Goal: Contribute content

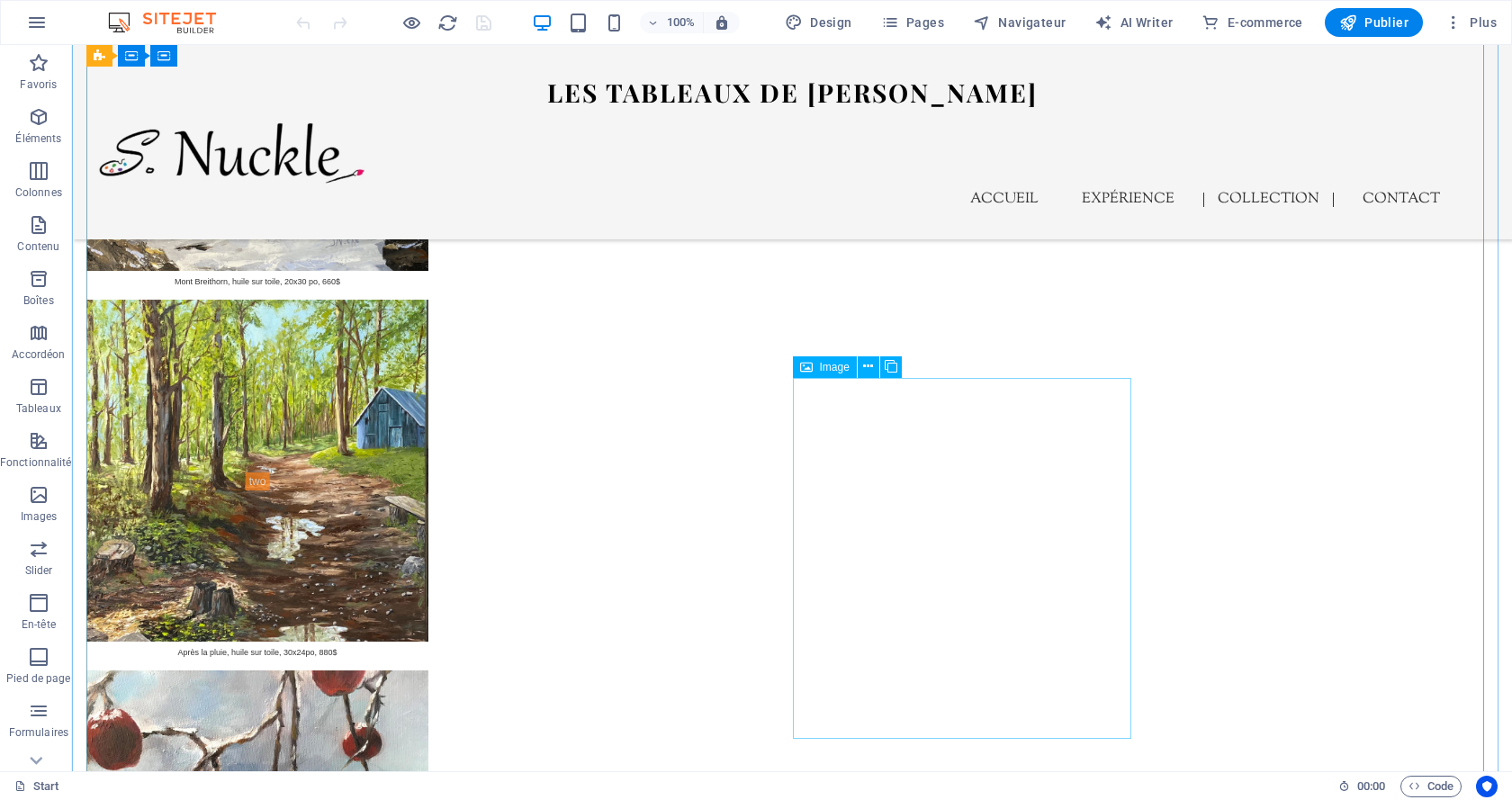
scroll to position [5338, 0]
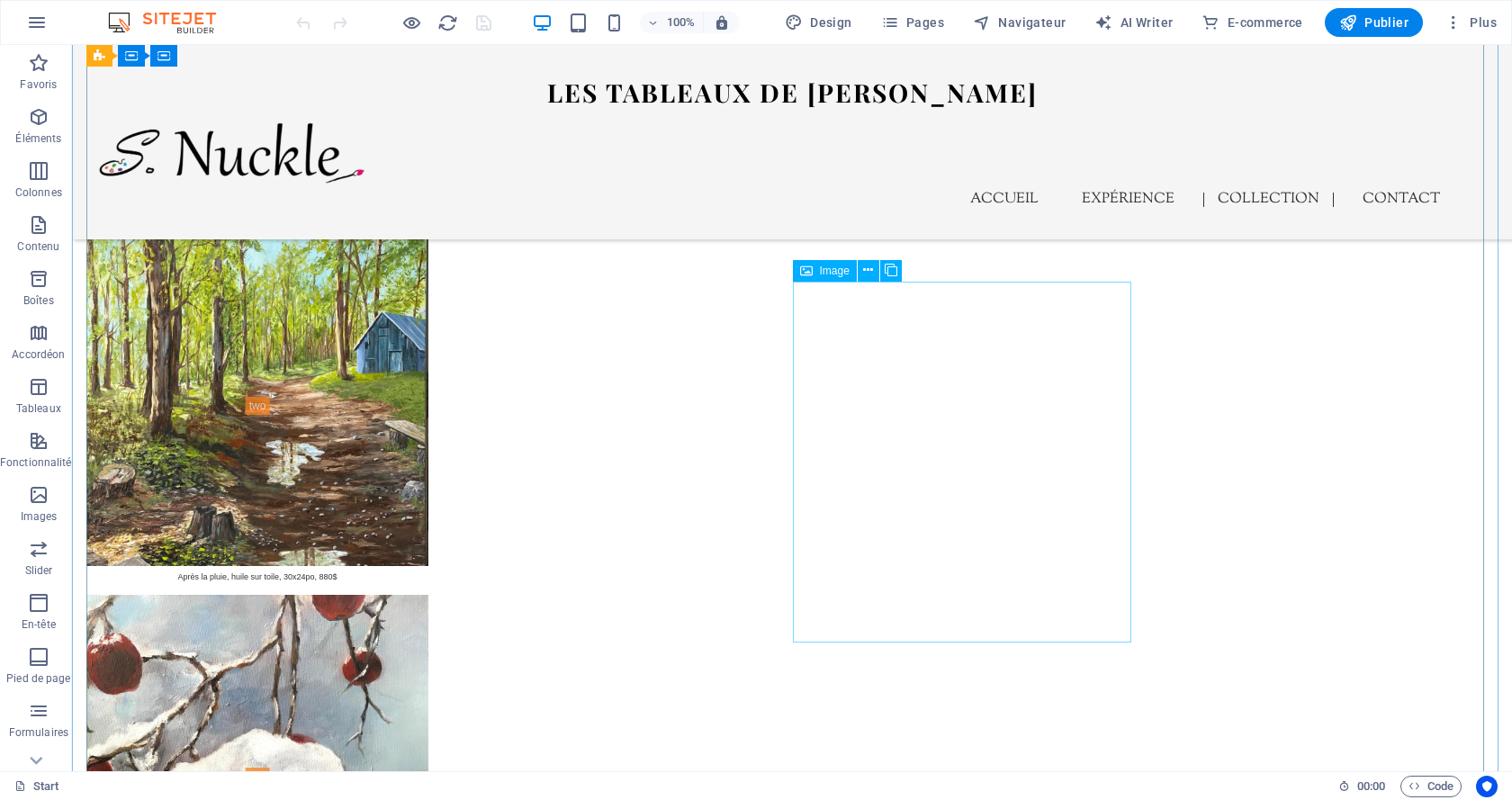
select select "%"
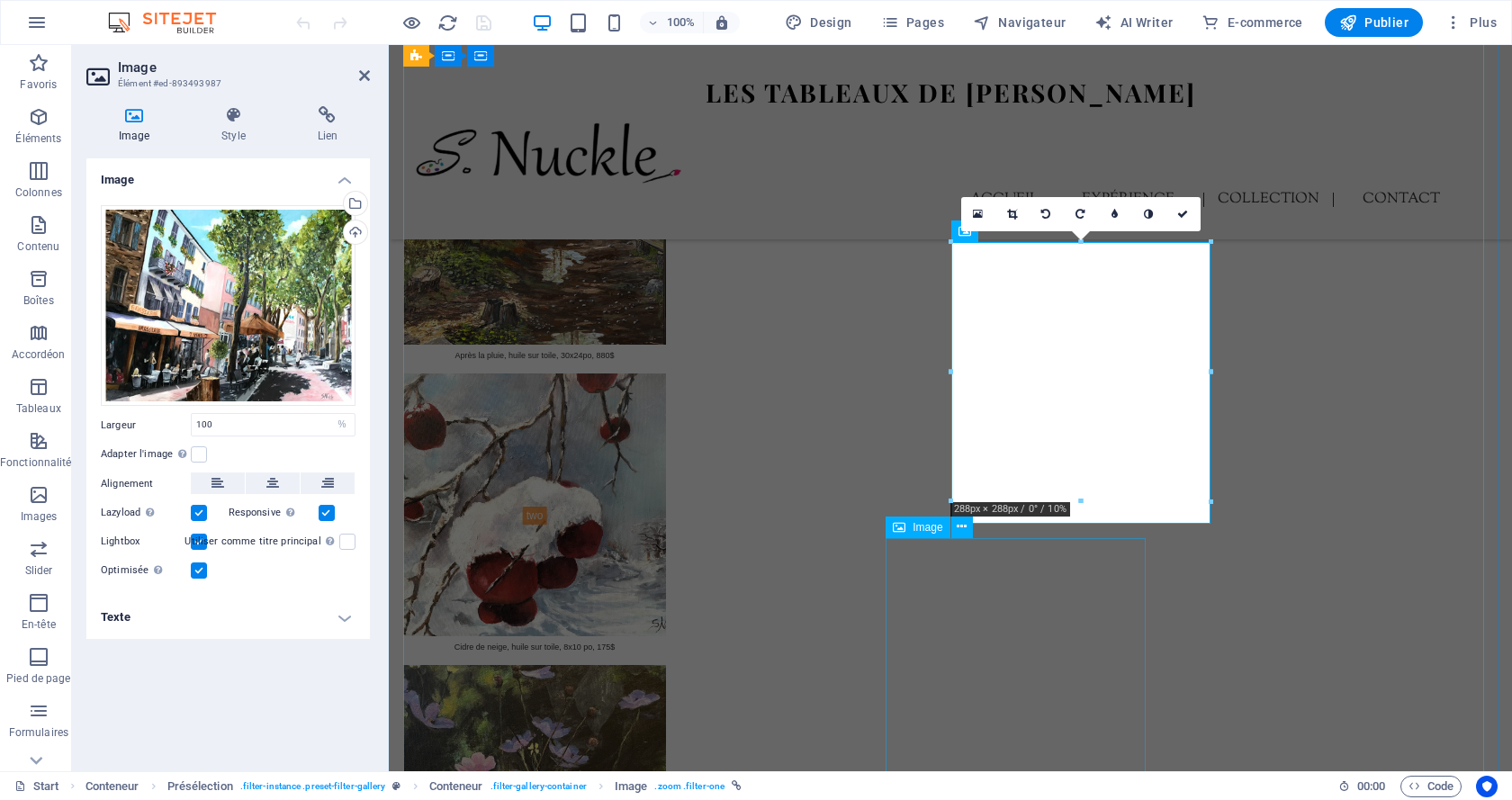
scroll to position [4842, 0]
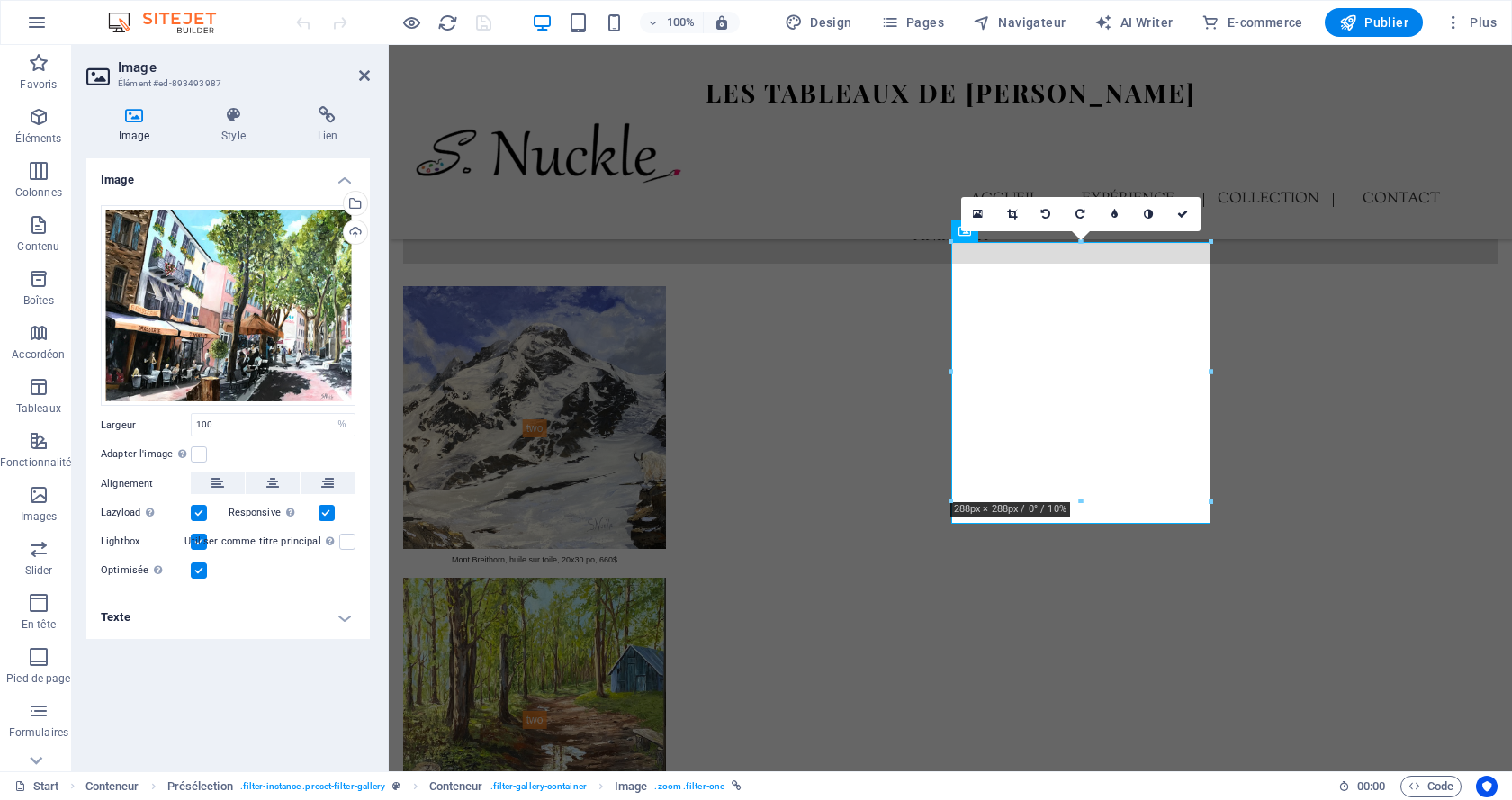
click at [288, 626] on h4 "Texte" at bounding box center [227, 617] width 283 height 43
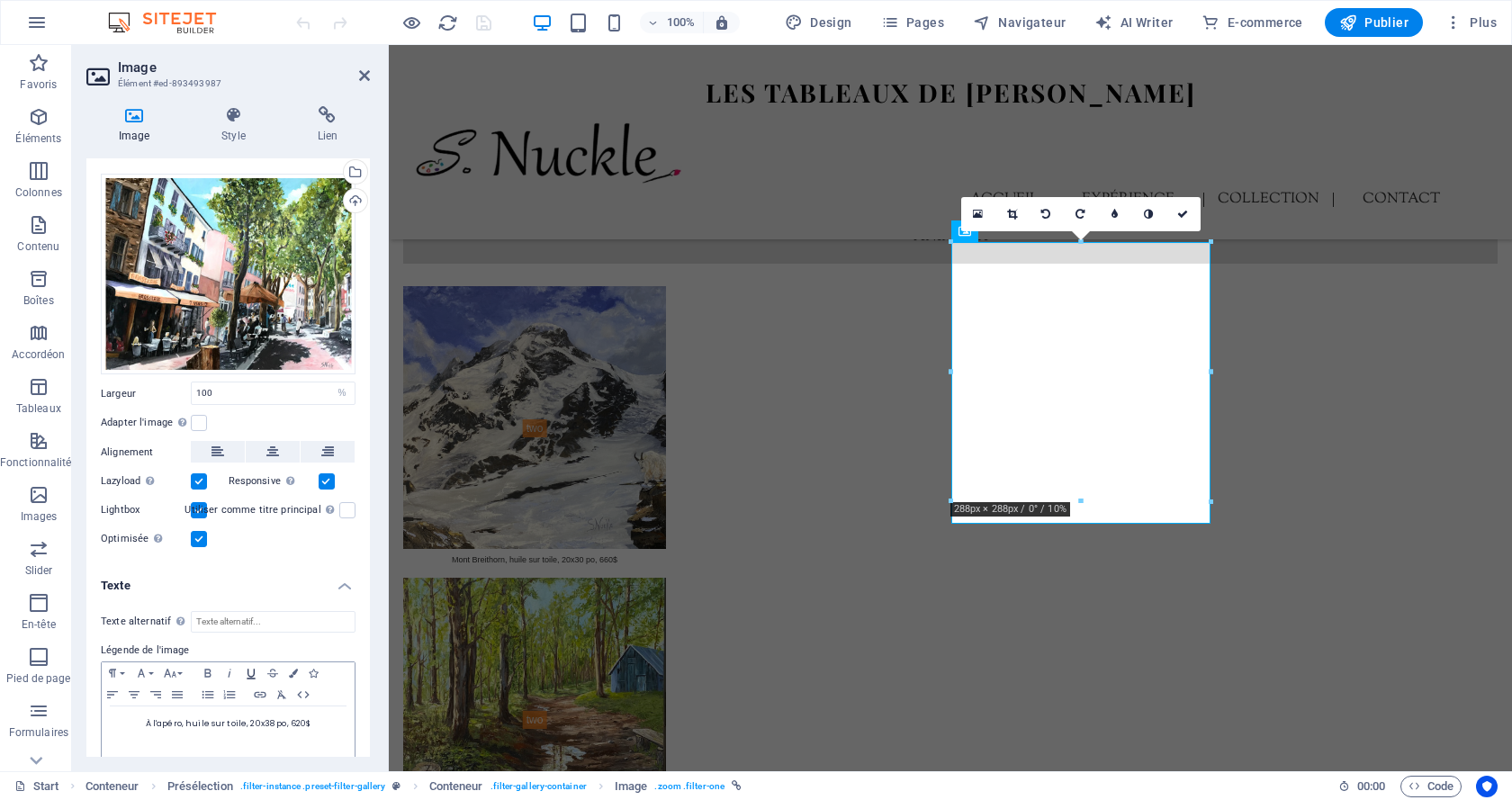
scroll to position [49, 0]
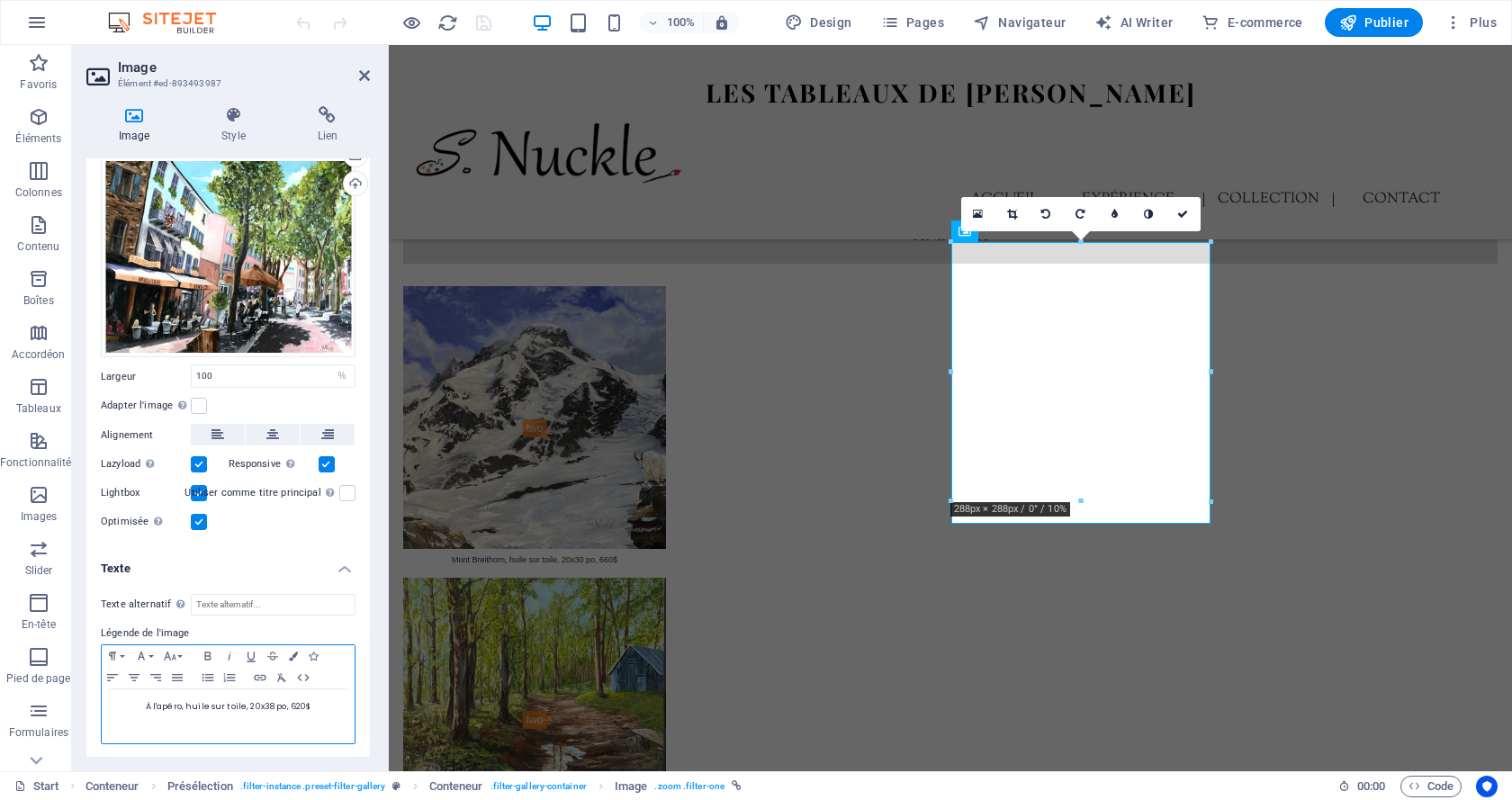
click at [266, 707] on span "À l'apéro, huile sur toile, 20x38 po, 620$" at bounding box center [228, 707] width 166 height 11
click at [1184, 218] on icon at bounding box center [1183, 214] width 11 height 11
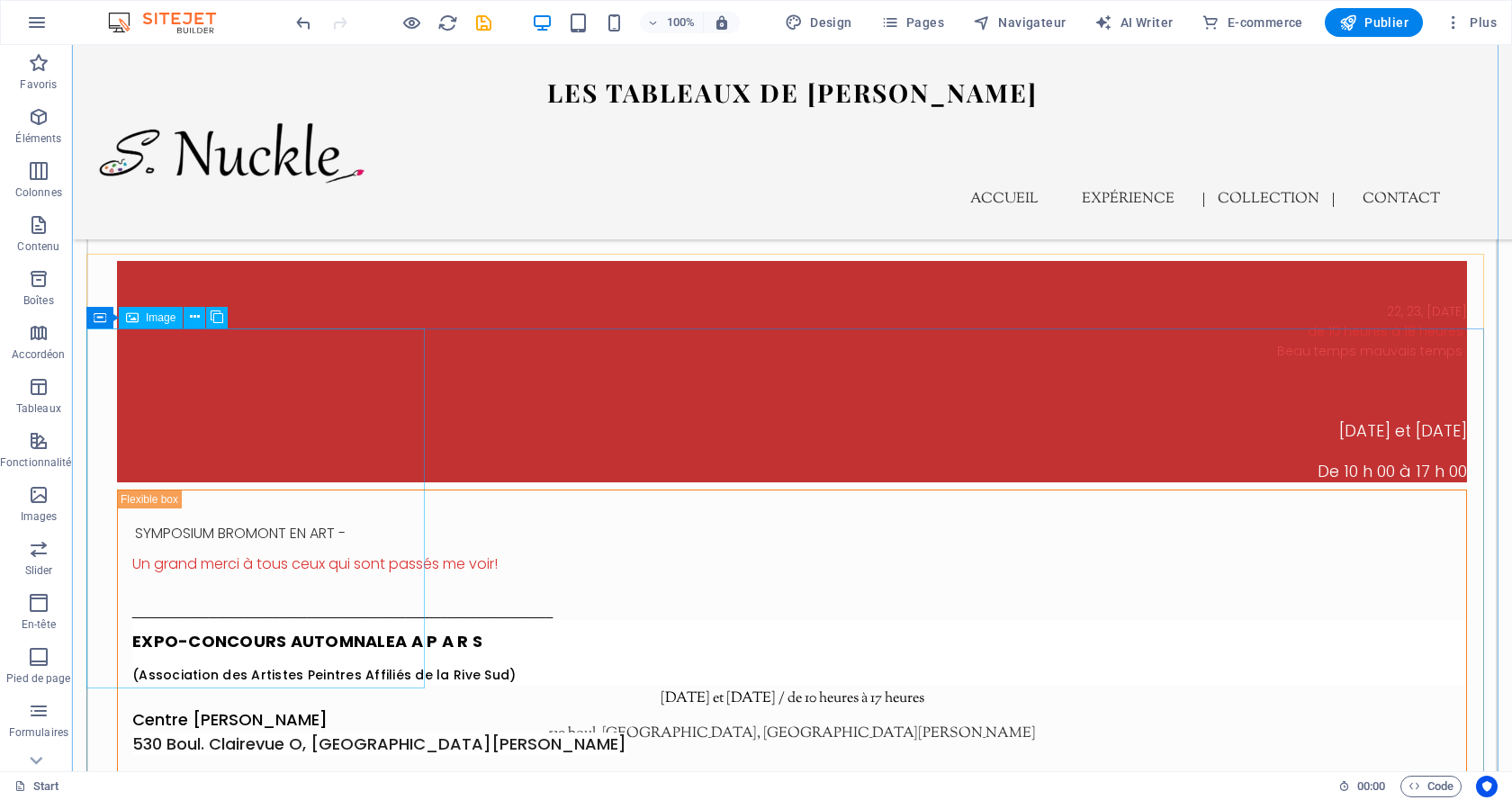
scroll to position [3447, 0]
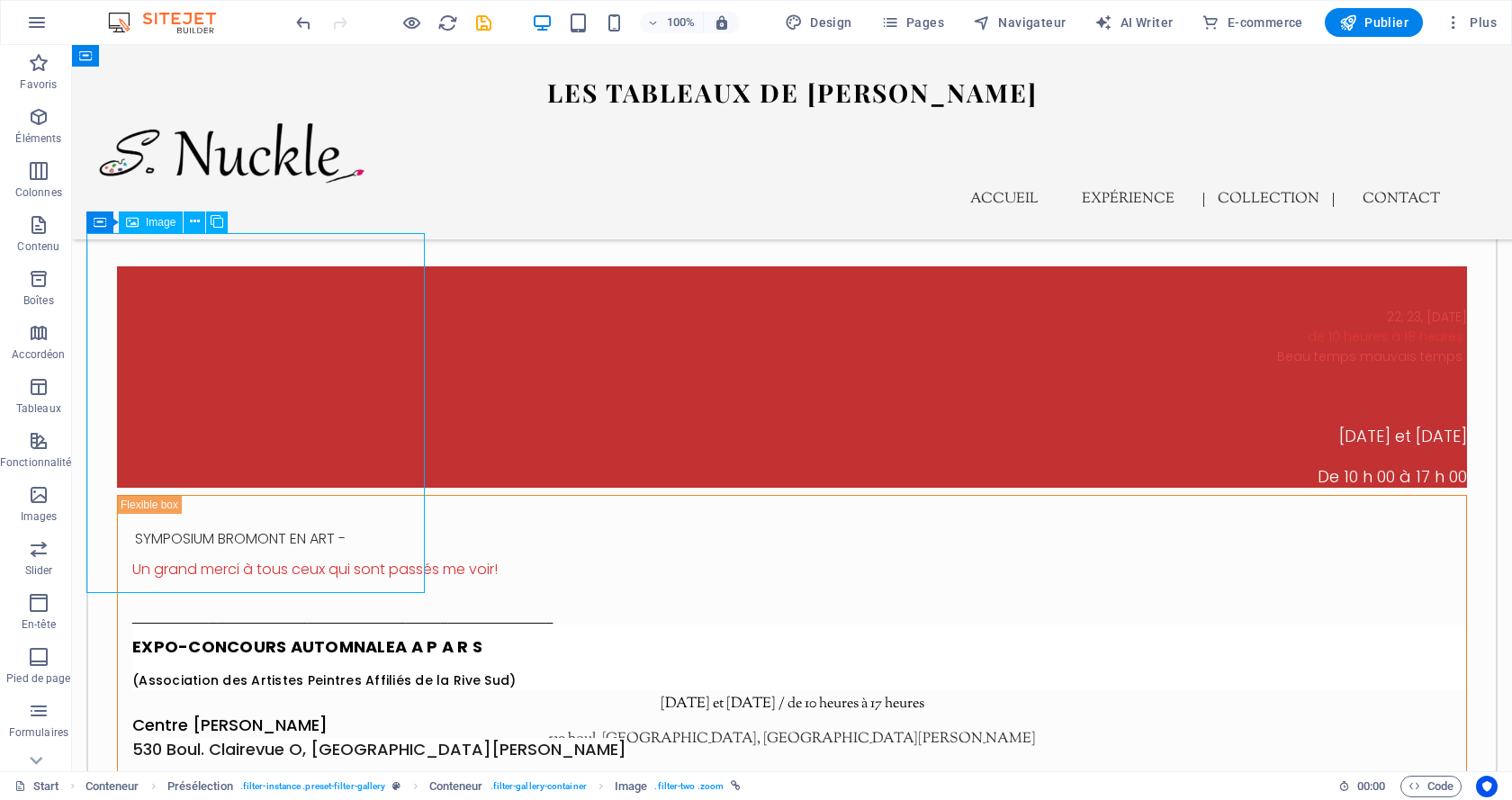
select select "%"
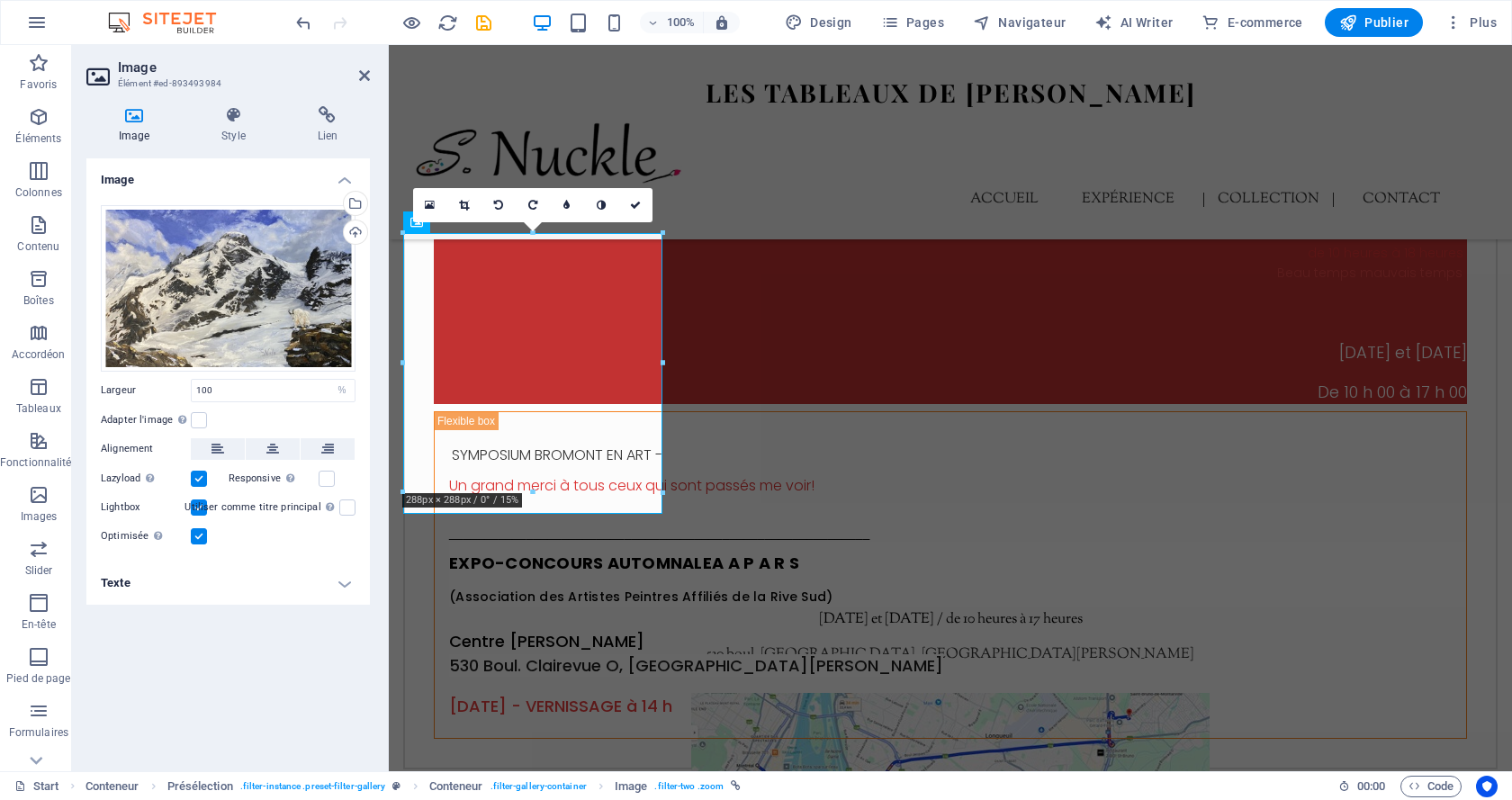
scroll to position [3308, 0]
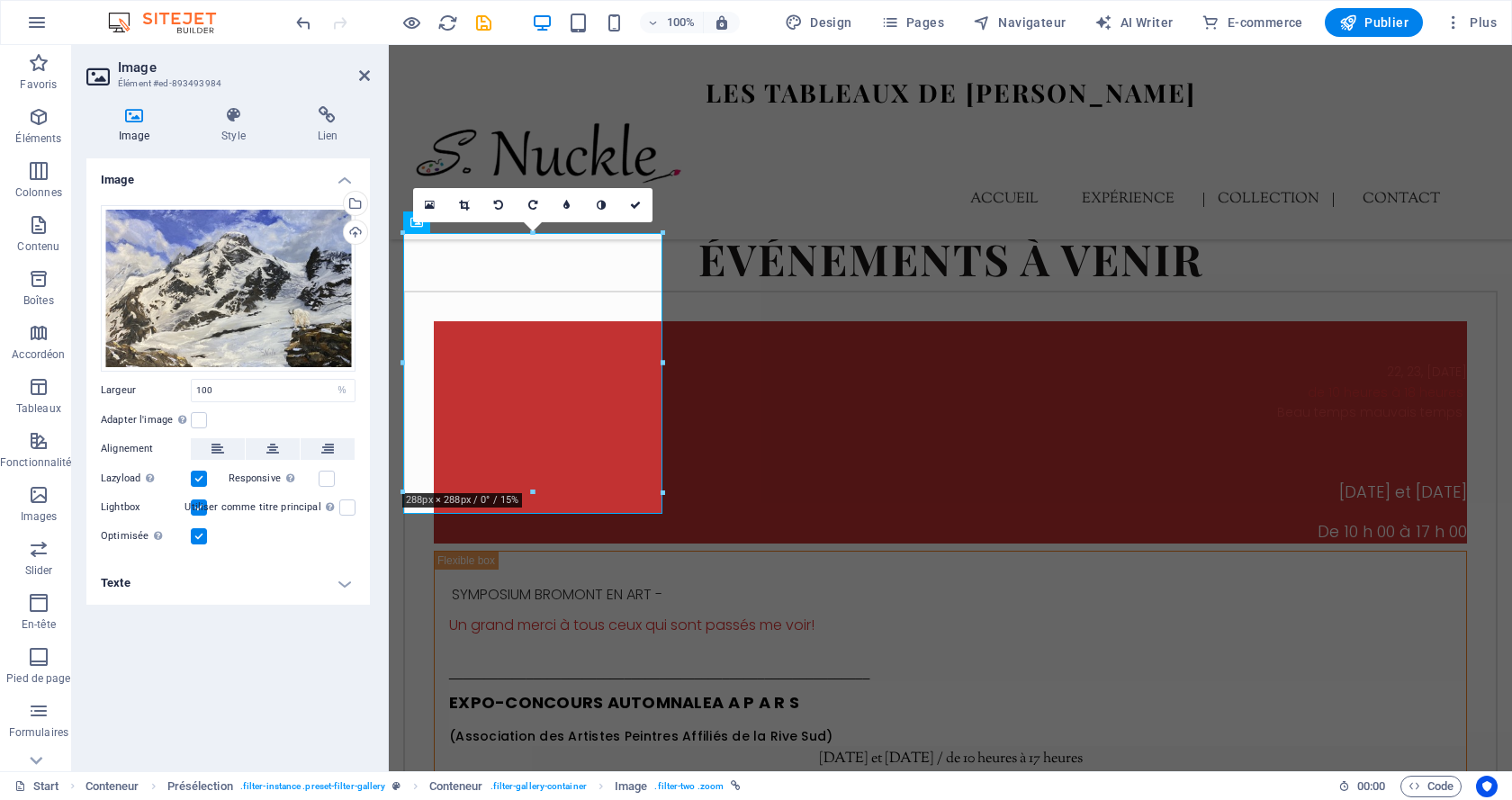
click at [212, 595] on h4 "Texte" at bounding box center [227, 583] width 283 height 43
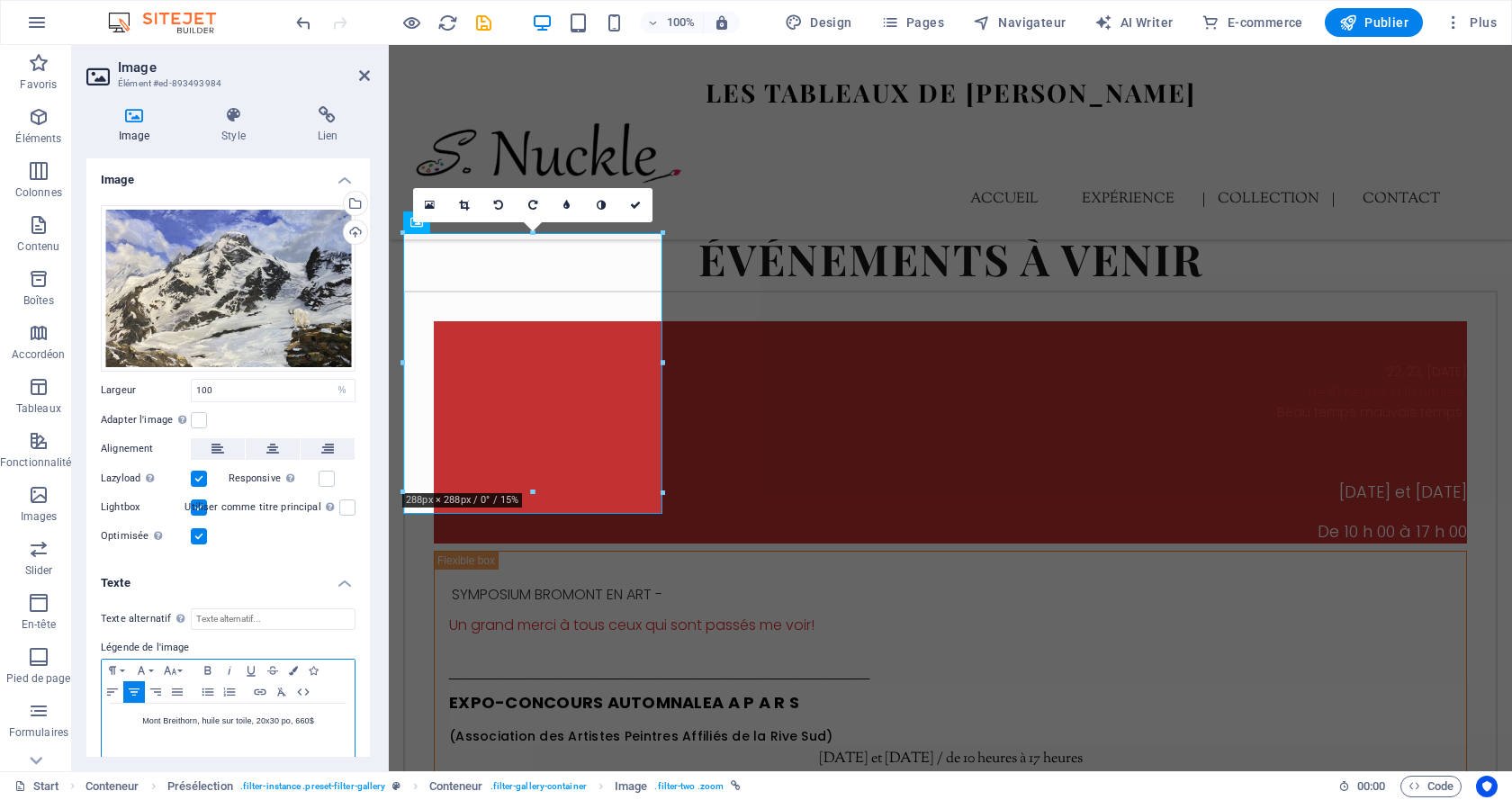
click at [301, 719] on span "Mont Breithorn, huile sur toile, 20x30 po, 660$" at bounding box center [228, 721] width 172 height 9
click at [635, 207] on icon at bounding box center [636, 205] width 11 height 11
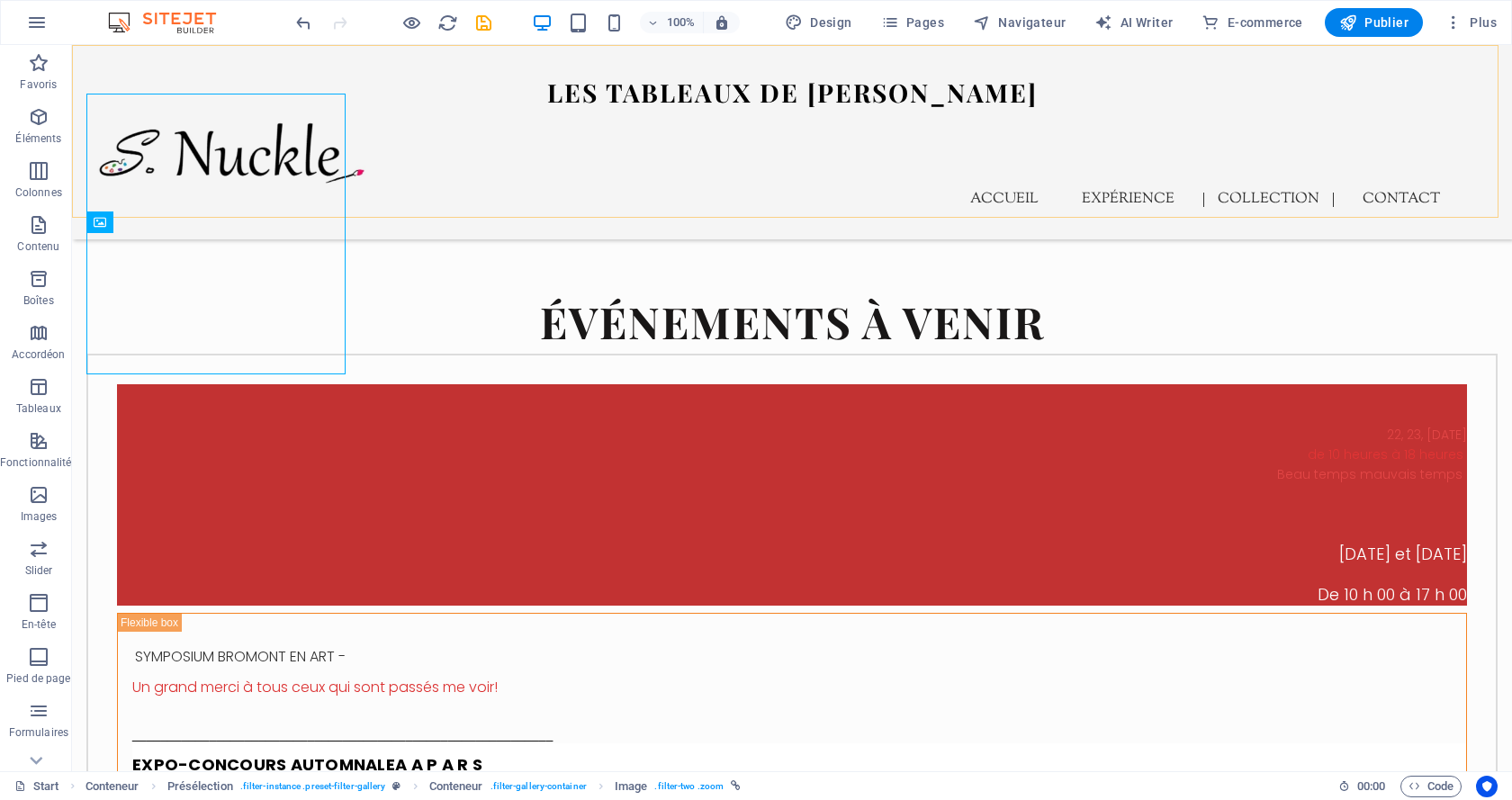
scroll to position [3447, 0]
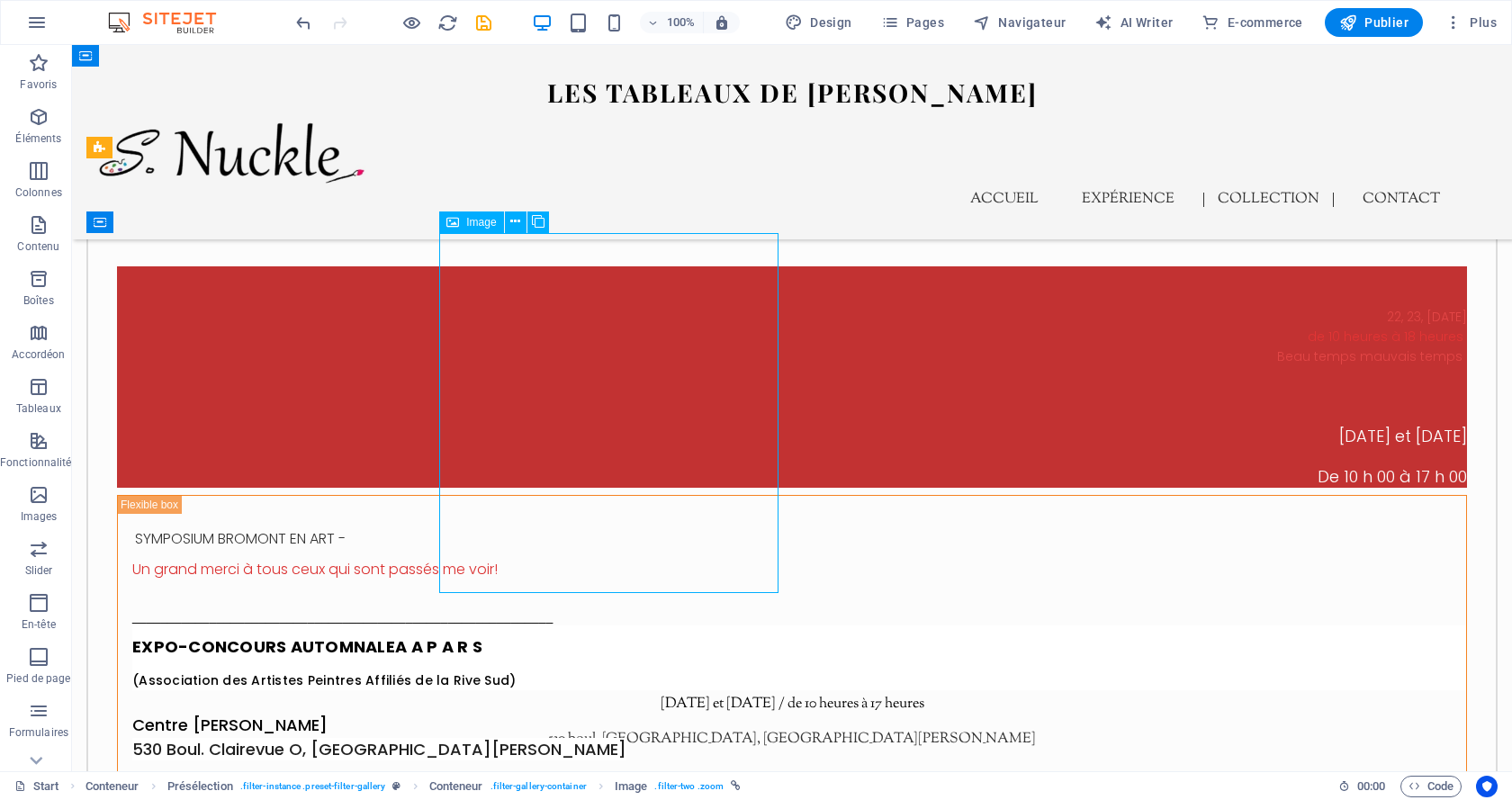
select select "%"
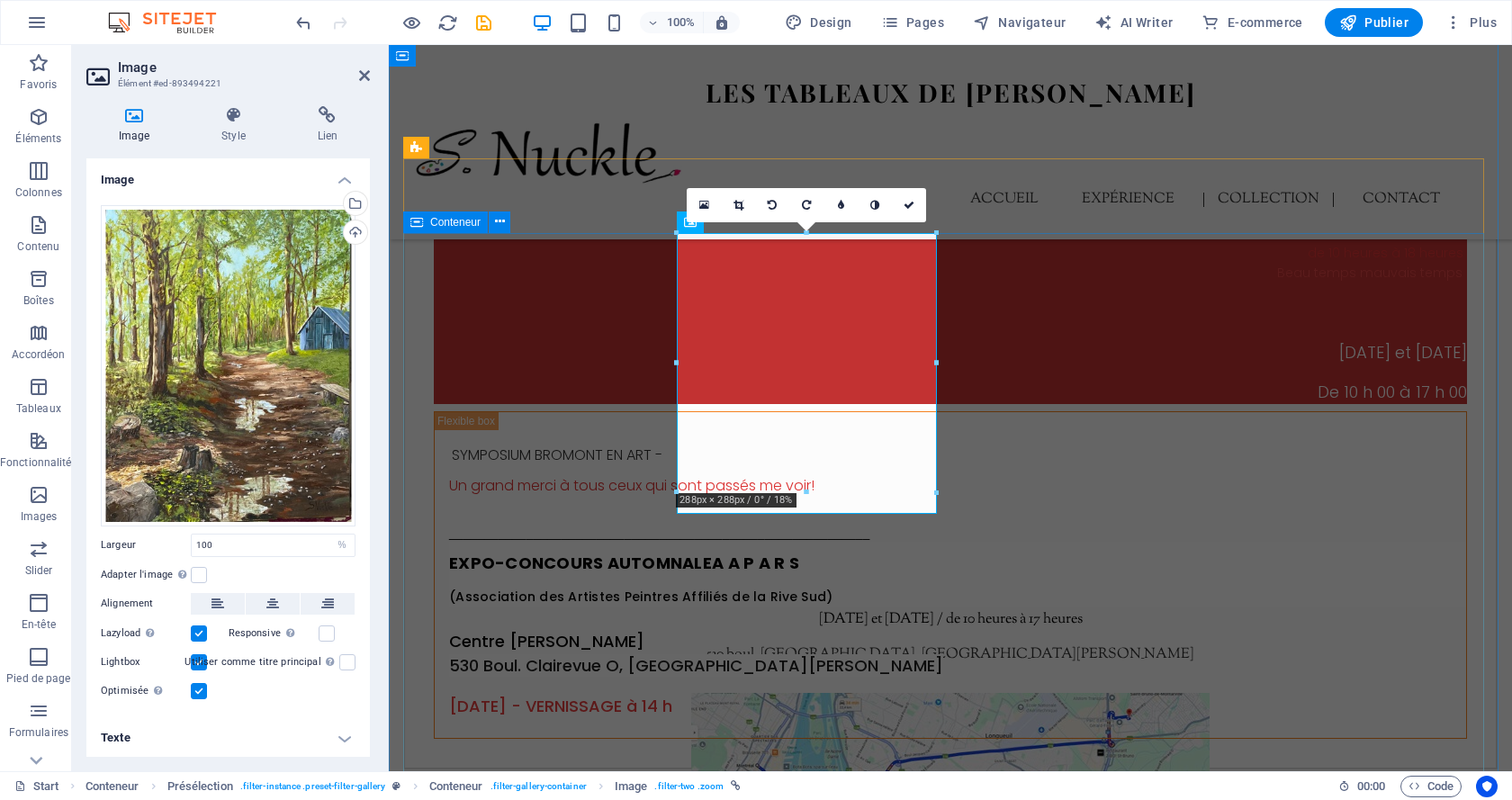
scroll to position [3308, 0]
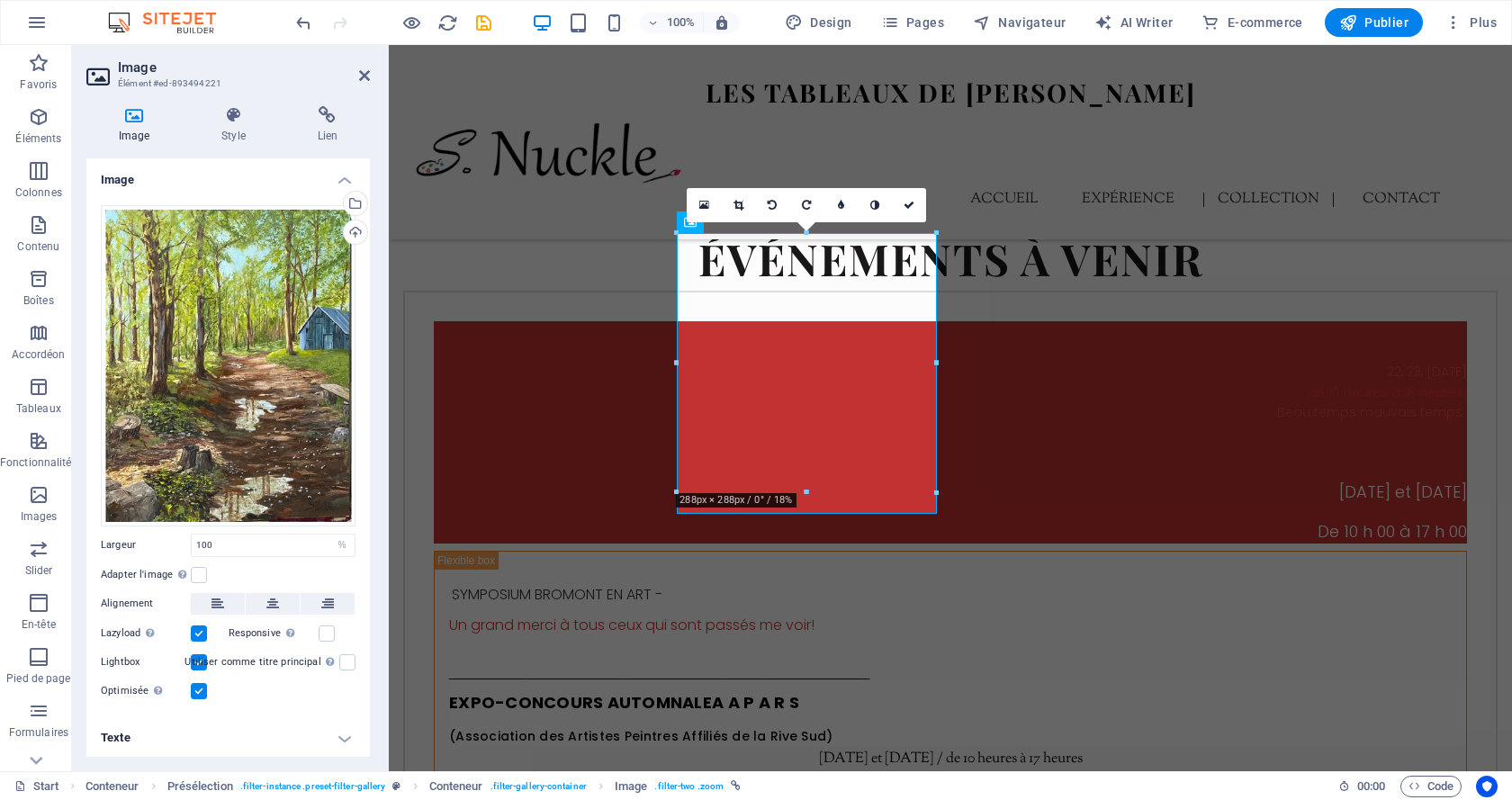
click at [340, 741] on h4 "Texte" at bounding box center [227, 738] width 283 height 43
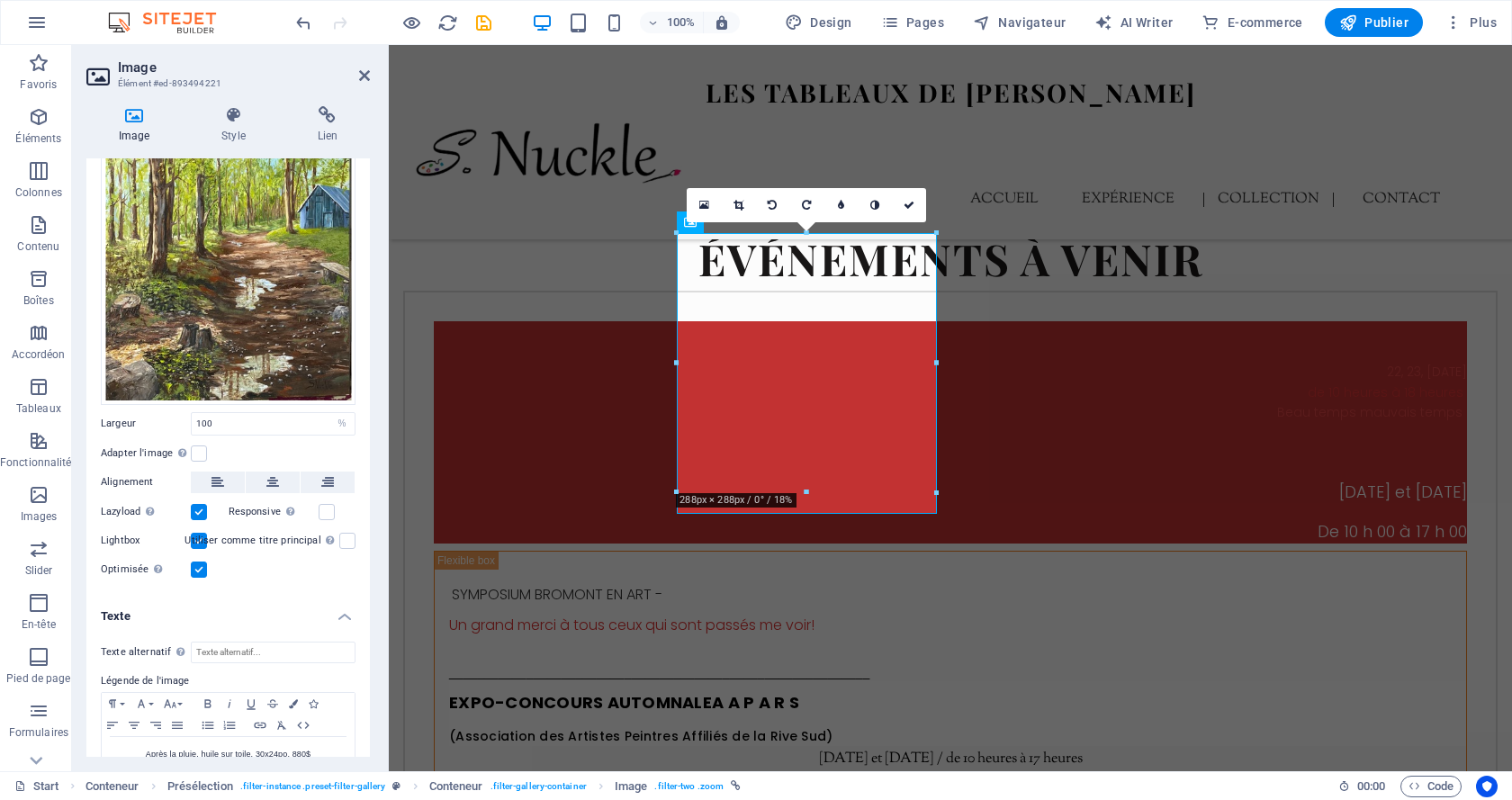
scroll to position [168, 0]
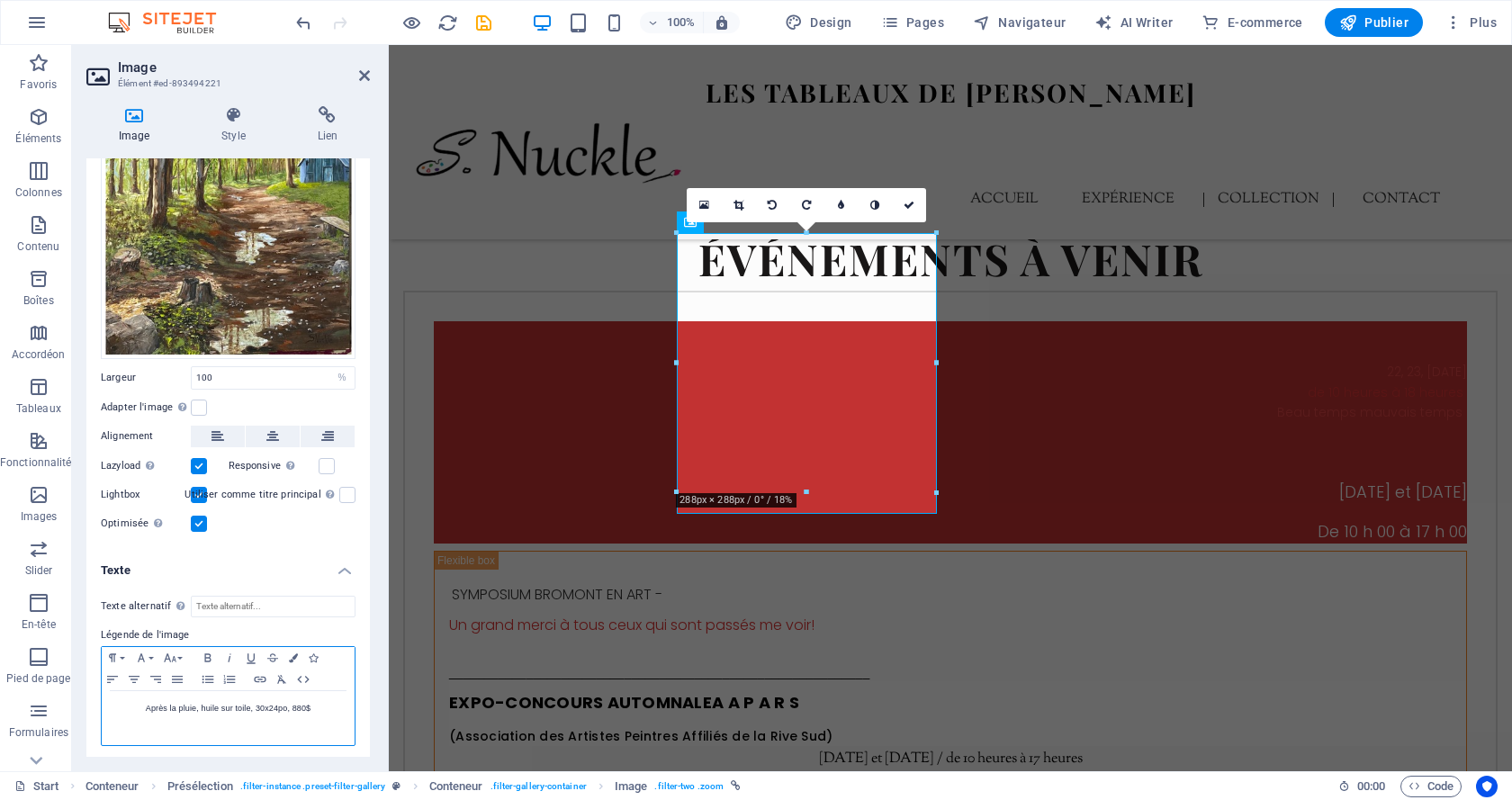
click at [295, 708] on p "Après la pluie, huile sur toile, 30x24po, 880$" at bounding box center [228, 708] width 235 height 16
click at [908, 206] on icon at bounding box center [909, 205] width 11 height 11
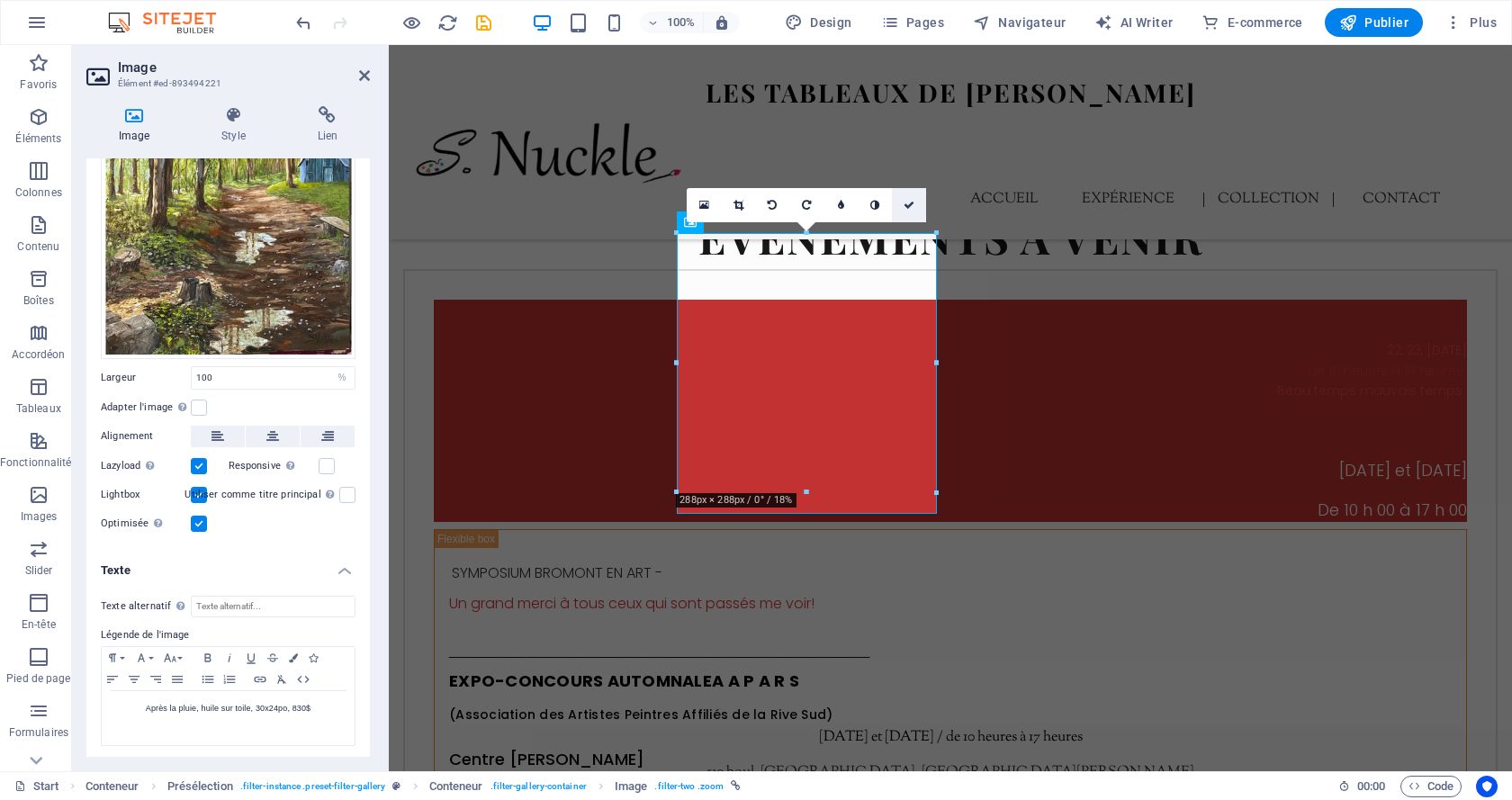
scroll to position [3447, 0]
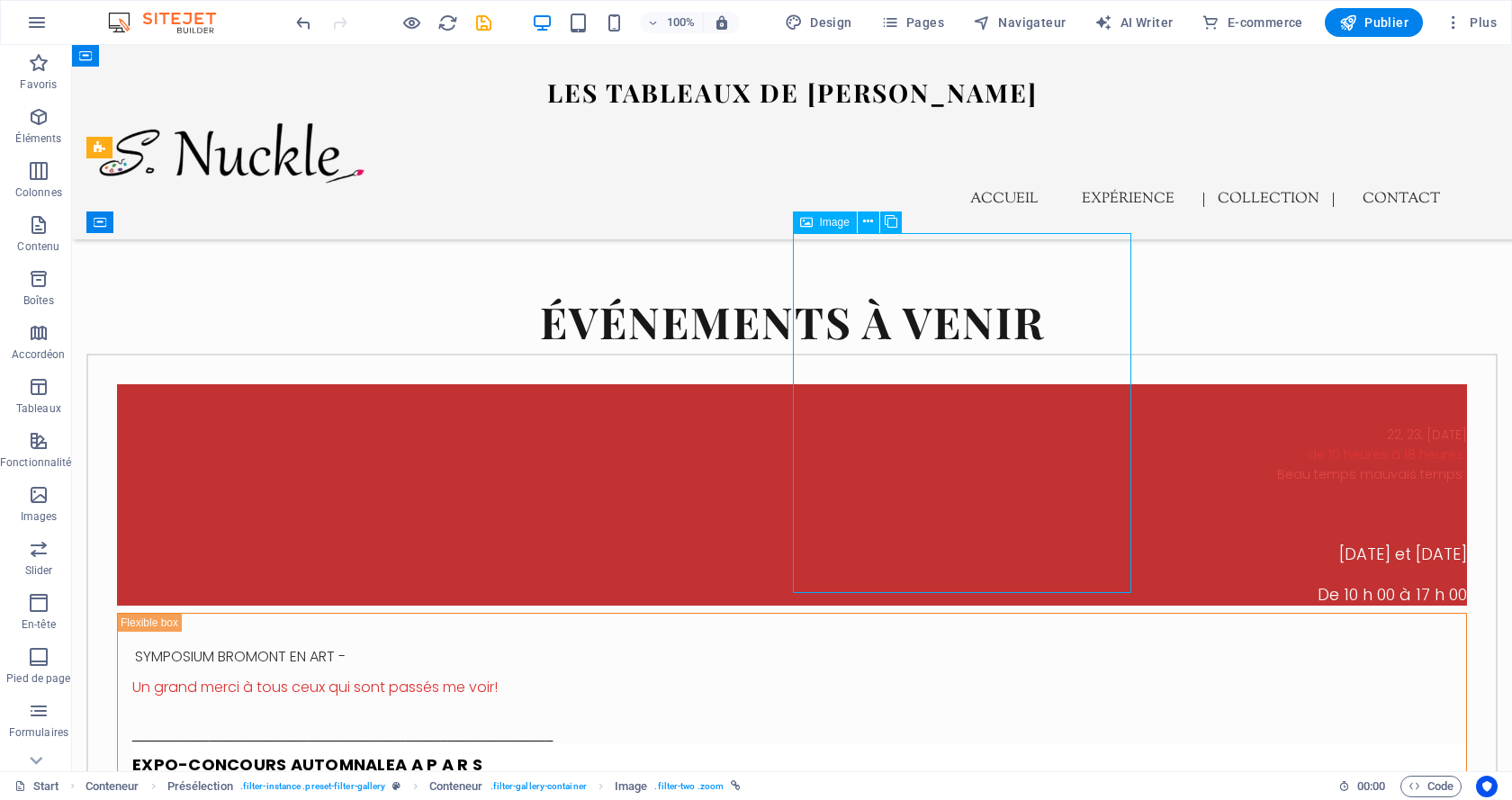
select select "%"
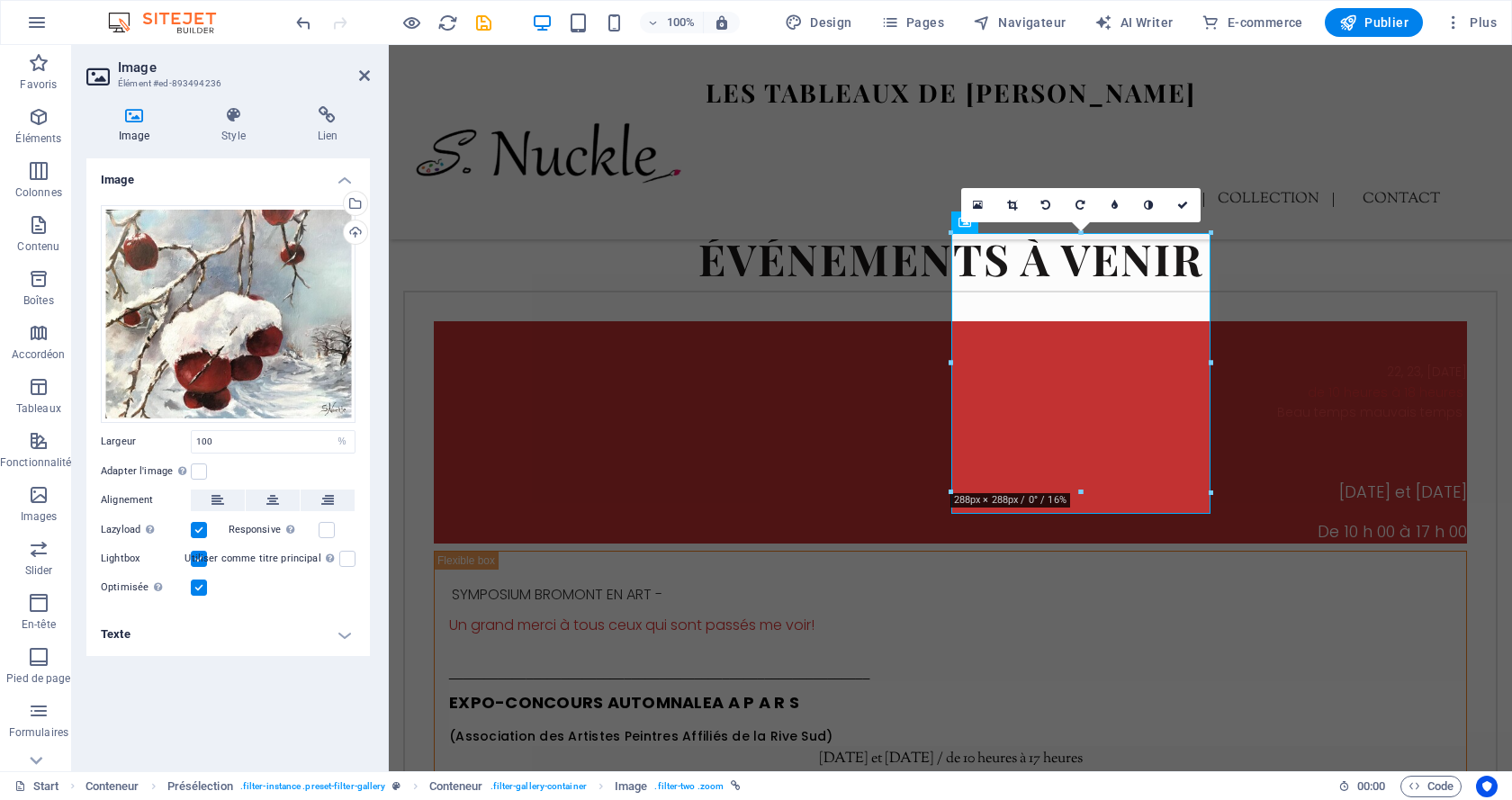
click at [304, 649] on h4 "Texte" at bounding box center [227, 634] width 283 height 43
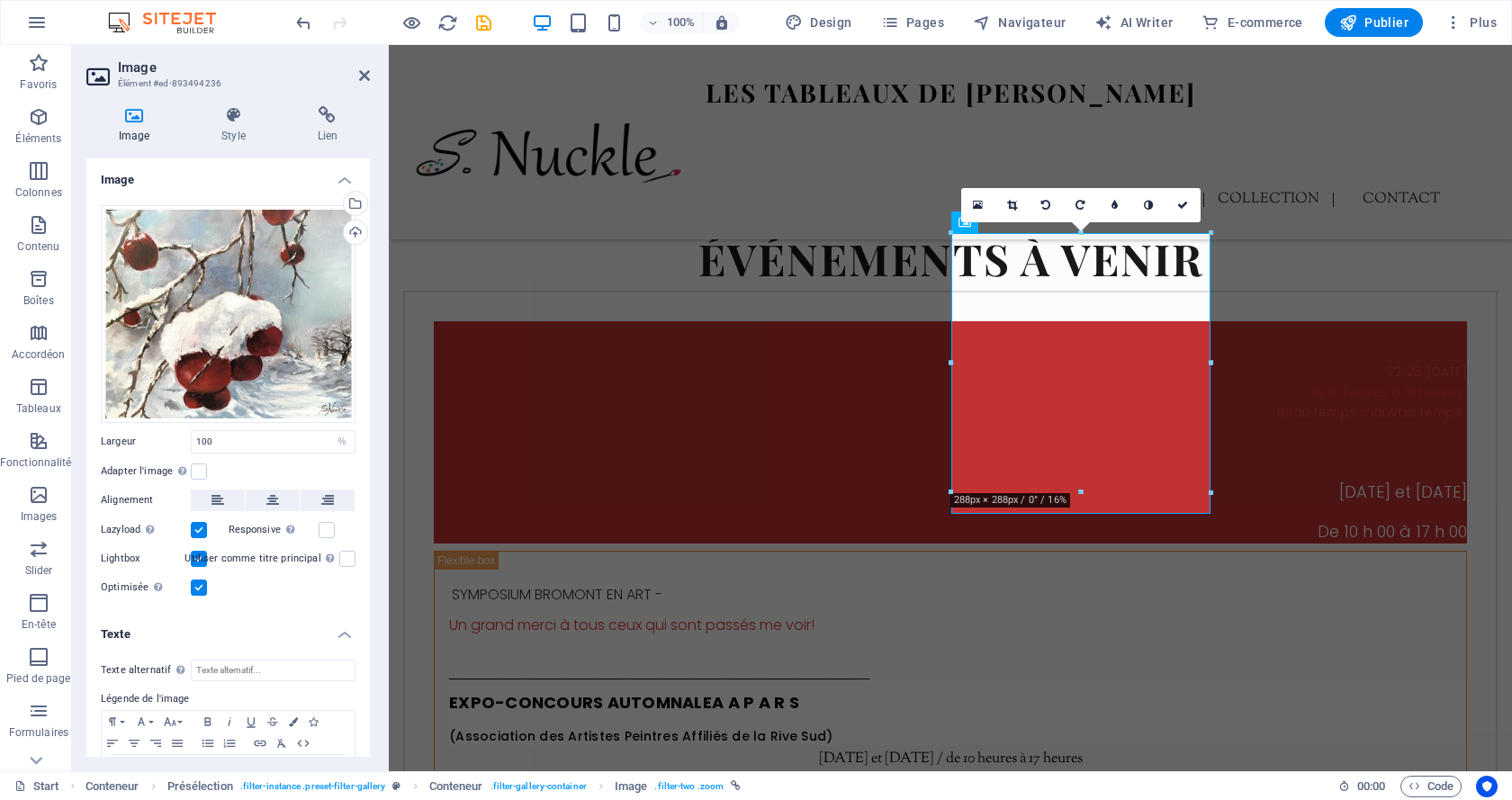
scroll to position [65, 0]
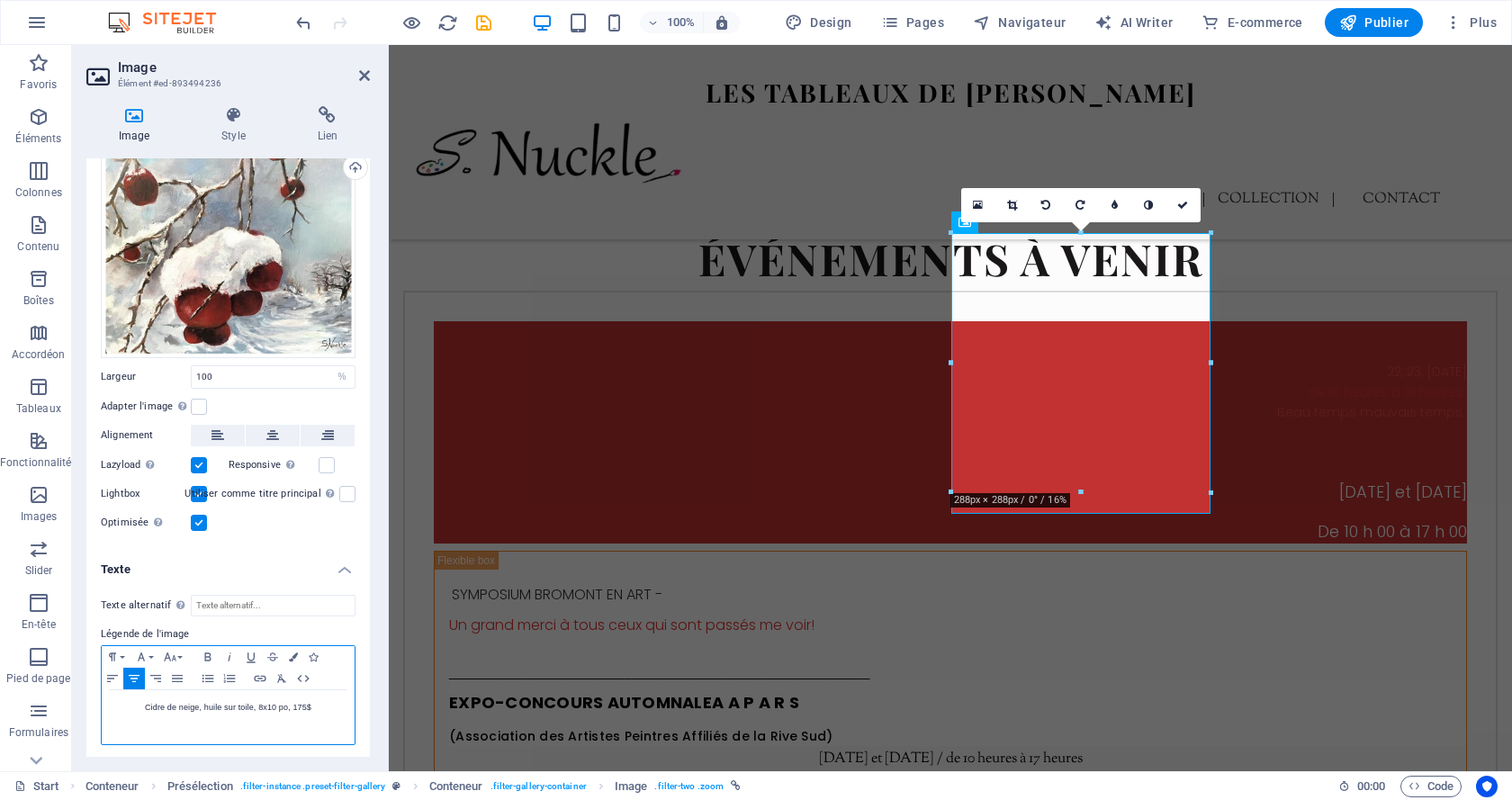
click at [290, 699] on p "Cidre de neige, huile sur toile, 8x10 po, 175$" at bounding box center [228, 707] width 235 height 16
click at [292, 706] on span "Cidre de neige, huile sur toile, 8x10 po, 175$" at bounding box center [228, 707] width 167 height 9
click at [1186, 208] on icon at bounding box center [1183, 205] width 11 height 11
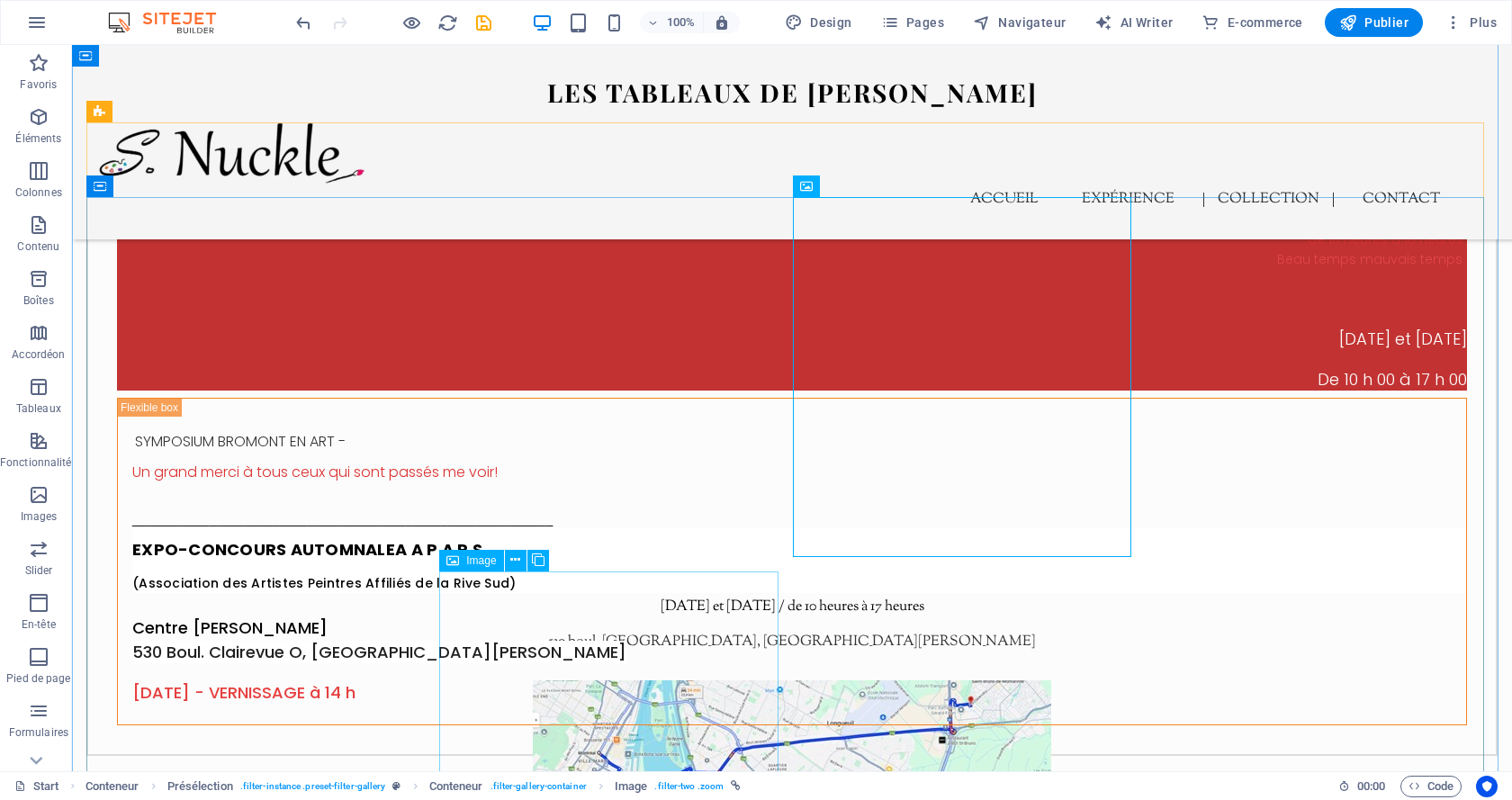
scroll to position [3718, 0]
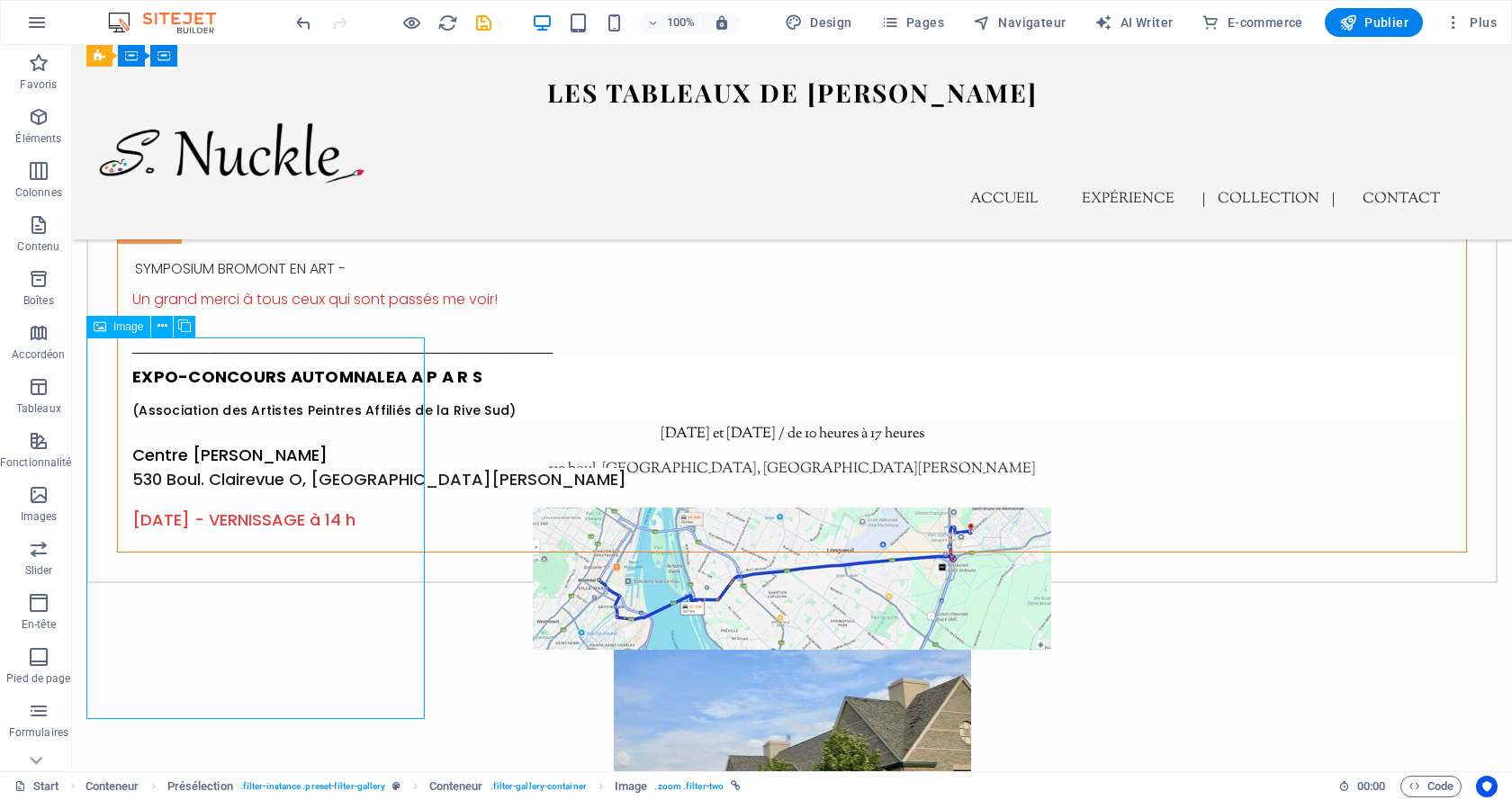
select select "%"
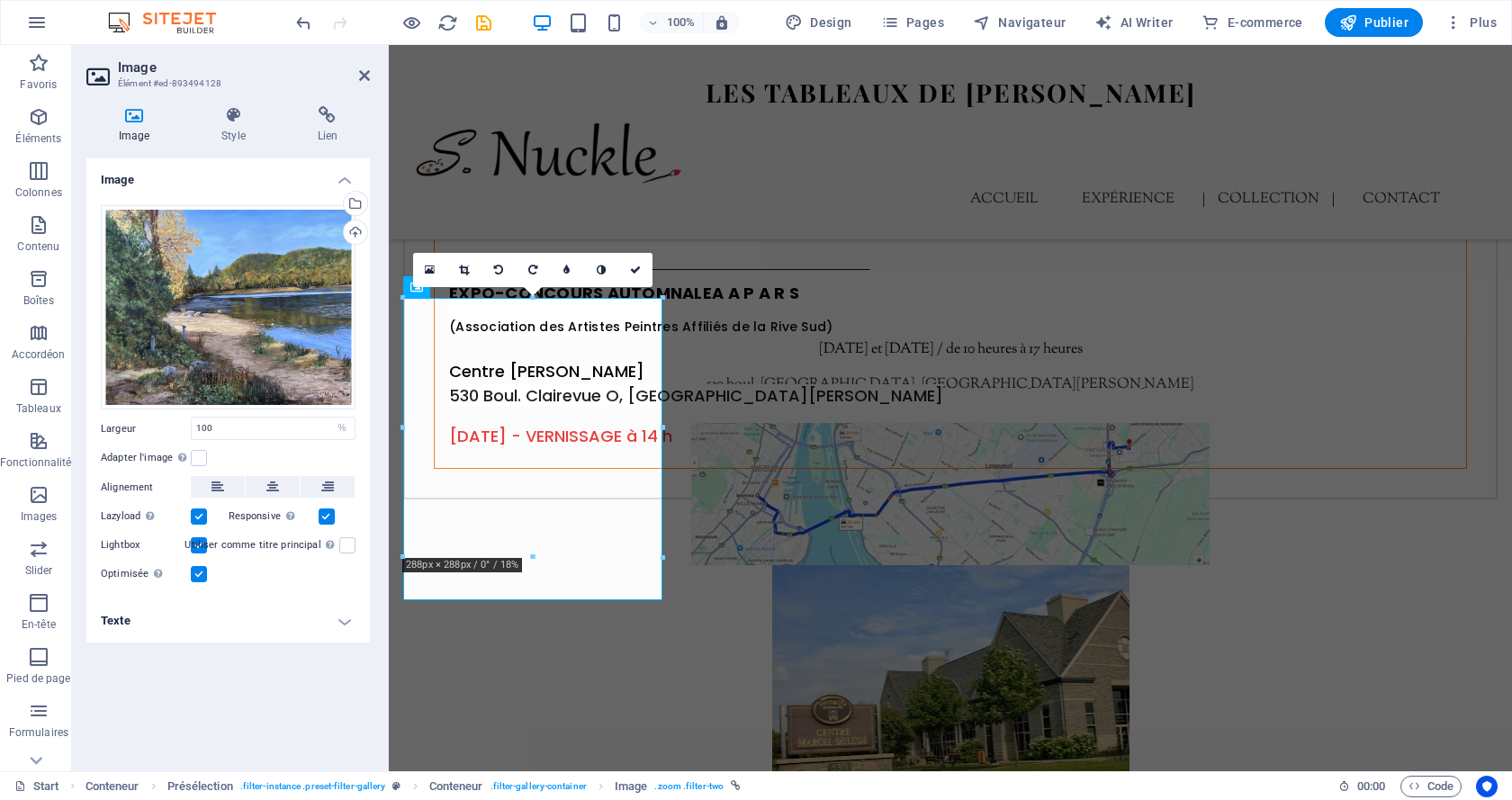
scroll to position [3539, 0]
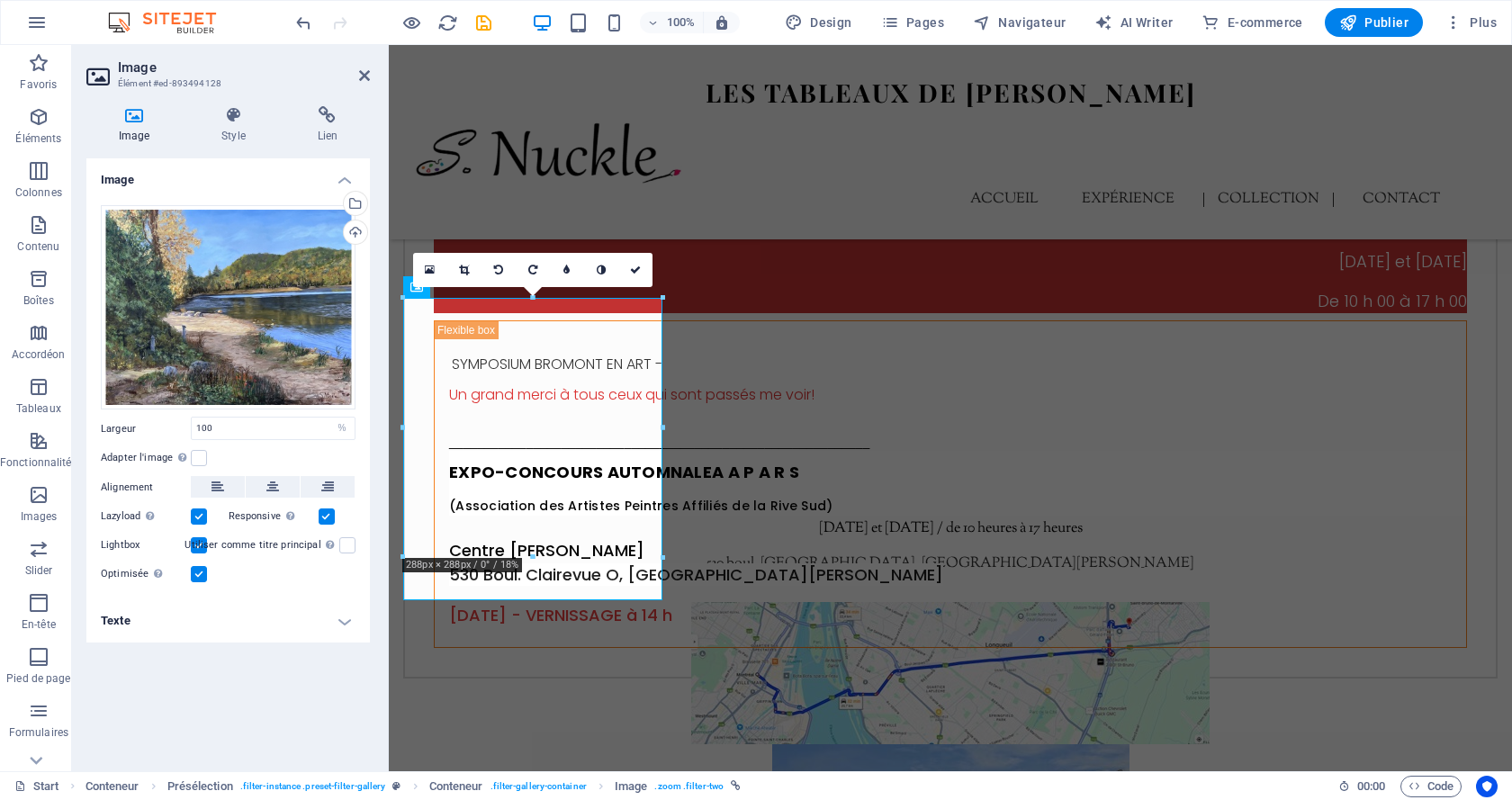
click at [237, 638] on h4 "Texte" at bounding box center [227, 620] width 283 height 43
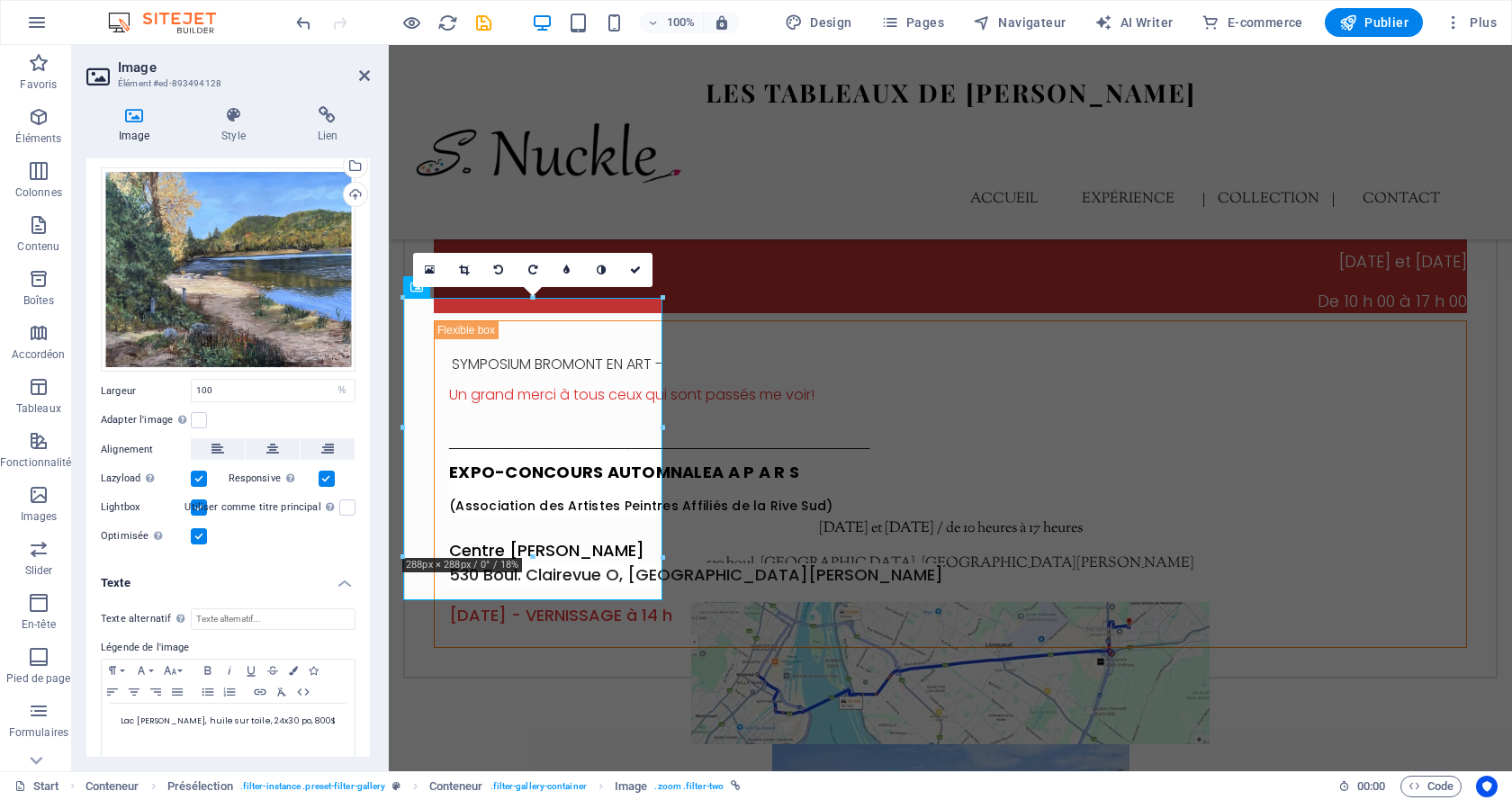
scroll to position [52, 0]
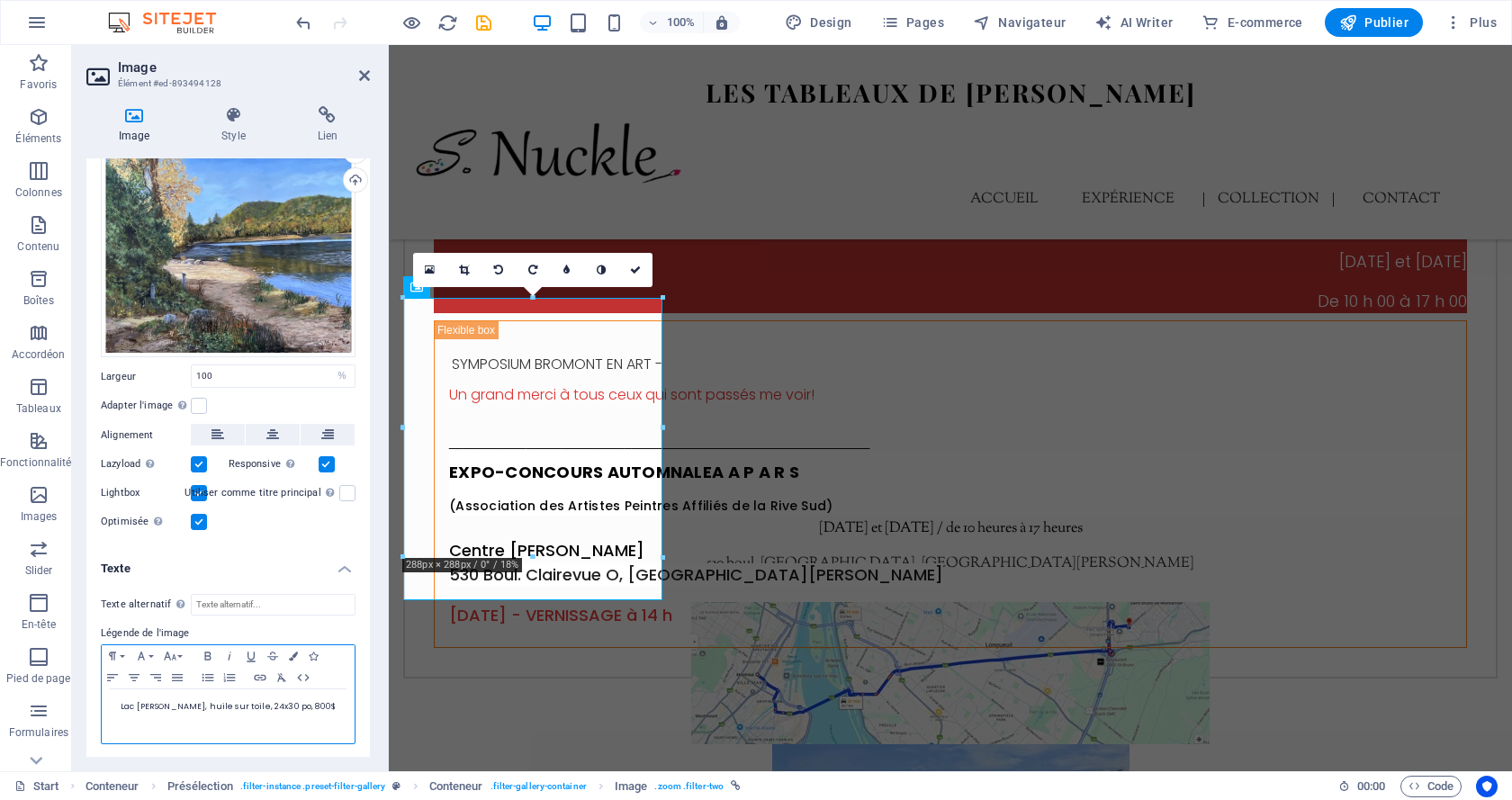
click at [294, 701] on span "Lac [PERSON_NAME], huile sur toile, 24x30 po, 800$" at bounding box center [228, 707] width 215 height 11
click at [634, 274] on icon at bounding box center [636, 270] width 11 height 11
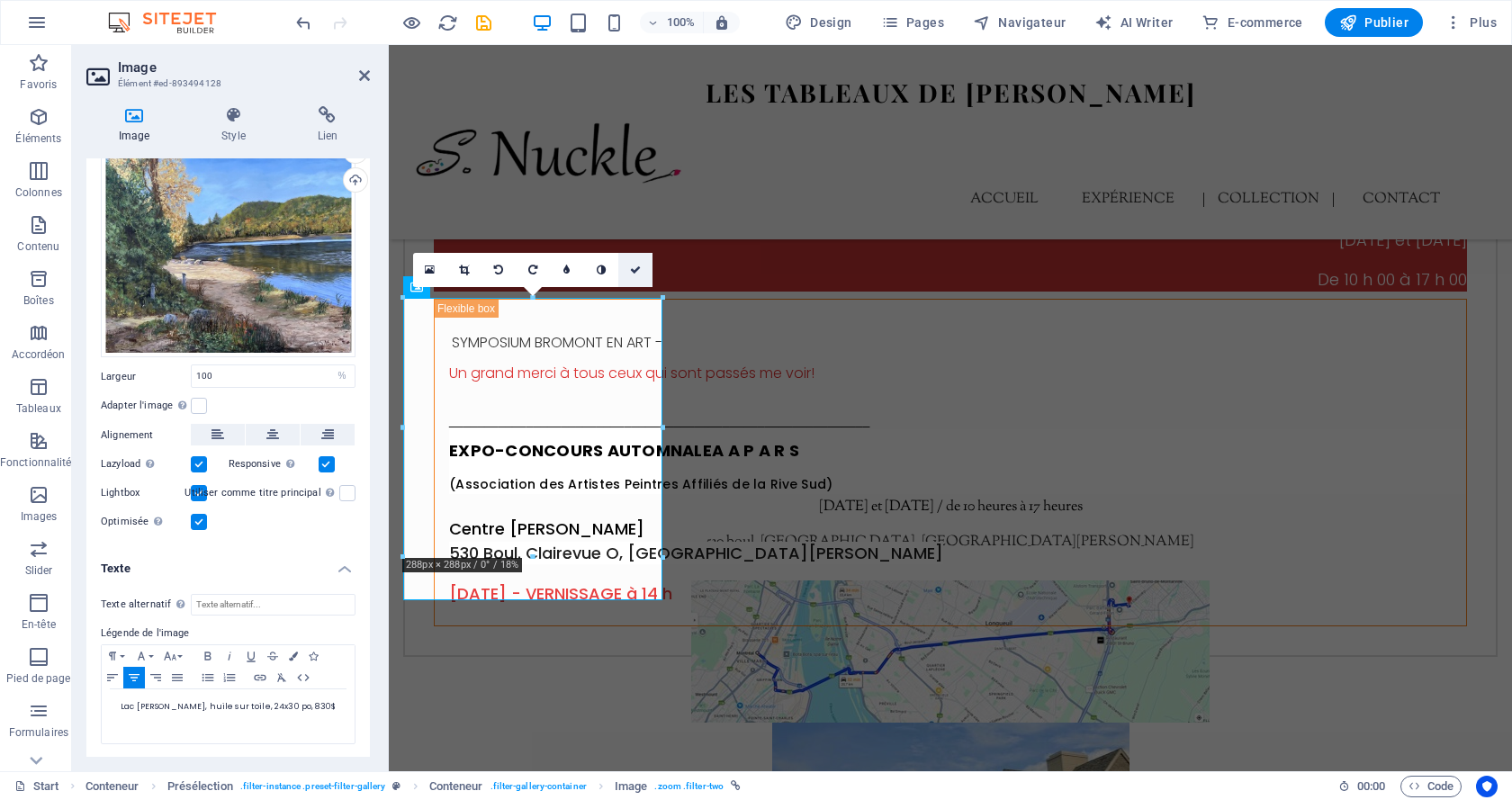
scroll to position [3678, 0]
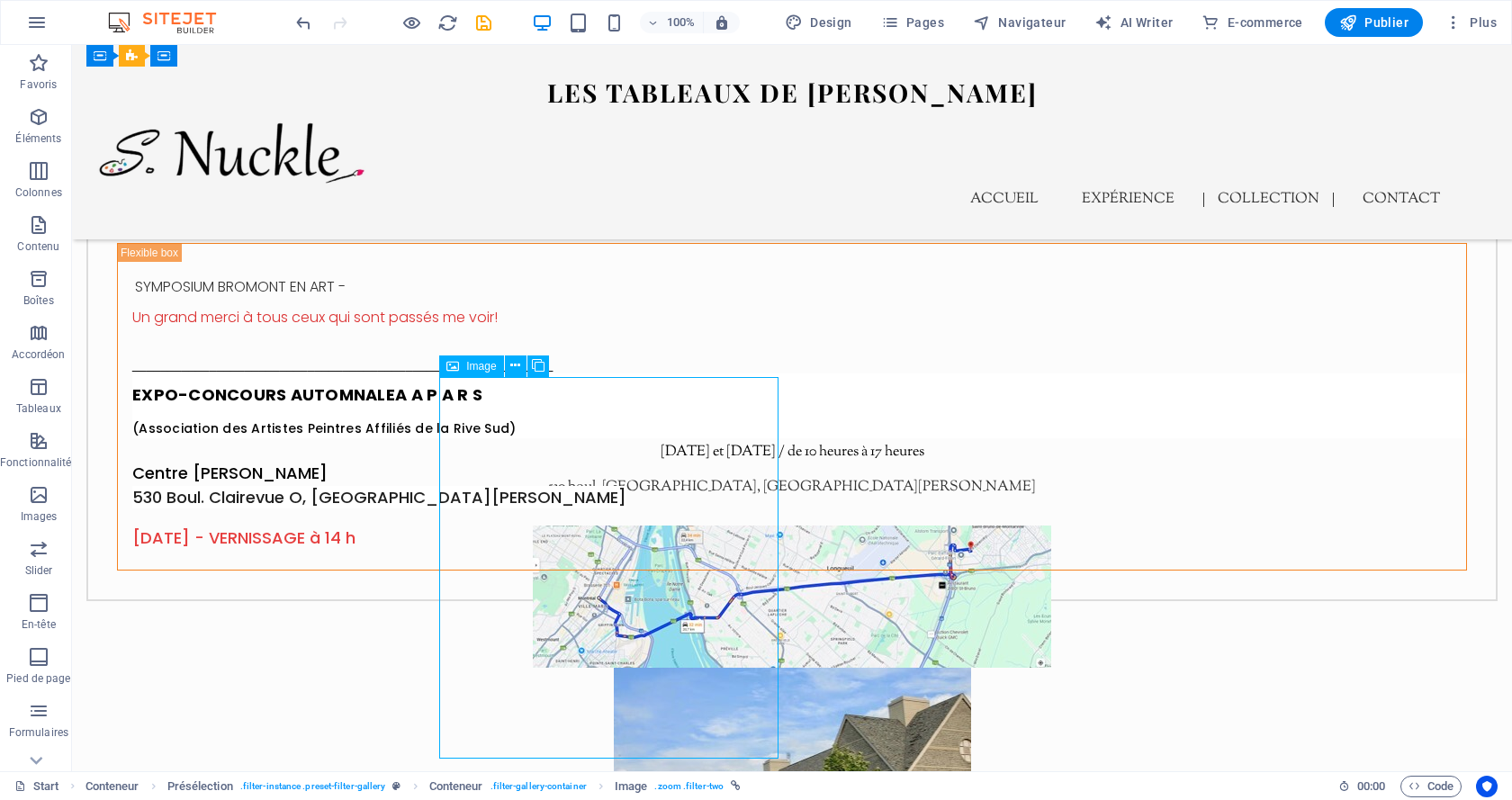
select select "%"
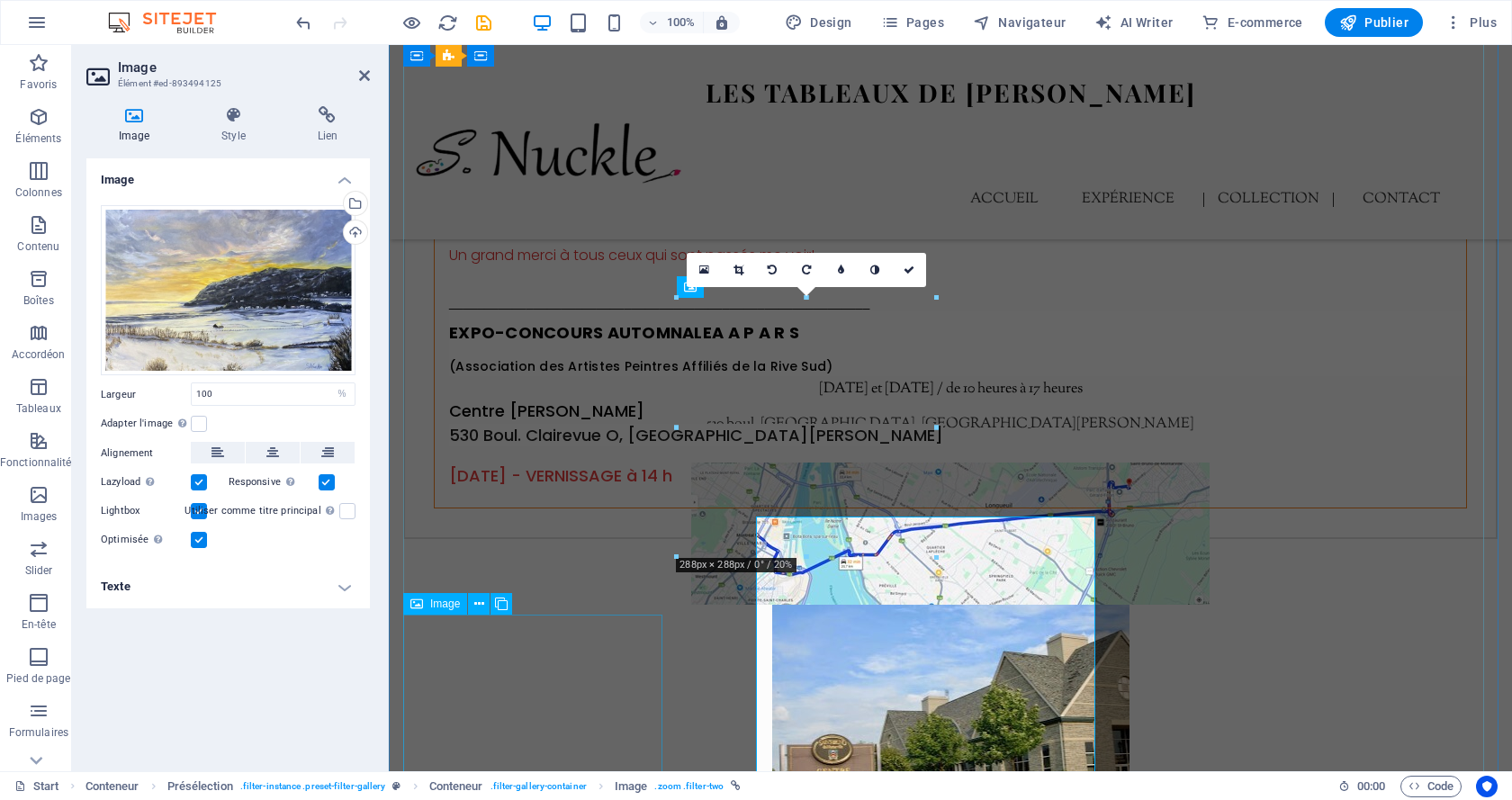
scroll to position [3539, 0]
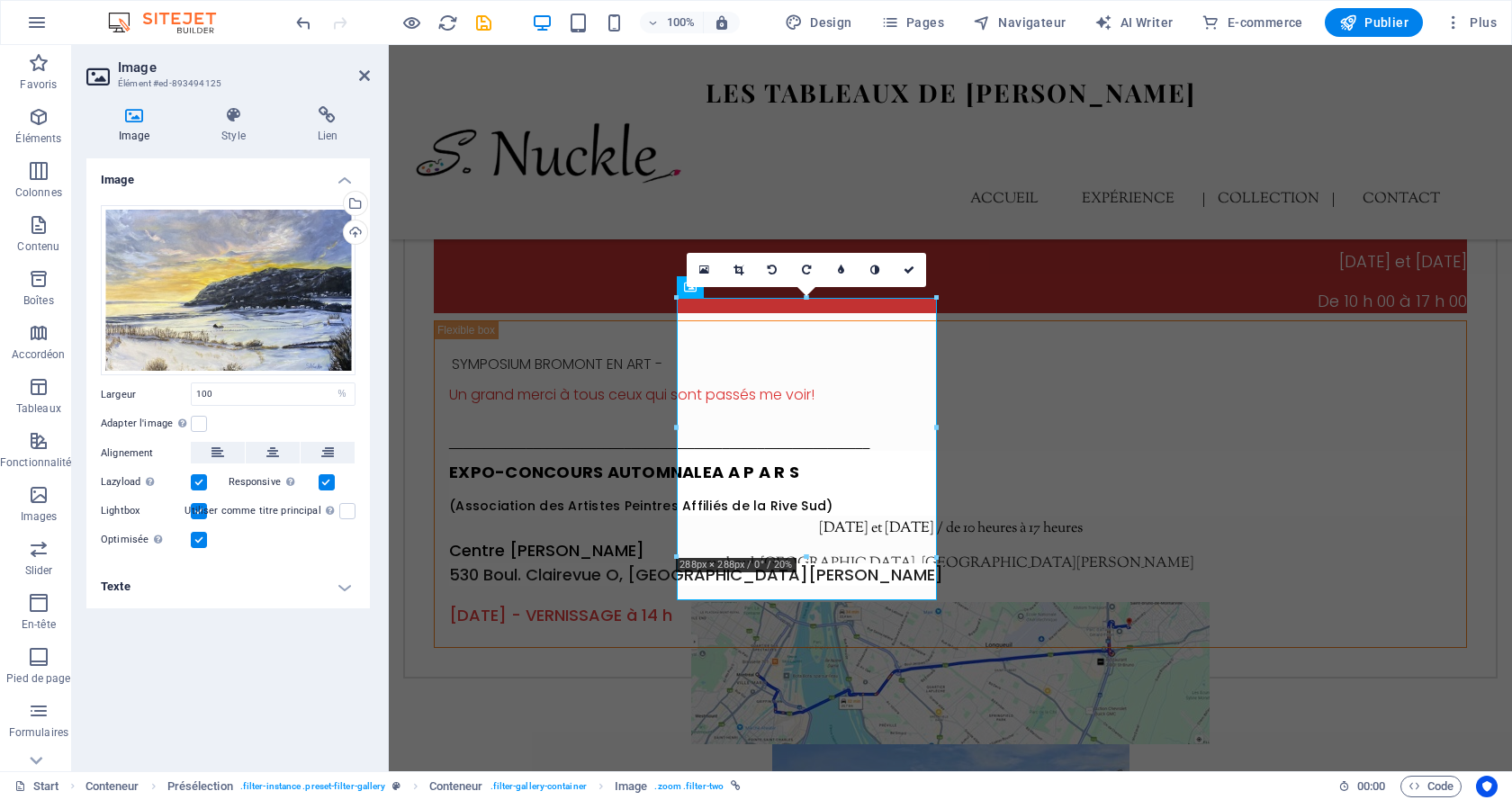
click at [303, 597] on h4 "Texte" at bounding box center [227, 586] width 283 height 43
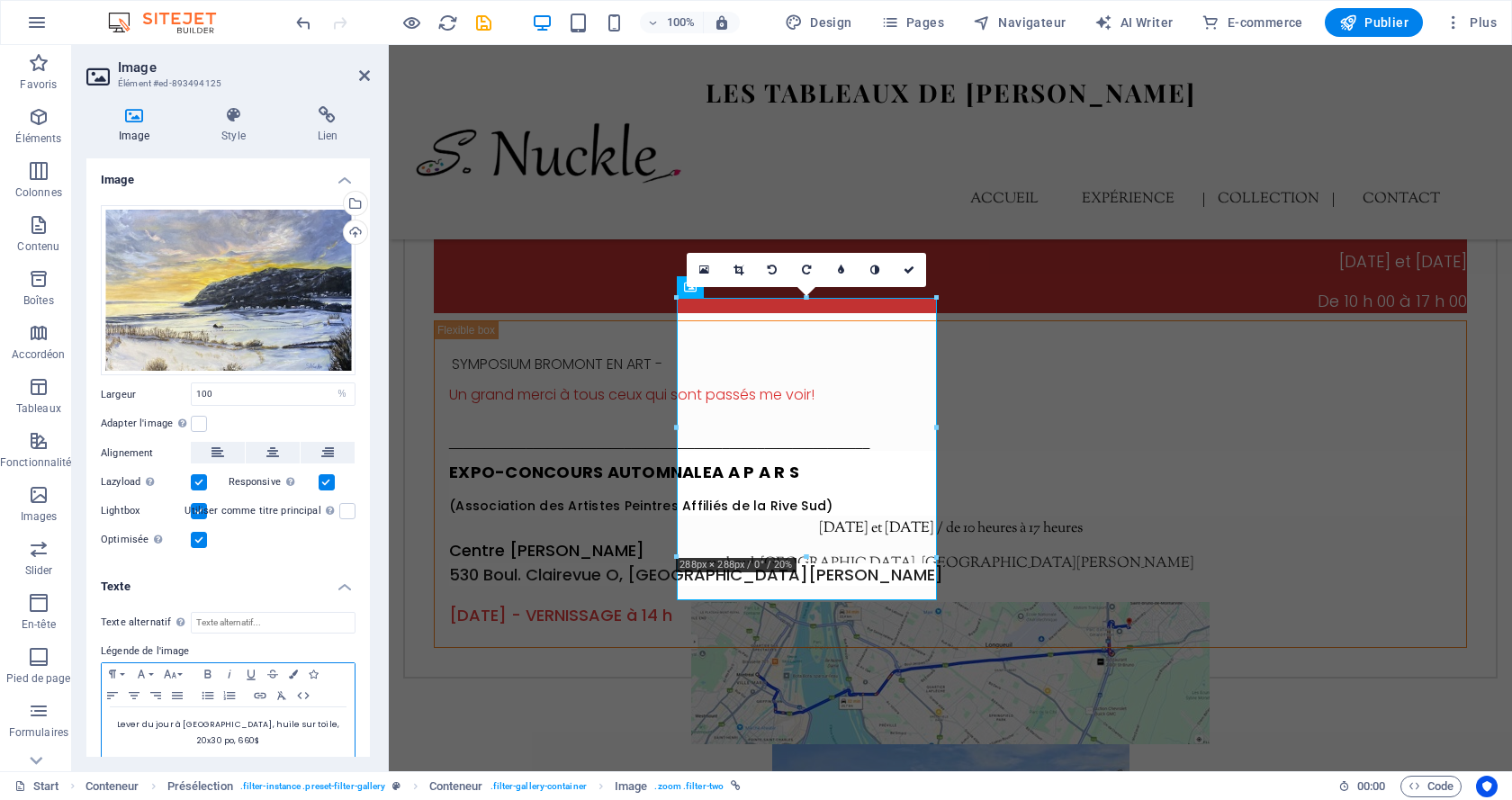
click at [243, 739] on span "20x30 po, 660$" at bounding box center [228, 741] width 62 height 11
click at [911, 277] on link at bounding box center [909, 269] width 34 height 34
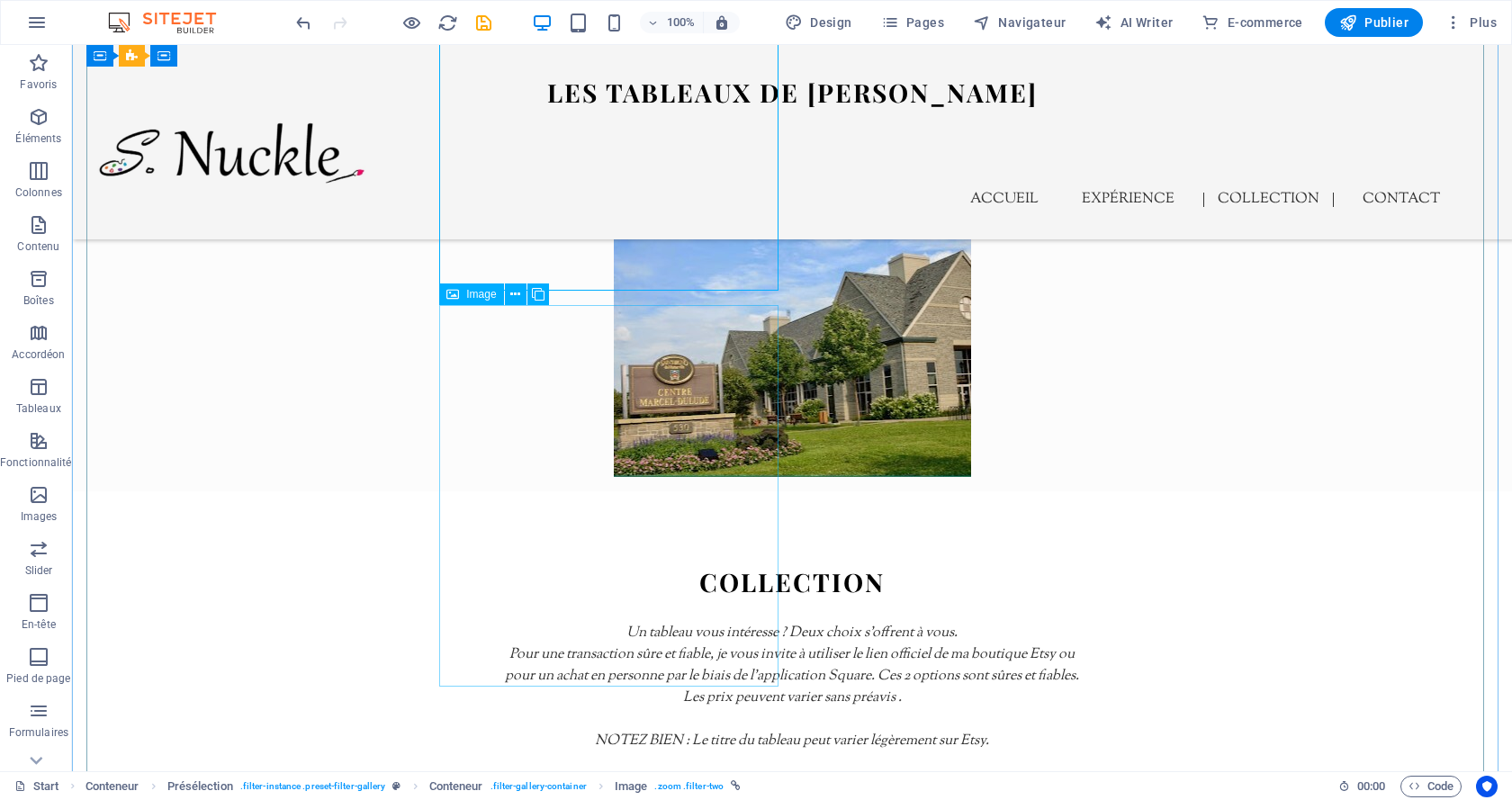
scroll to position [4218, 0]
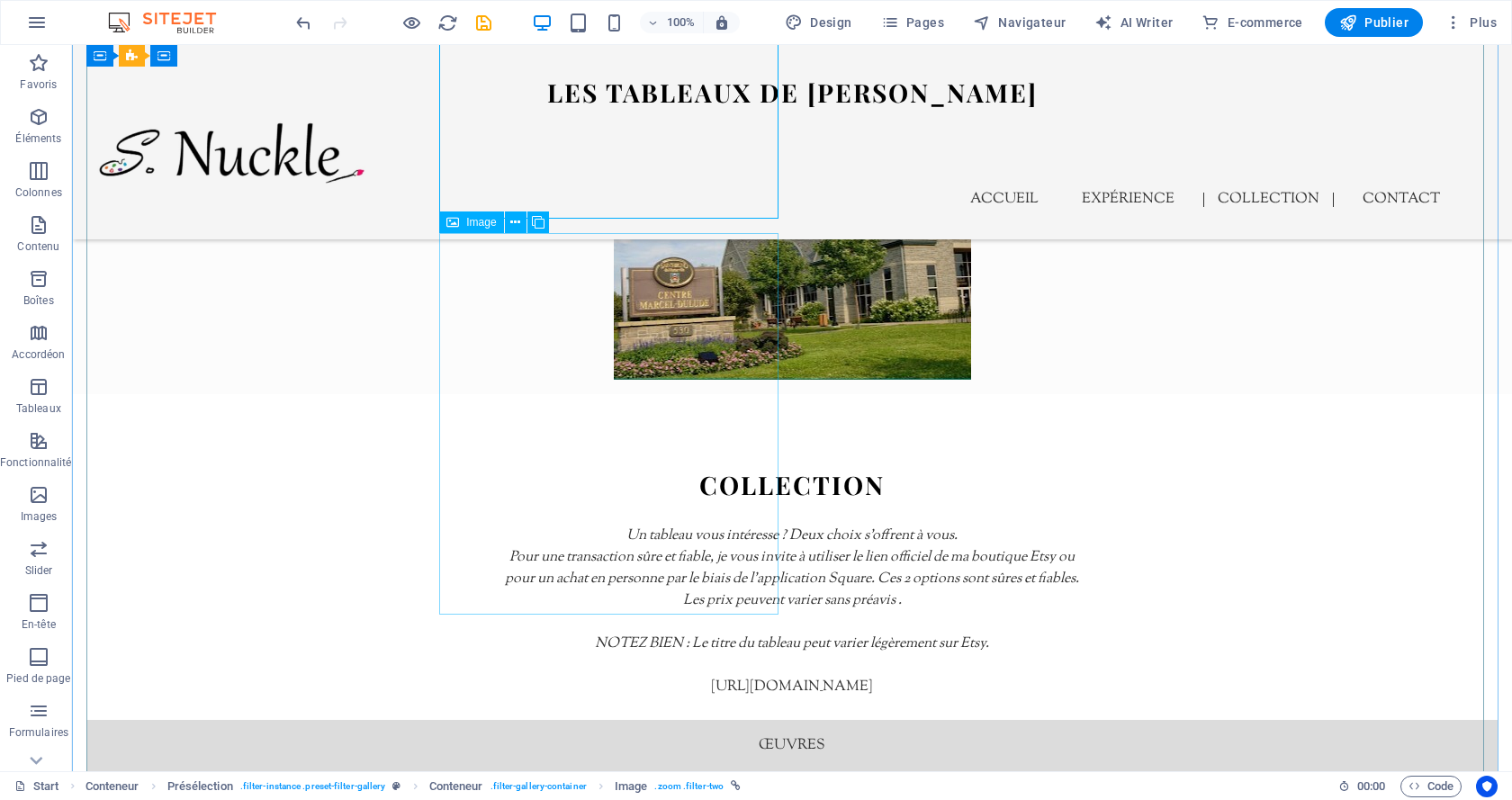
select select "%"
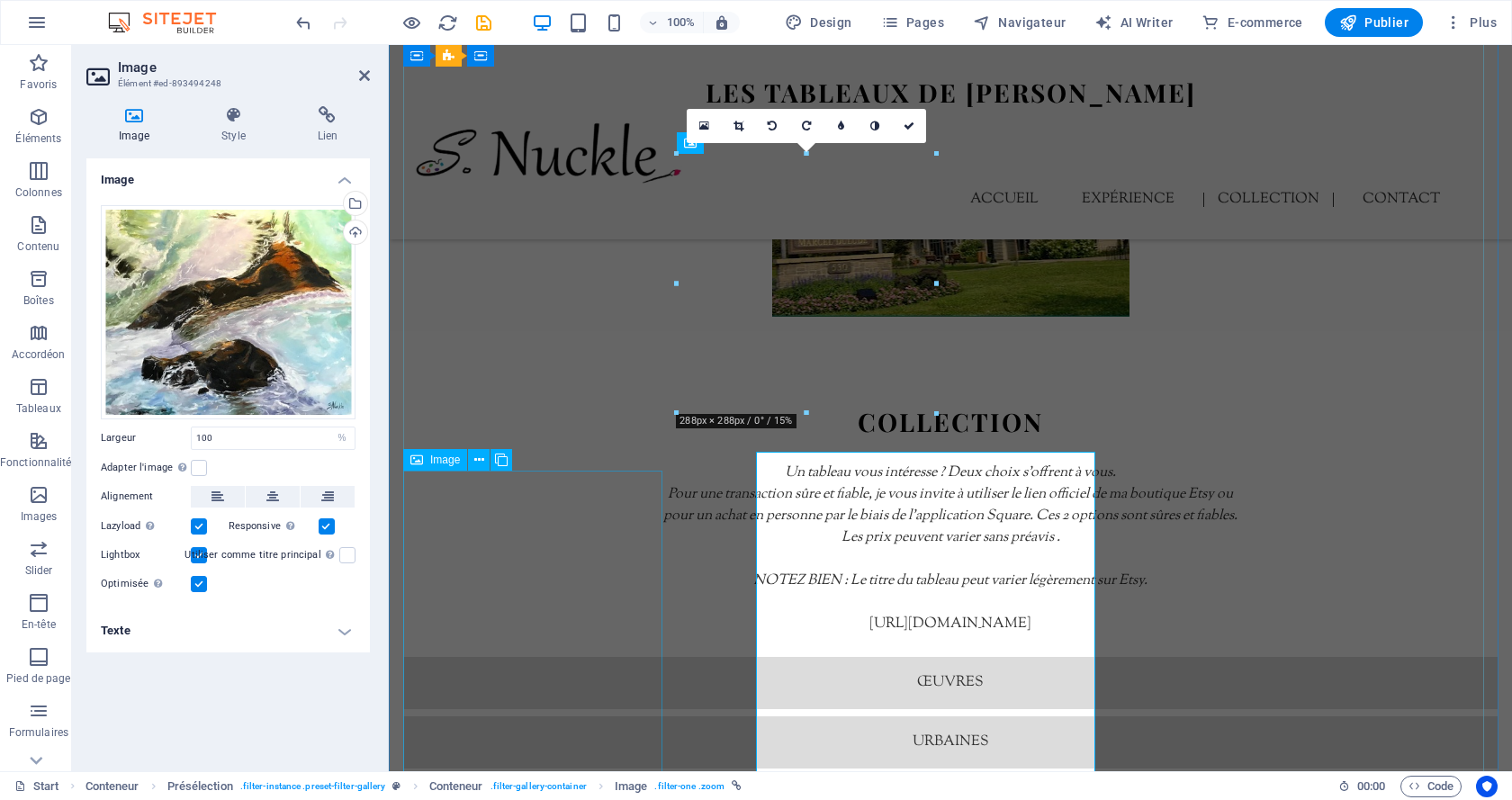
scroll to position [4000, 0]
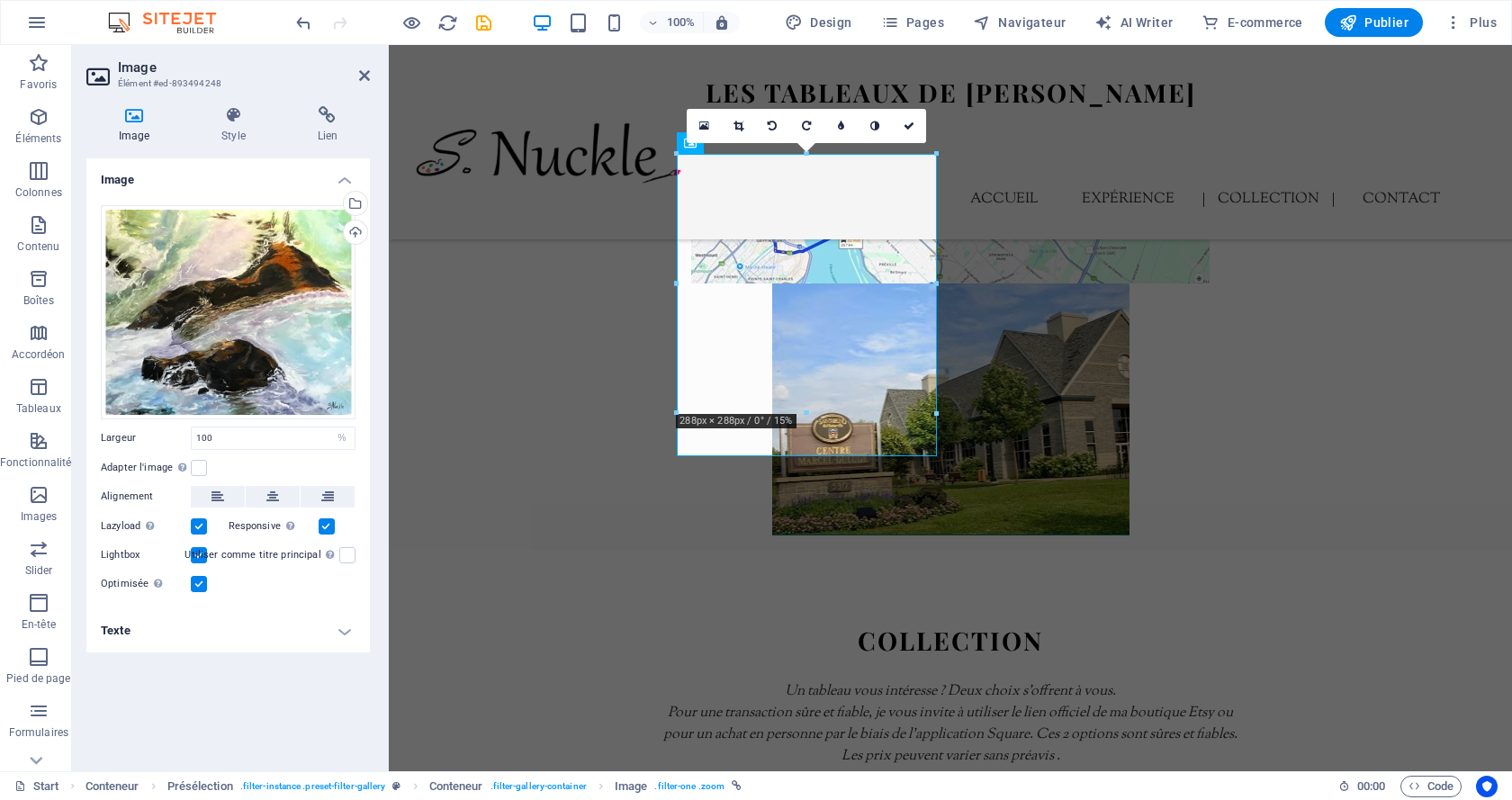
click at [281, 622] on h4 "Texte" at bounding box center [227, 630] width 283 height 43
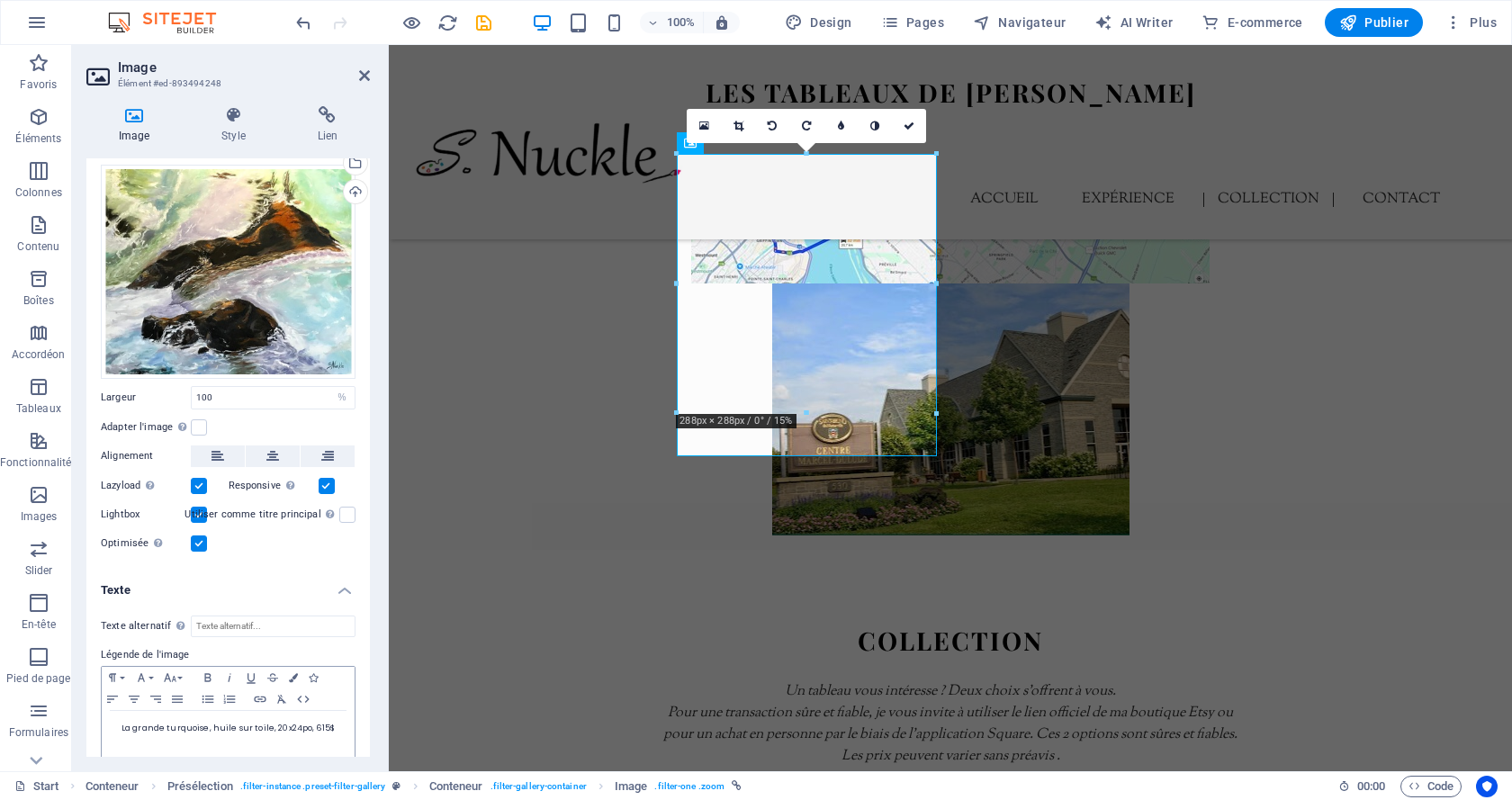
scroll to position [61, 0]
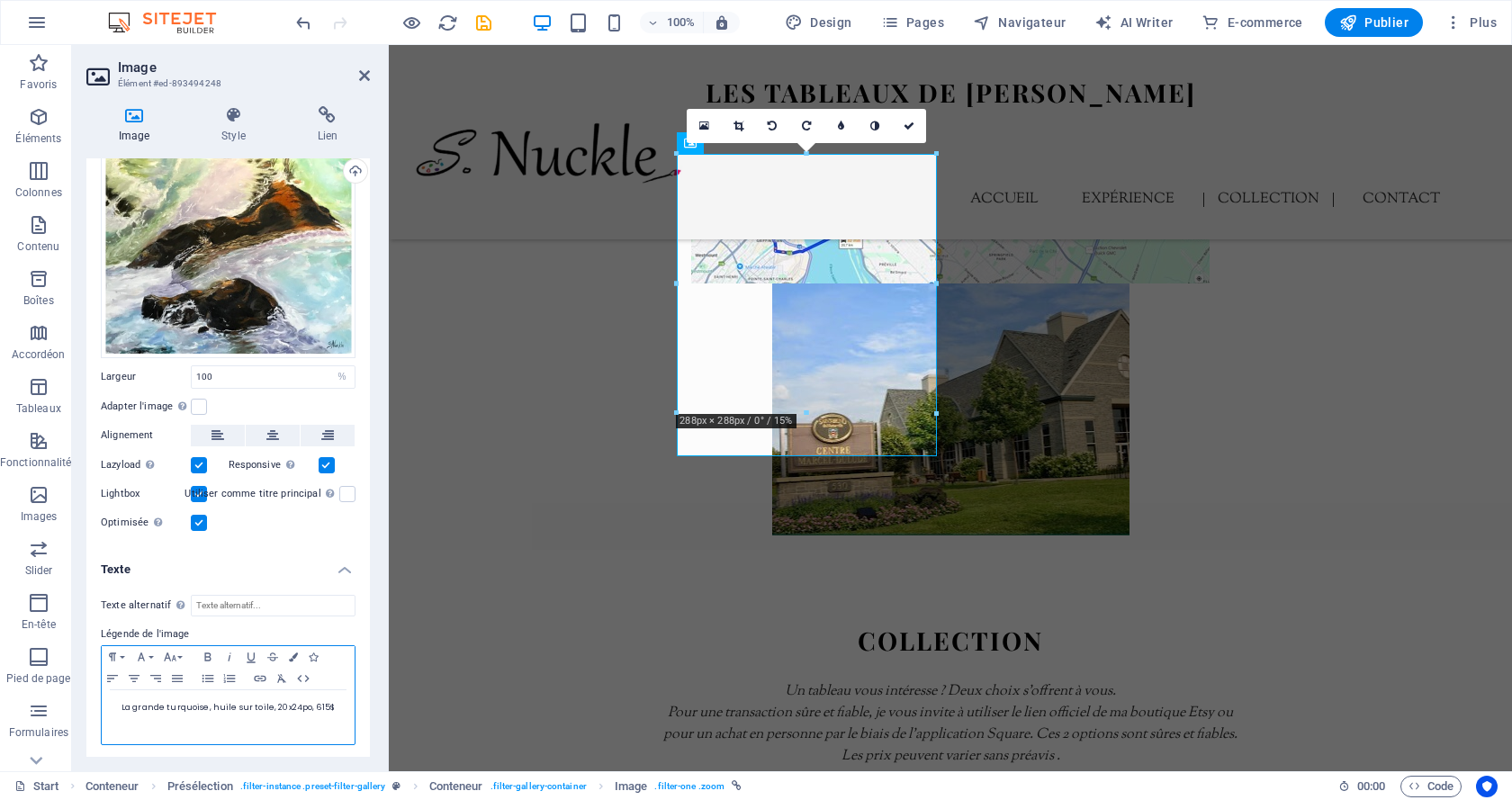
click at [315, 709] on span "La grande turquoise, huile sur toile, 20x24po, 615$" at bounding box center [228, 707] width 214 height 11
click at [909, 126] on icon at bounding box center [909, 126] width 11 height 11
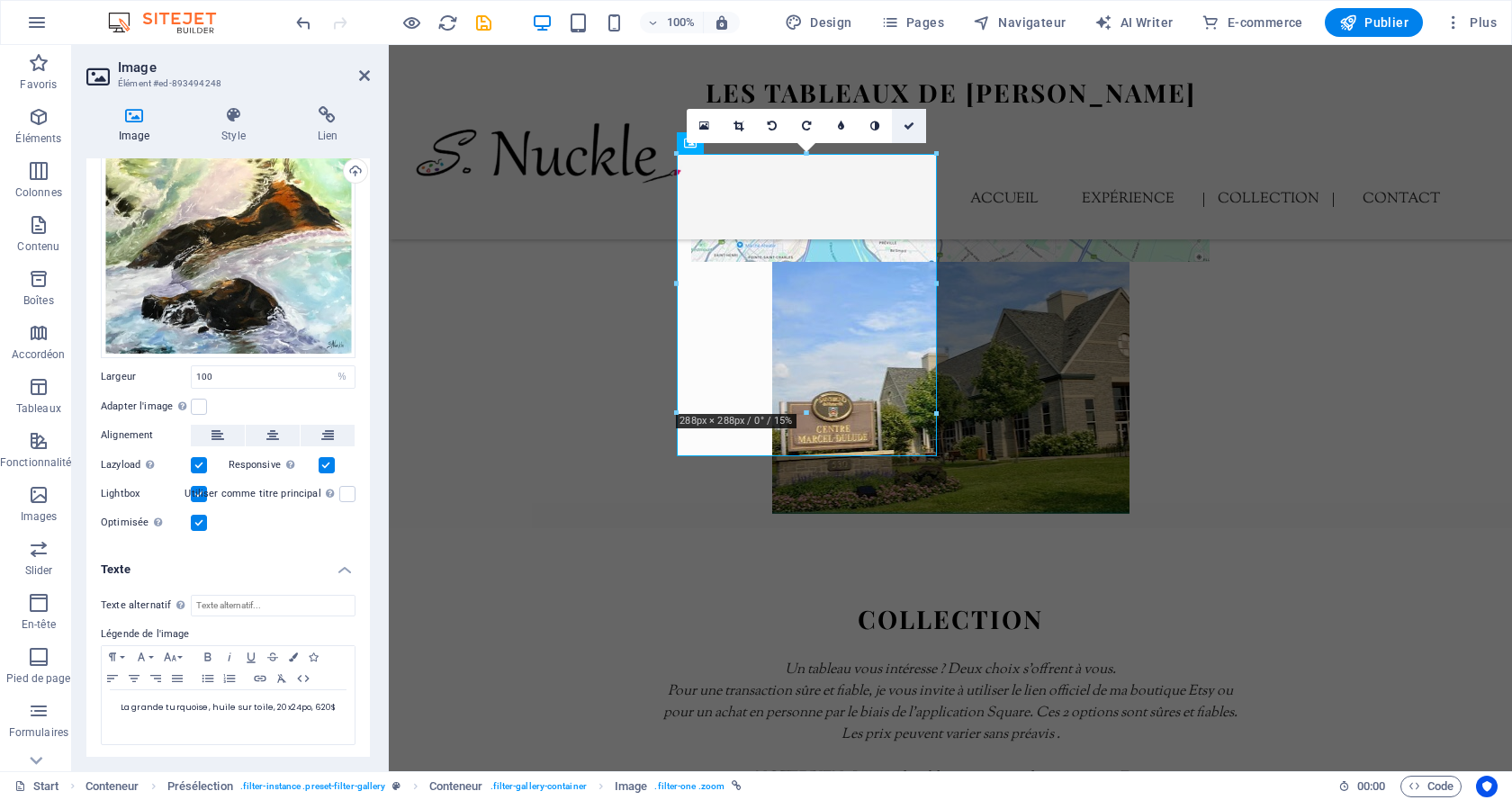
scroll to position [4218, 0]
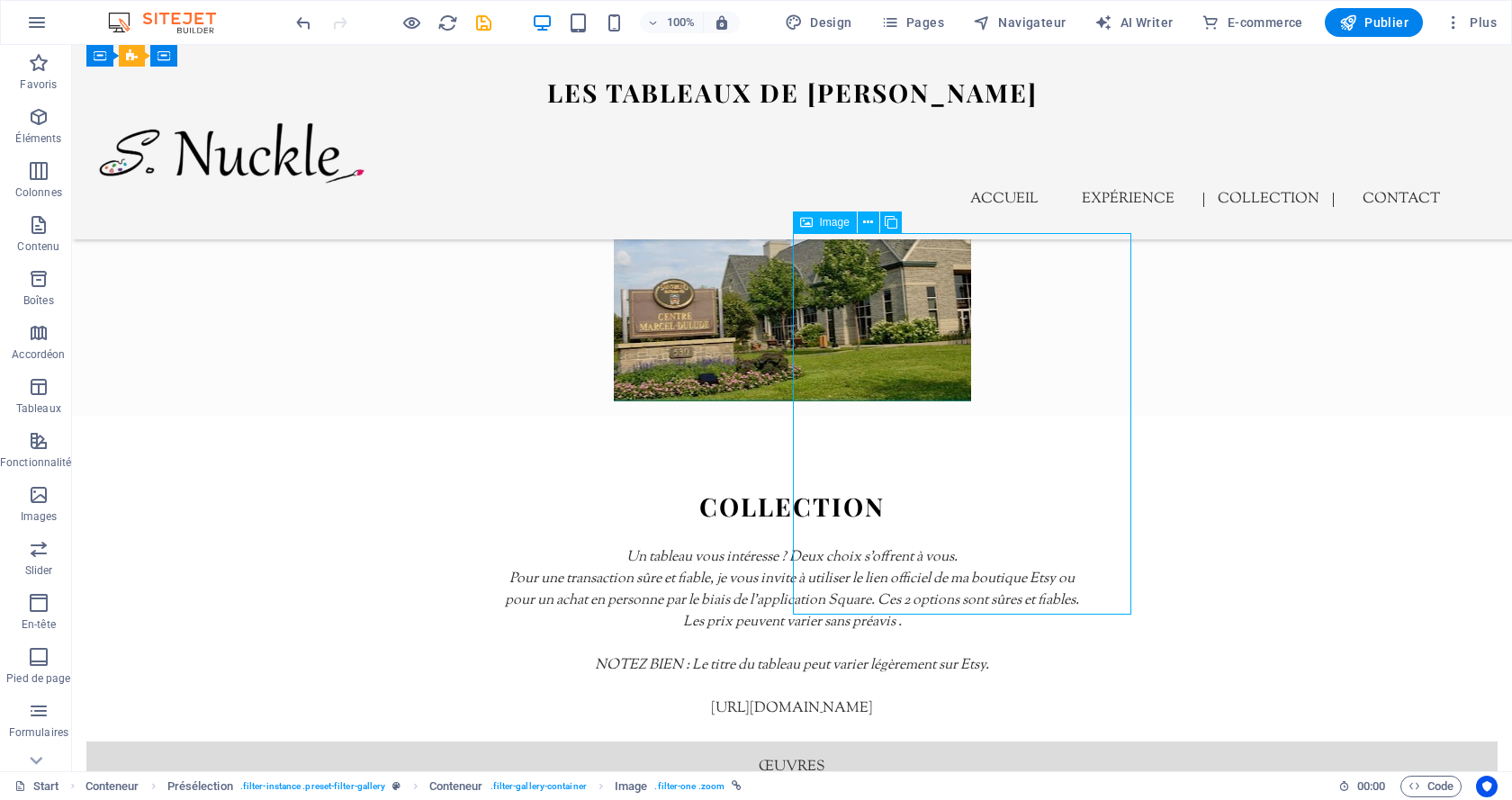
scroll to position [4000, 0]
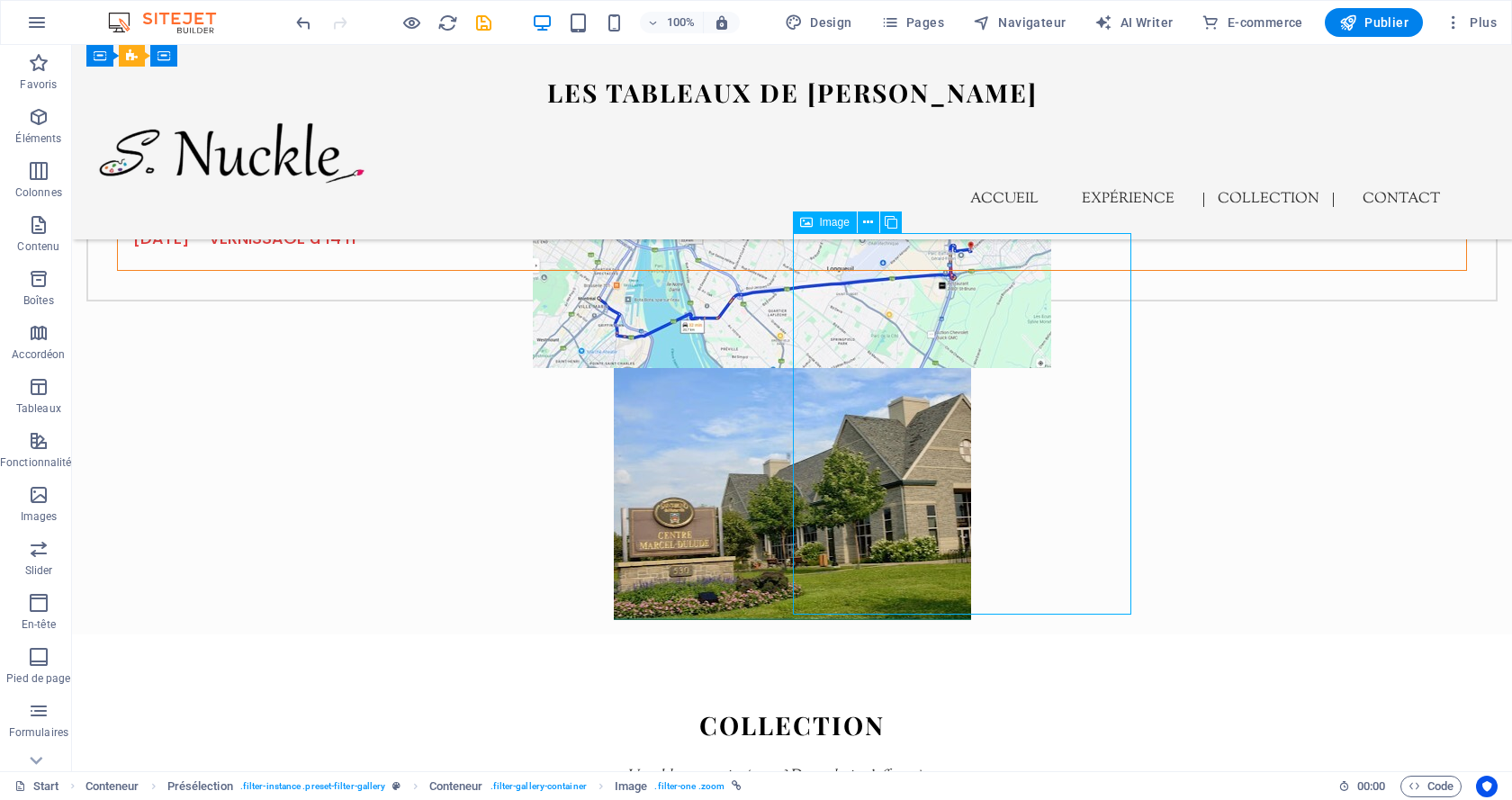
select select "%"
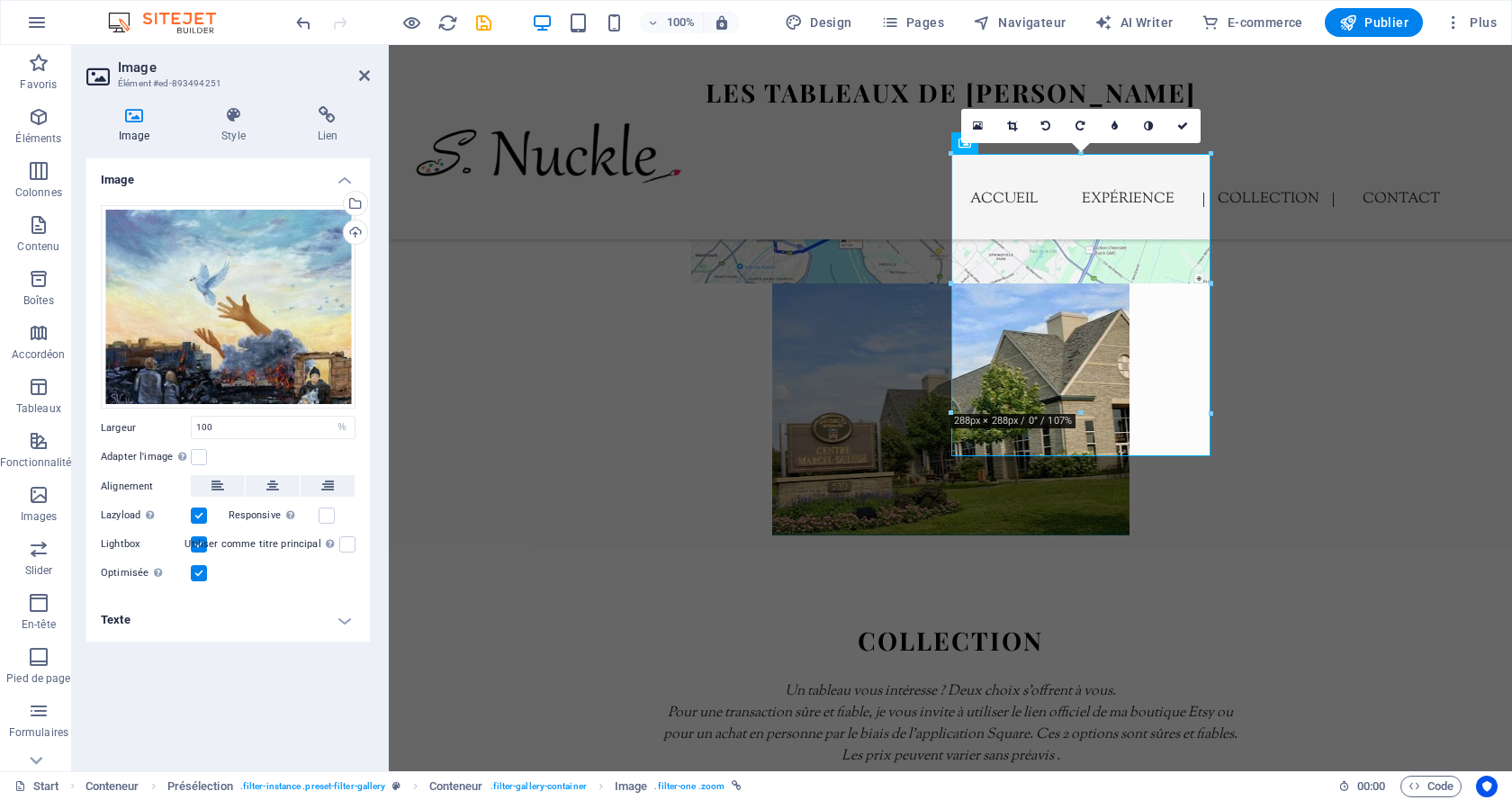
click at [335, 620] on h4 "Texte" at bounding box center [227, 619] width 283 height 43
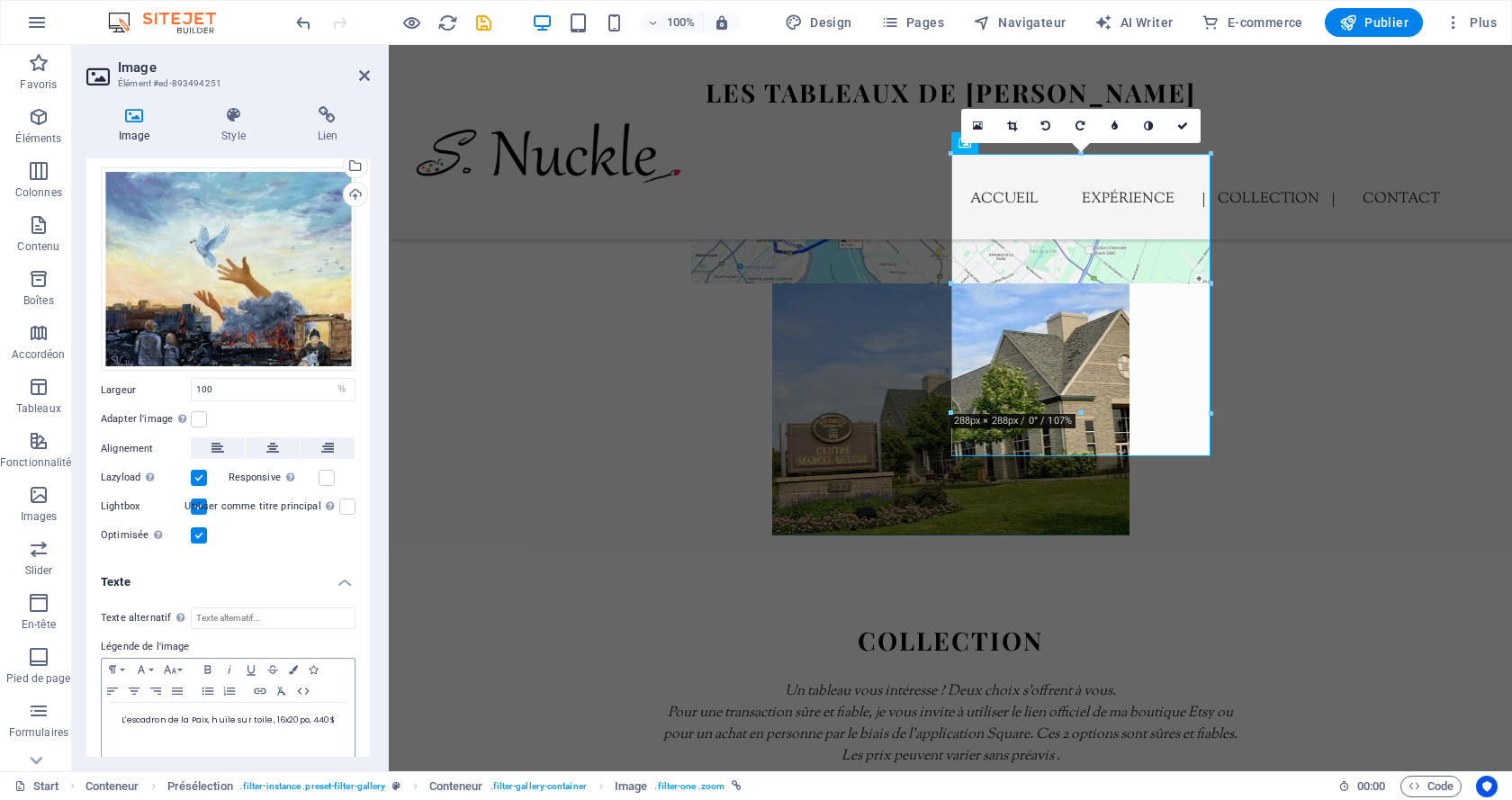
scroll to position [51, 0]
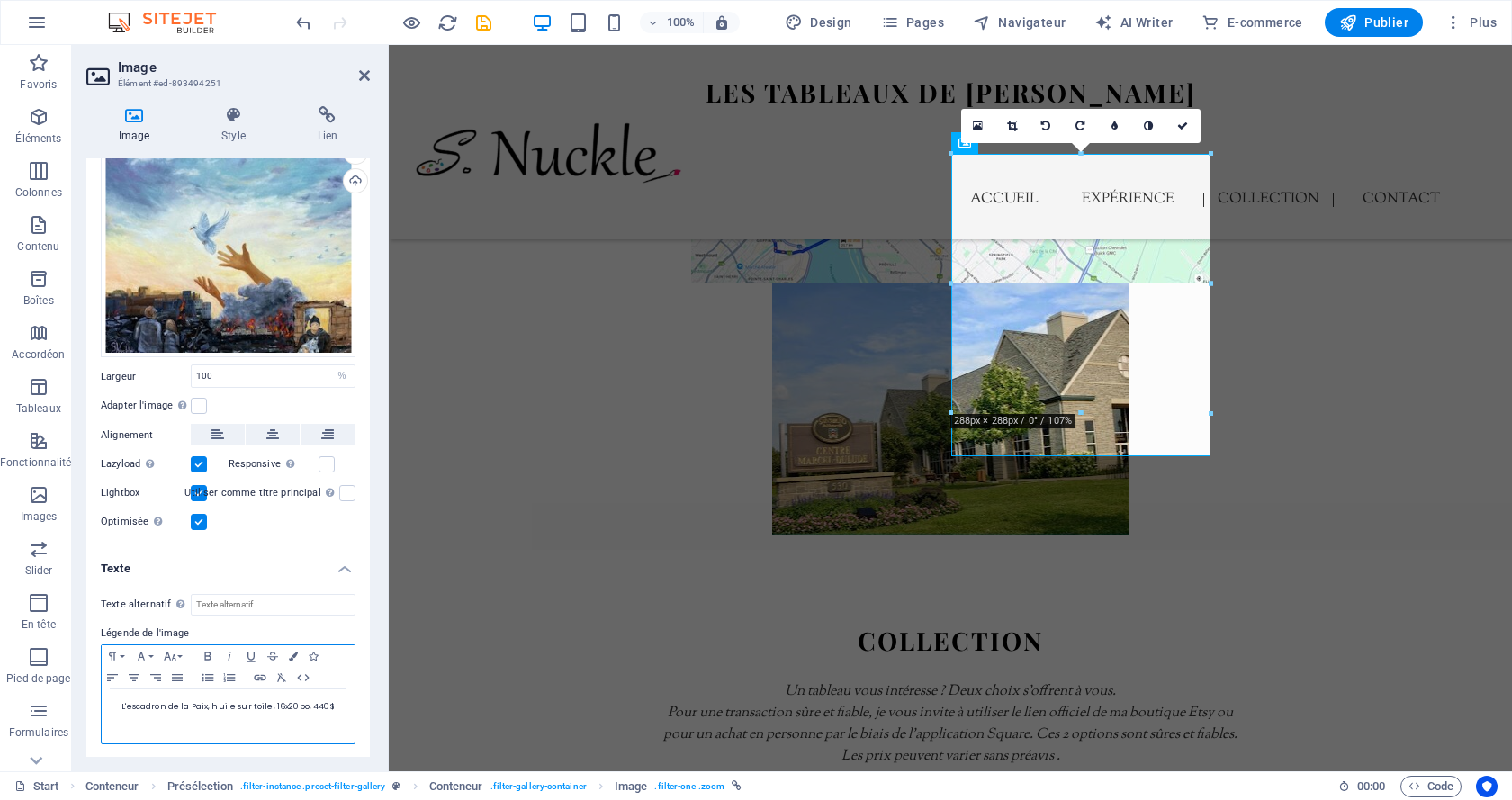
click at [316, 710] on p "L'escadron de la Paix, huile sur toile, 16x20po, 440$" at bounding box center [228, 707] width 235 height 16
click at [1179, 129] on icon at bounding box center [1183, 126] width 11 height 11
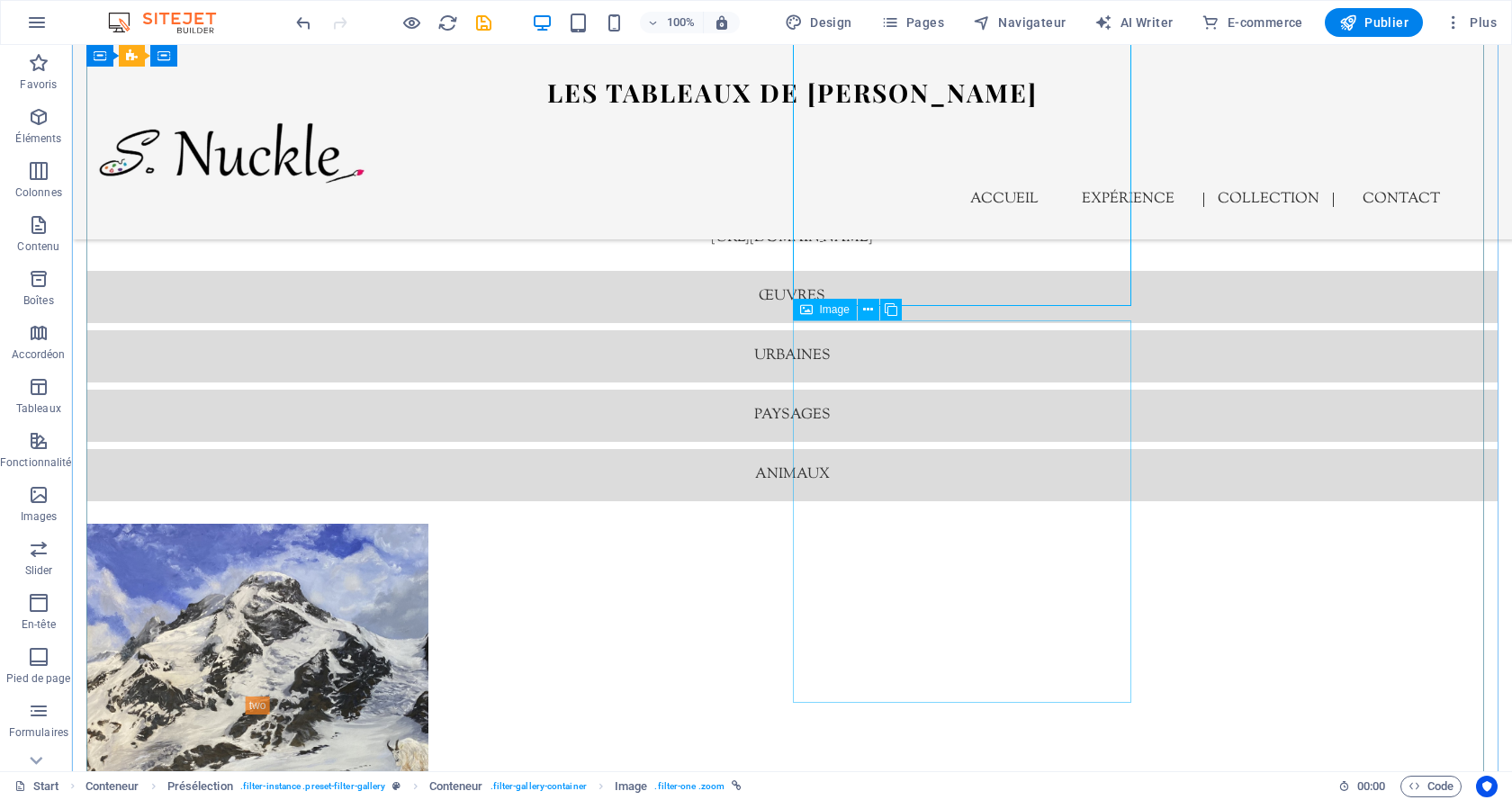
scroll to position [4669, 0]
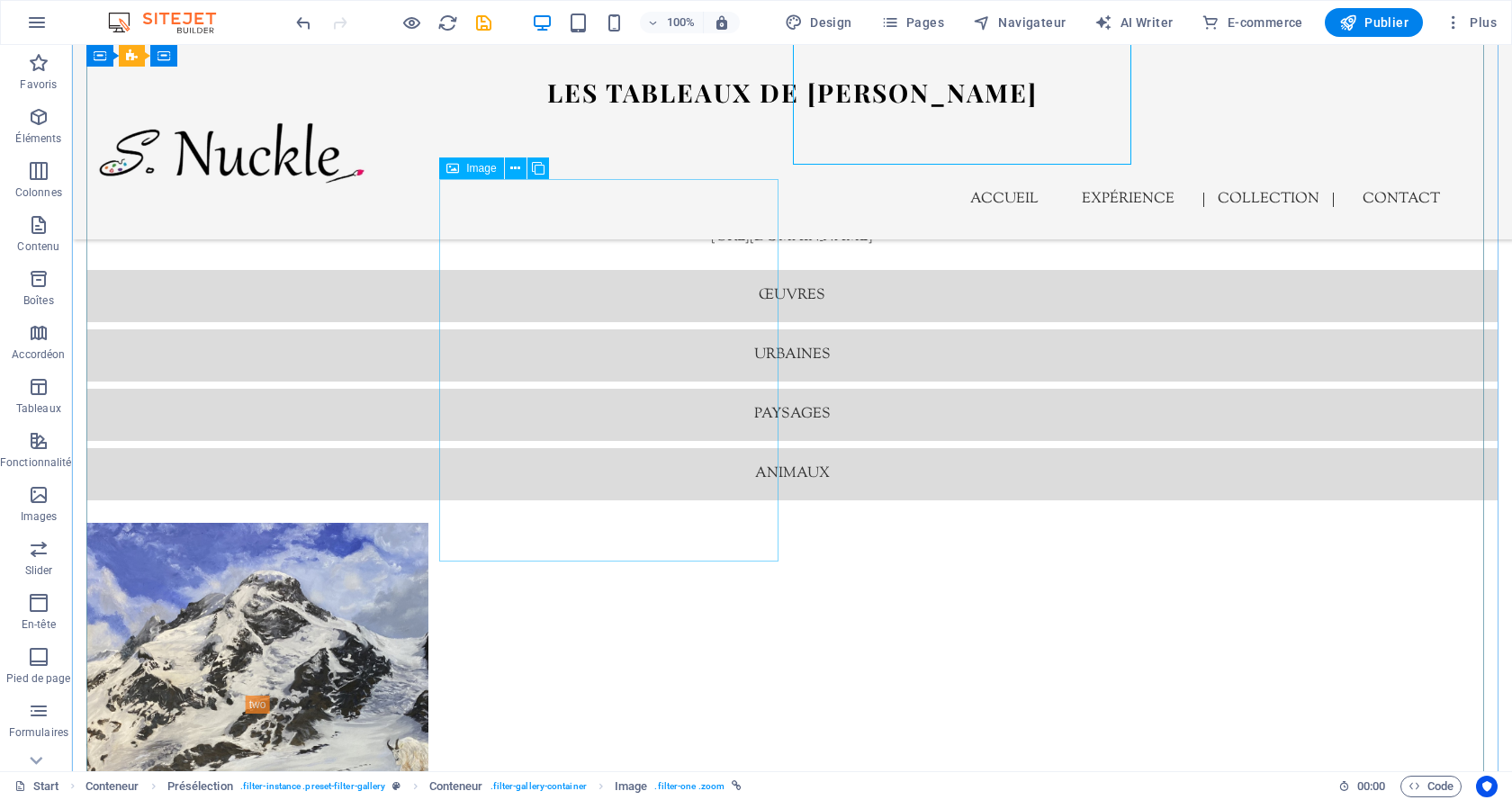
select select "%"
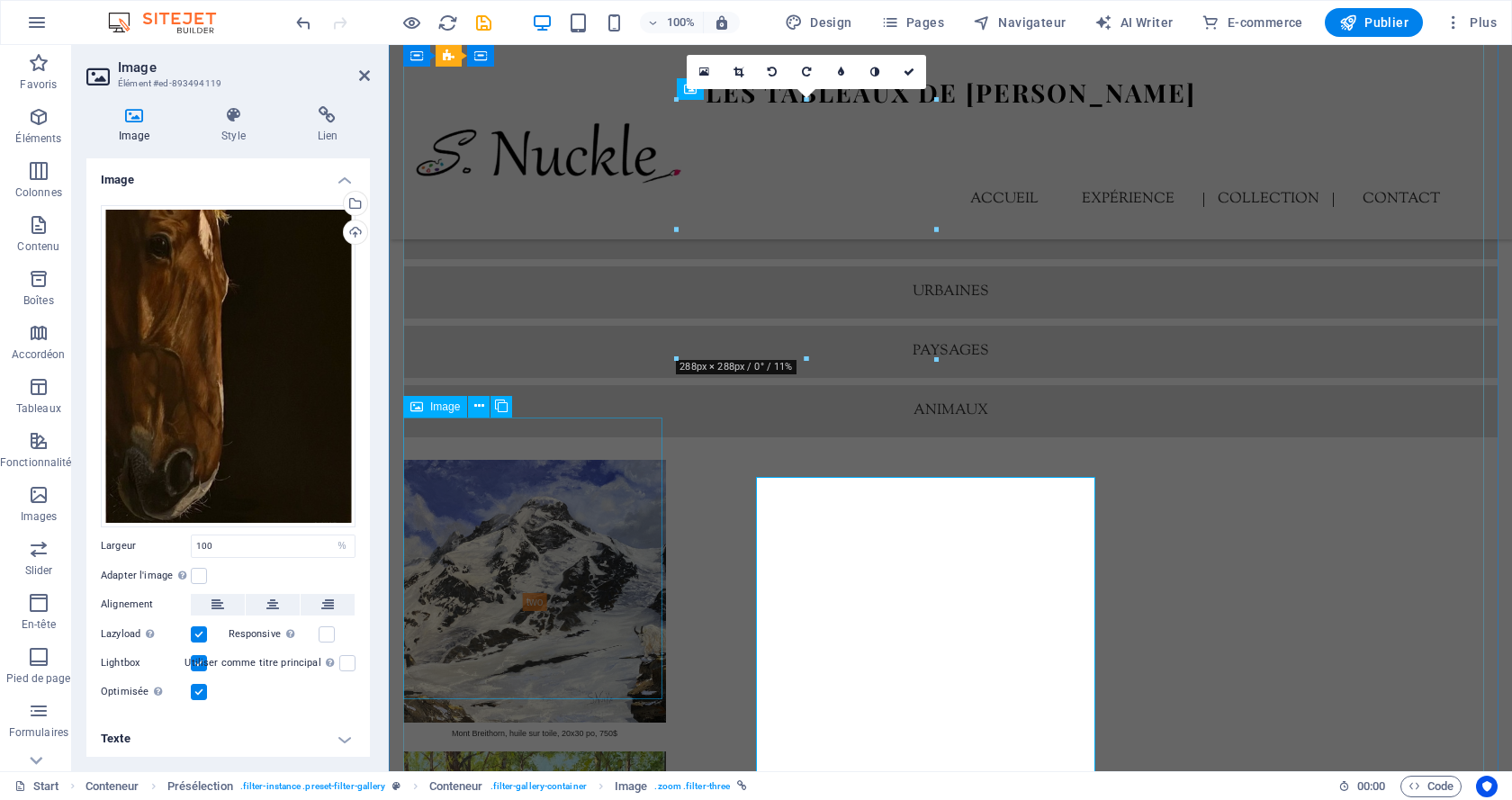
scroll to position [4370, 0]
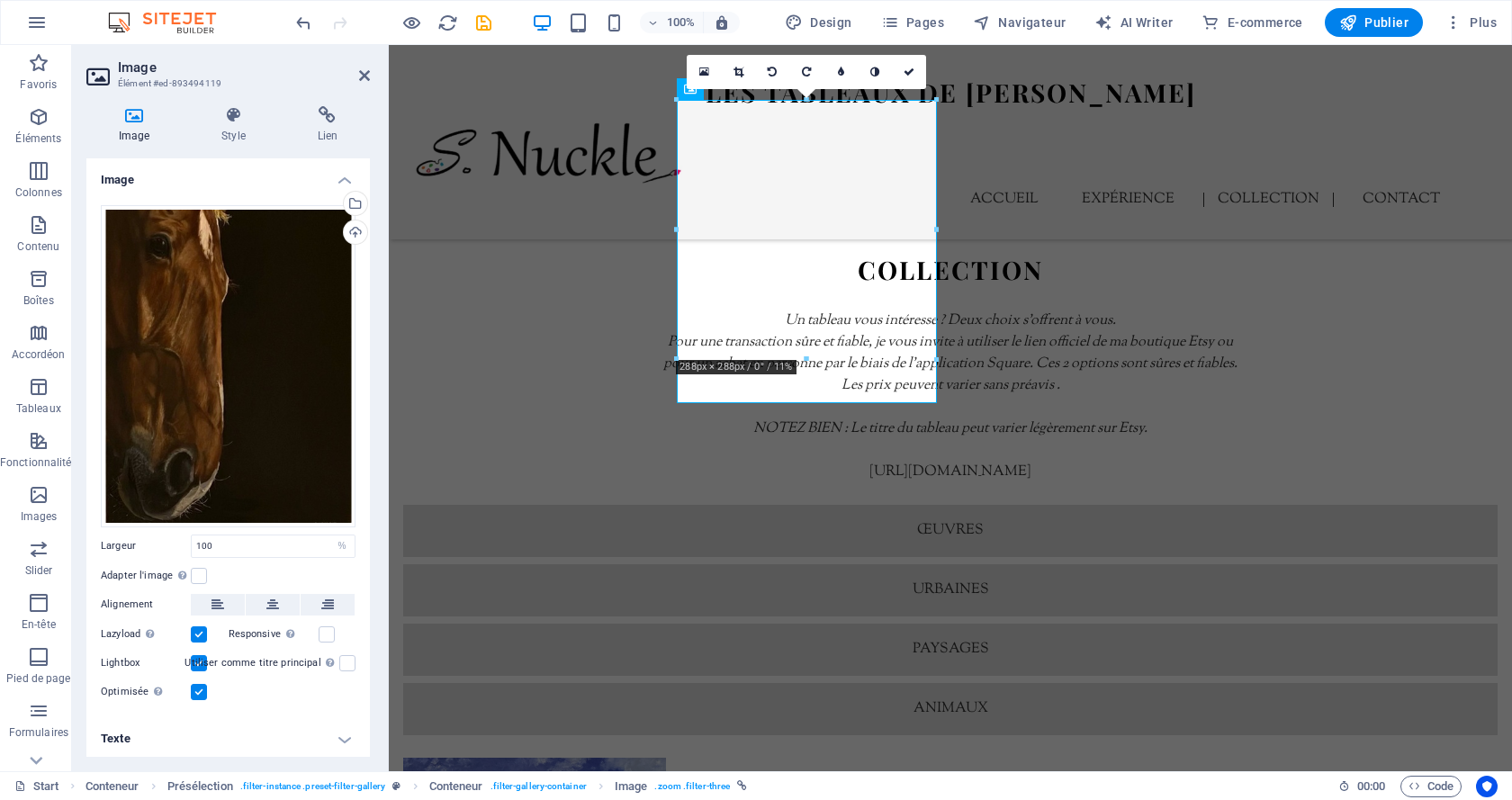
click at [326, 730] on h4 "Texte" at bounding box center [227, 739] width 283 height 43
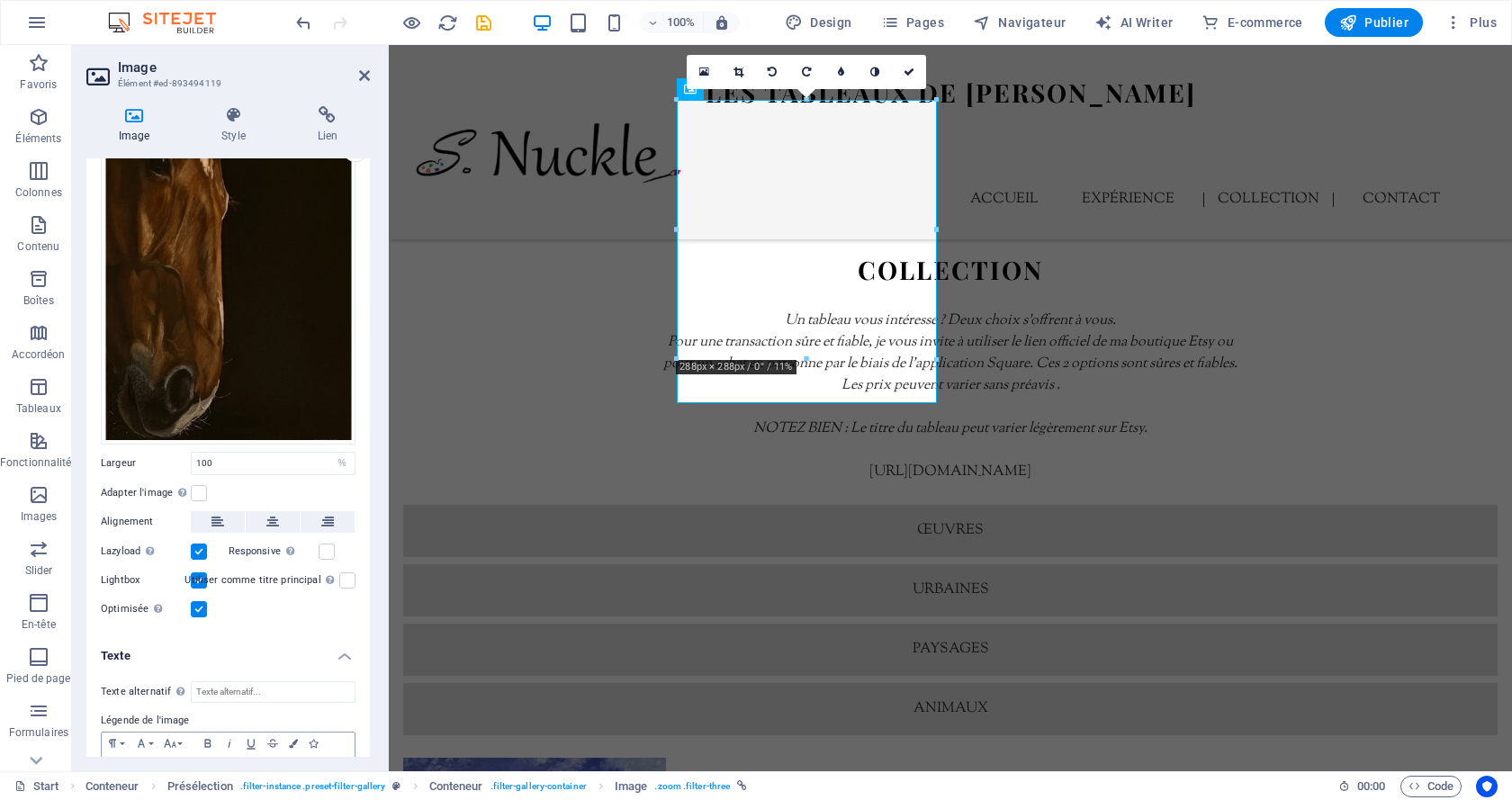
scroll to position [169, 0]
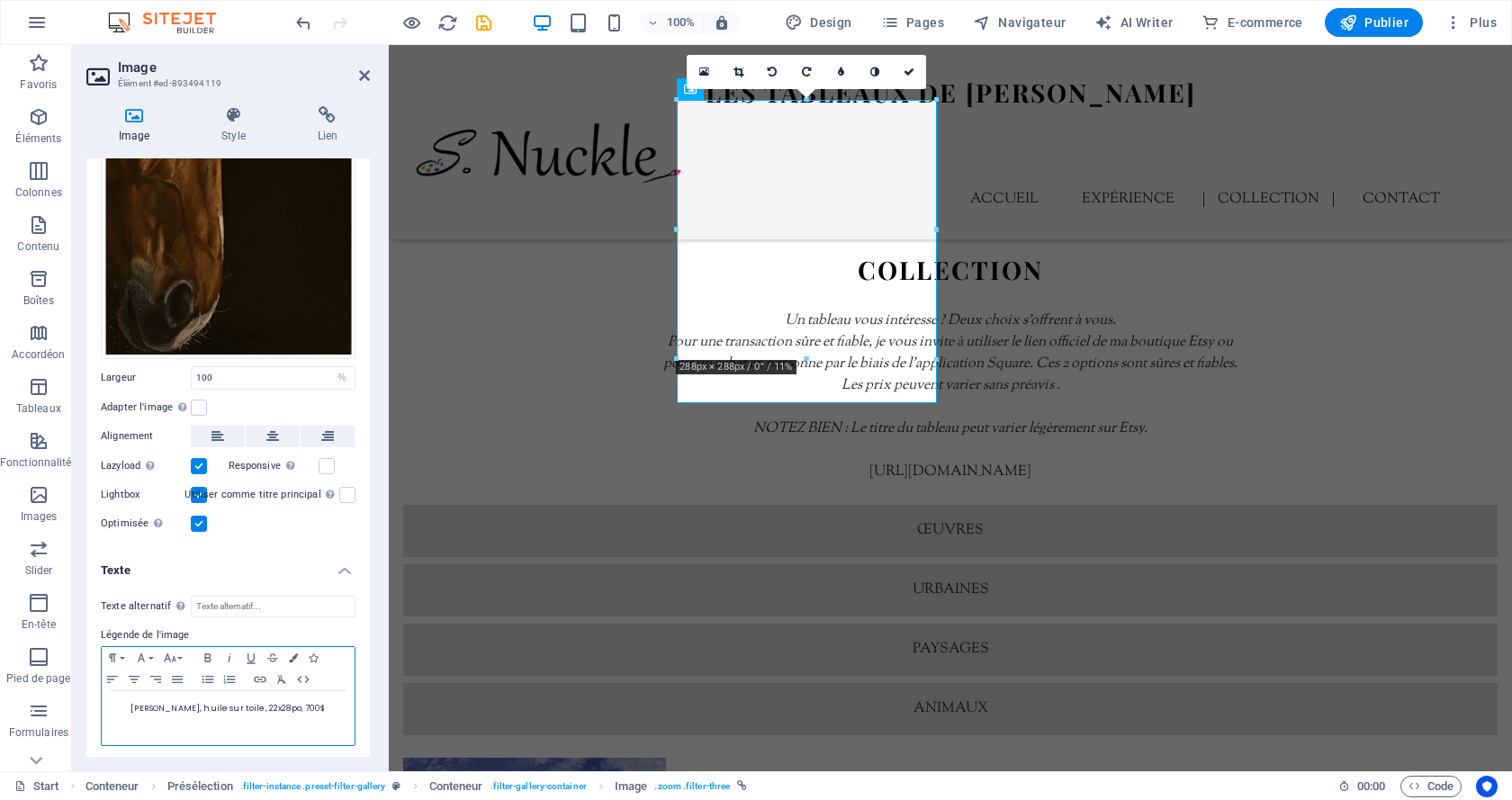
click at [287, 707] on span "[PERSON_NAME], huile sur toile, 22x28po, 700$" at bounding box center [227, 708] width 194 height 11
click at [911, 71] on icon at bounding box center [909, 72] width 11 height 11
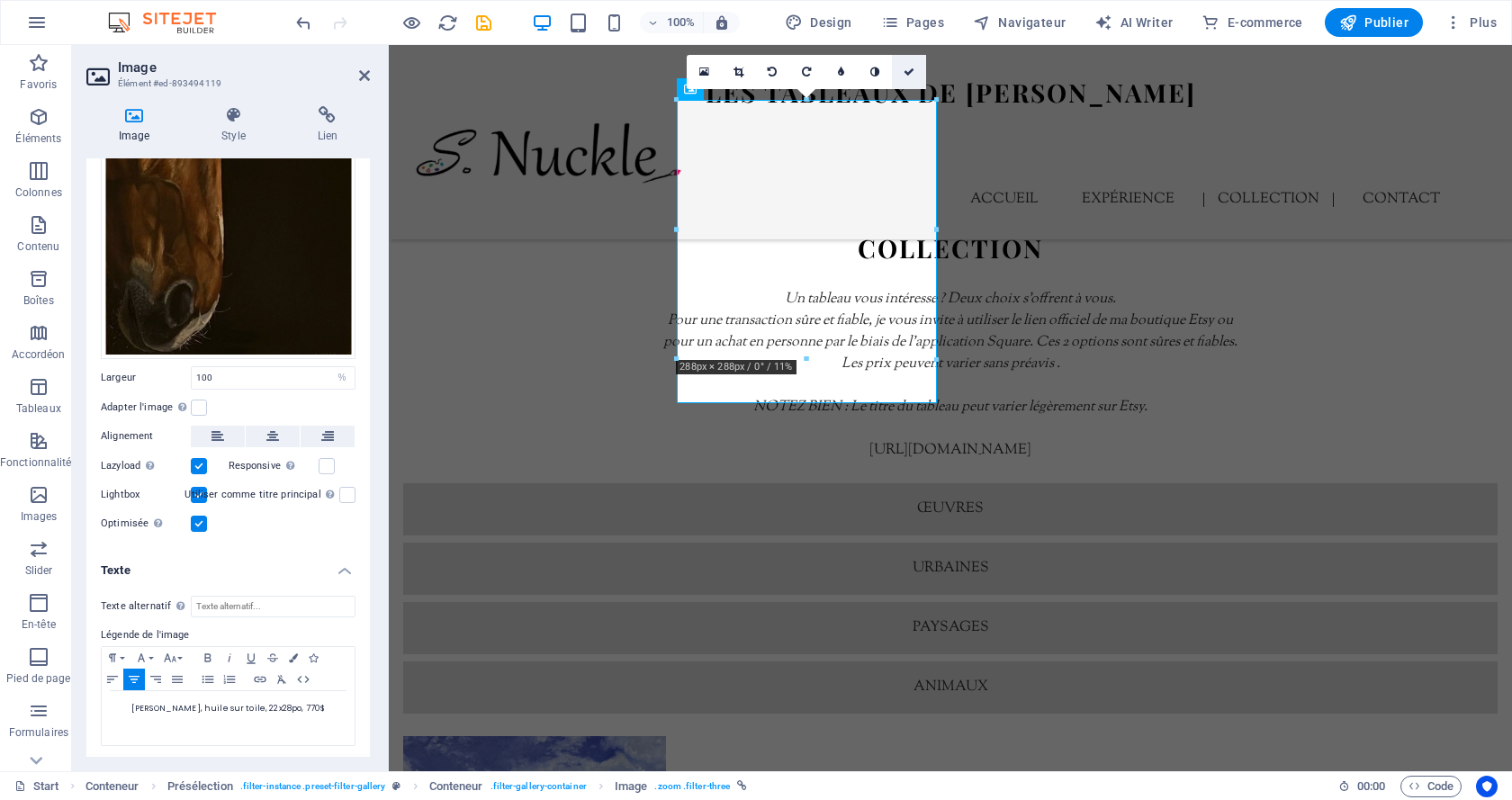
scroll to position [4669, 0]
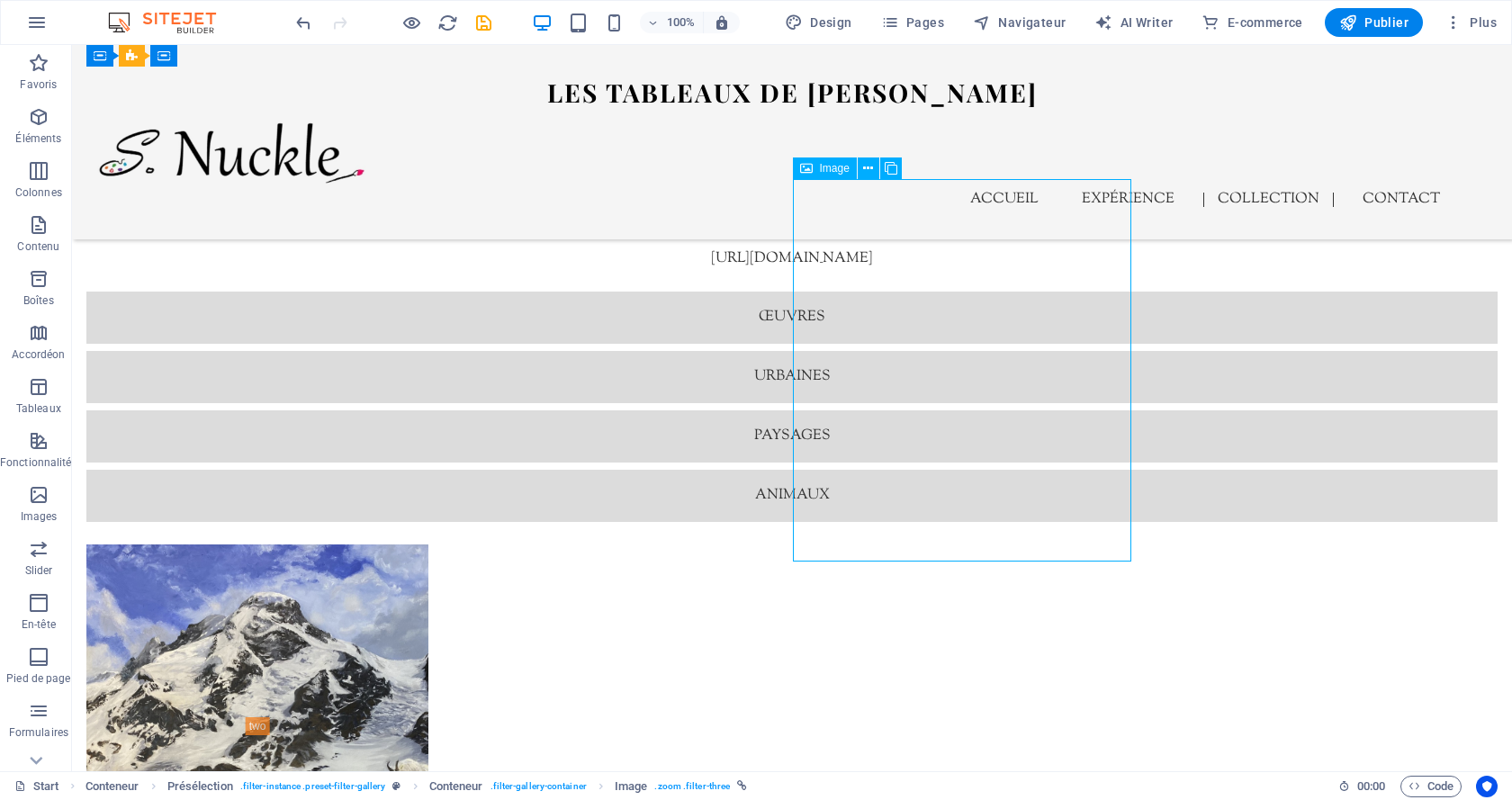
select select "%"
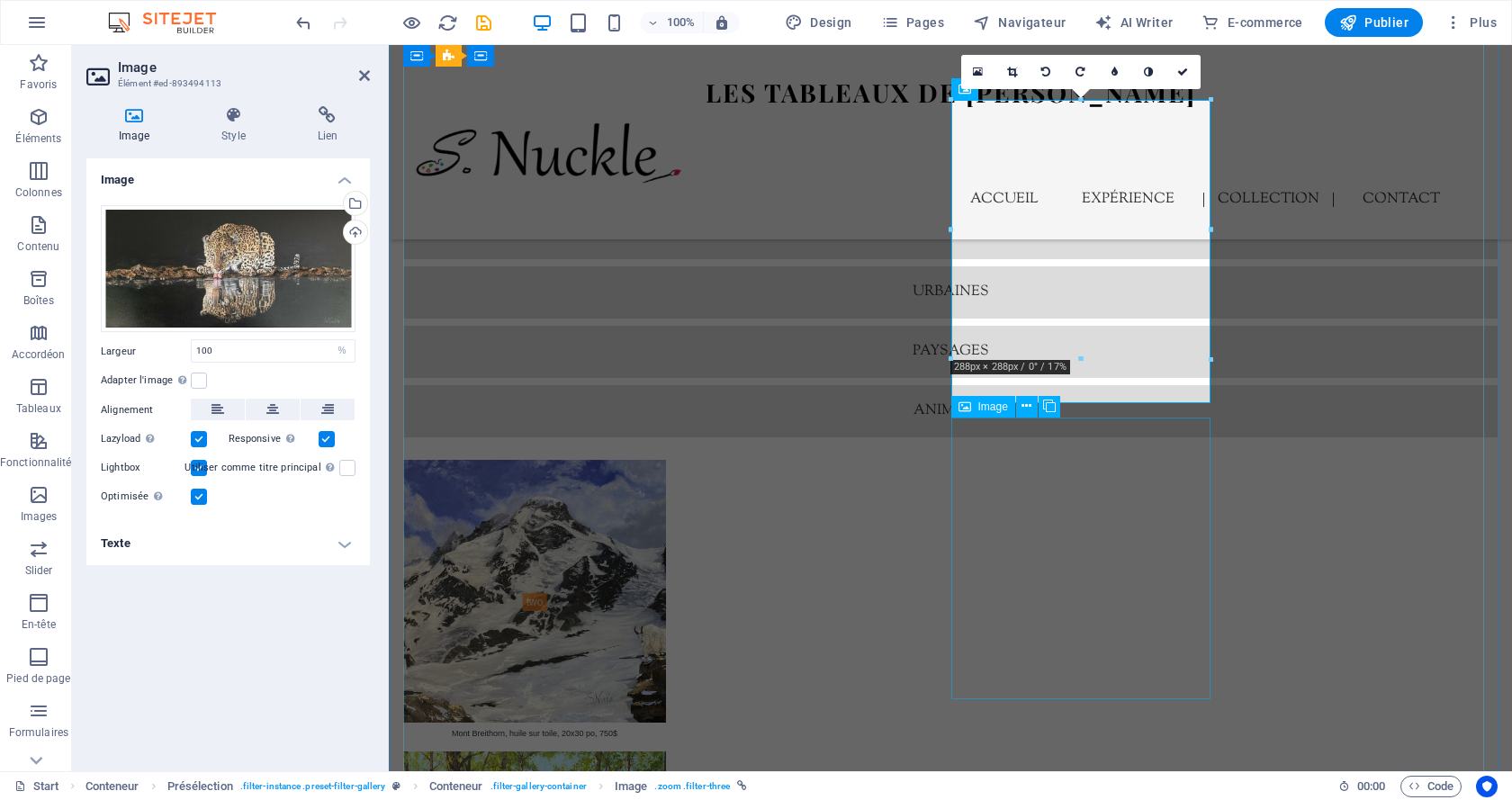
scroll to position [4370, 0]
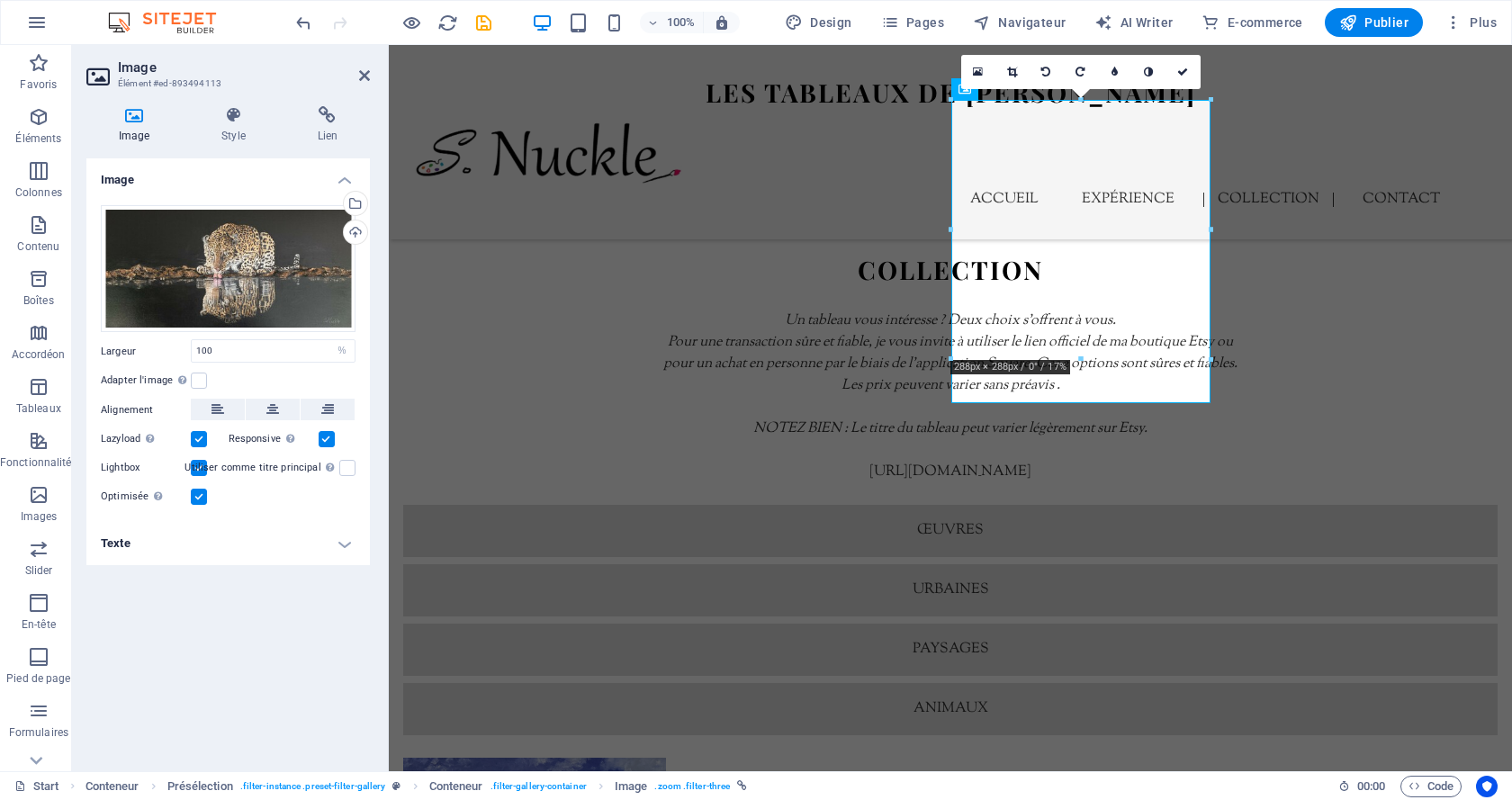
click at [202, 542] on h4 "Texte" at bounding box center [227, 543] width 283 height 43
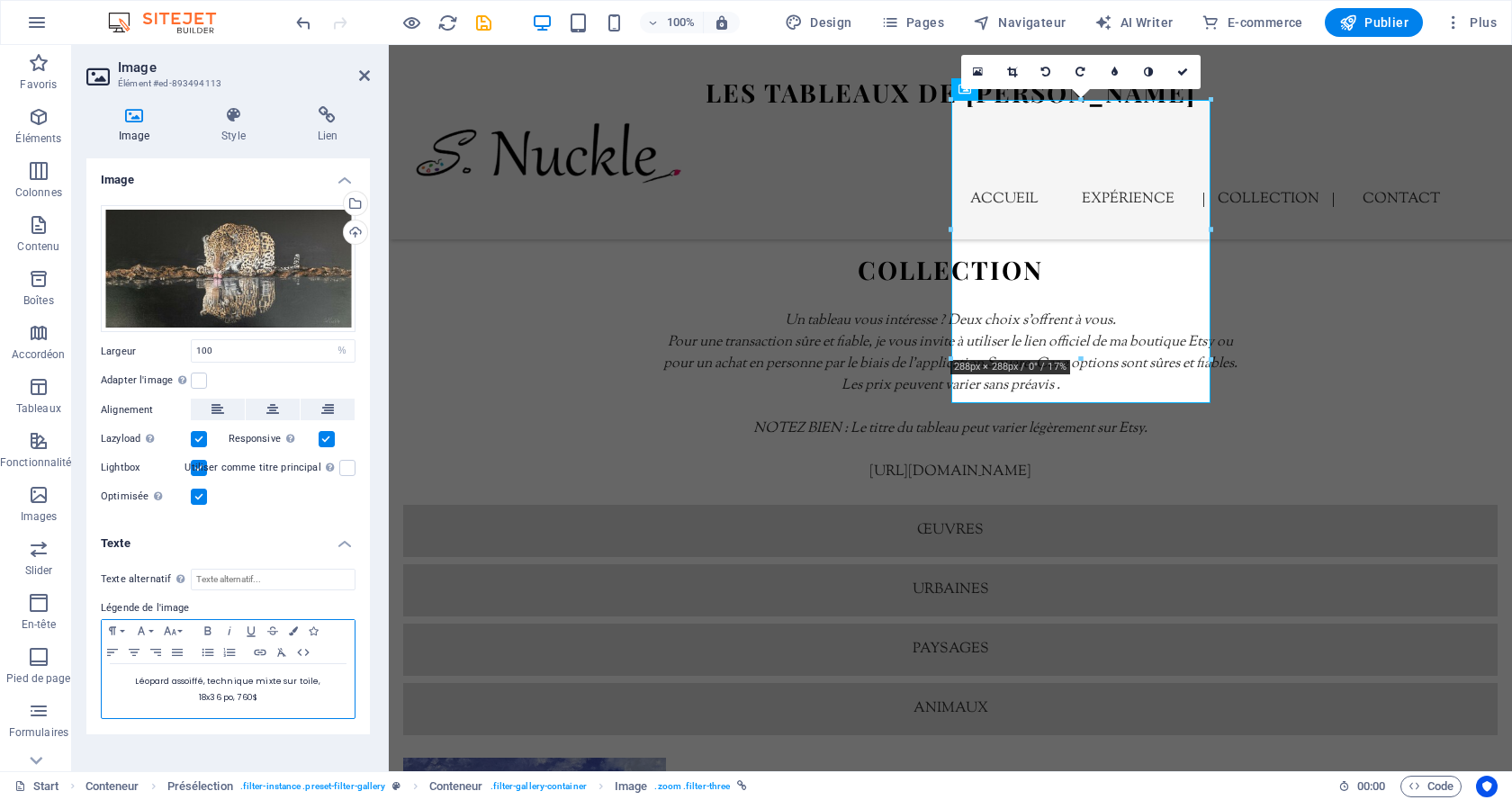
click at [247, 696] on span "18x36 po, 760$" at bounding box center [228, 697] width 59 height 11
click at [1184, 76] on icon at bounding box center [1183, 72] width 11 height 11
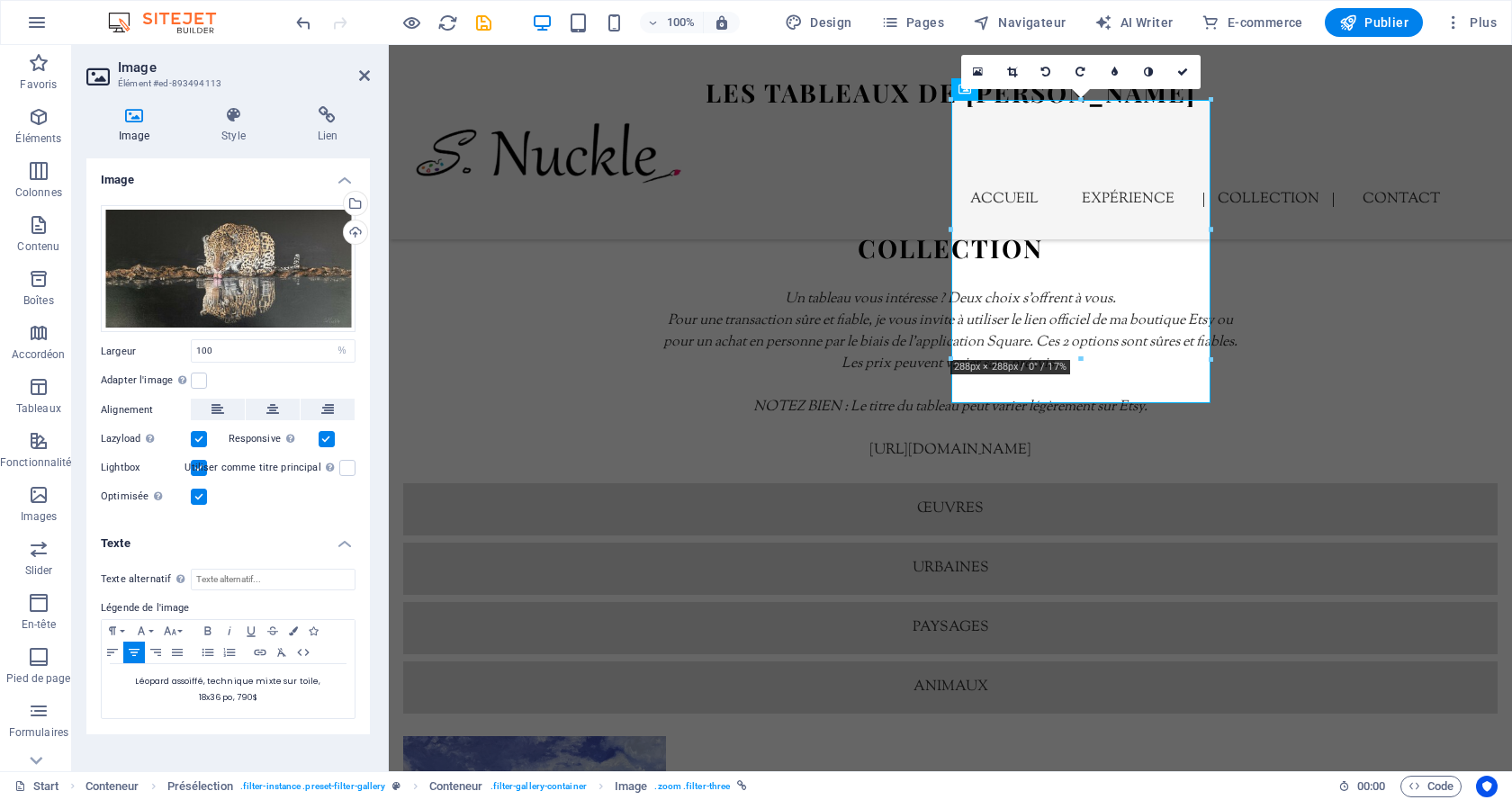
scroll to position [4669, 0]
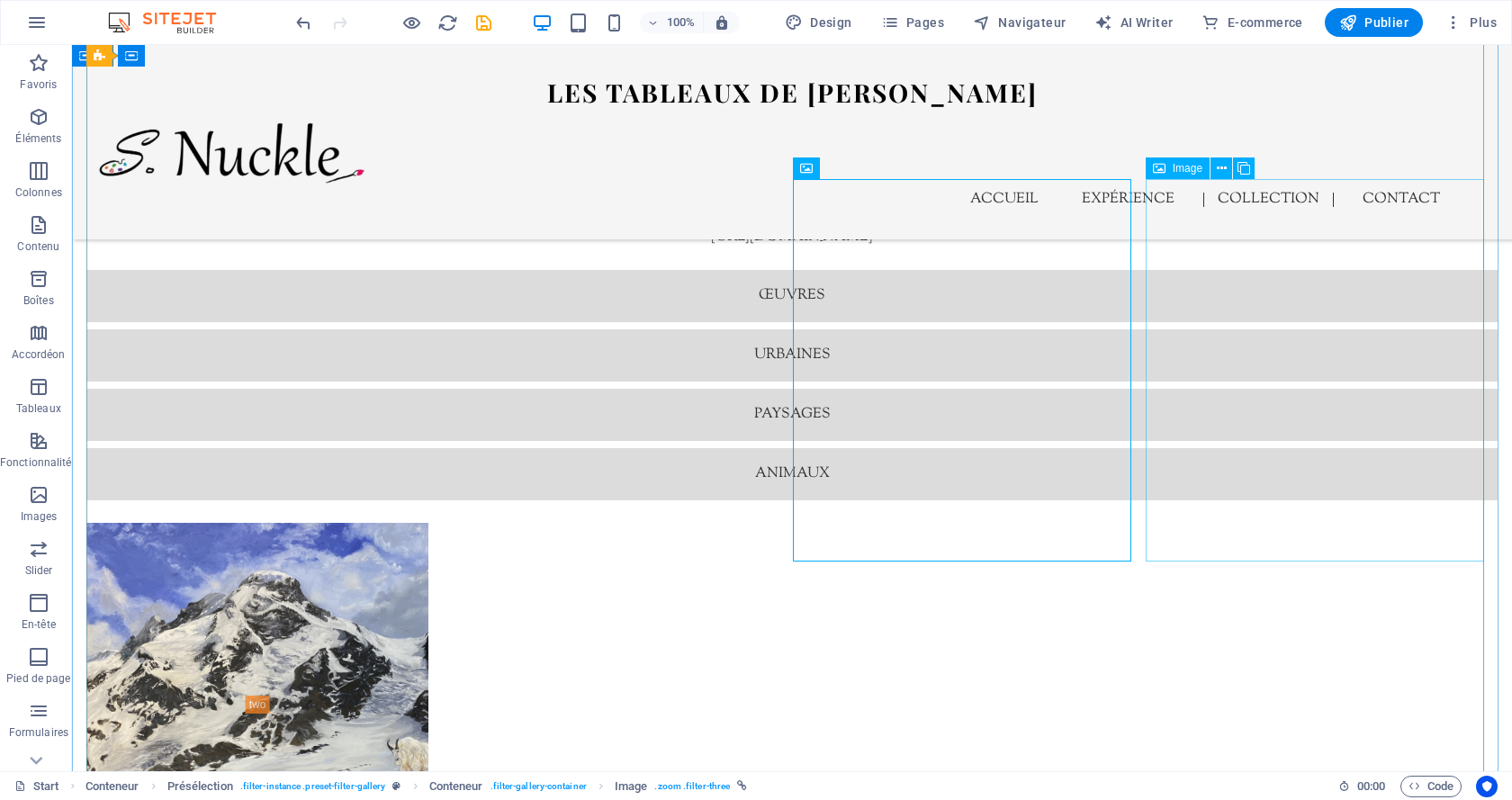
select select "%"
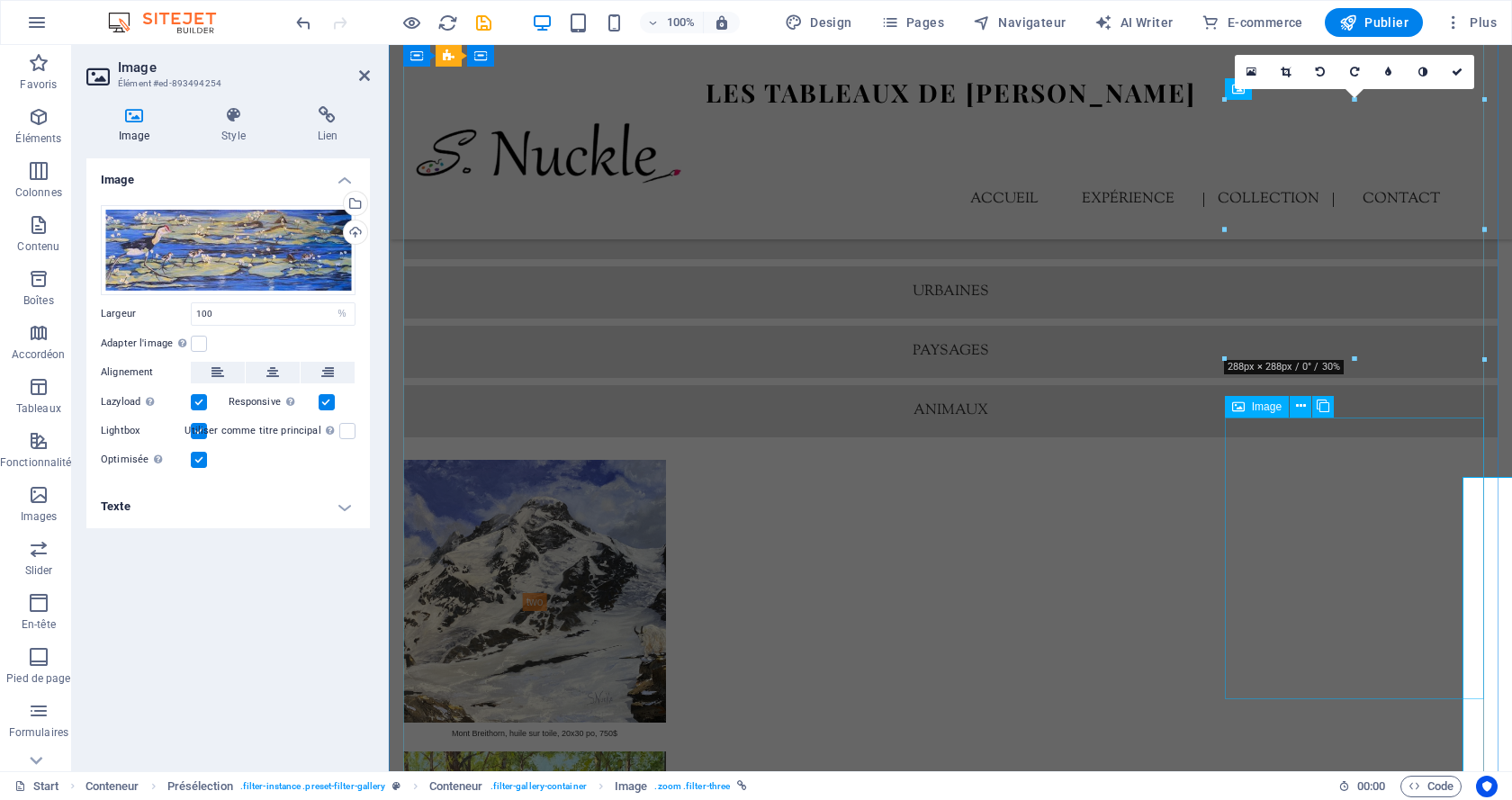
scroll to position [4370, 0]
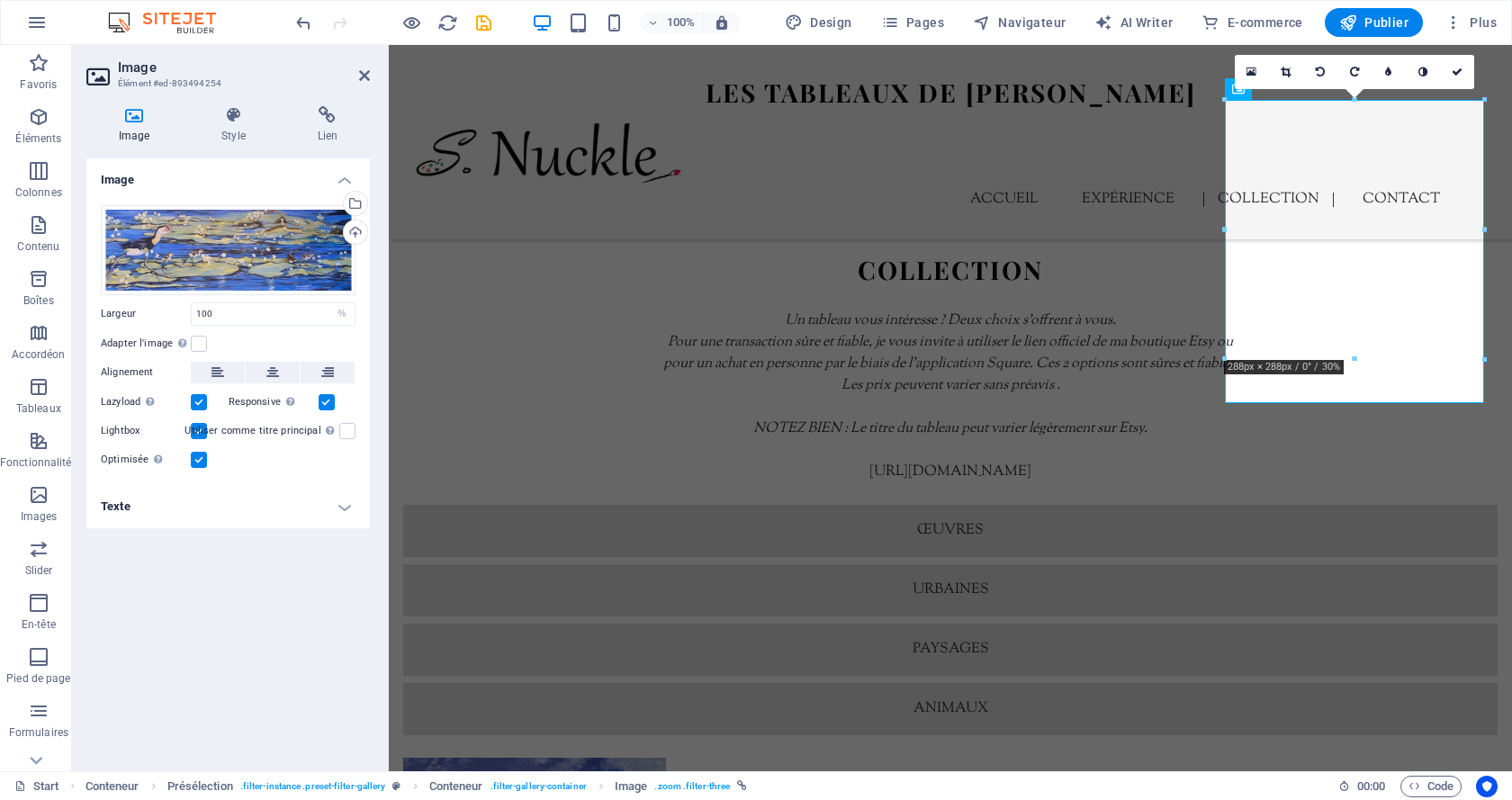
click at [313, 517] on h4 "Texte" at bounding box center [227, 506] width 283 height 43
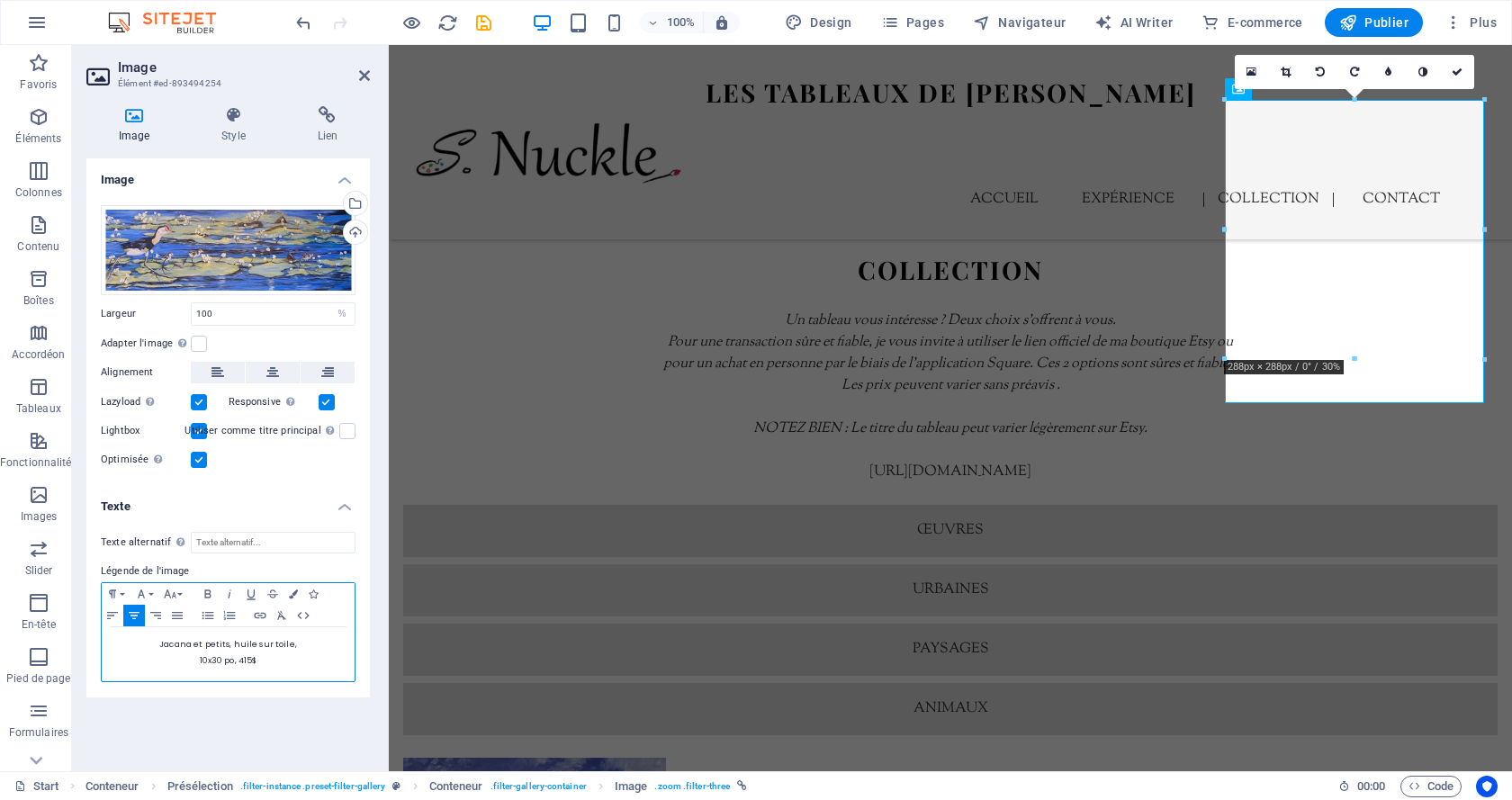
click at [243, 665] on span "10x30 po, 415$" at bounding box center [228, 661] width 58 height 11
click at [1460, 71] on icon at bounding box center [1458, 72] width 11 height 11
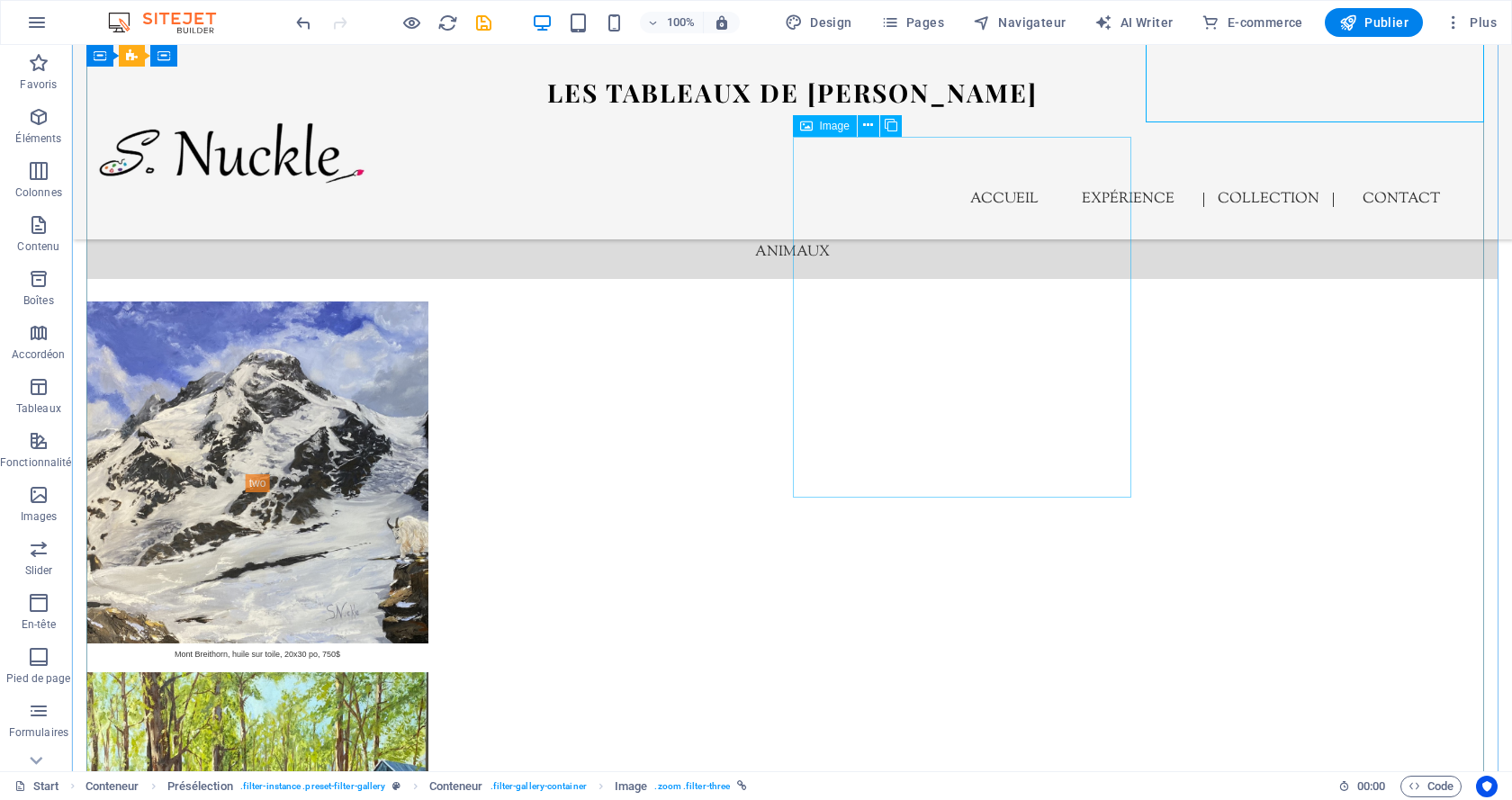
scroll to position [5119, 0]
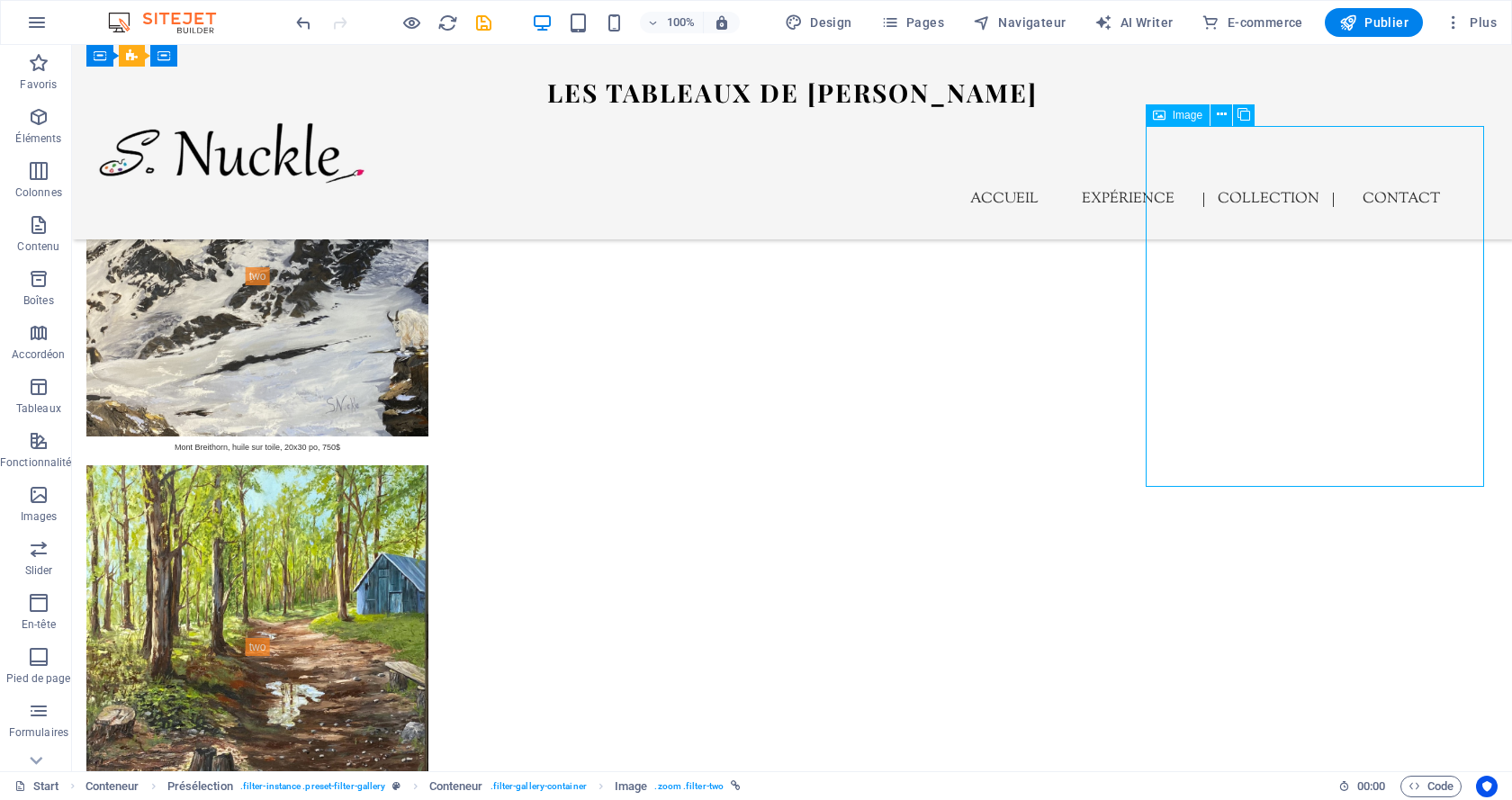
scroll to position [4741, 0]
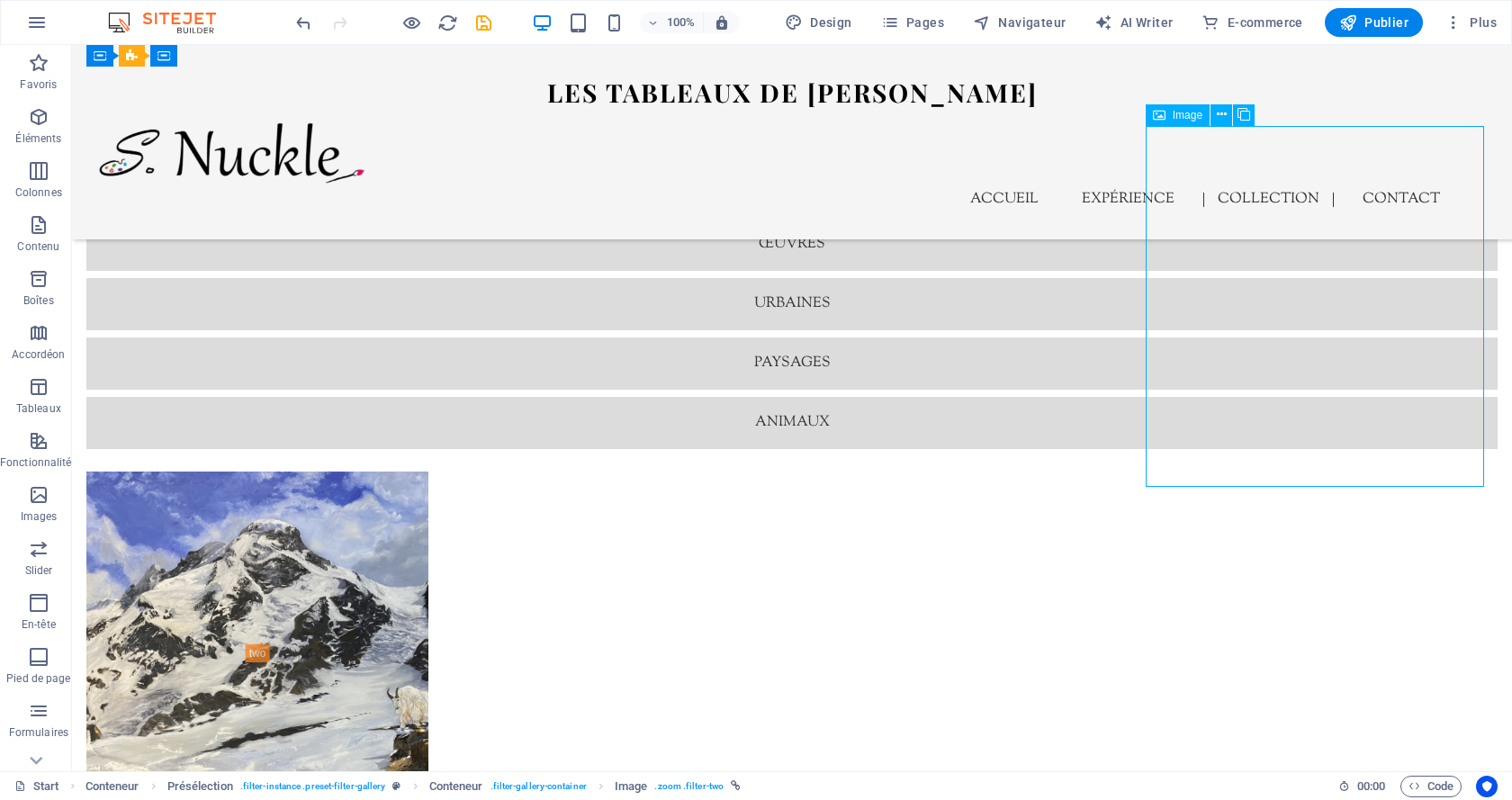
select select "%"
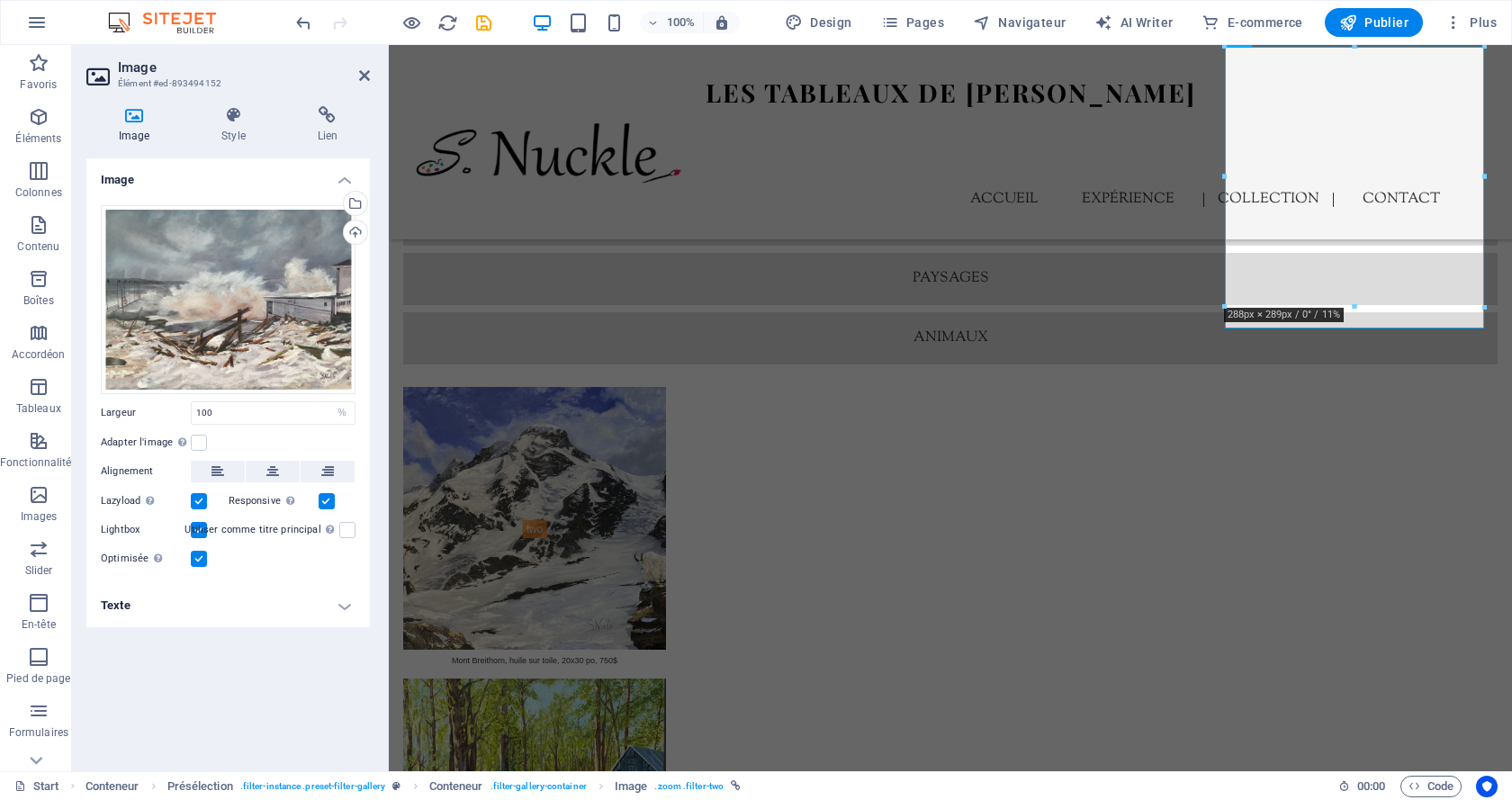
click at [328, 611] on h4 "Texte" at bounding box center [227, 606] width 283 height 43
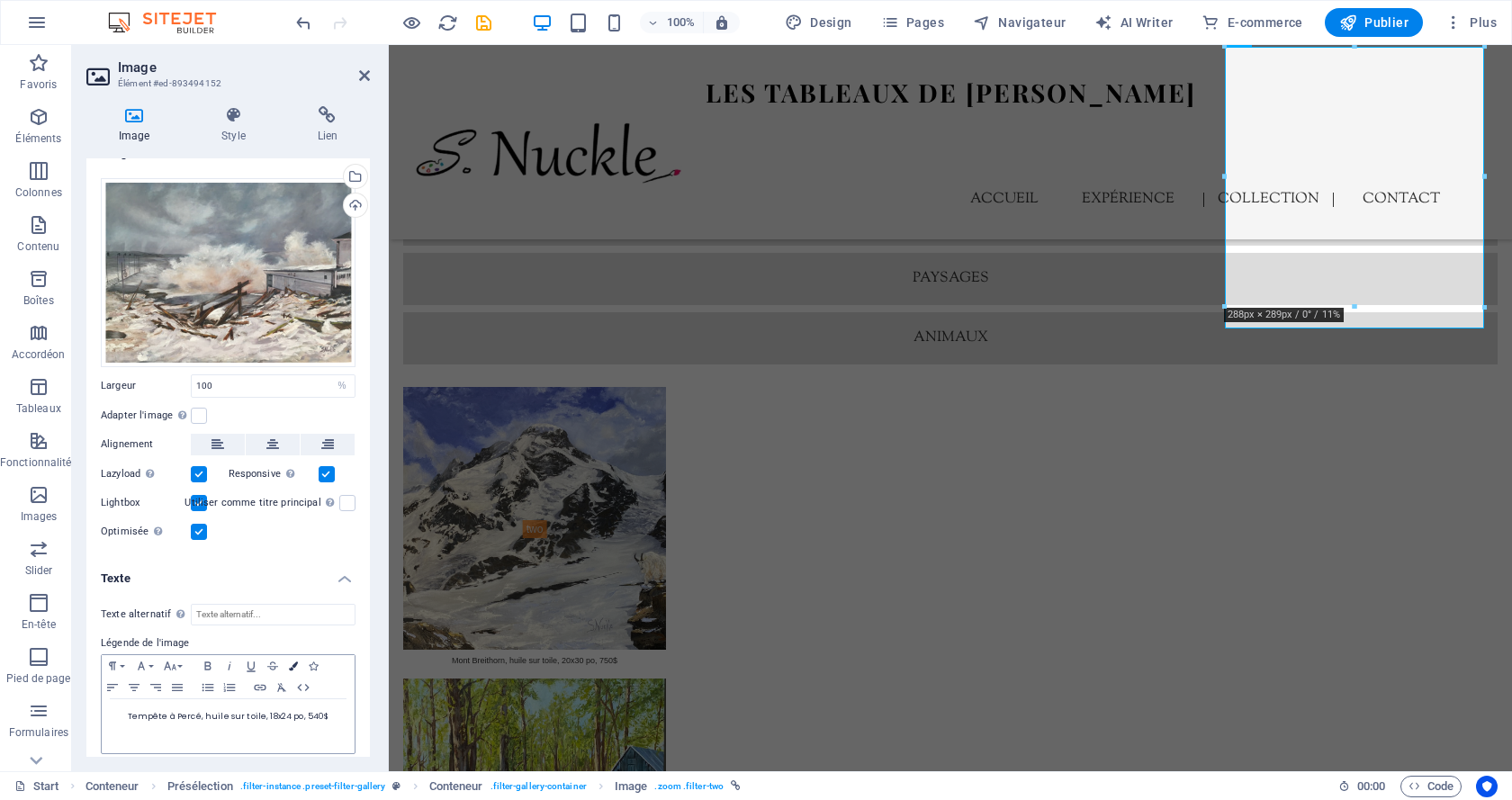
scroll to position [37, 0]
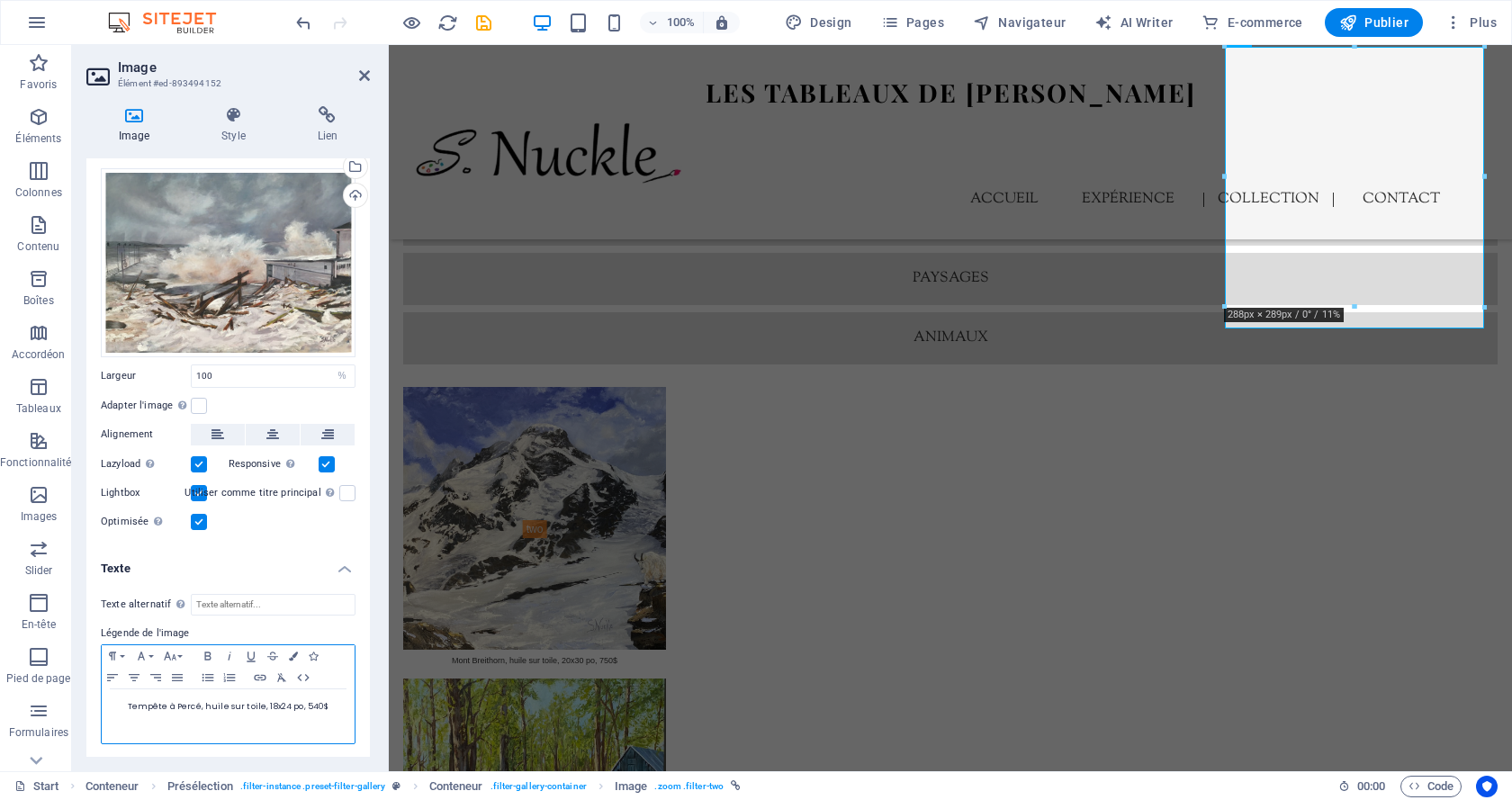
click at [313, 702] on span "Tempête à Percé, huile sur toile, 18x24 po, 540$" at bounding box center [228, 707] width 202 height 11
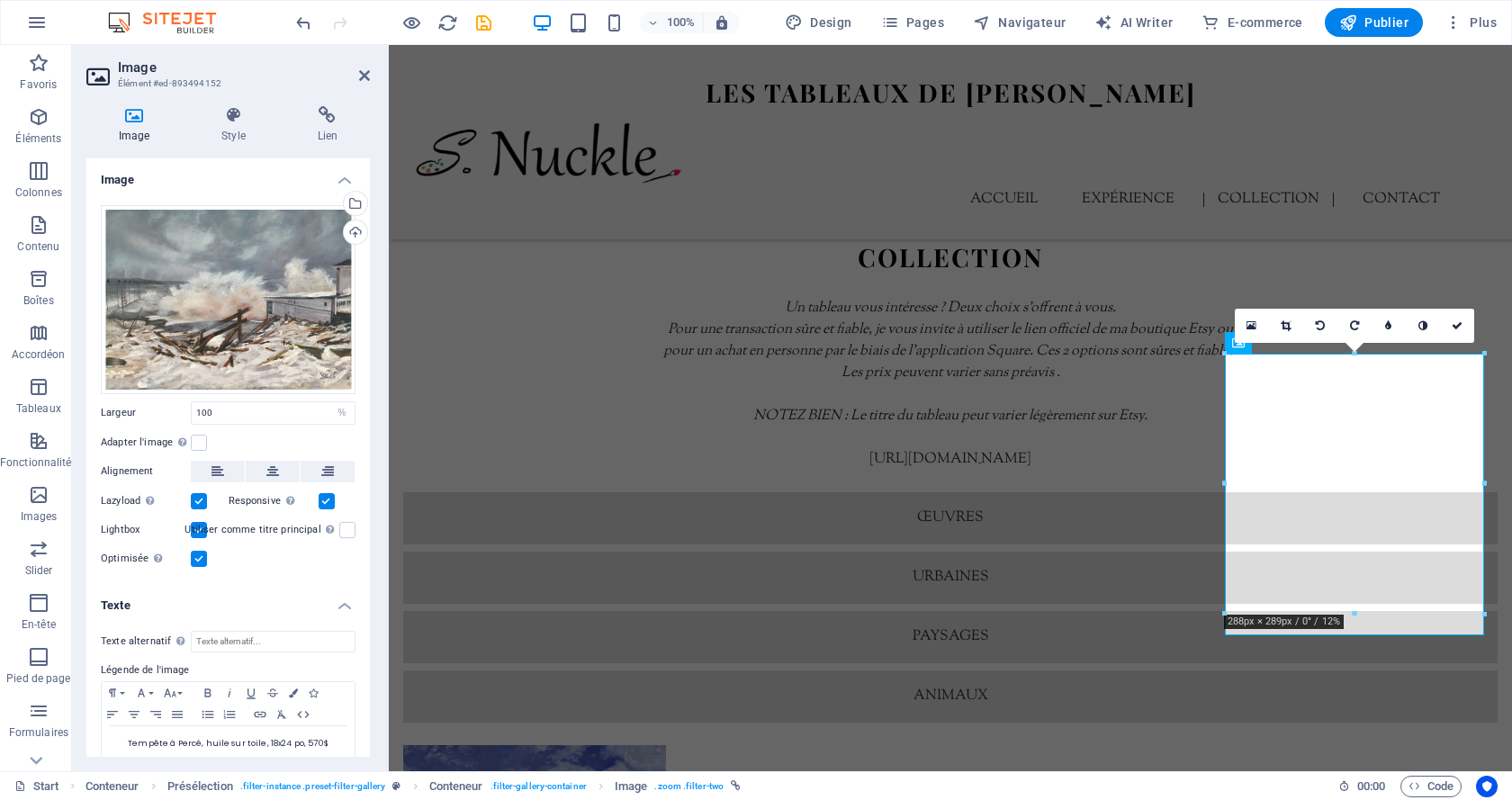
scroll to position [4381, 0]
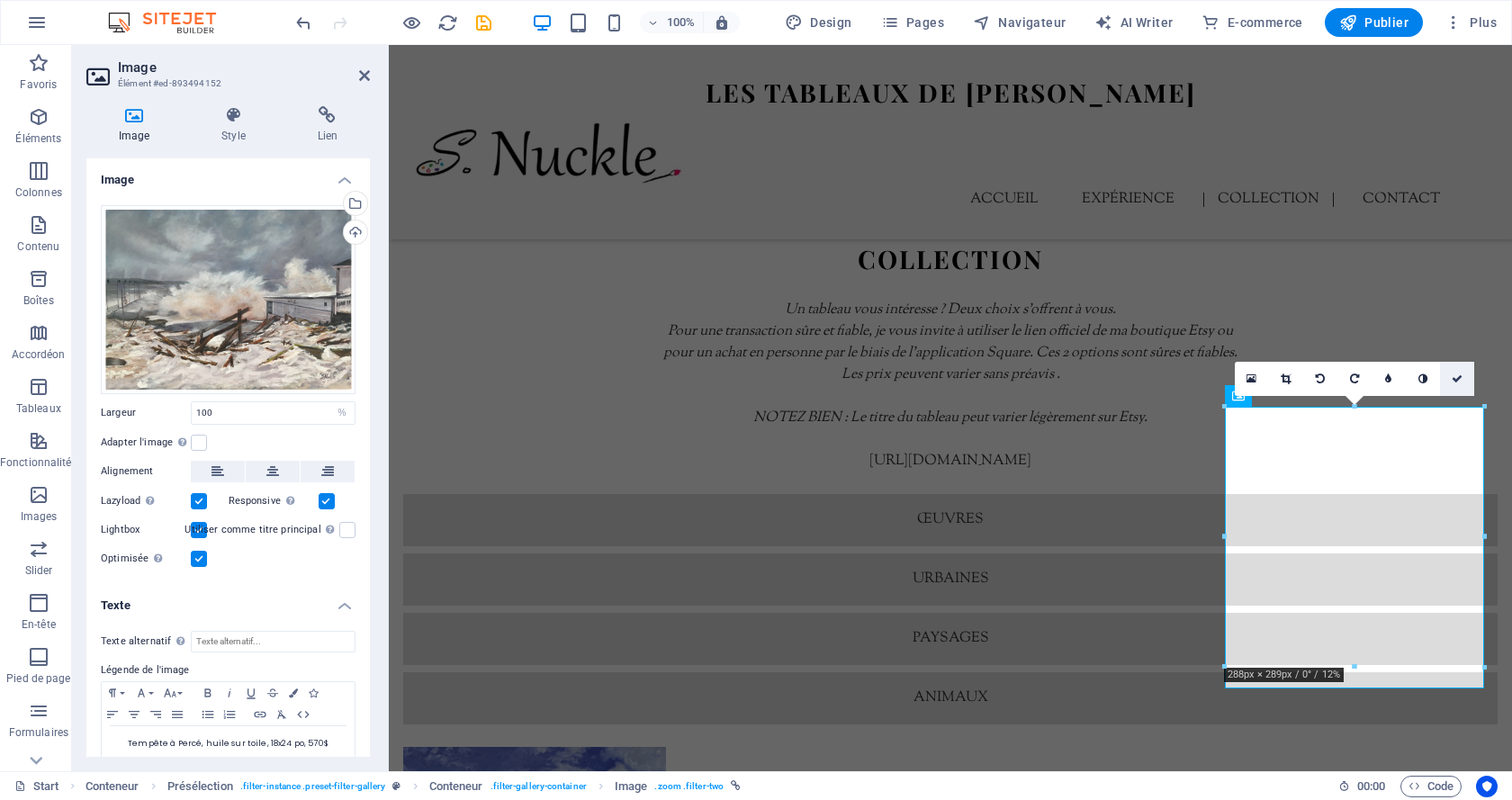
click at [1451, 382] on link at bounding box center [1457, 378] width 34 height 34
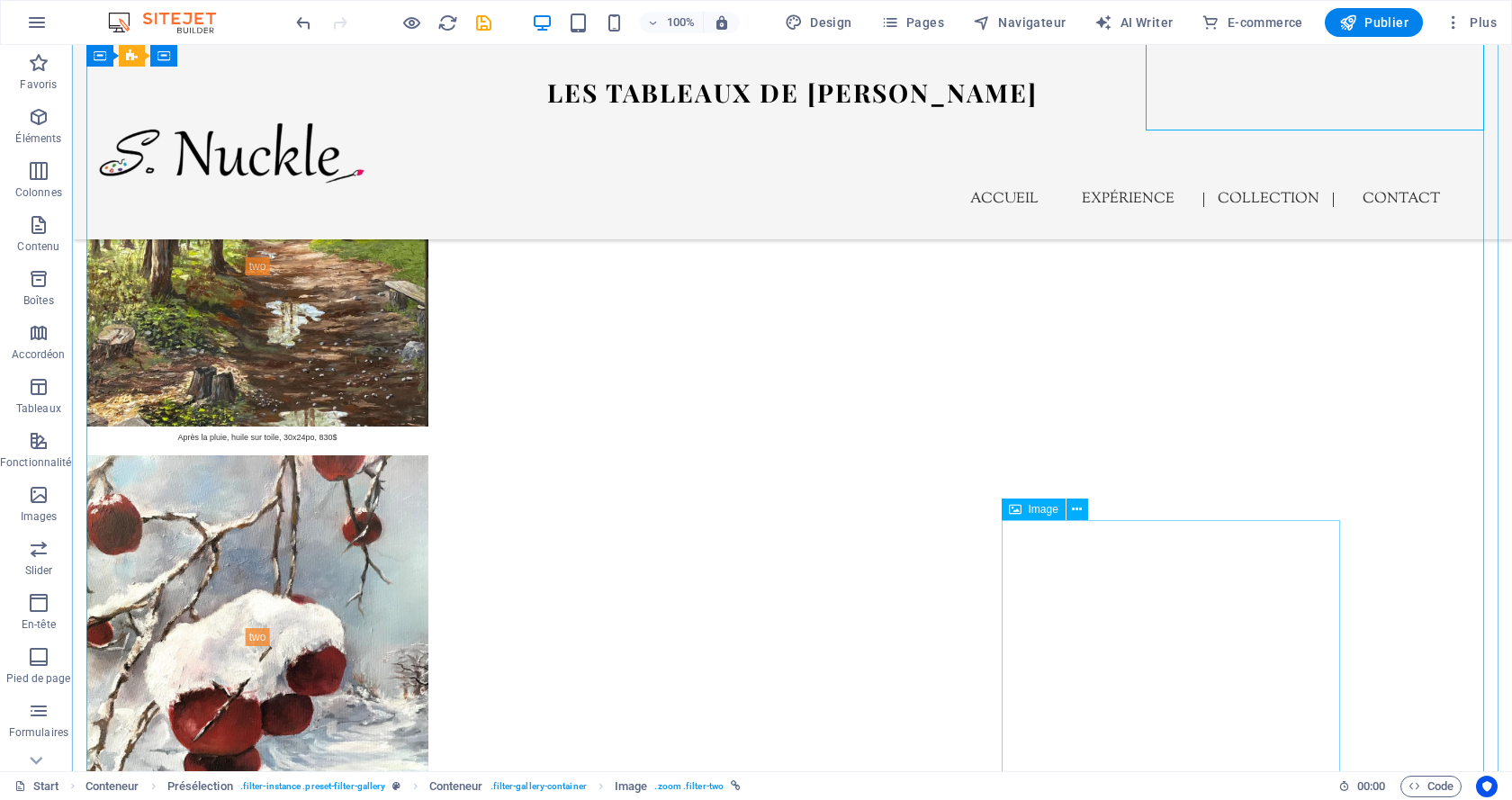
scroll to position [5479, 0]
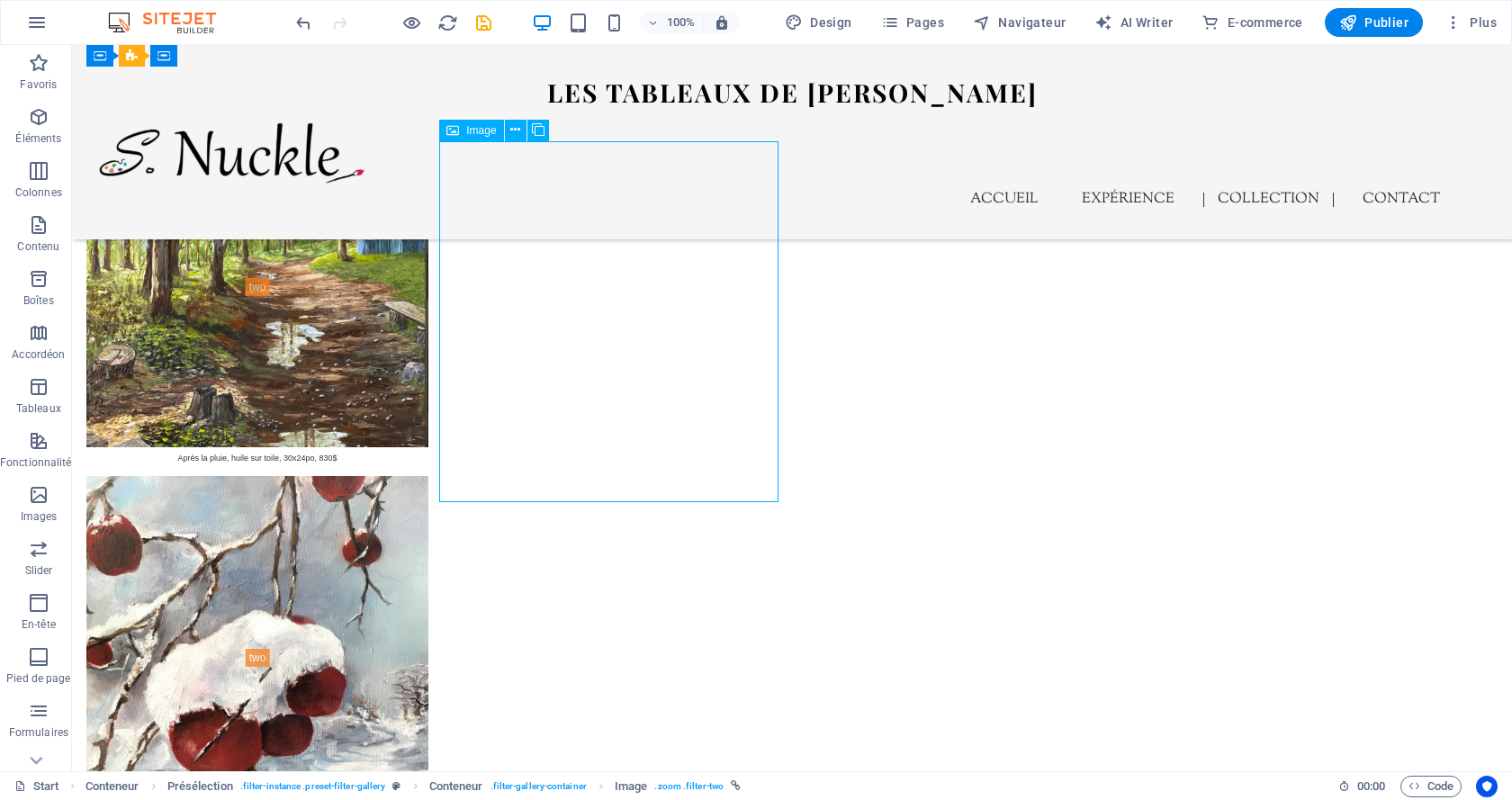
select select "%"
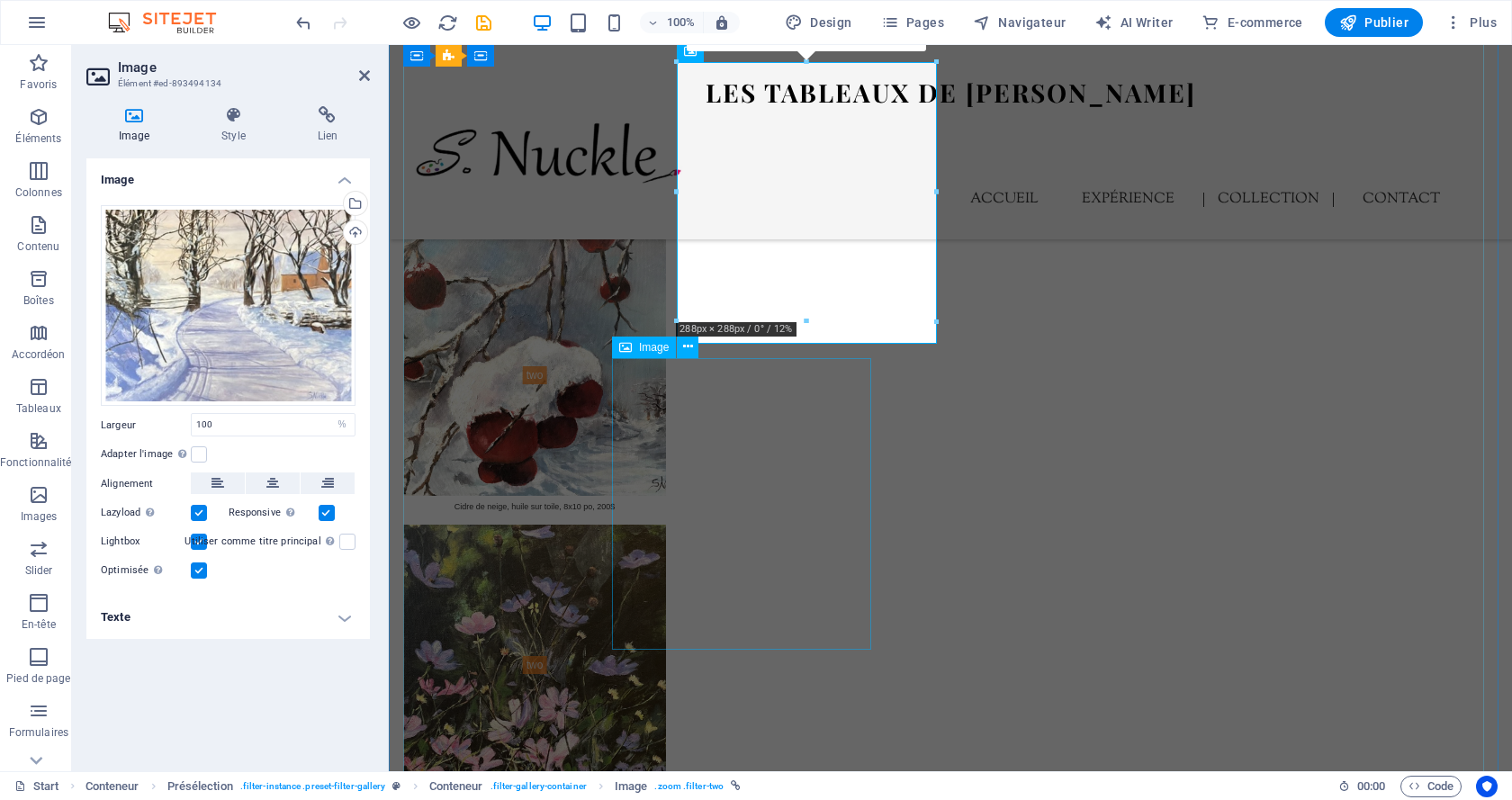
scroll to position [5023, 0]
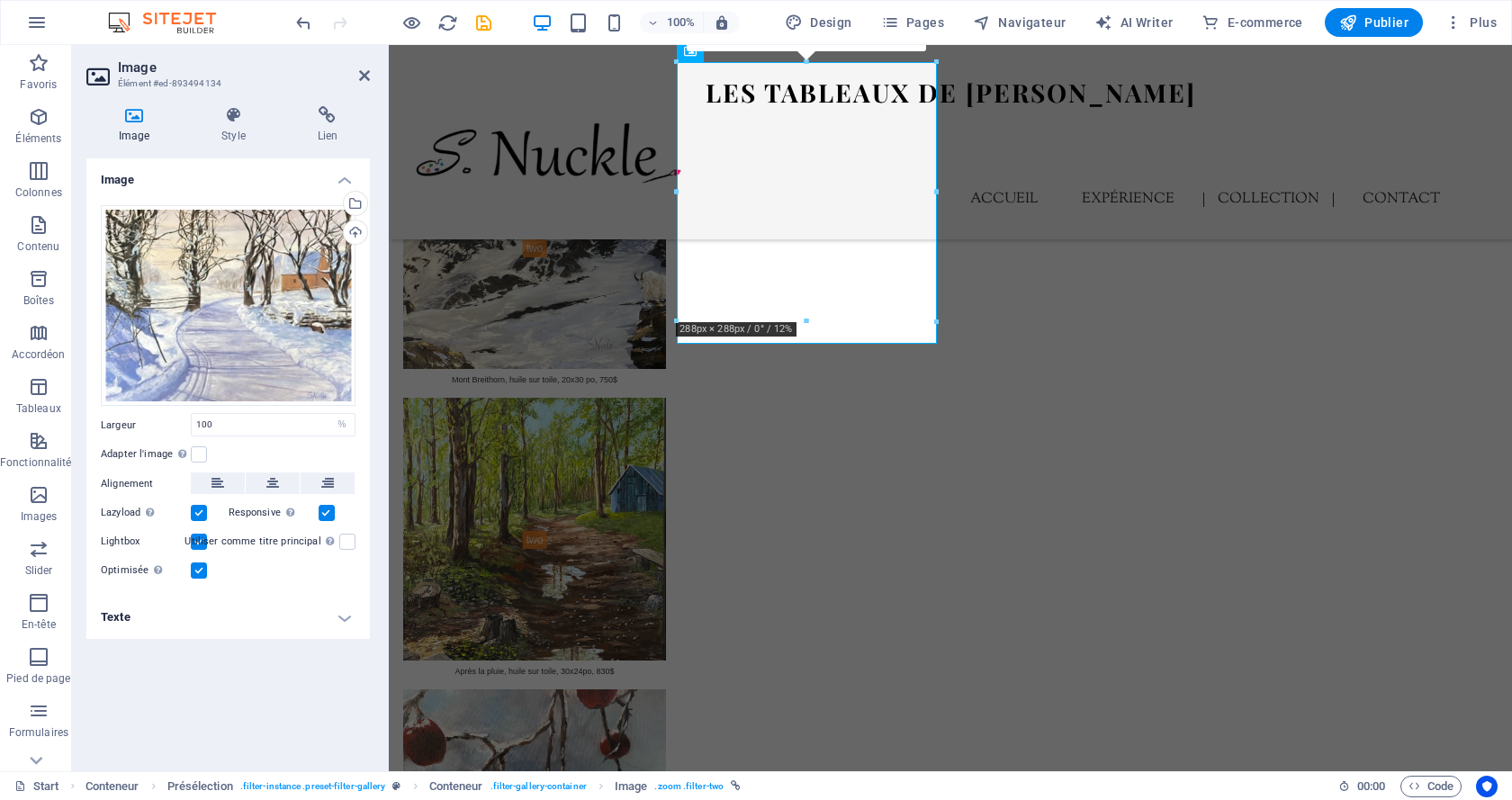
click at [313, 635] on h4 "Texte" at bounding box center [227, 617] width 283 height 43
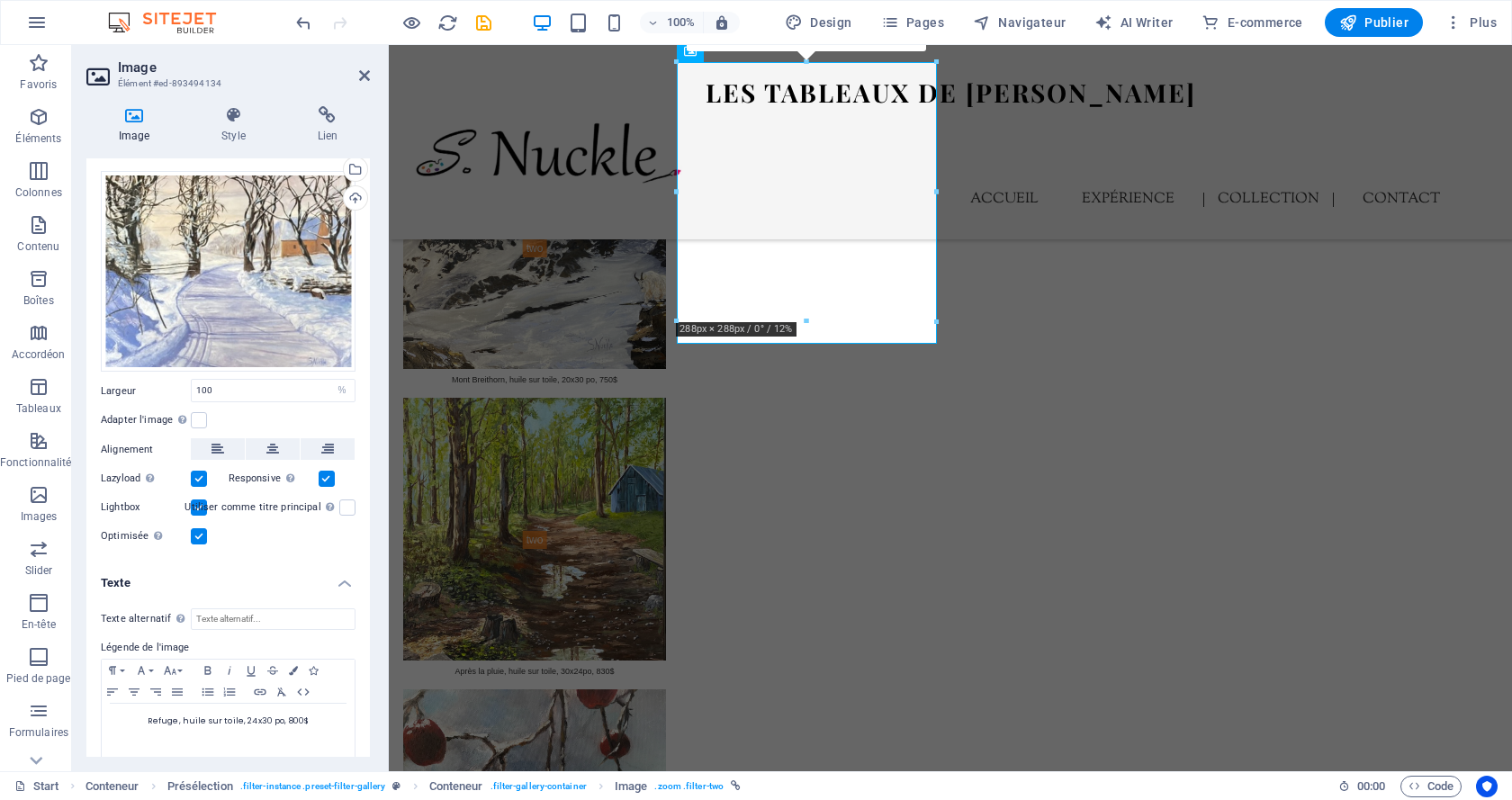
scroll to position [49, 0]
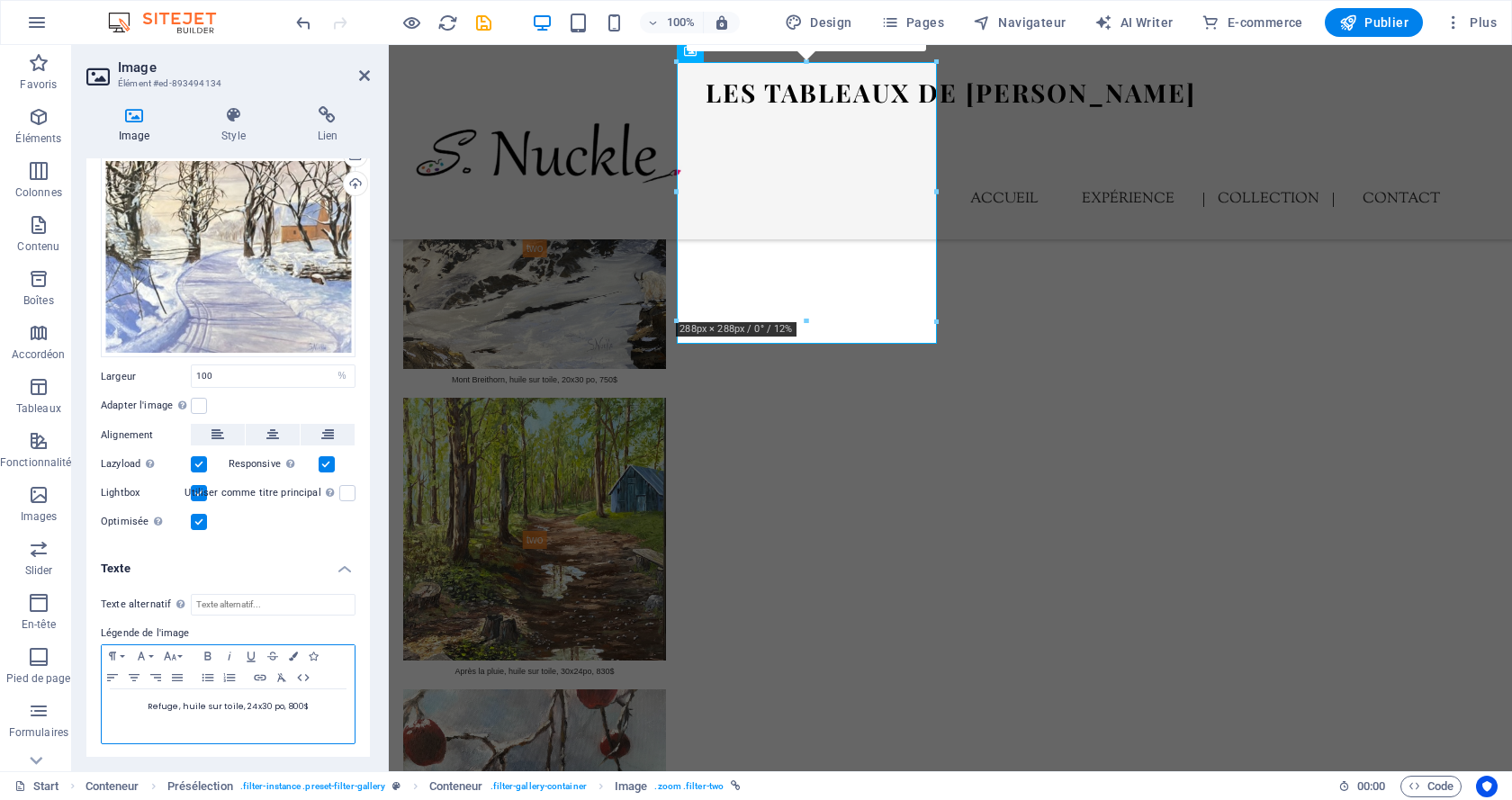
click at [298, 705] on span "Refuge, huile sur toile, 24x30 po, 800$" at bounding box center [228, 707] width 161 height 11
click at [290, 707] on span "Refuge, huile sur toile, 24x30 po, 800$" at bounding box center [228, 707] width 161 height 11
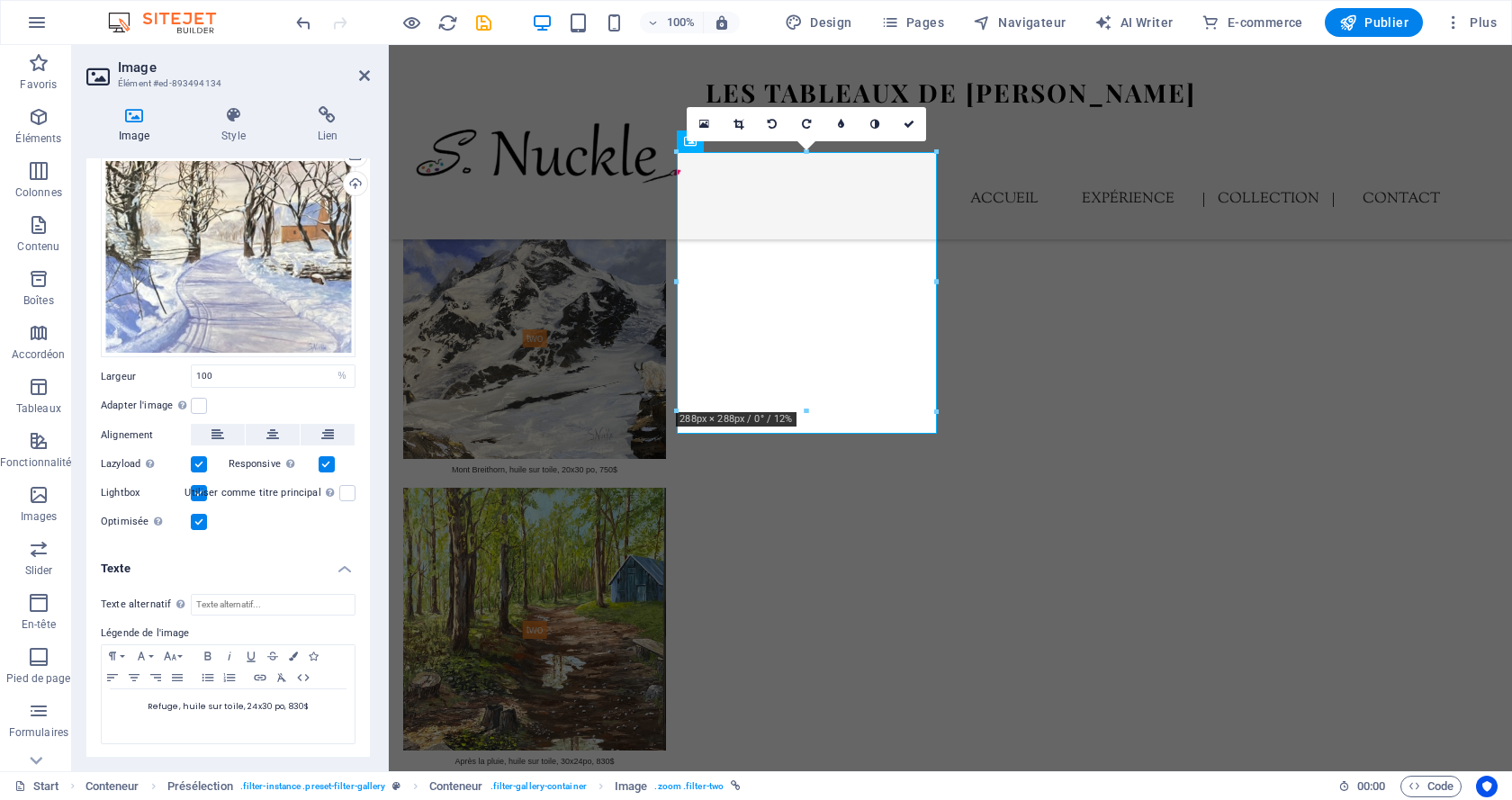
scroll to position [4842, 0]
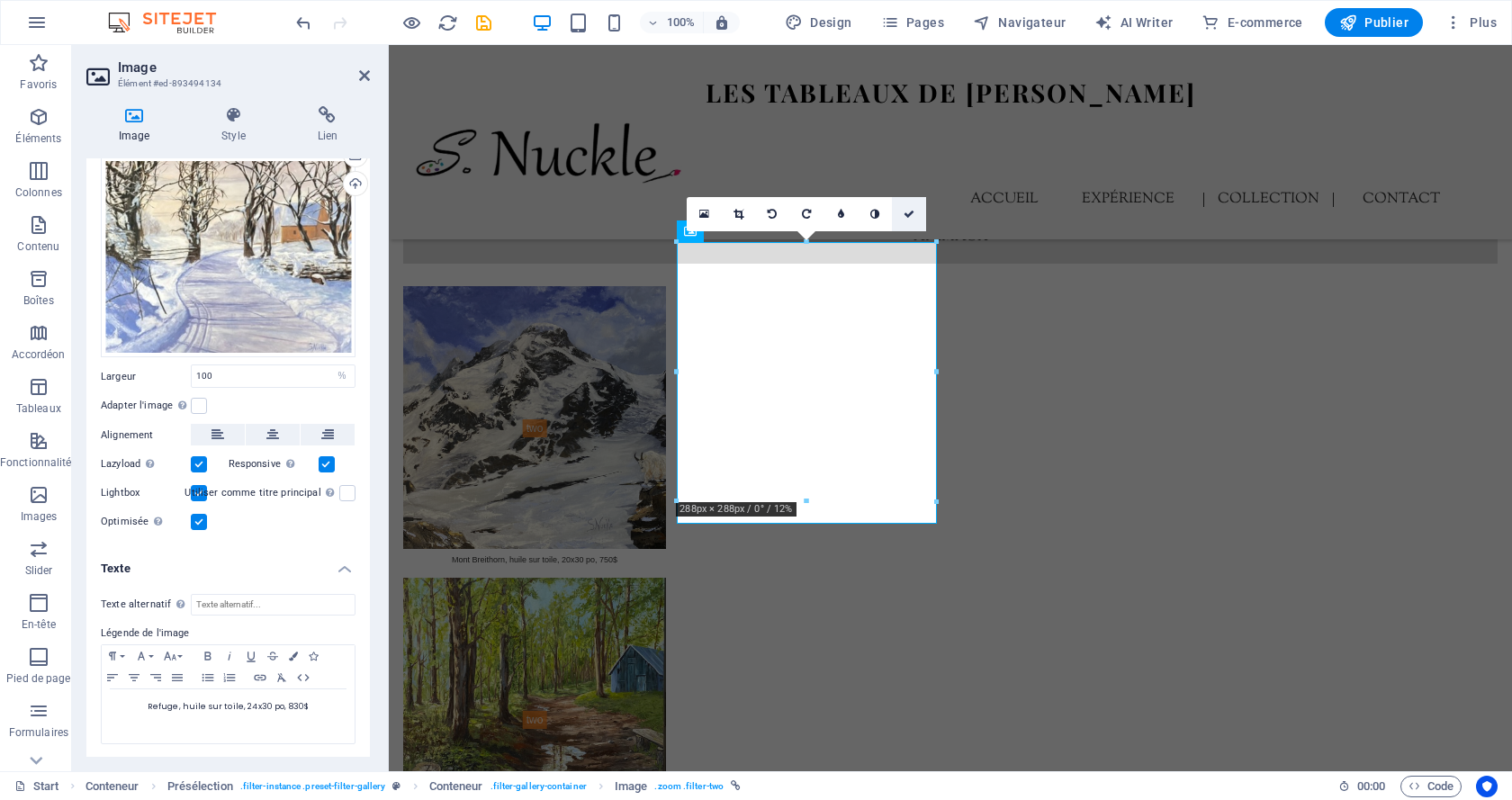
click at [911, 215] on icon at bounding box center [909, 214] width 11 height 11
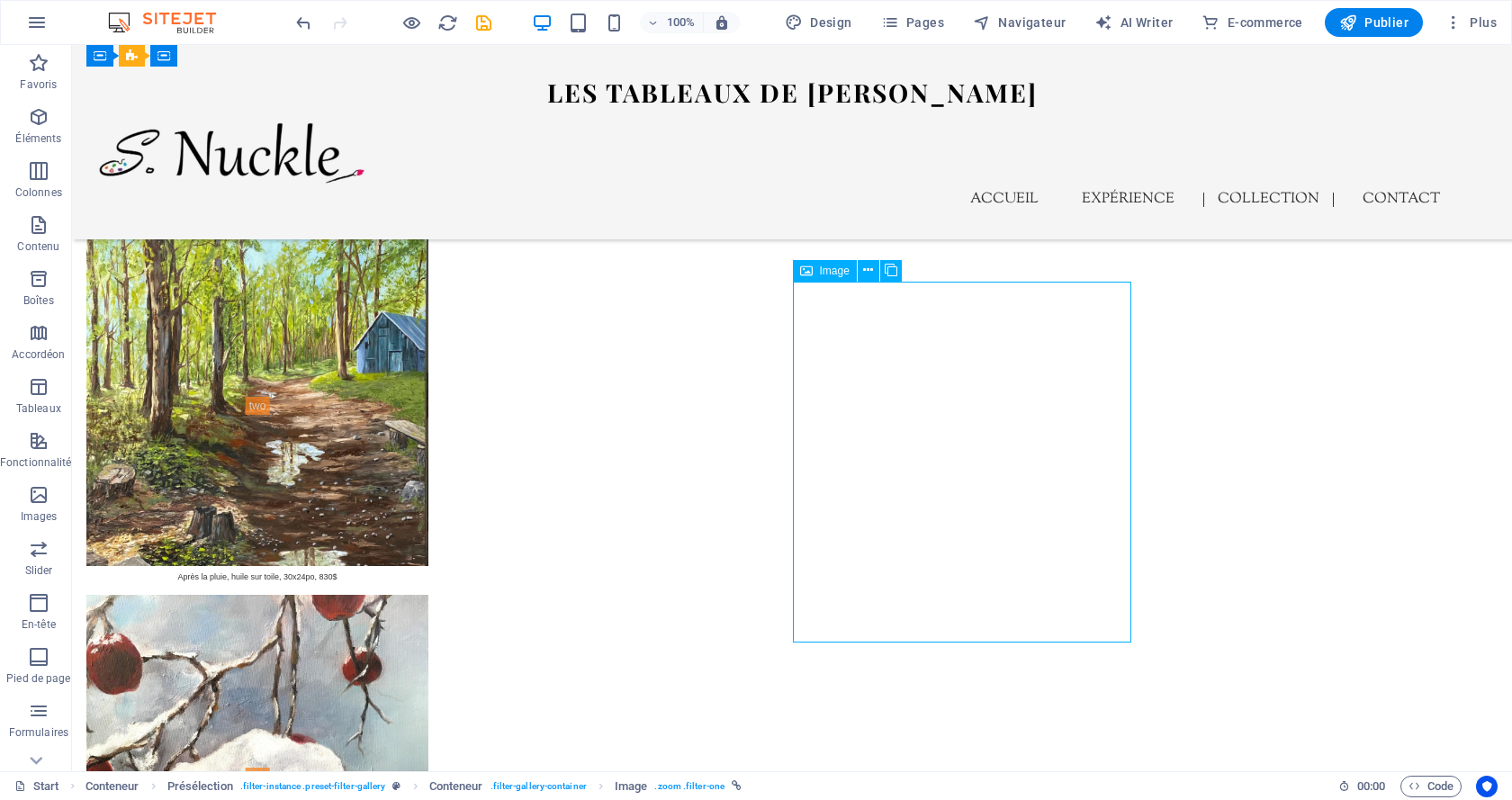
select select "%"
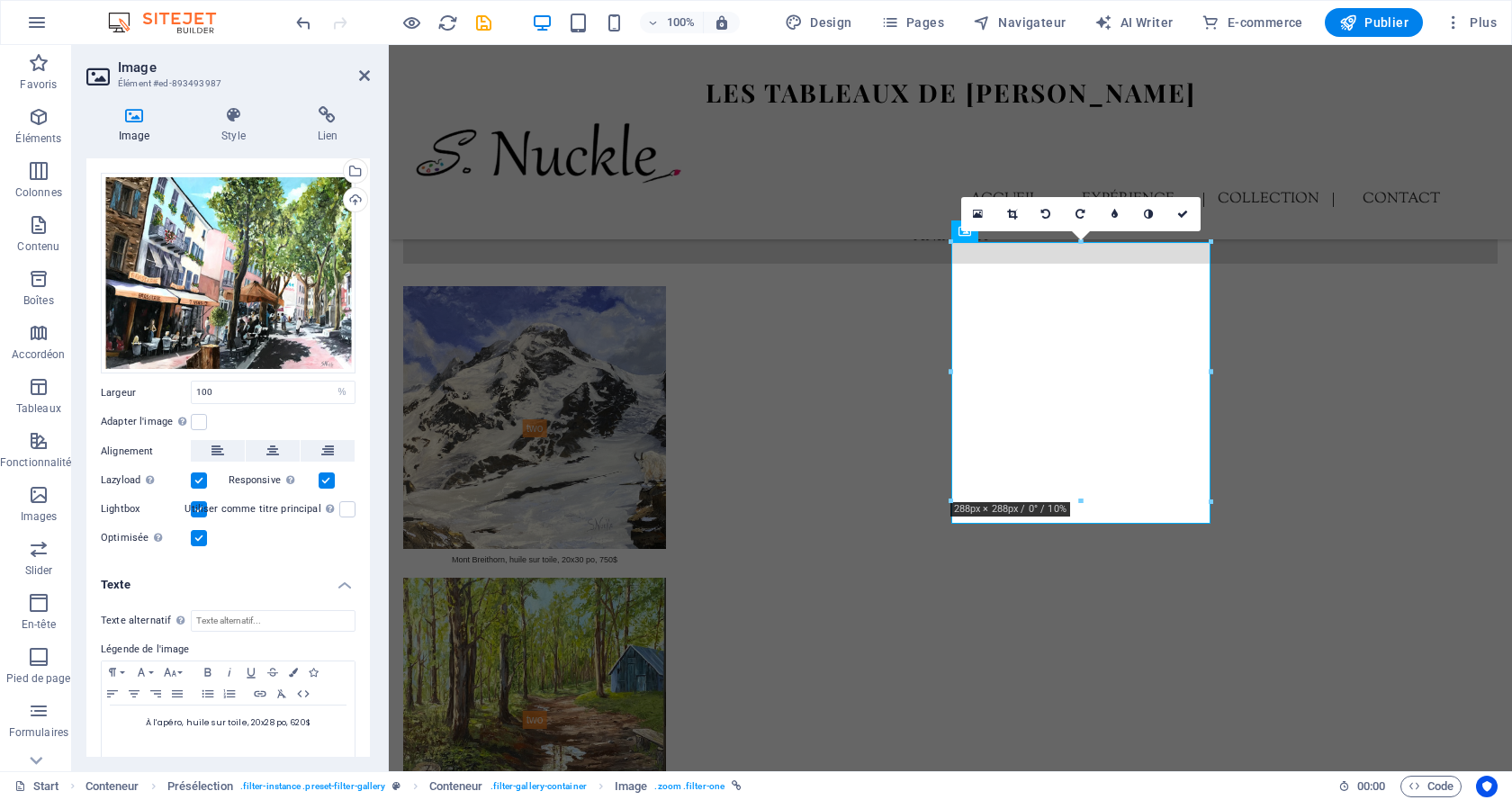
scroll to position [49, 0]
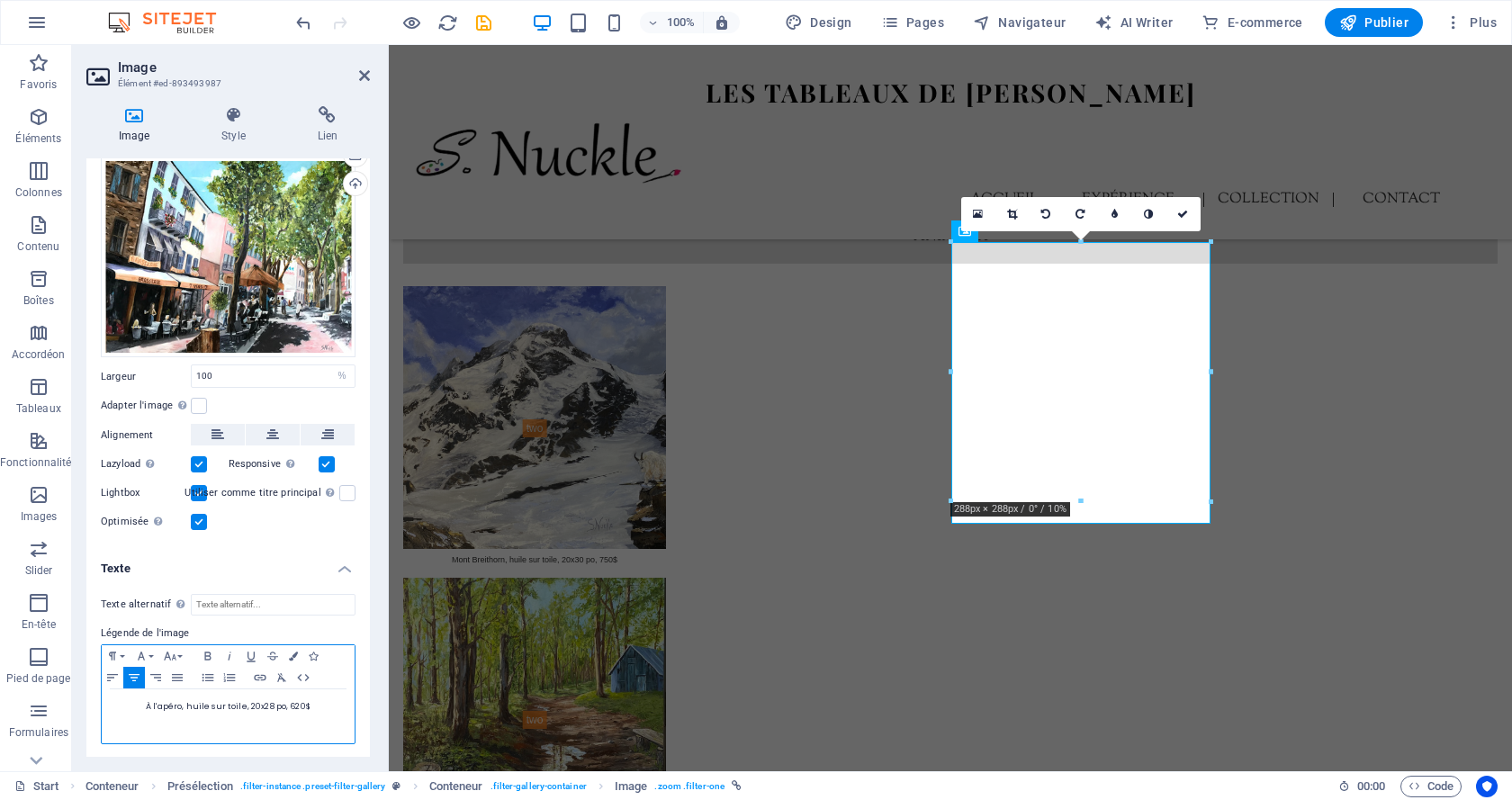
click at [293, 705] on span "À l'apéro, huile sur toile, 20x28 po, 620$" at bounding box center [228, 707] width 165 height 11
click at [1185, 213] on icon at bounding box center [1183, 214] width 11 height 11
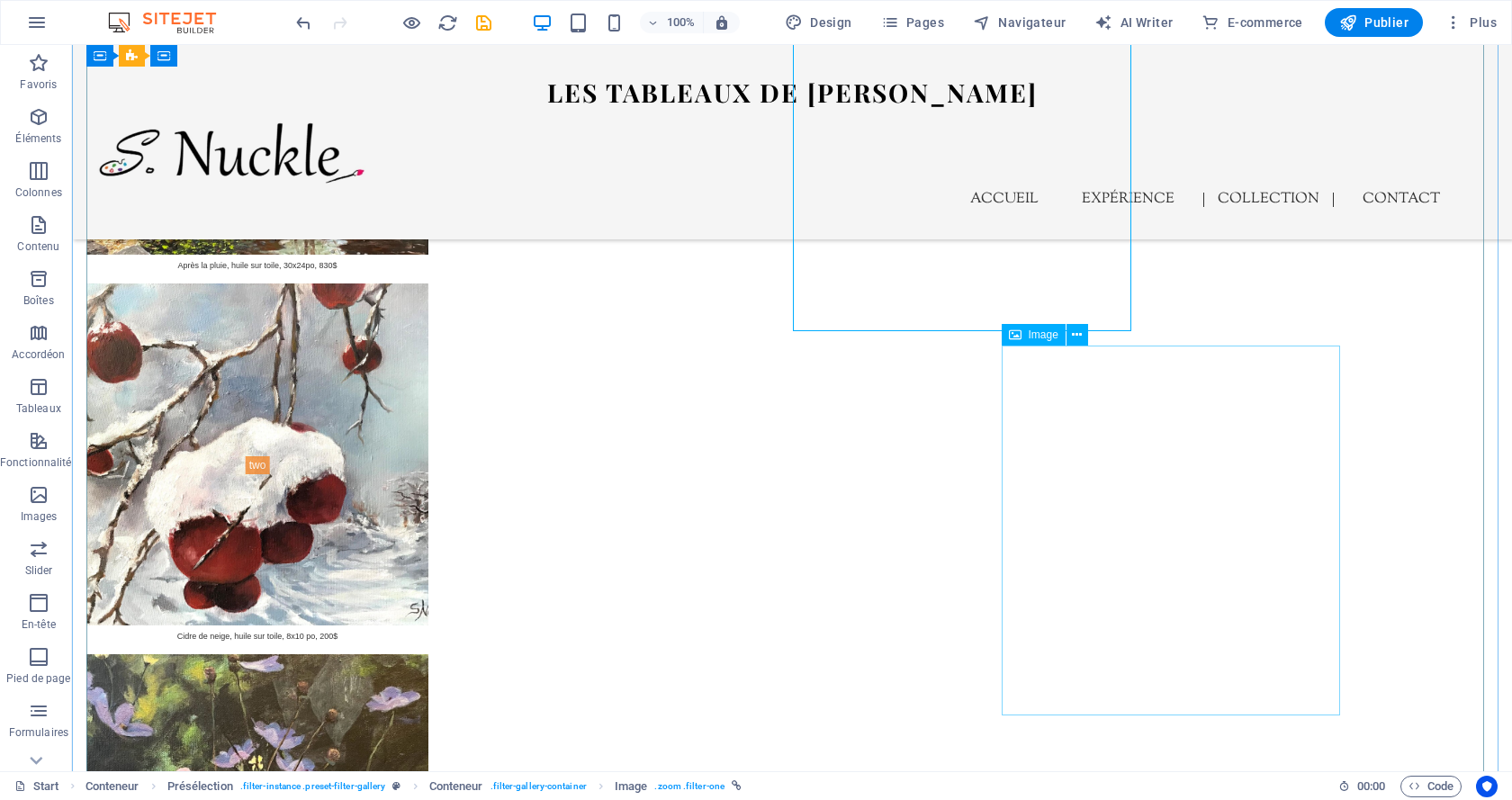
scroll to position [5698, 0]
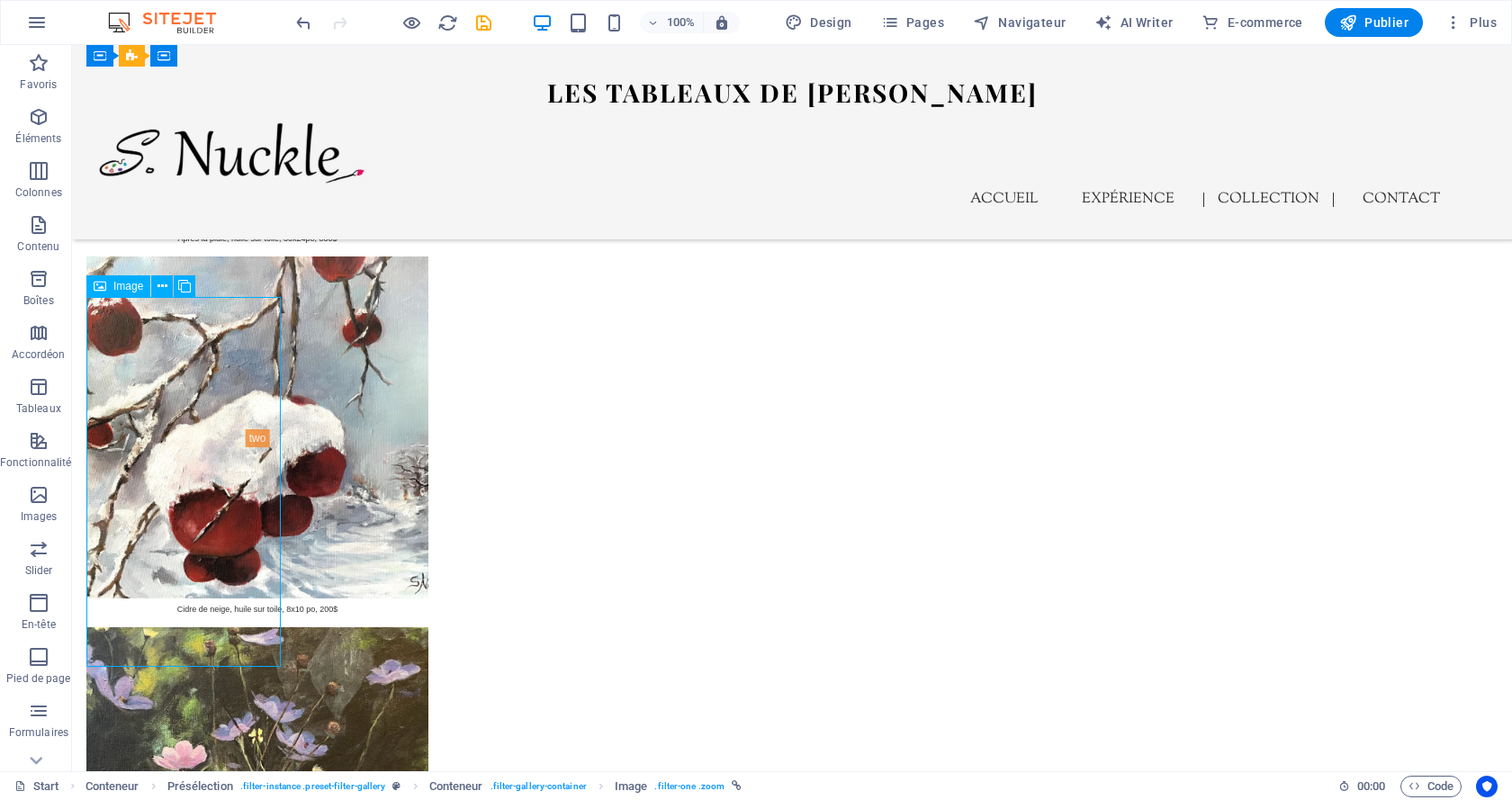
select select "px"
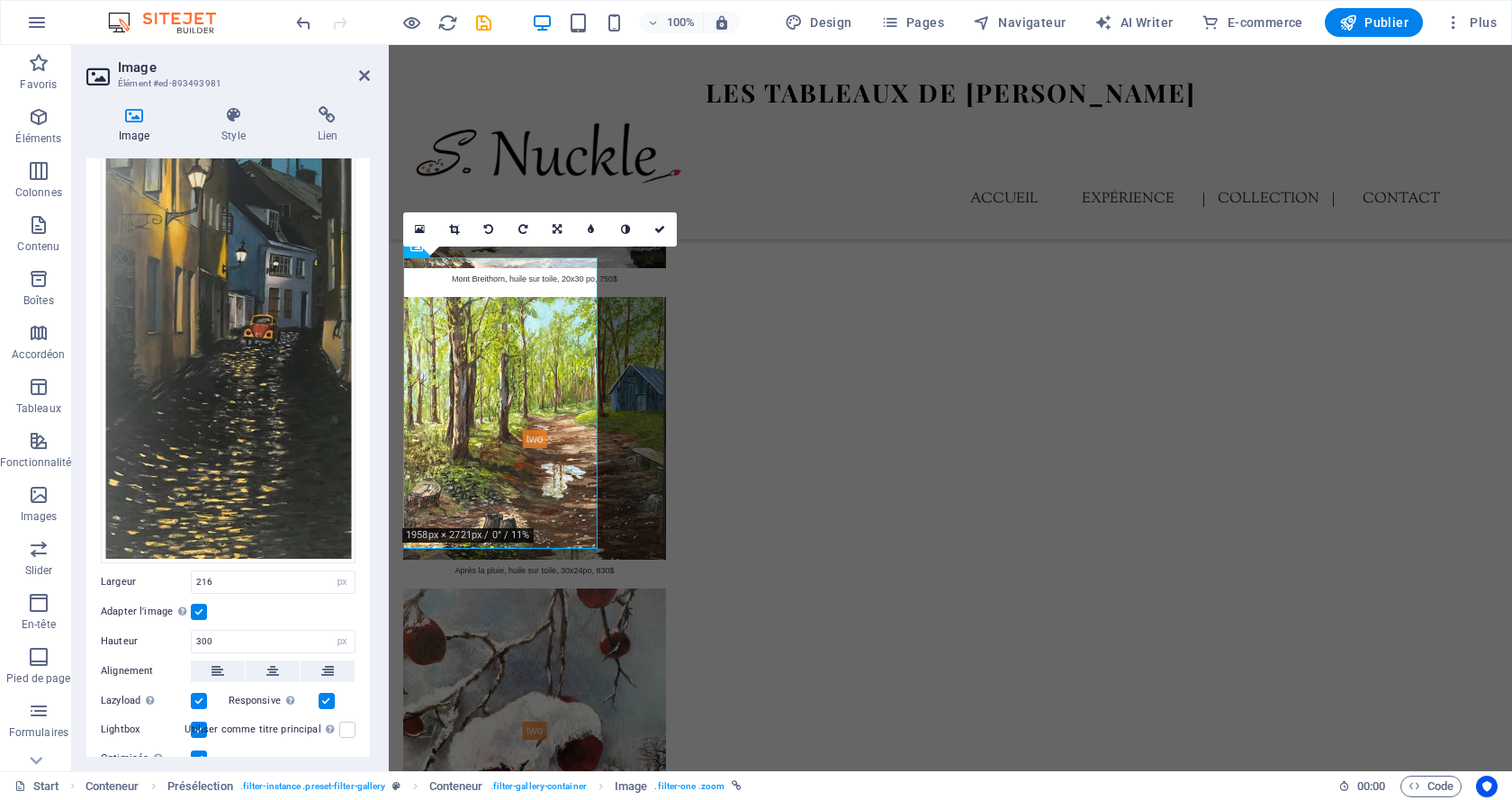
scroll to position [282, 0]
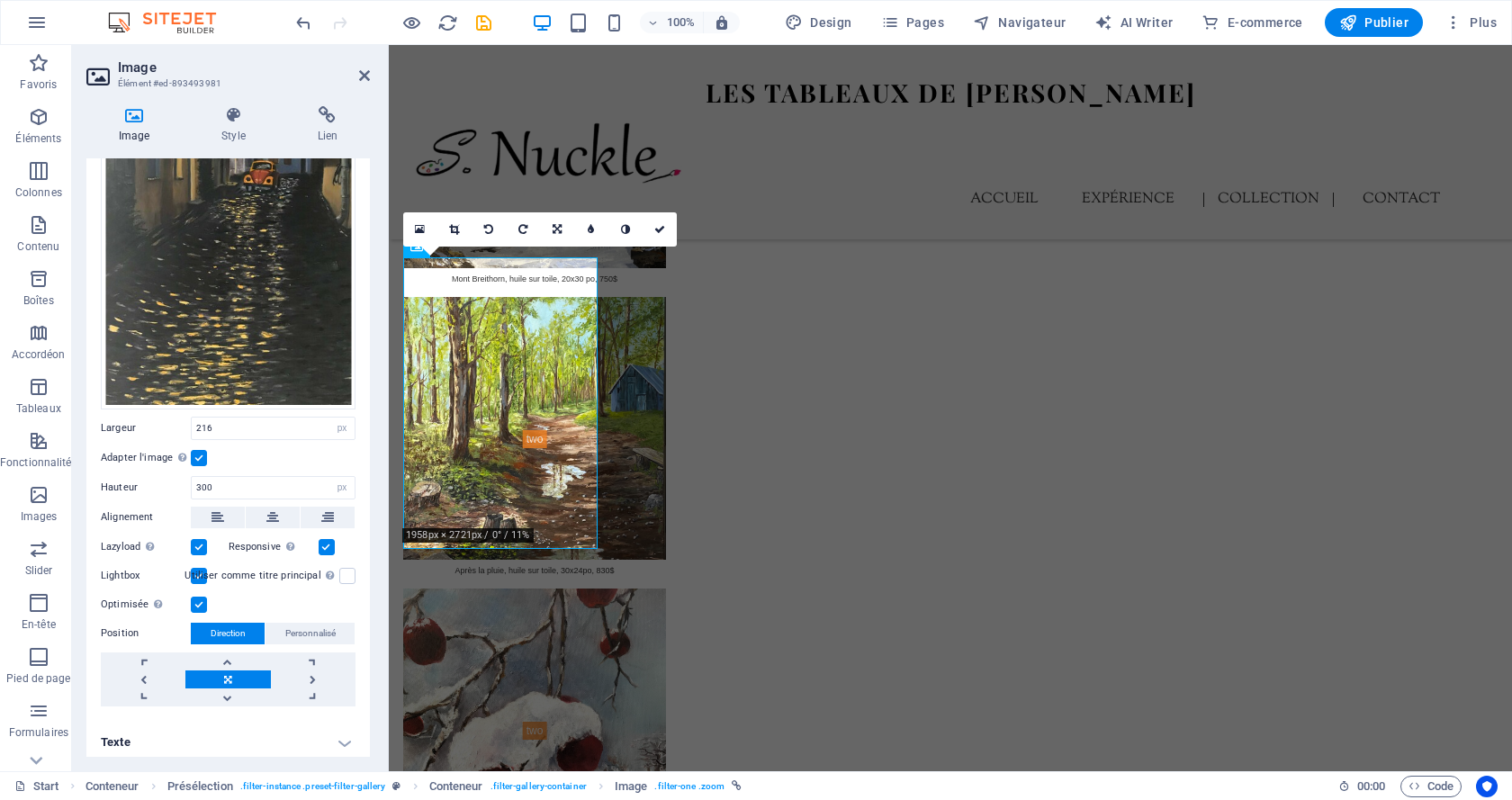
click at [269, 736] on h4 "Texte" at bounding box center [227, 742] width 283 height 43
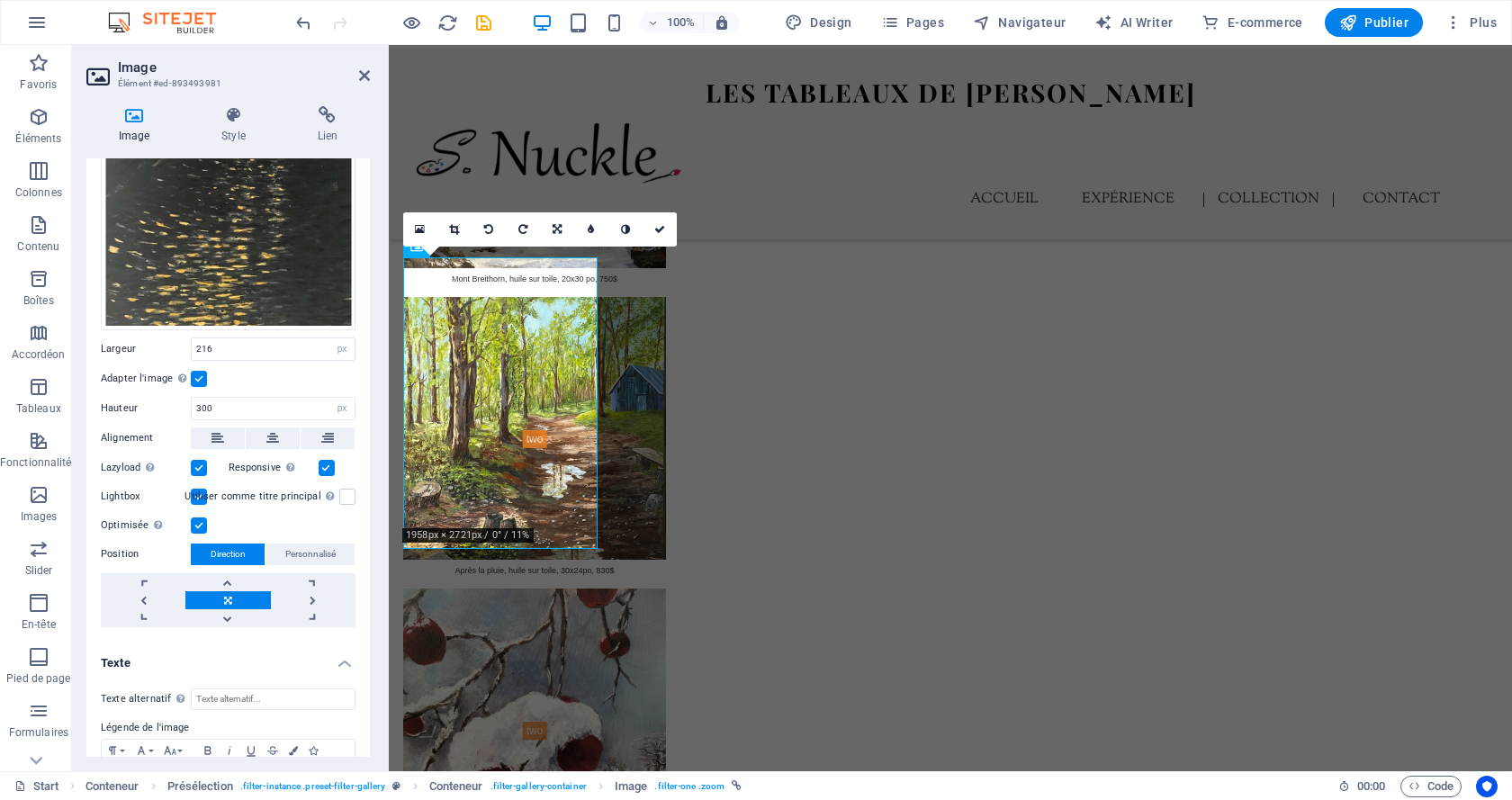
scroll to position [452, 0]
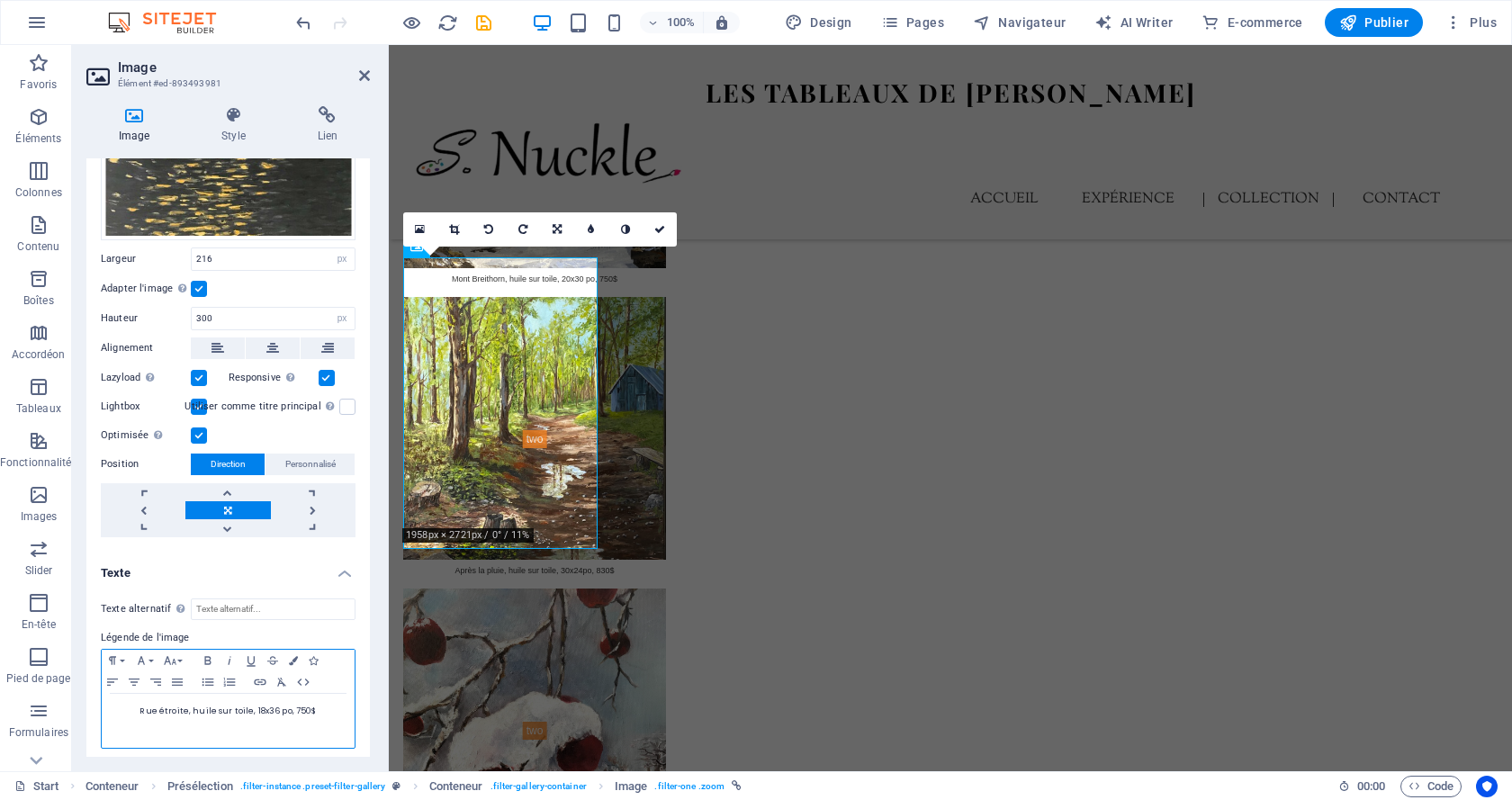
click at [297, 711] on p "Rue étroite, huile sur toile, 18x36 po, 750$" at bounding box center [228, 711] width 235 height 16
click at [652, 231] on link at bounding box center [659, 229] width 34 height 34
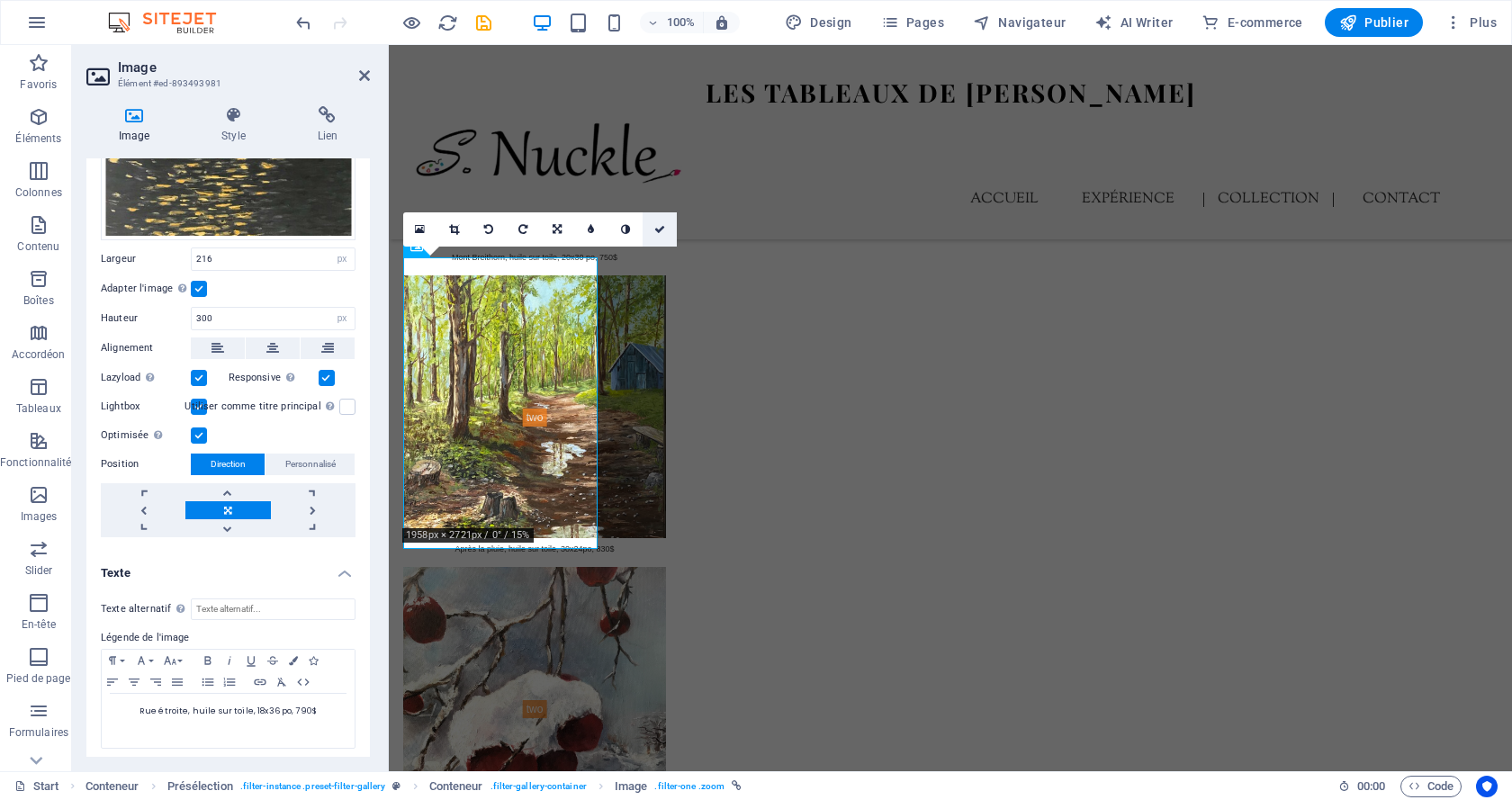
scroll to position [5698, 0]
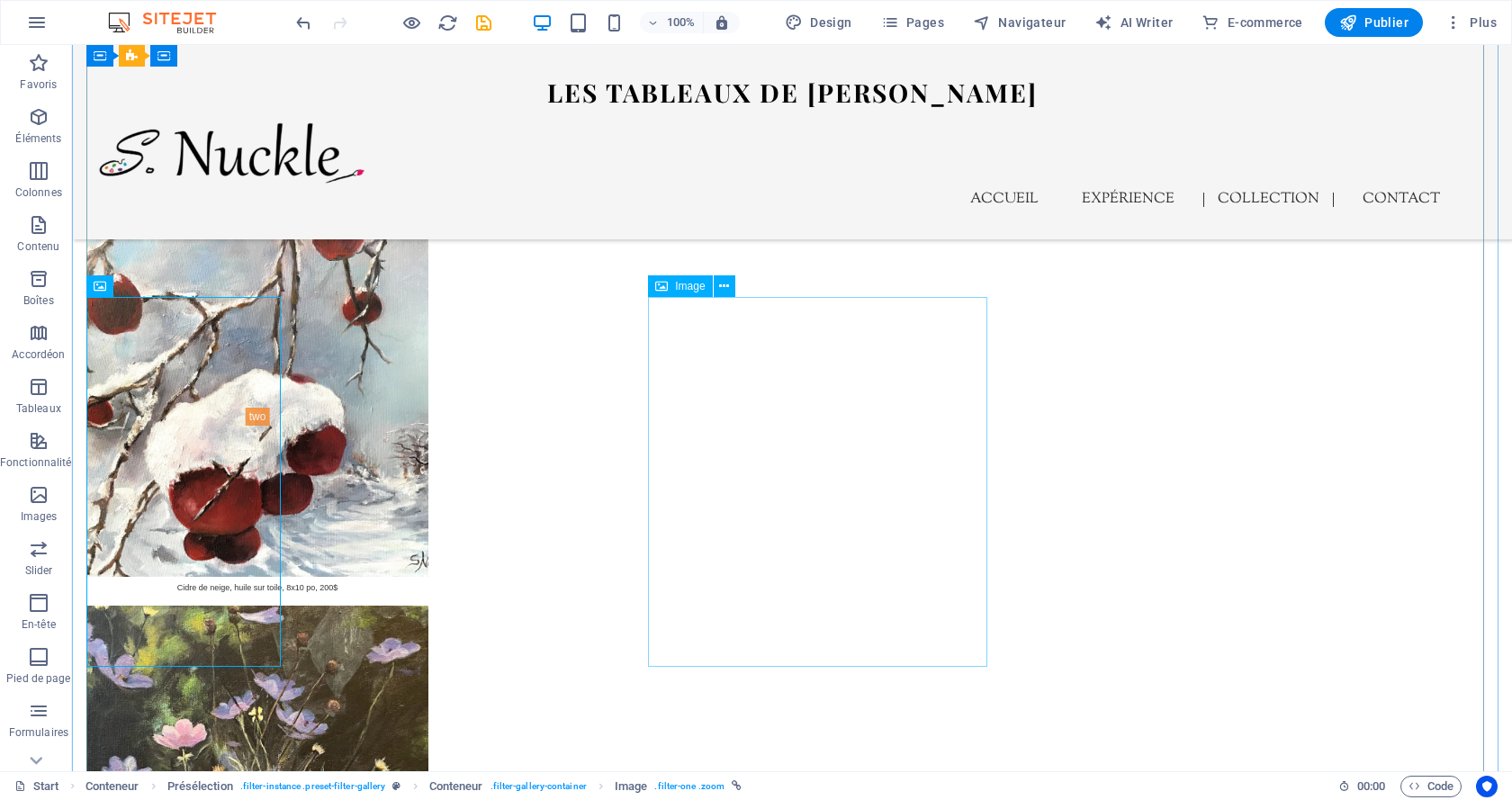
select select "px"
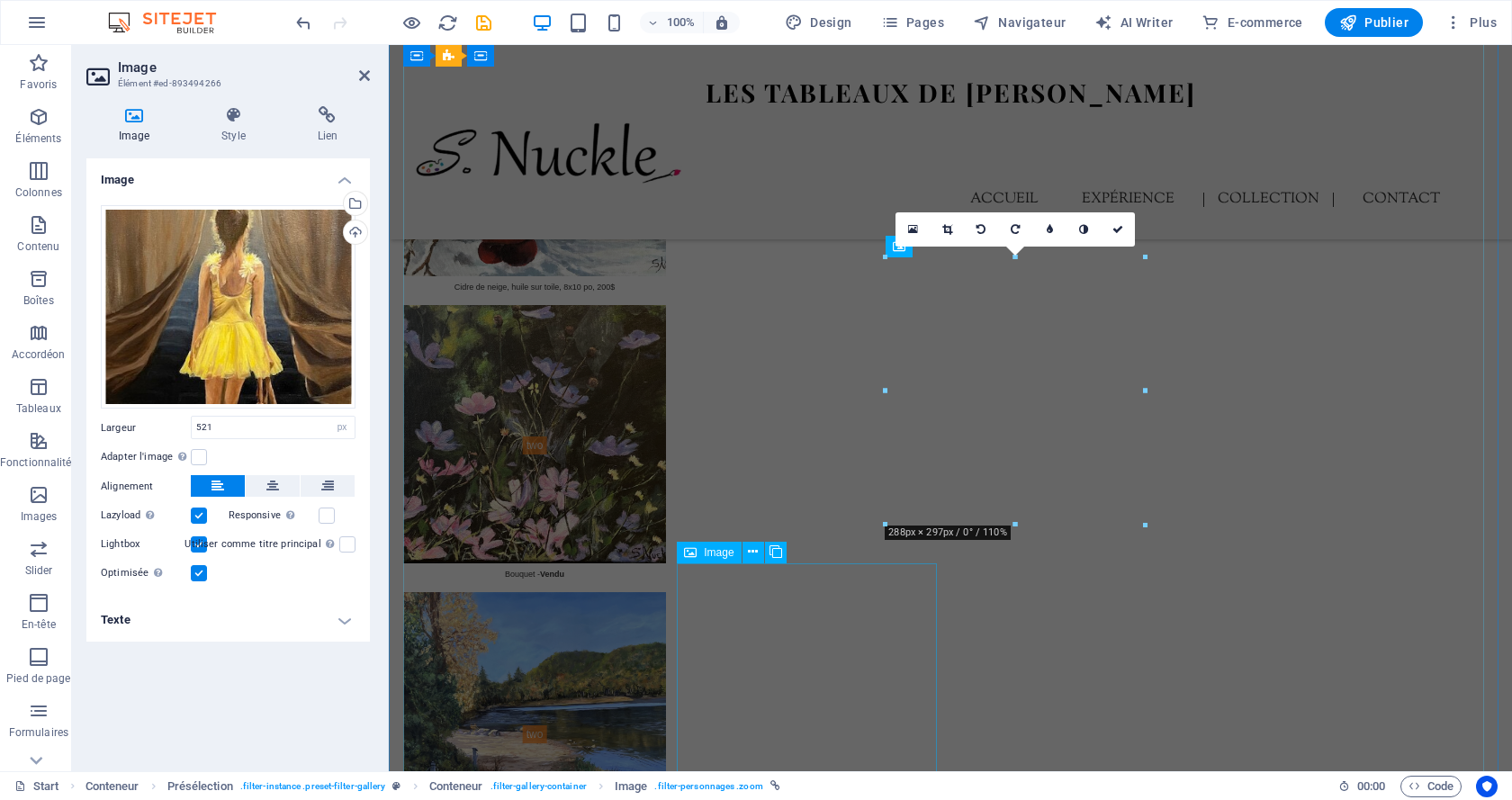
scroll to position [5123, 0]
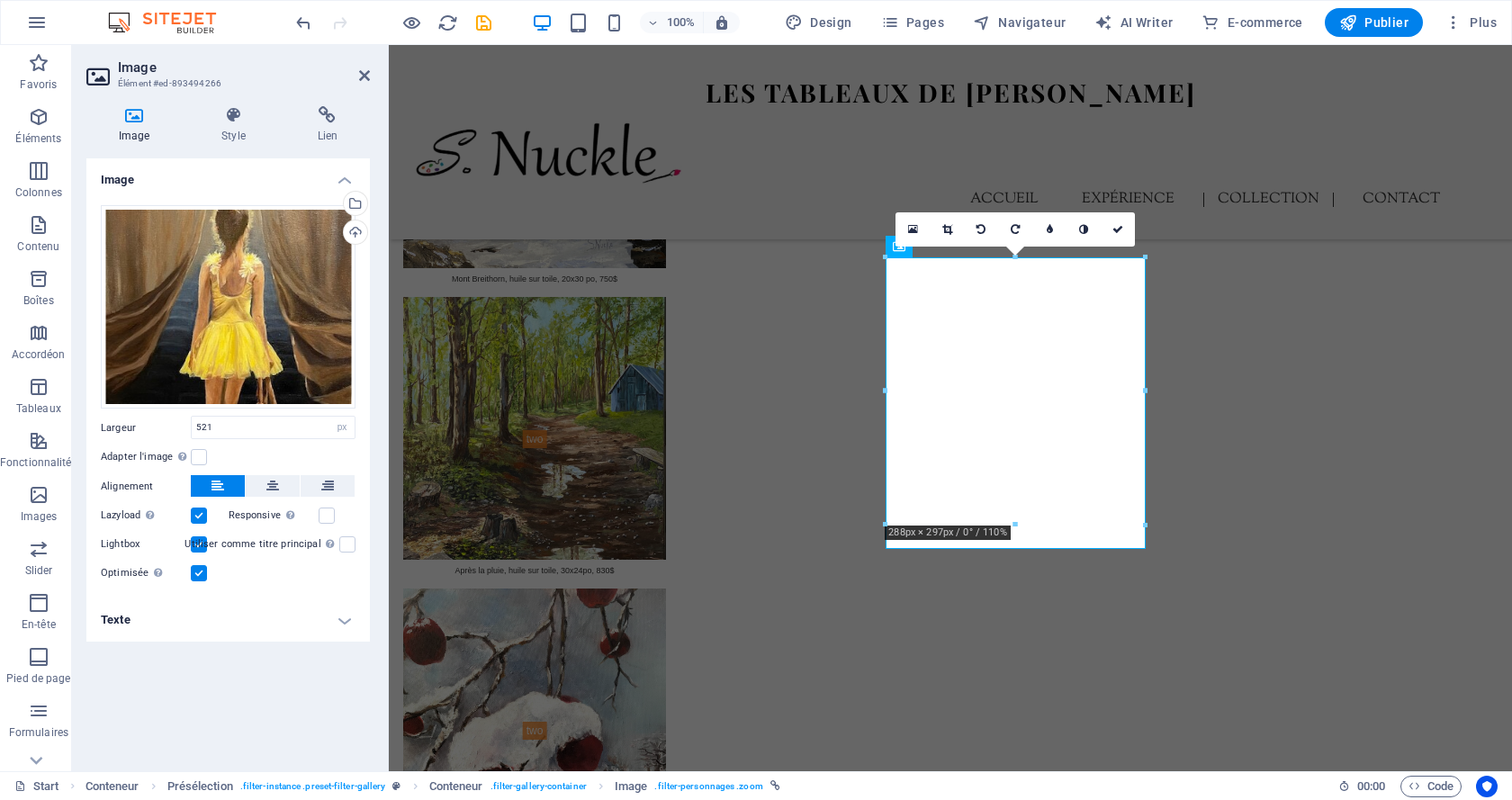
click at [317, 626] on h4 "Texte" at bounding box center [227, 619] width 283 height 43
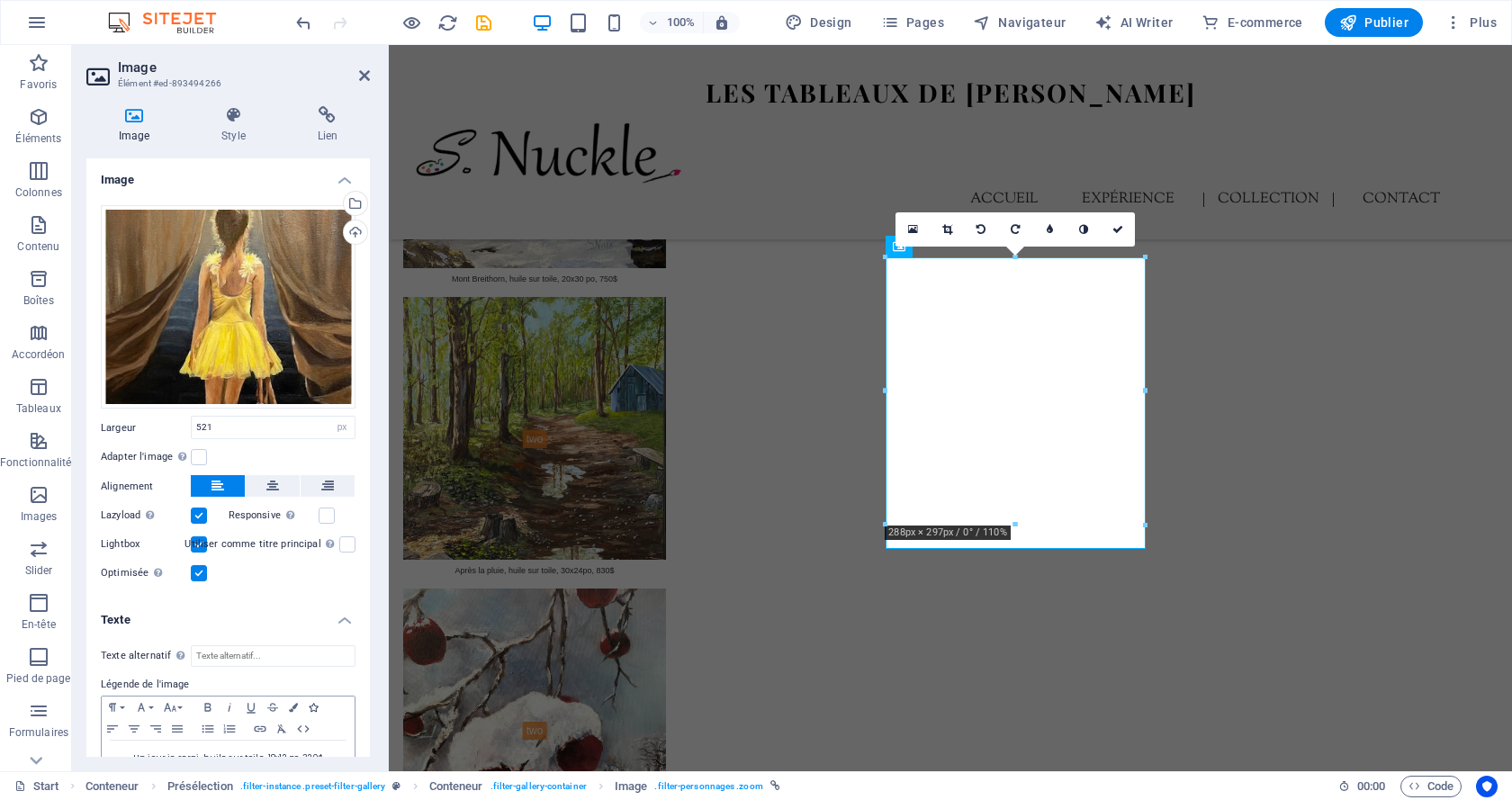
scroll to position [51, 0]
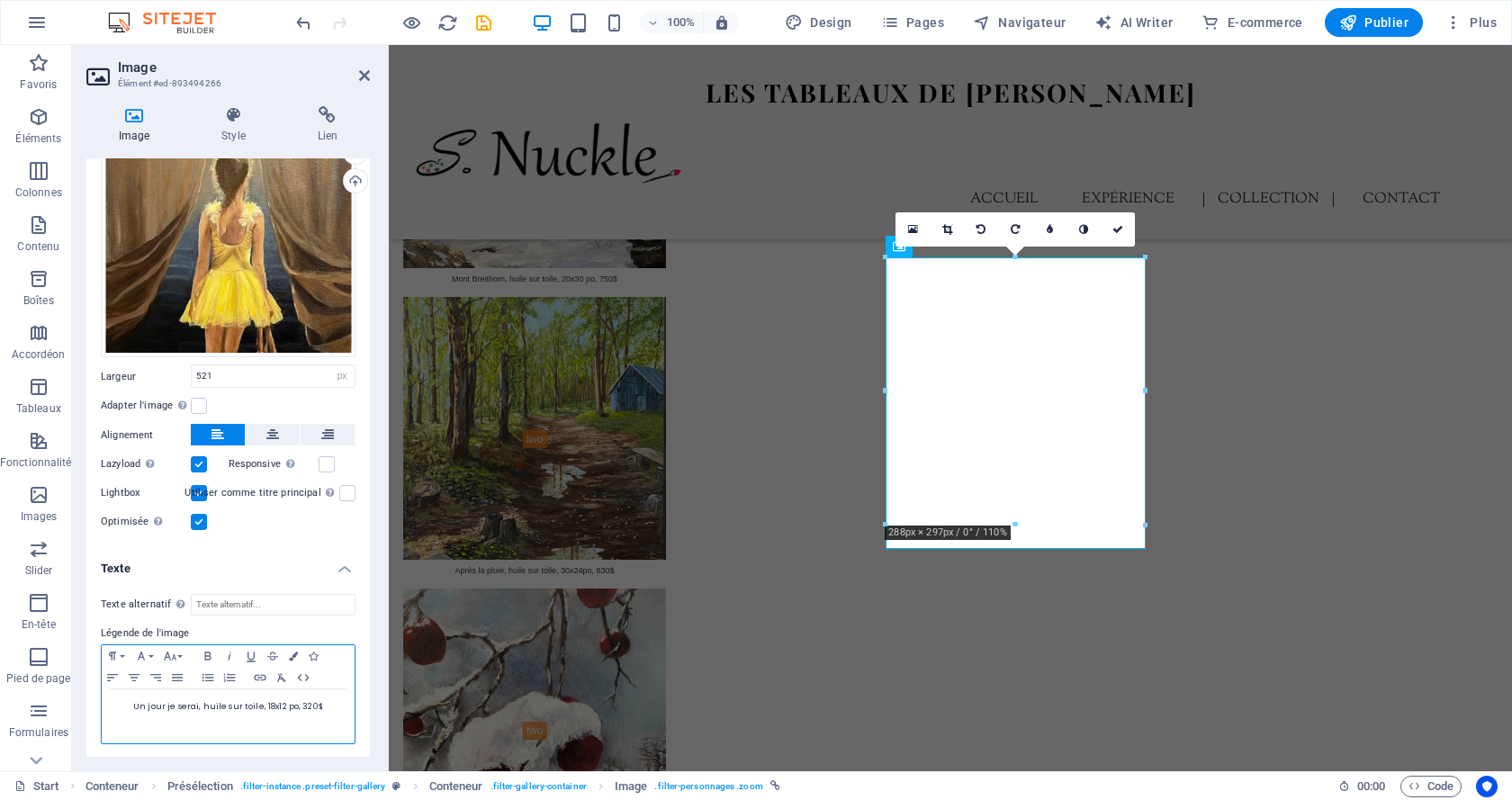
click at [311, 702] on span "Un jour je serai, huile sur toile, 18x12 po, 320$" at bounding box center [227, 707] width 190 height 11
click at [307, 701] on span "Un jour je serai, huile sur toile, 18x12 po, 320$" at bounding box center [227, 707] width 190 height 11
click at [1125, 234] on link at bounding box center [1117, 229] width 34 height 34
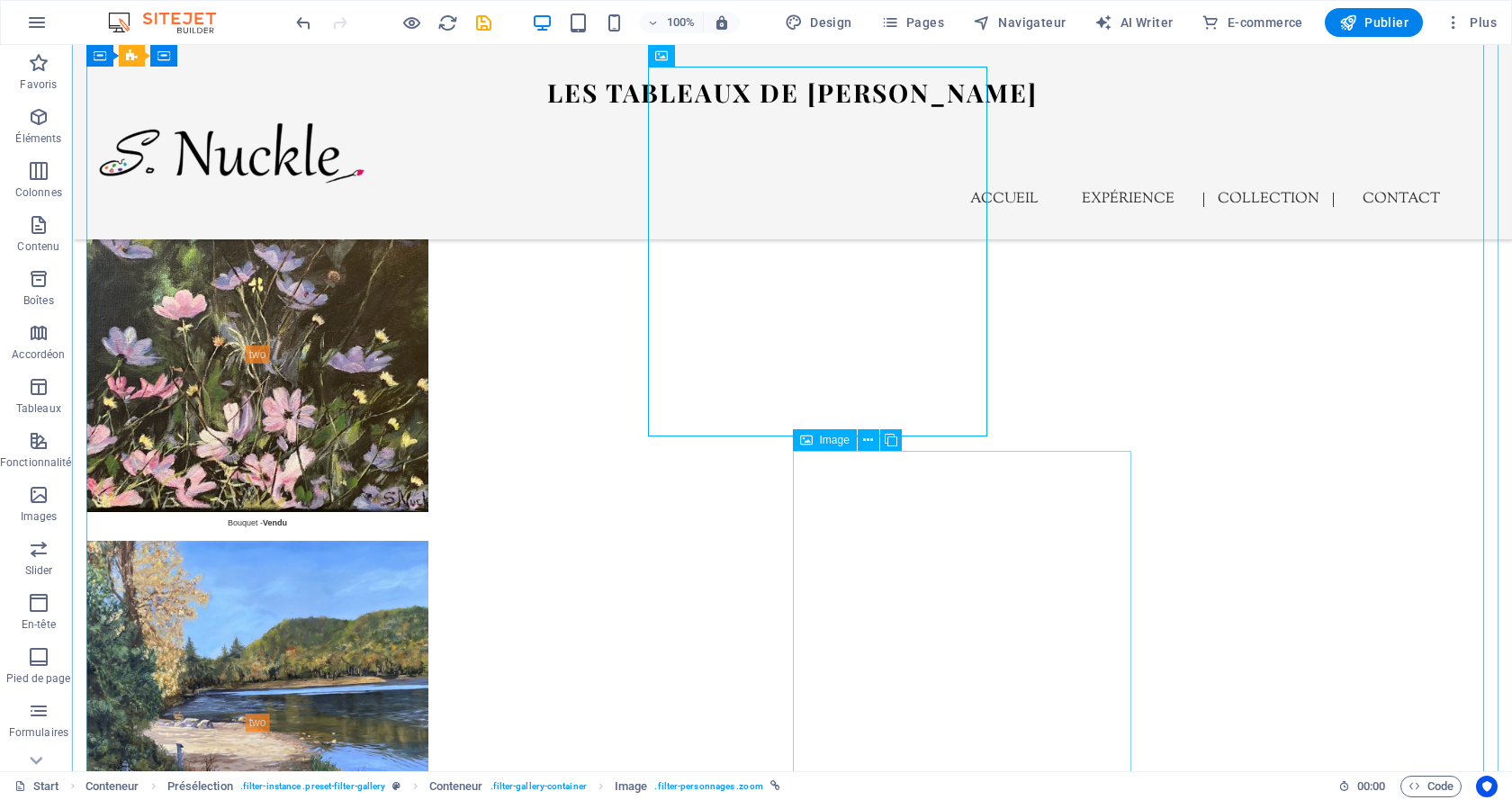
scroll to position [6149, 0]
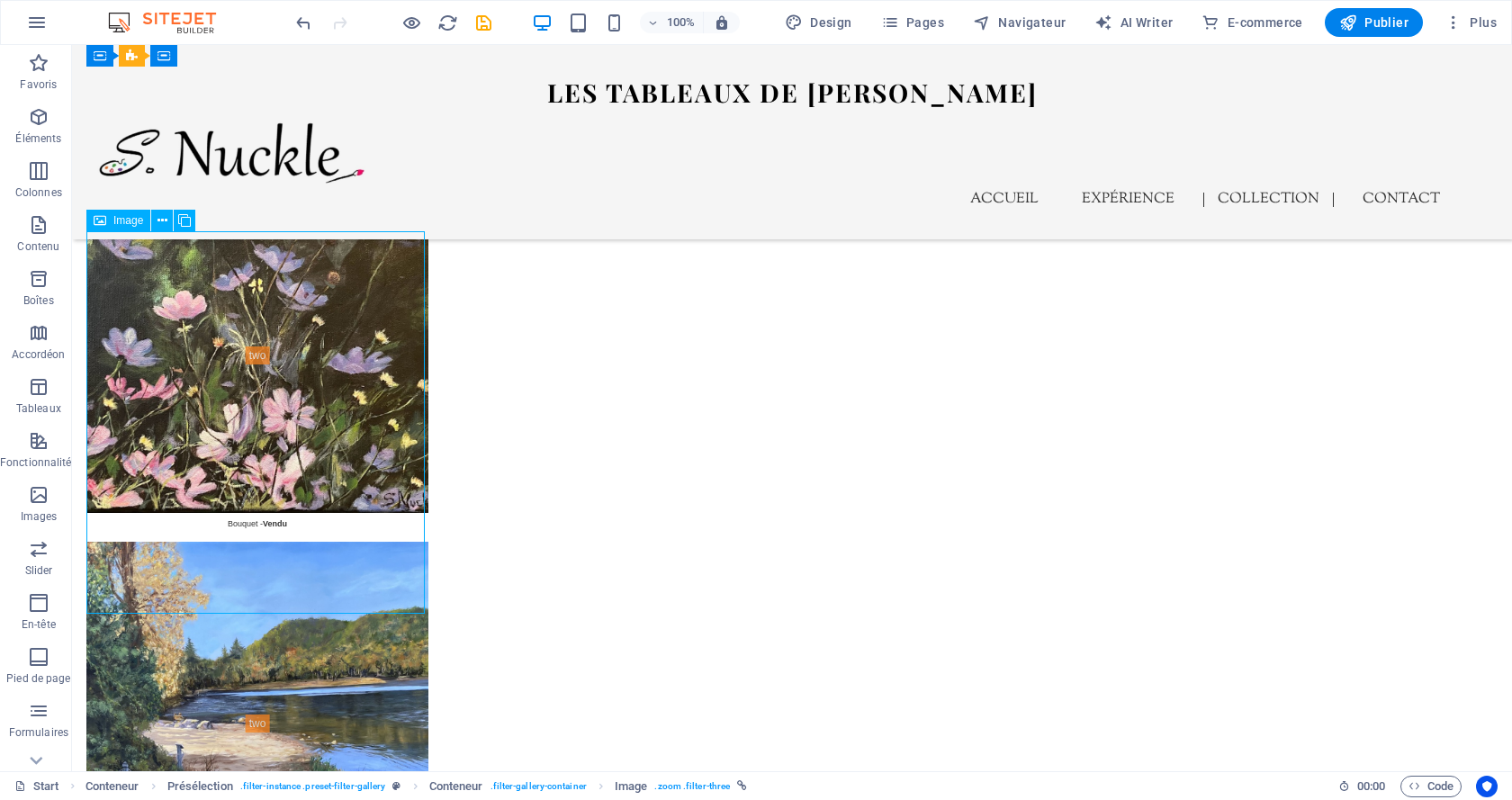
select select "%"
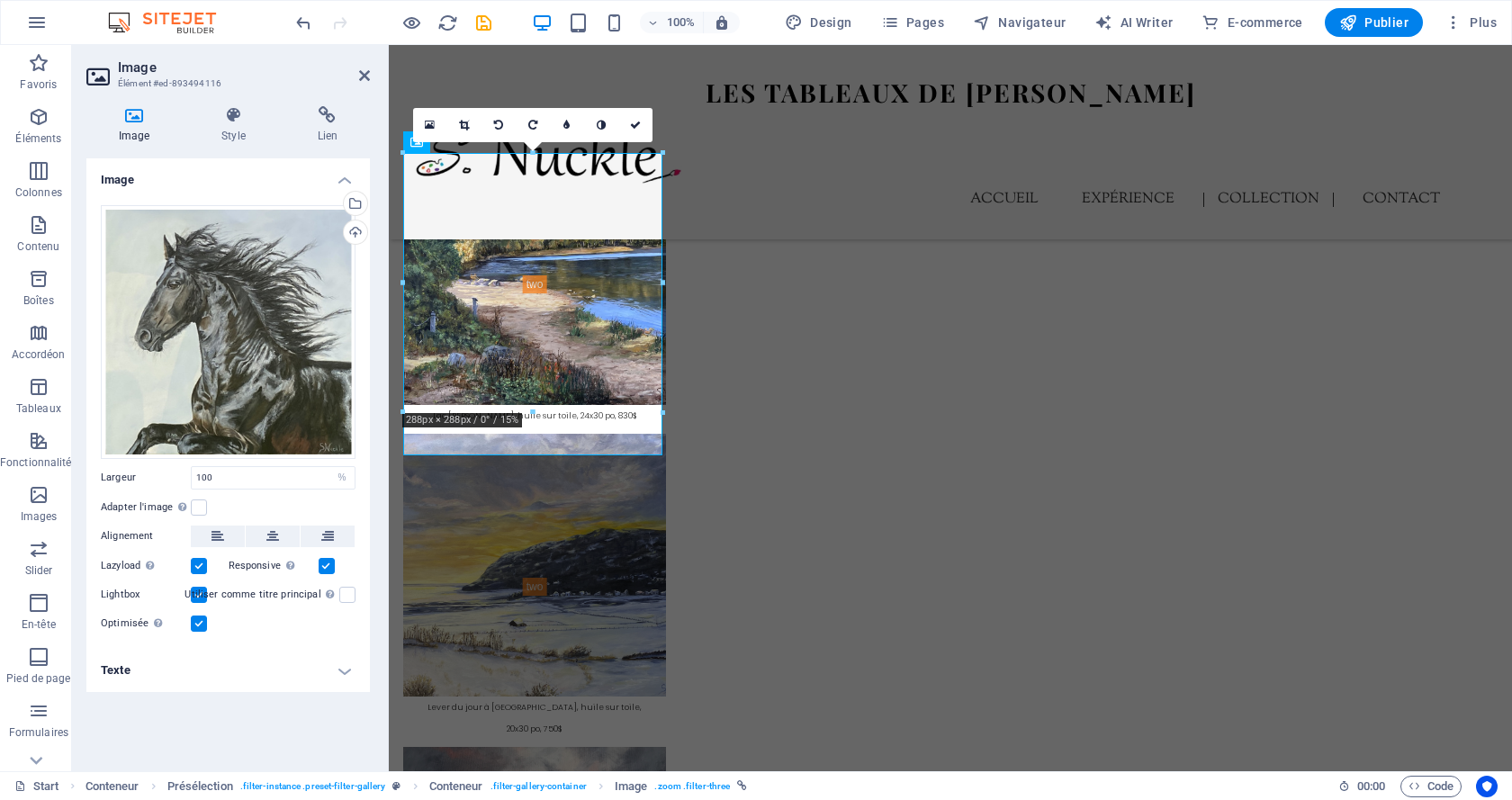
scroll to position [5534, 0]
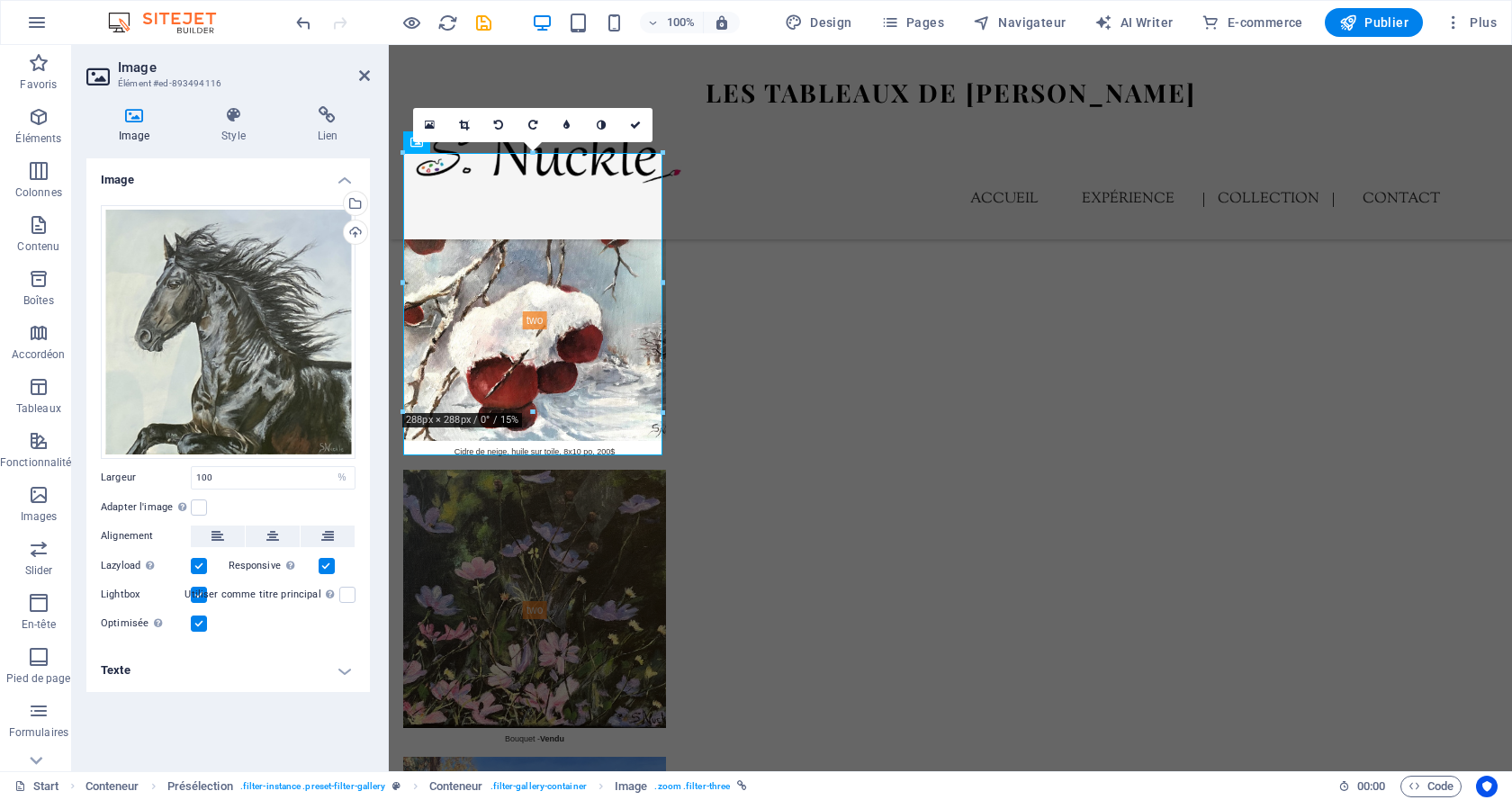
click at [298, 665] on h4 "Texte" at bounding box center [227, 670] width 283 height 43
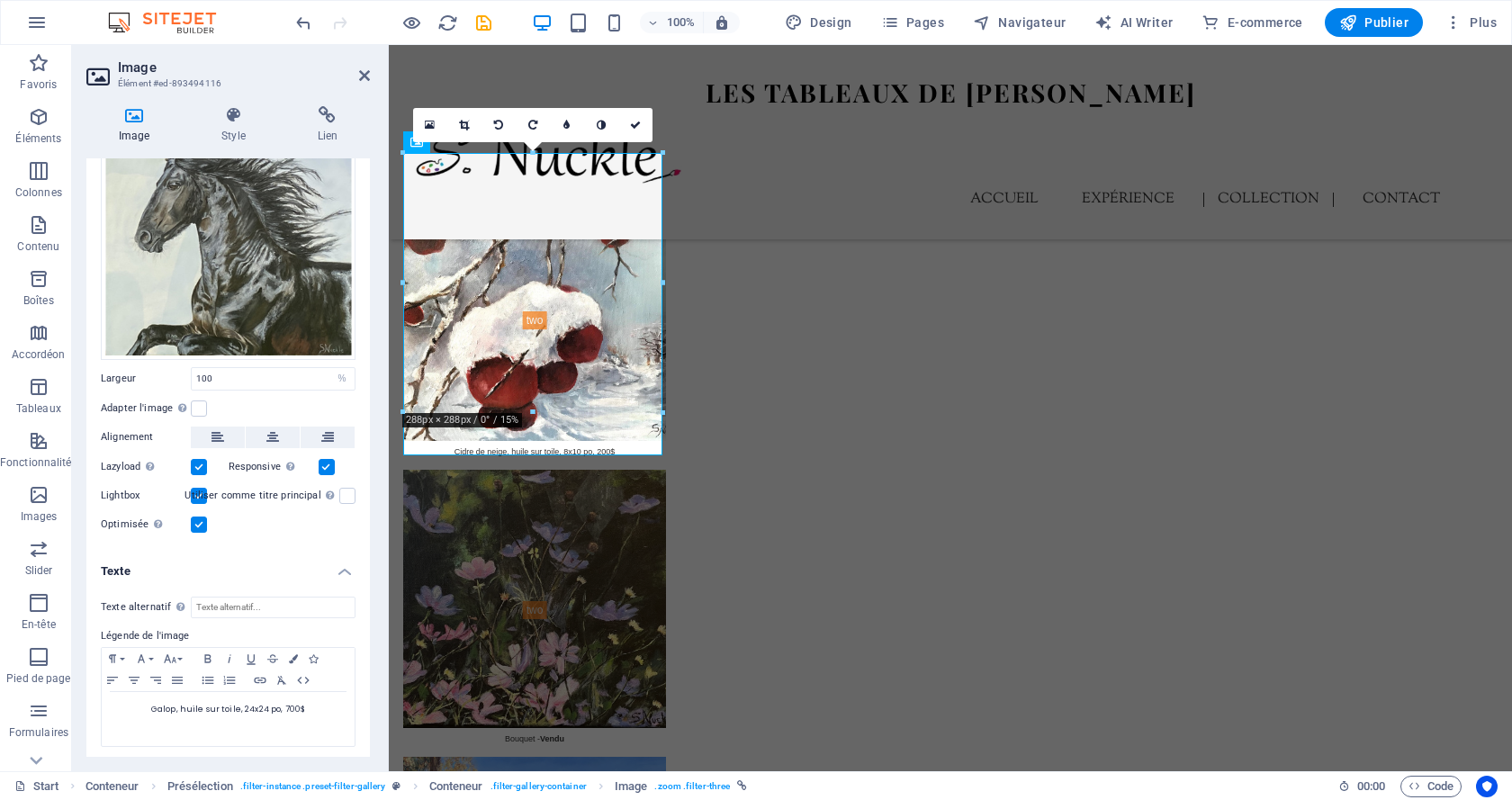
scroll to position [101, 0]
click at [288, 702] on span "Galop, huile sur toile, 24x24 po, 700$" at bounding box center [228, 707] width 154 height 11
click at [634, 124] on icon at bounding box center [636, 126] width 11 height 11
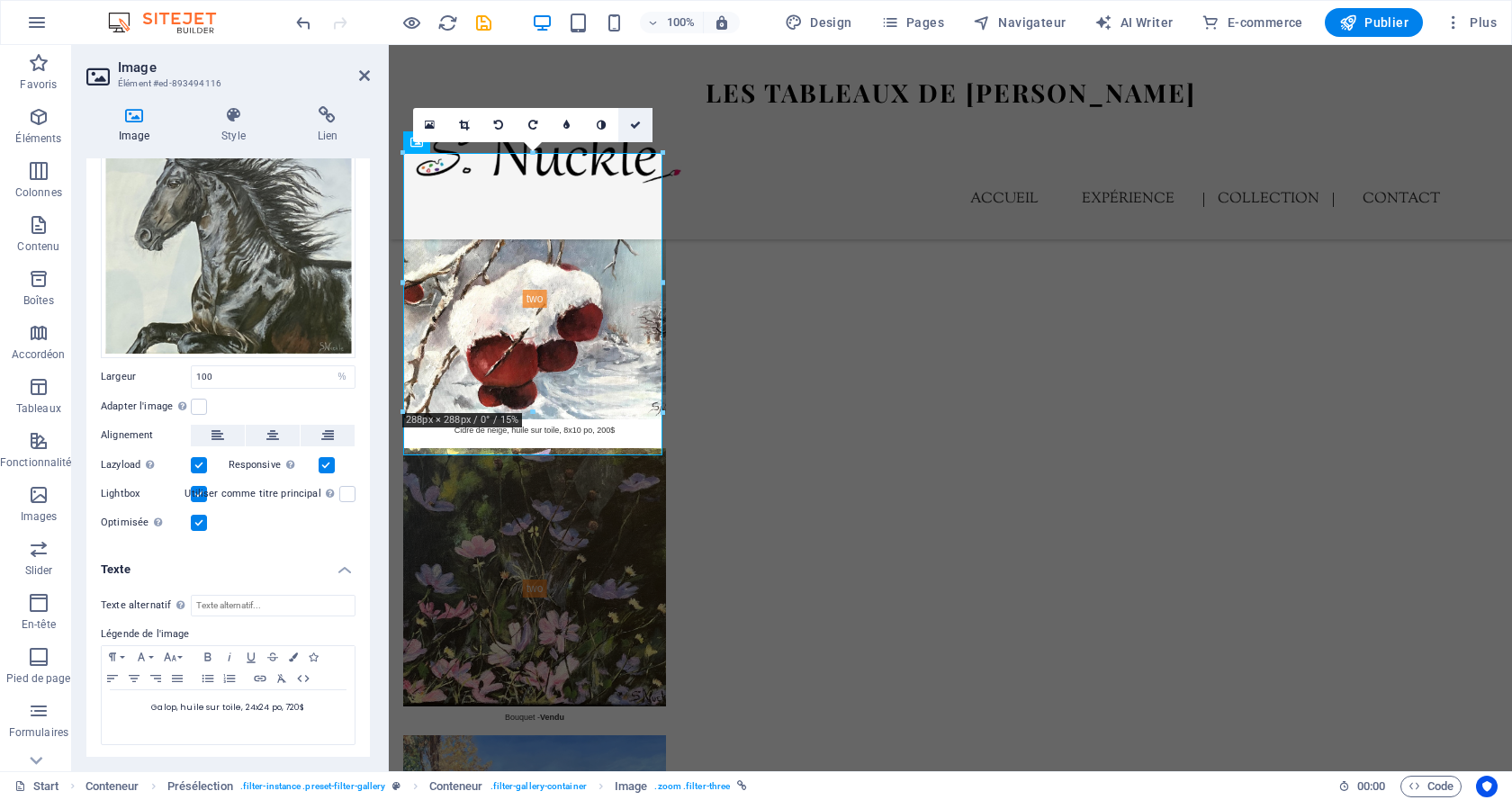
scroll to position [6149, 0]
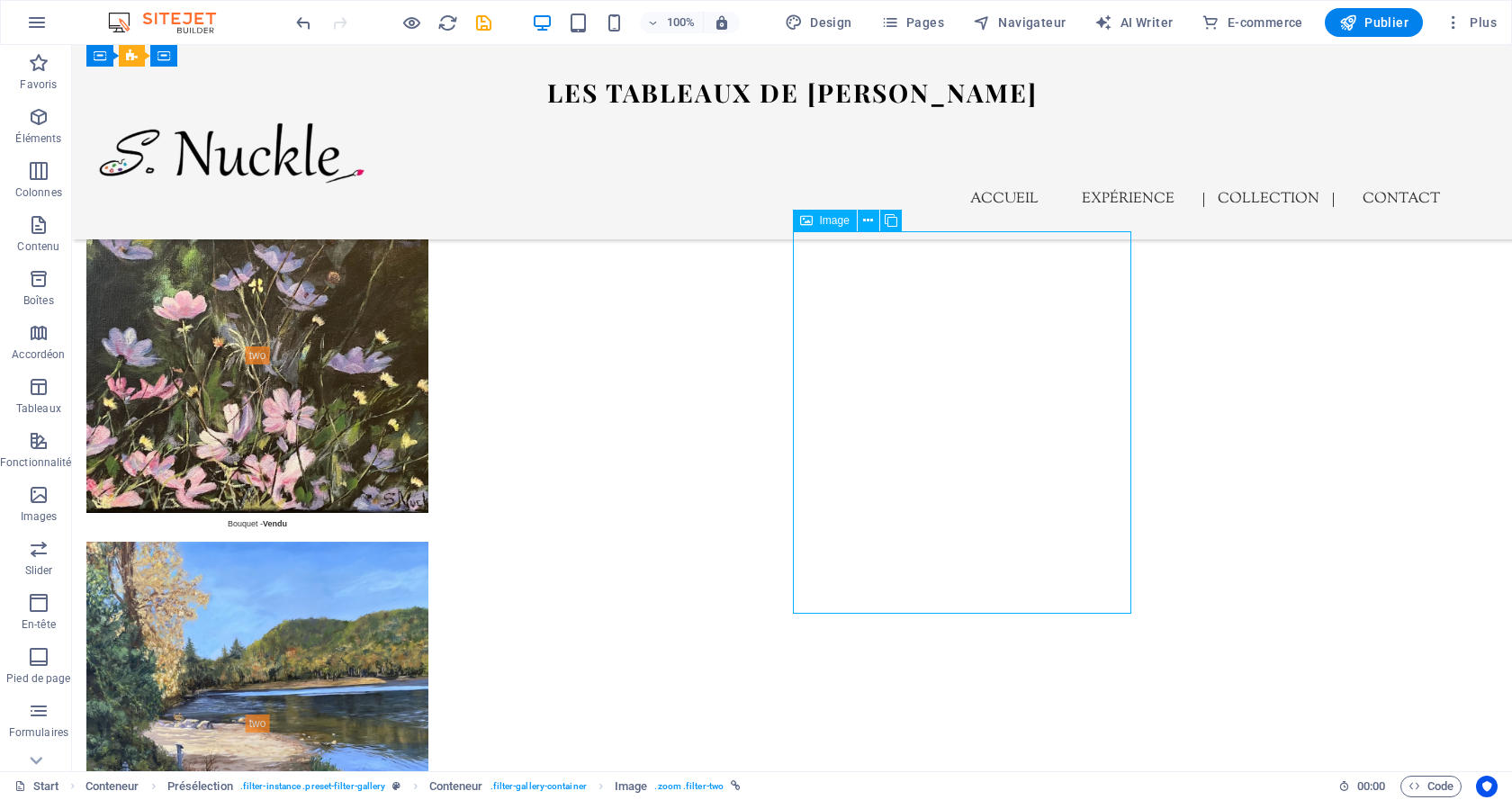
scroll to position [5534, 0]
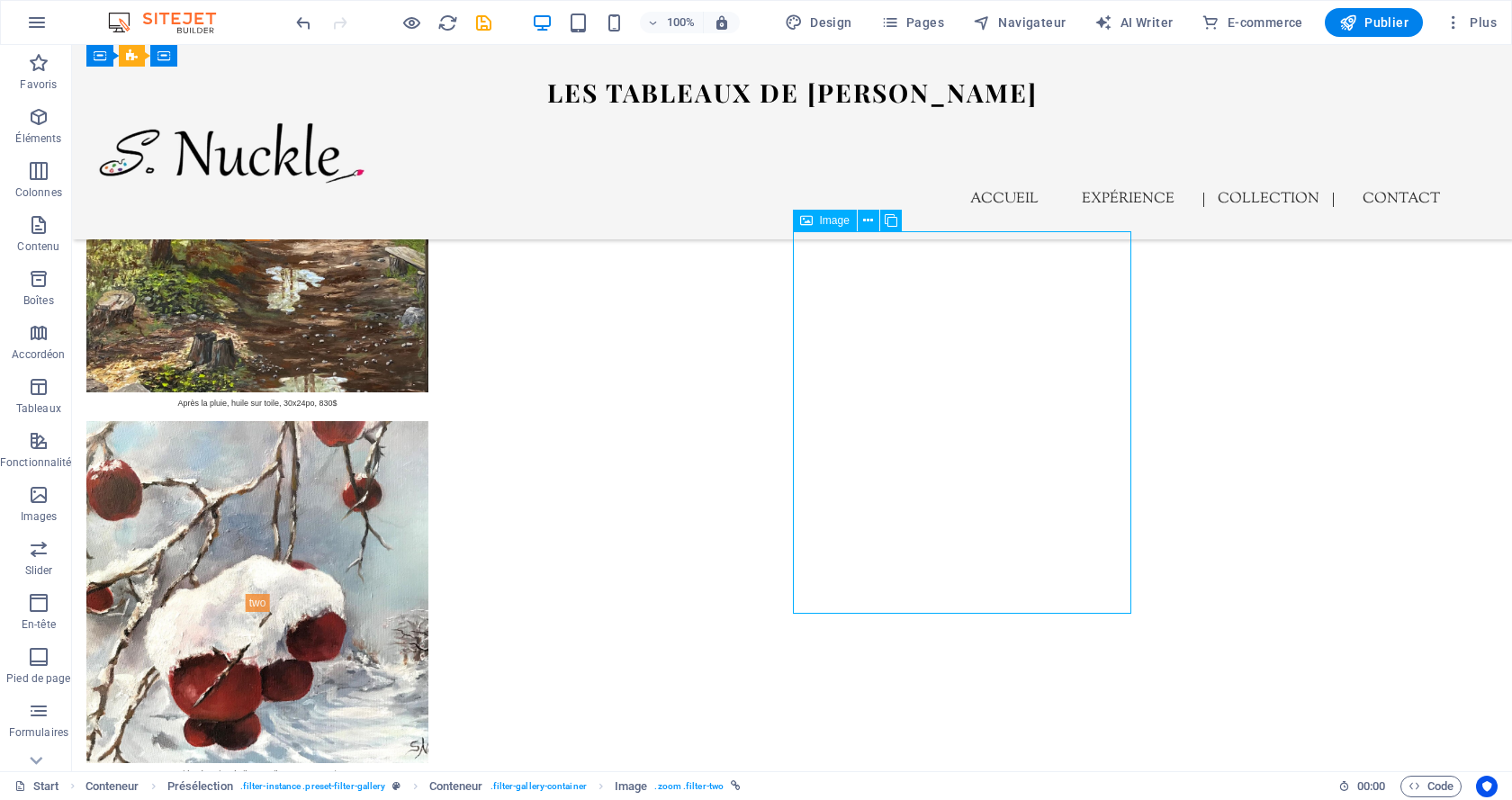
select select "%"
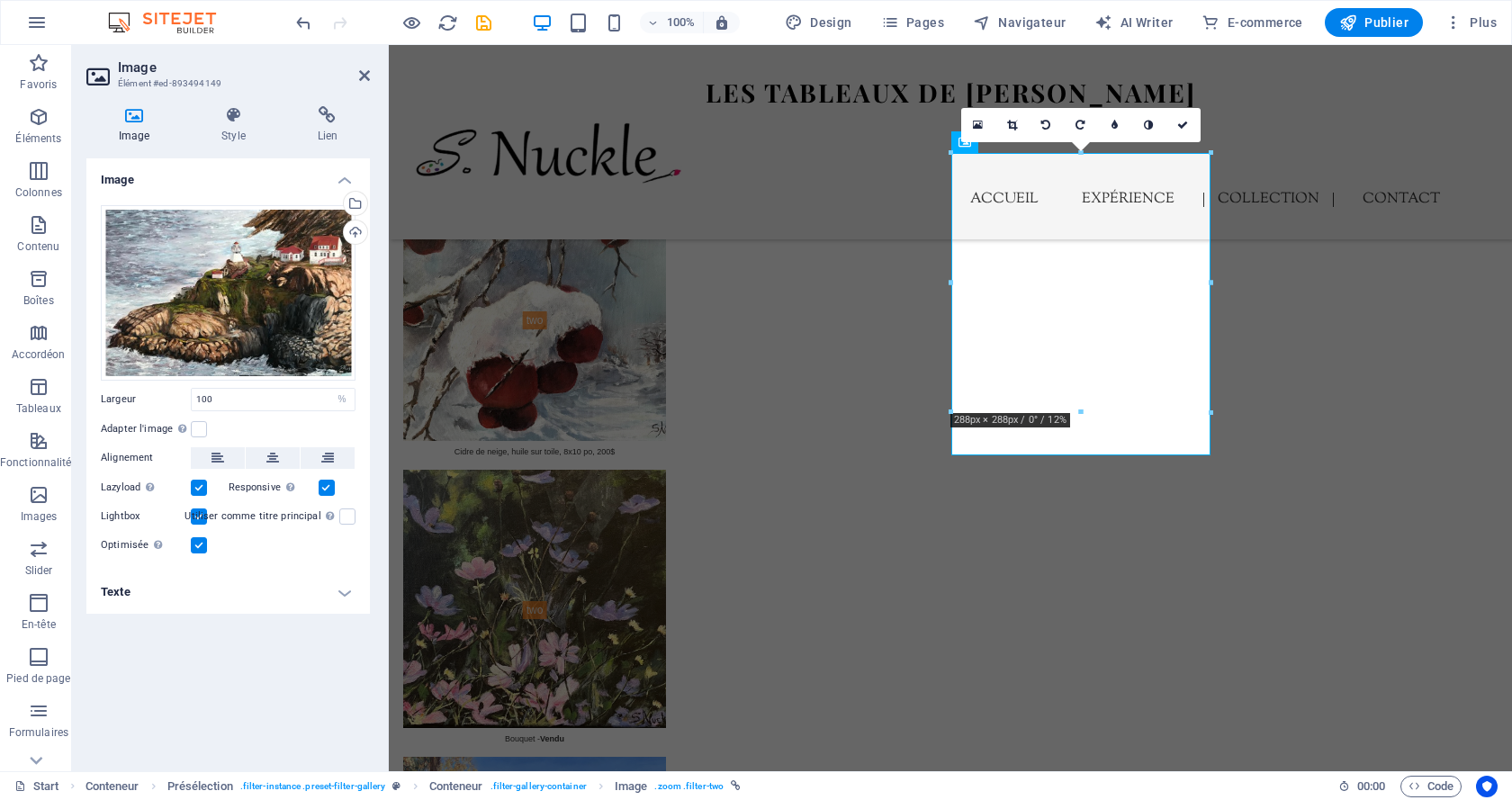
click at [308, 601] on h4 "Texte" at bounding box center [227, 592] width 283 height 43
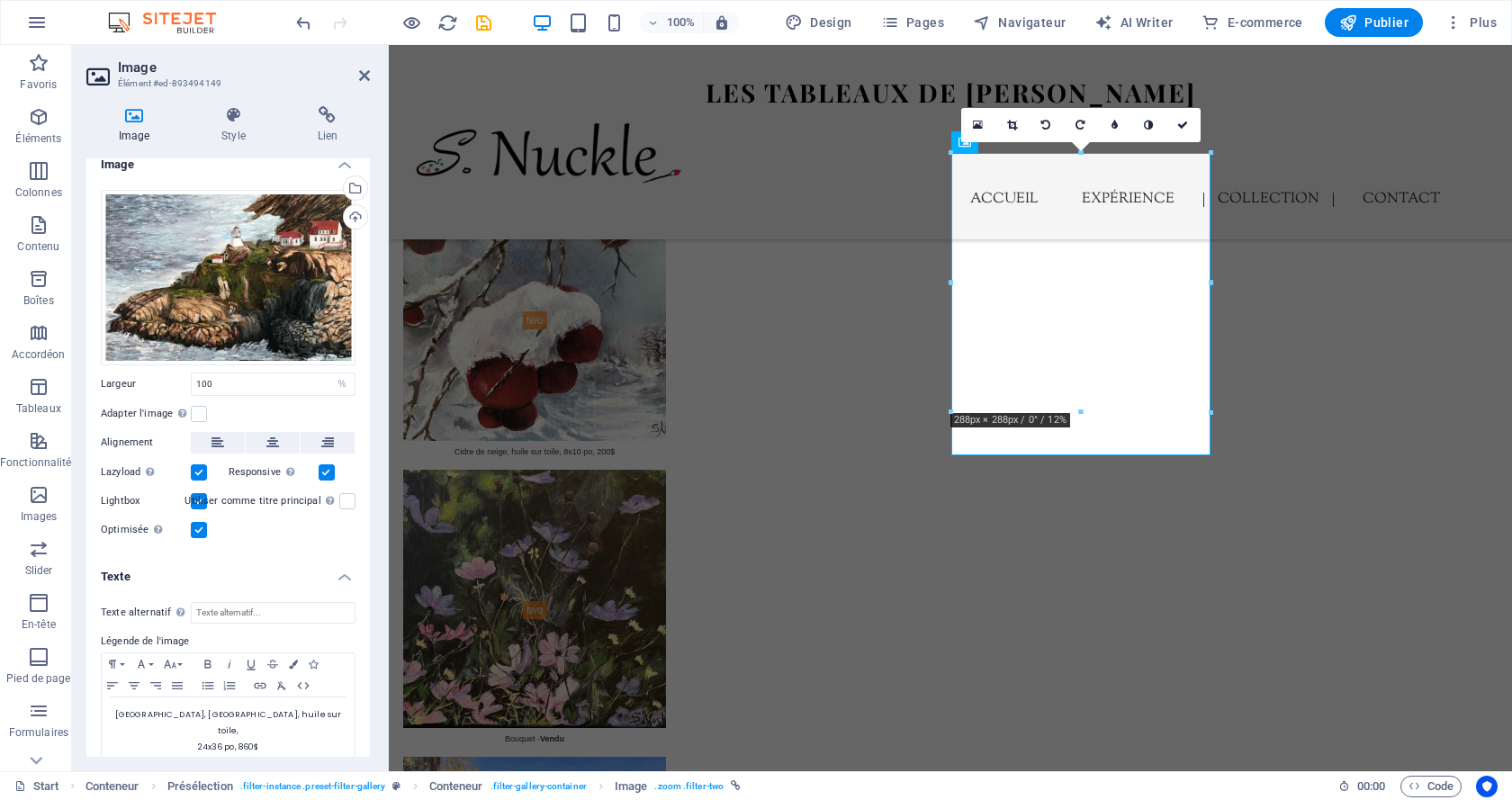
scroll to position [24, 0]
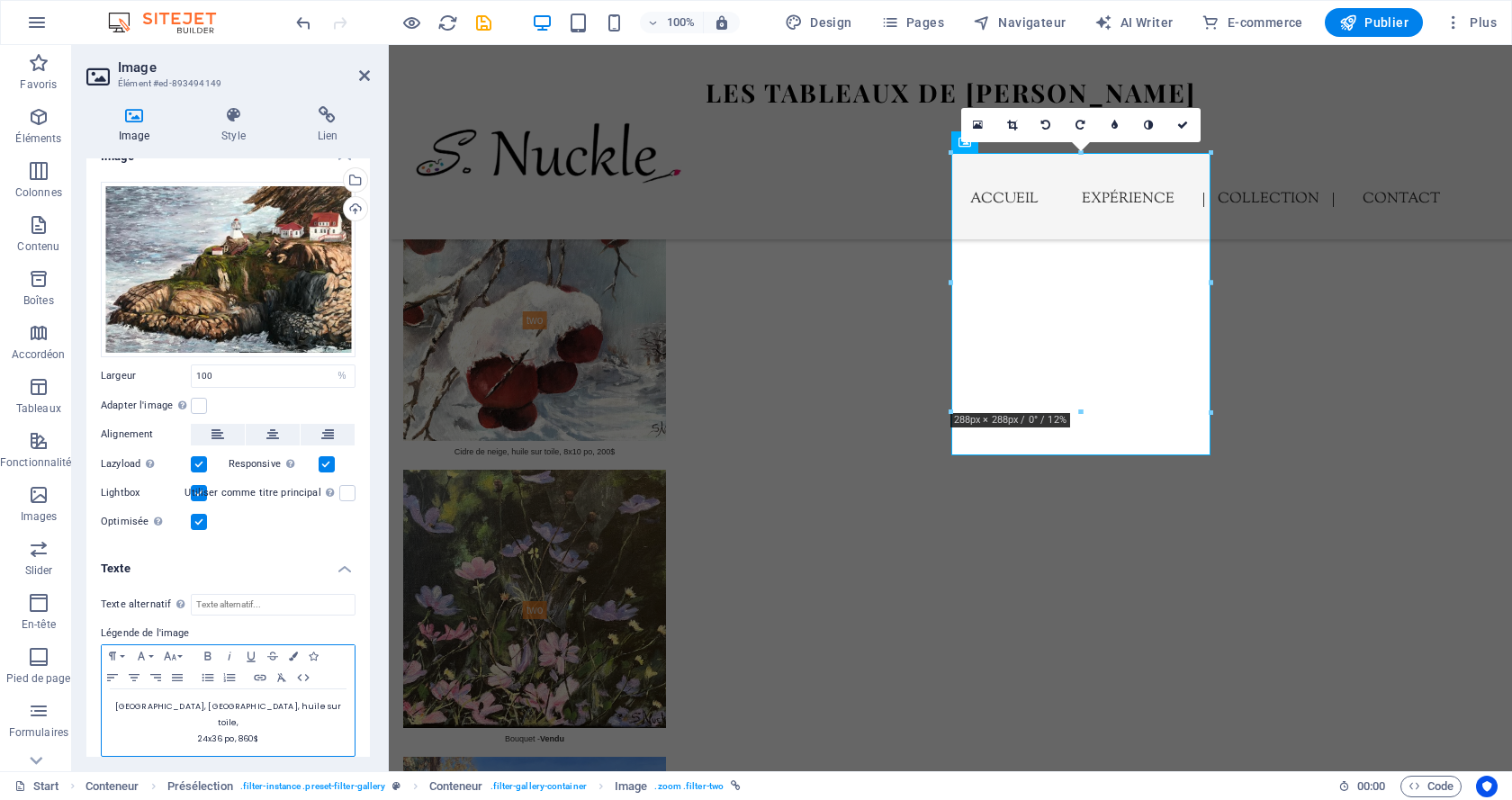
click at [244, 734] on span "24x36 po, 860$" at bounding box center [228, 740] width 61 height 11
click at [1183, 122] on icon at bounding box center [1183, 126] width 11 height 11
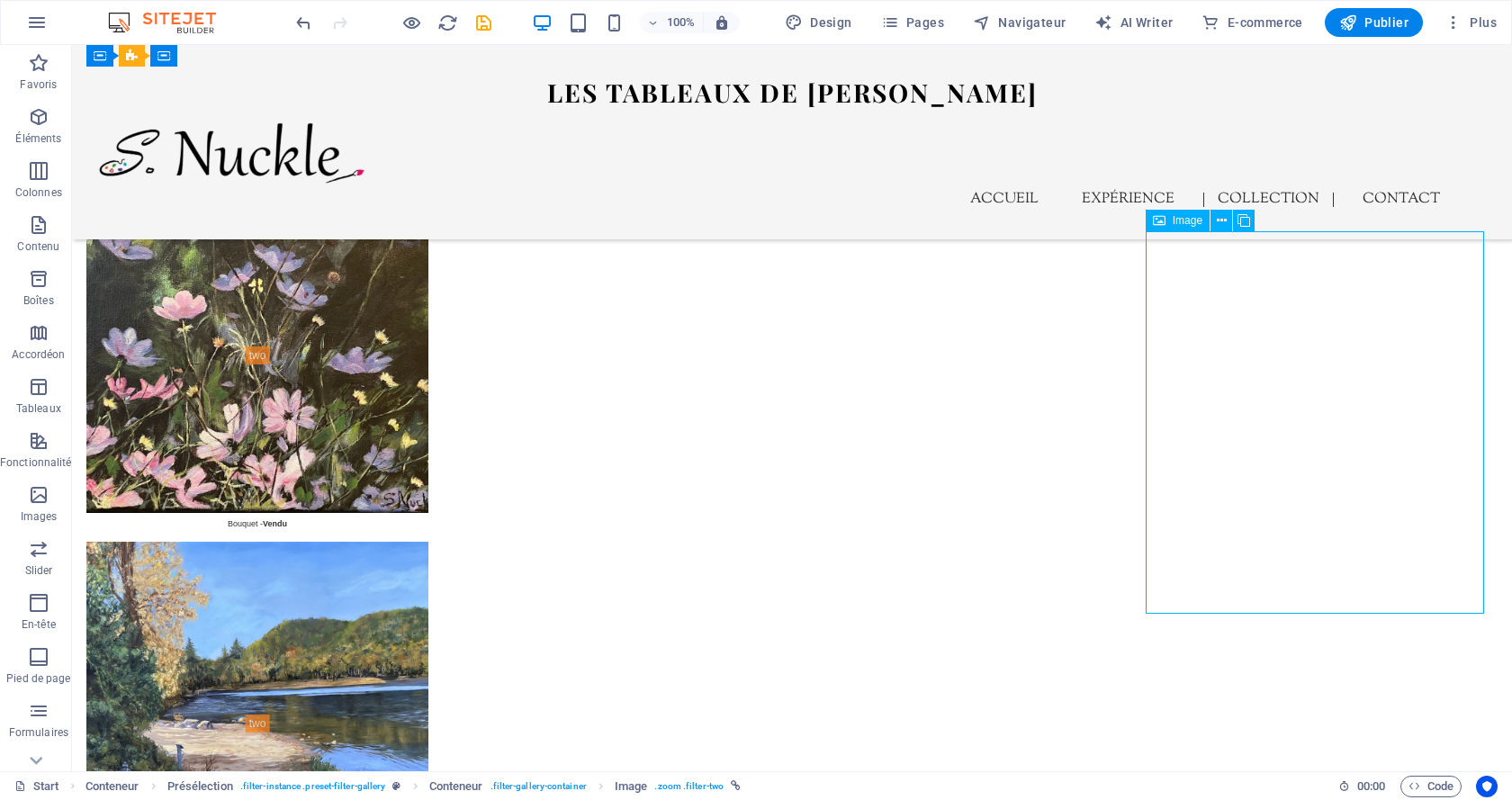
select select "%"
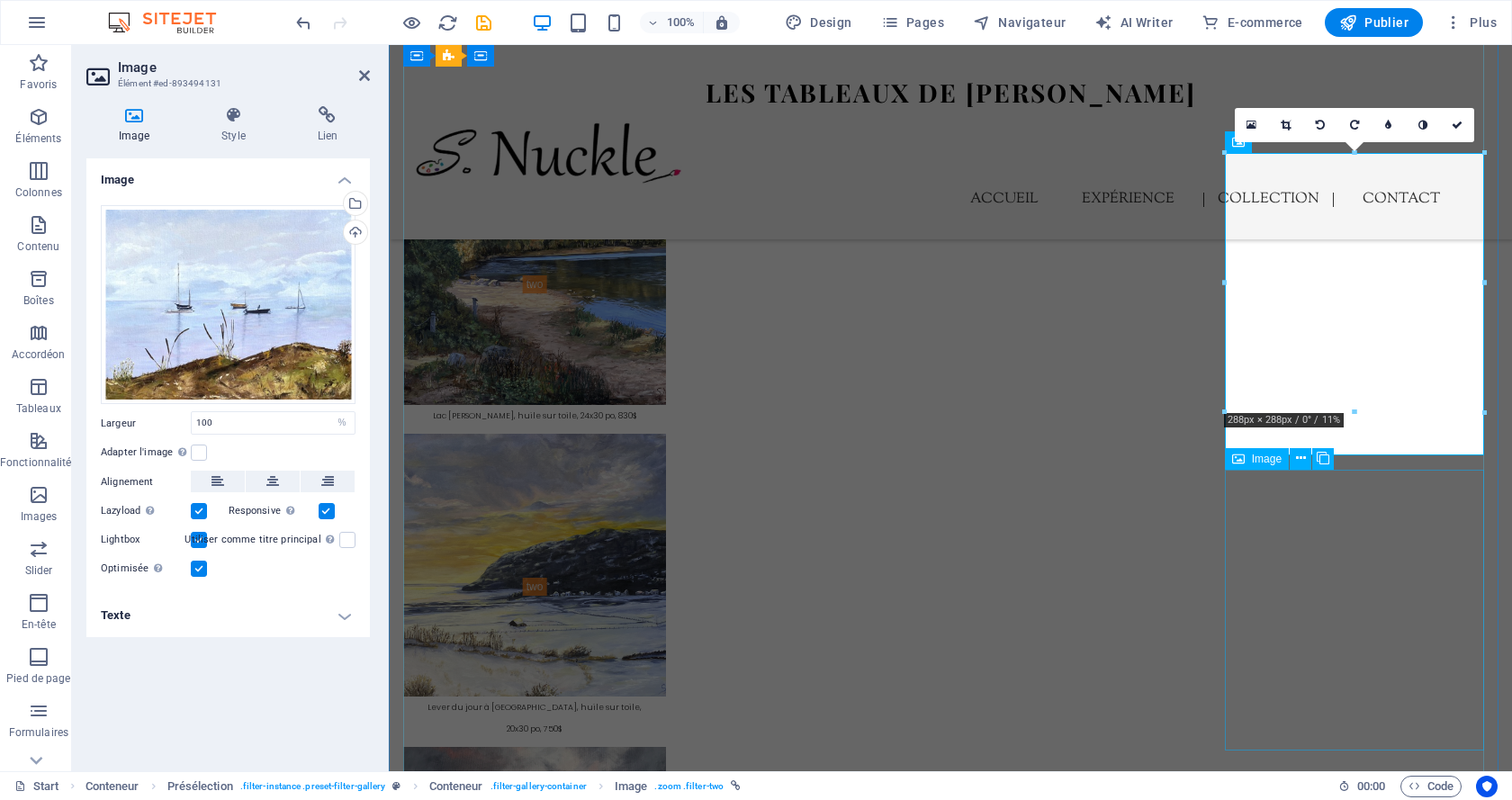
scroll to position [5534, 0]
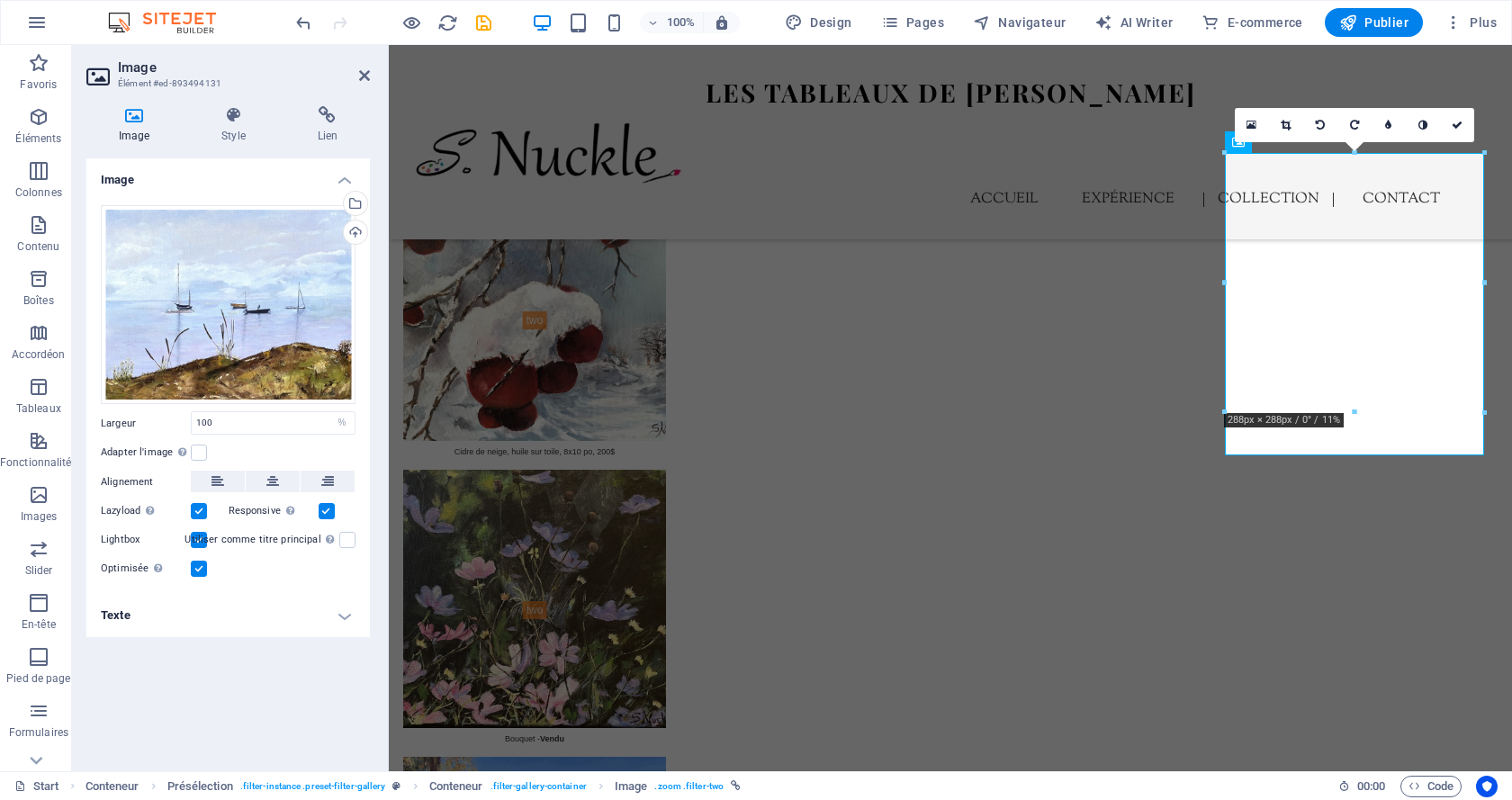
click at [238, 624] on h4 "Texte" at bounding box center [227, 615] width 283 height 43
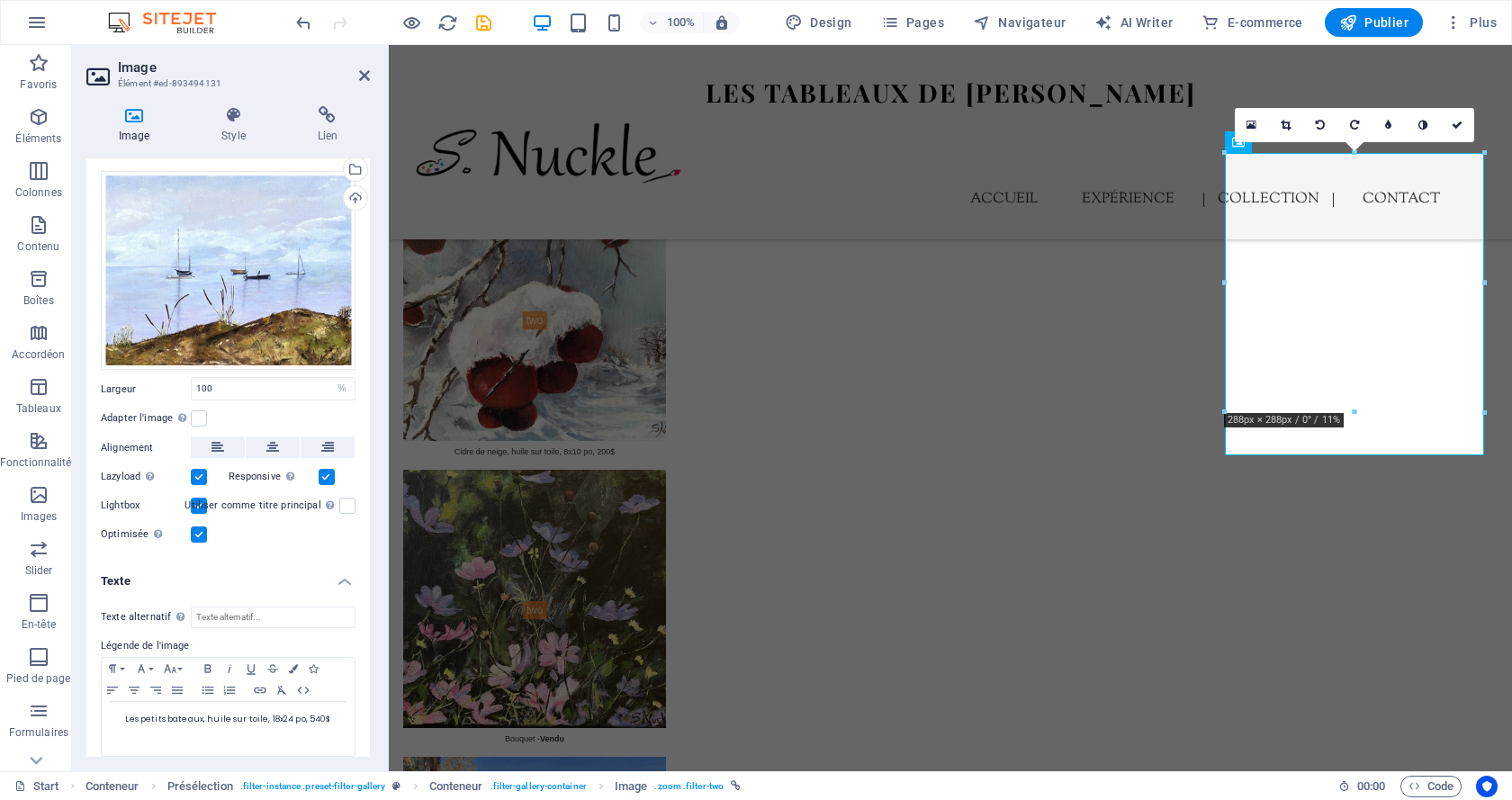
scroll to position [47, 0]
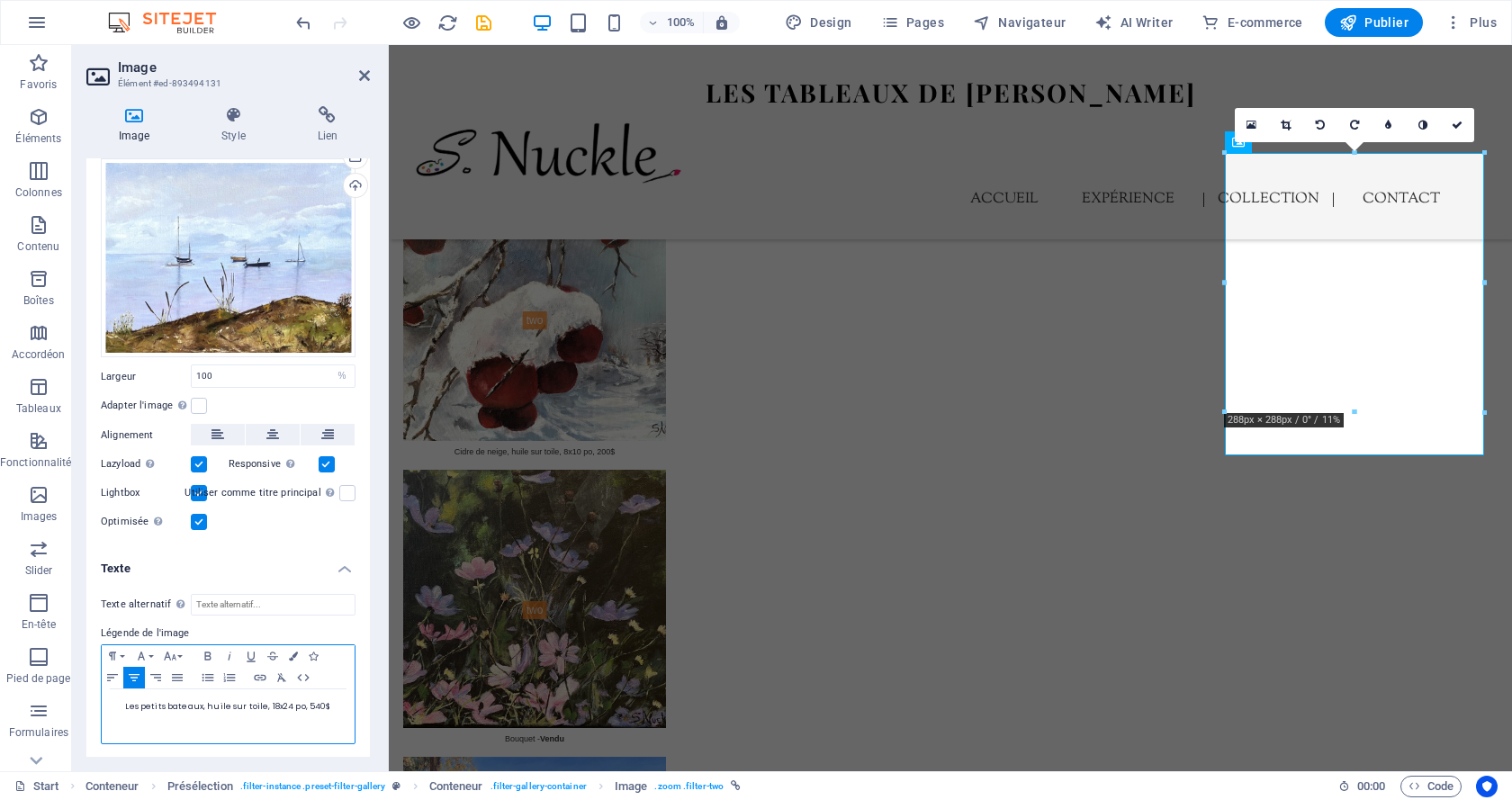
click at [310, 702] on span "Les petits bateaux, huile sur toile, 18x24 po, 540$" at bounding box center [228, 707] width 205 height 11
click at [1460, 127] on icon at bounding box center [1458, 126] width 11 height 11
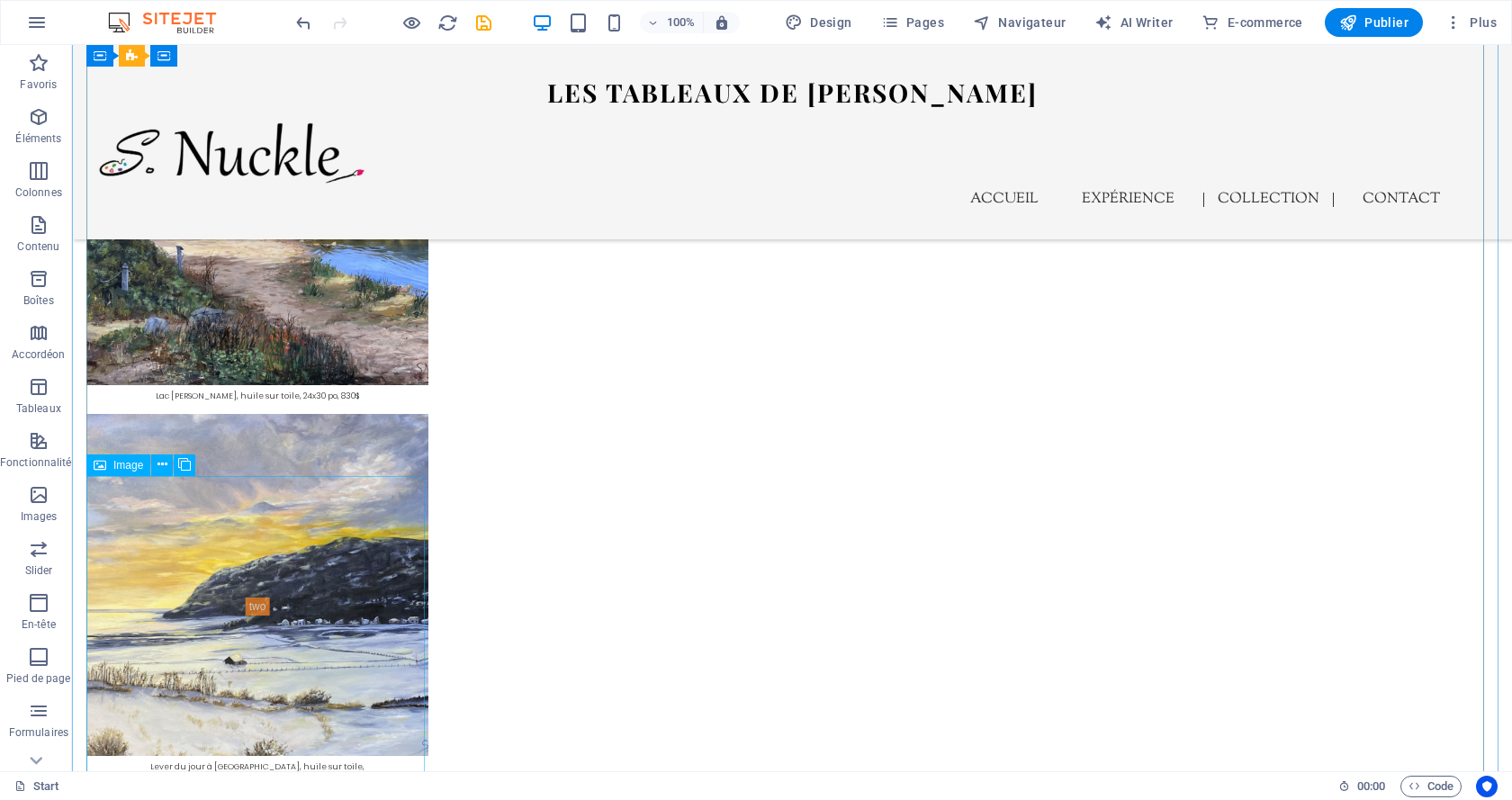
scroll to position [6599, 0]
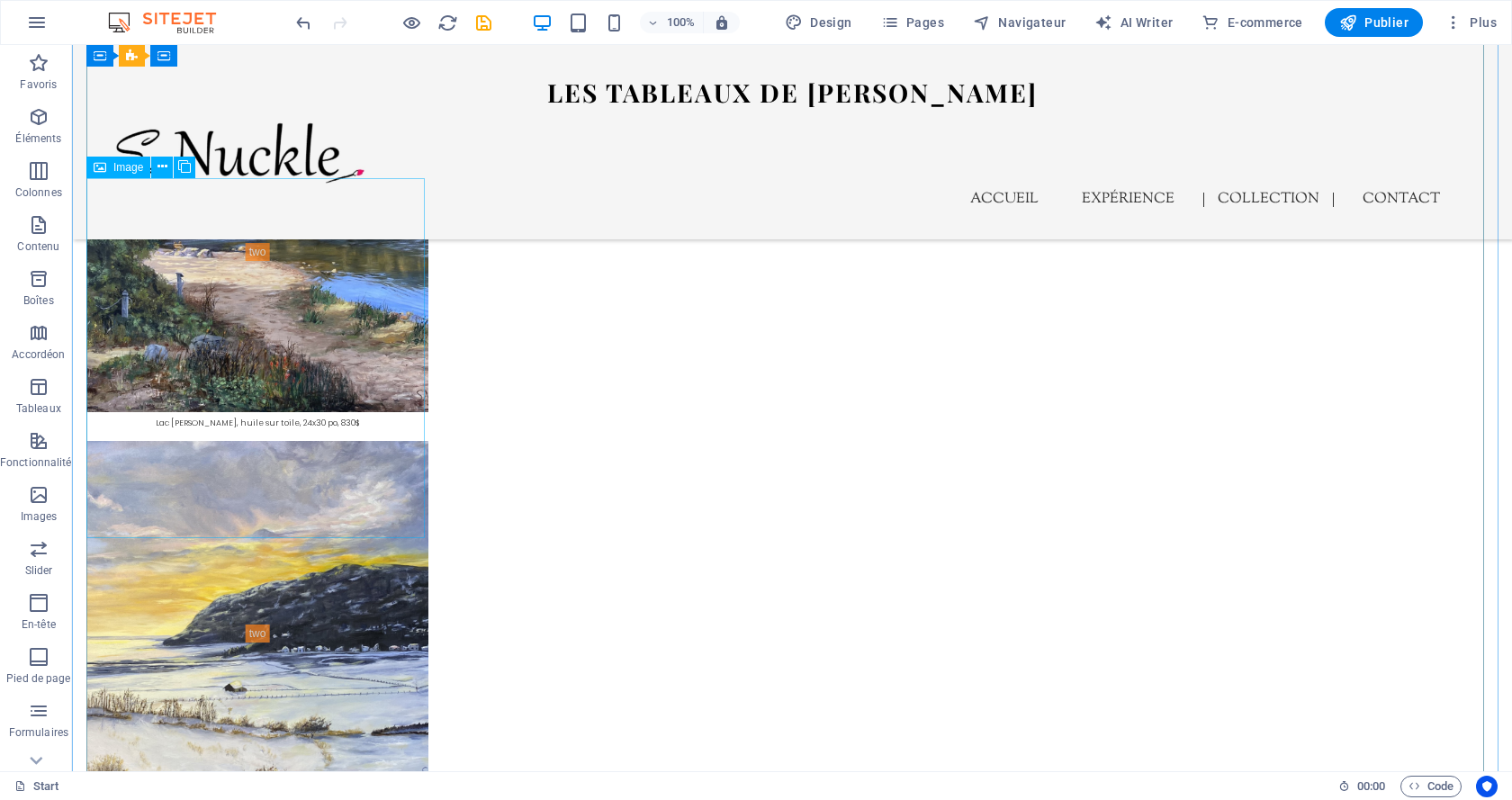
select select "%"
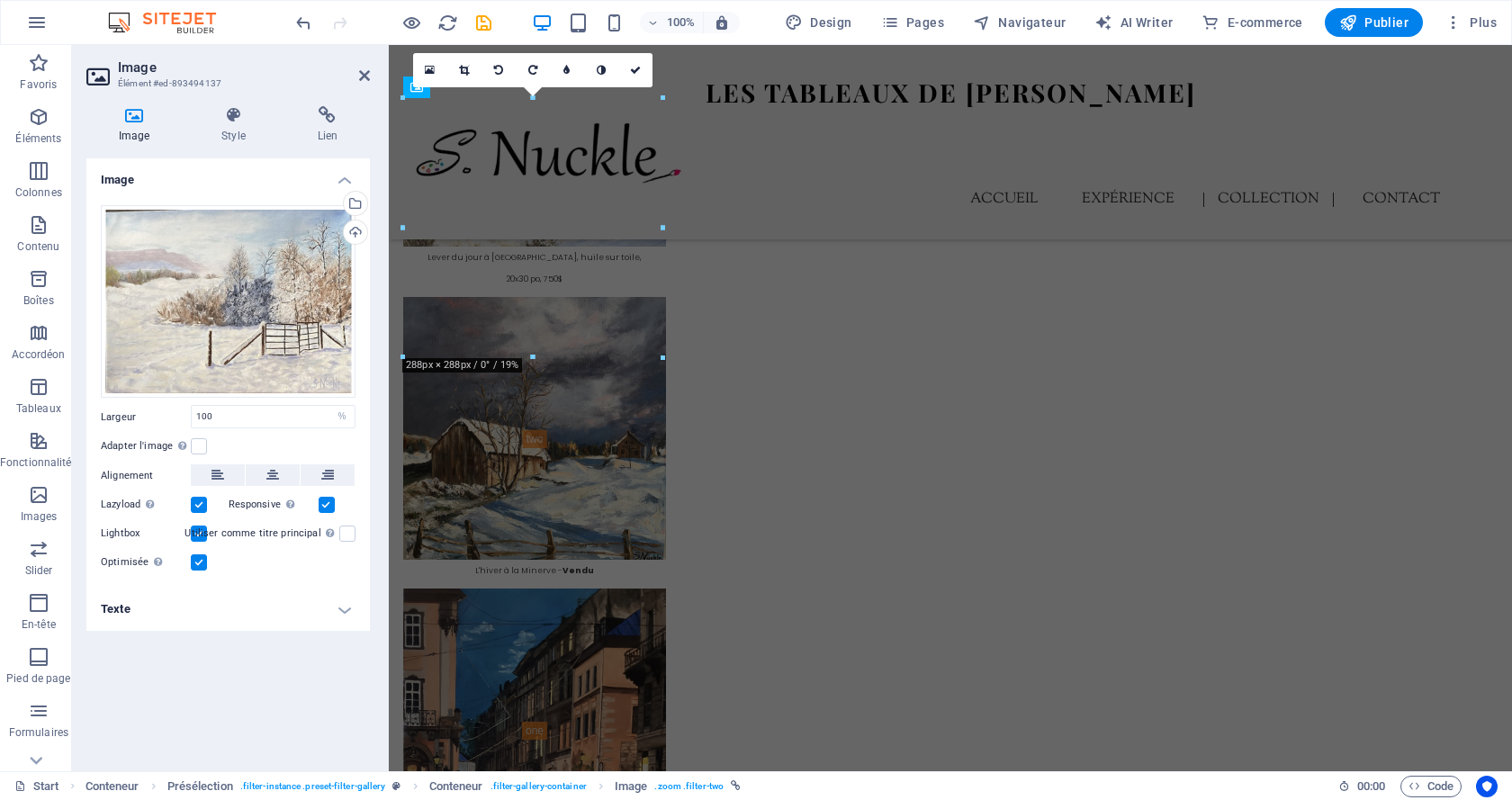
scroll to position [5905, 0]
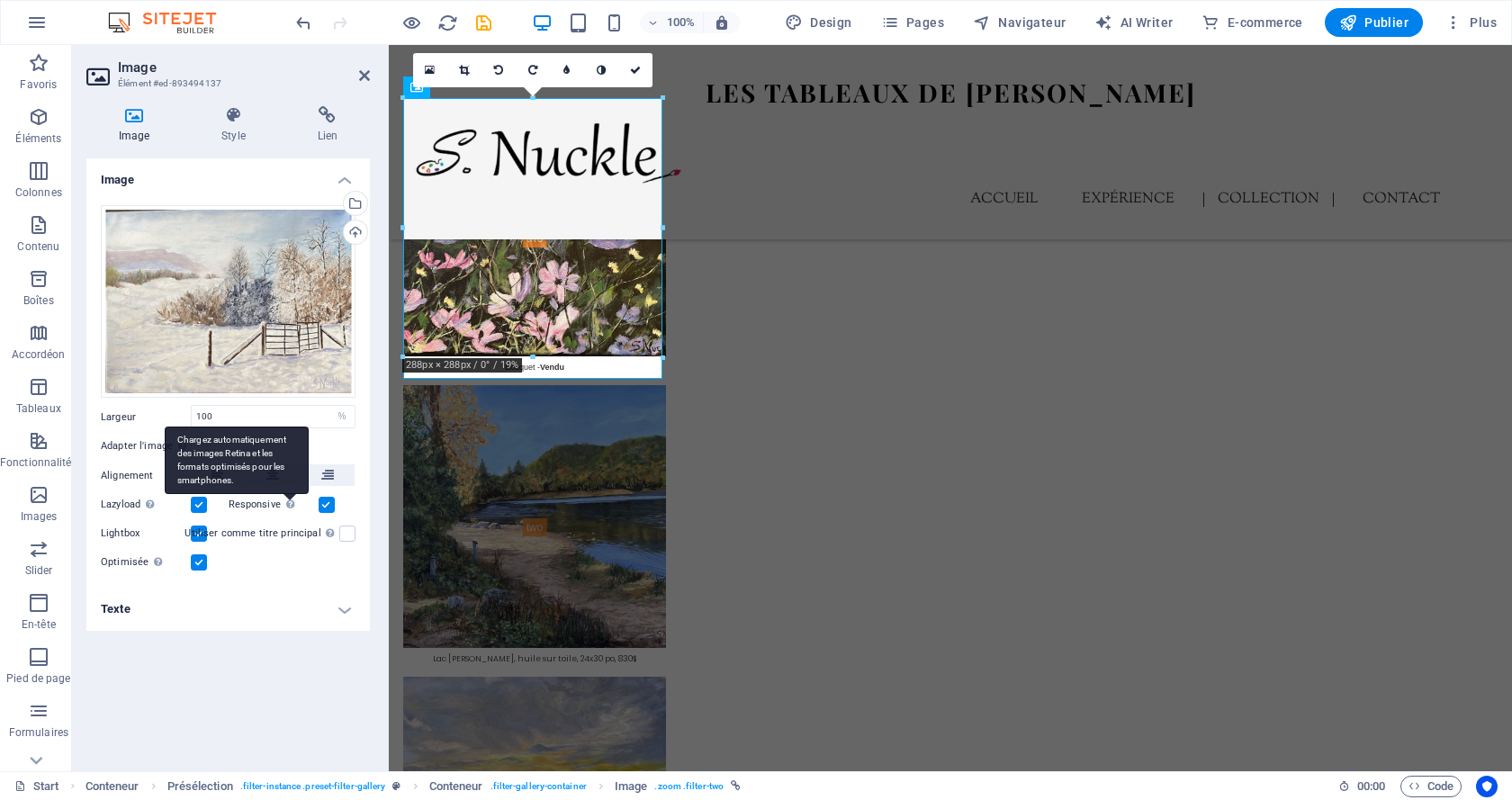
click at [285, 491] on div "Chargez automatiquement des images Retina et les formats optimisés pour les sma…" at bounding box center [236, 461] width 144 height 68
click at [0, 0] on input "Responsive Chargez automatiquement des images Retina et les formats optimisés p…" at bounding box center [0, 0] width 0 height 0
click at [299, 617] on h4 "Texte" at bounding box center [227, 608] width 283 height 43
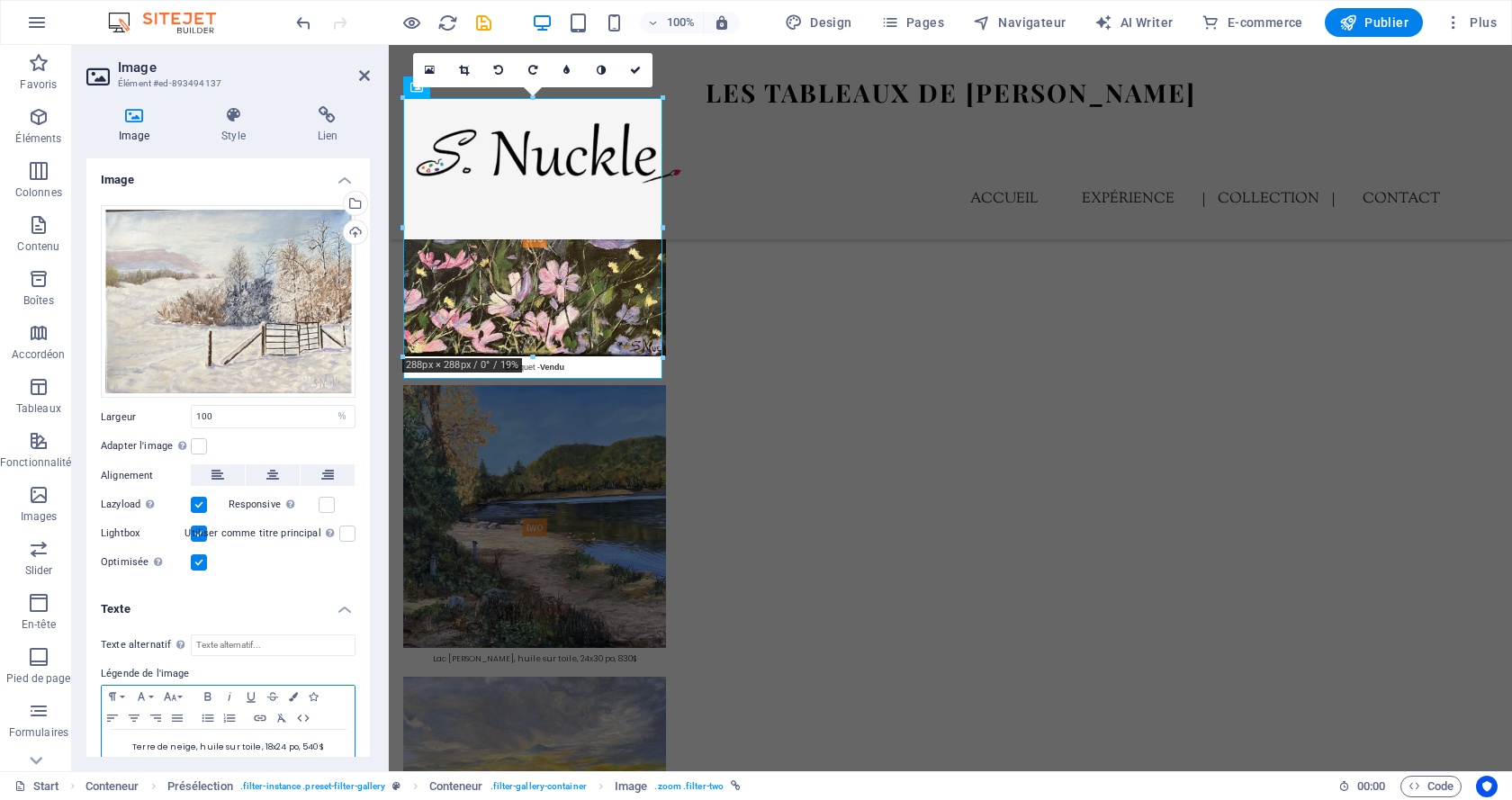
click at [308, 741] on span "Terre de neige, huile sur toile, 18x24 po, 540$" at bounding box center [227, 747] width 192 height 11
click at [632, 67] on icon at bounding box center [636, 71] width 11 height 11
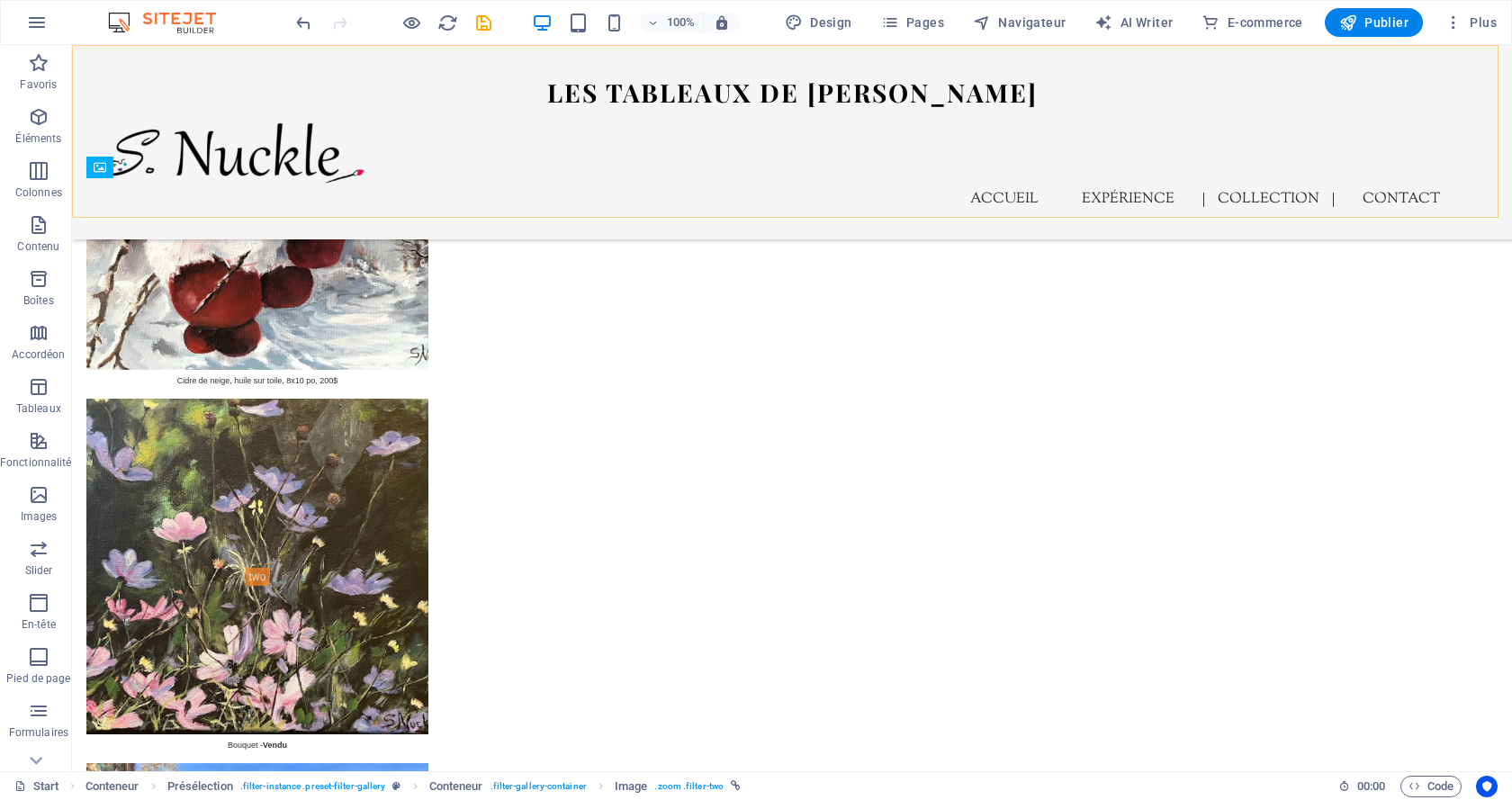
scroll to position [6599, 0]
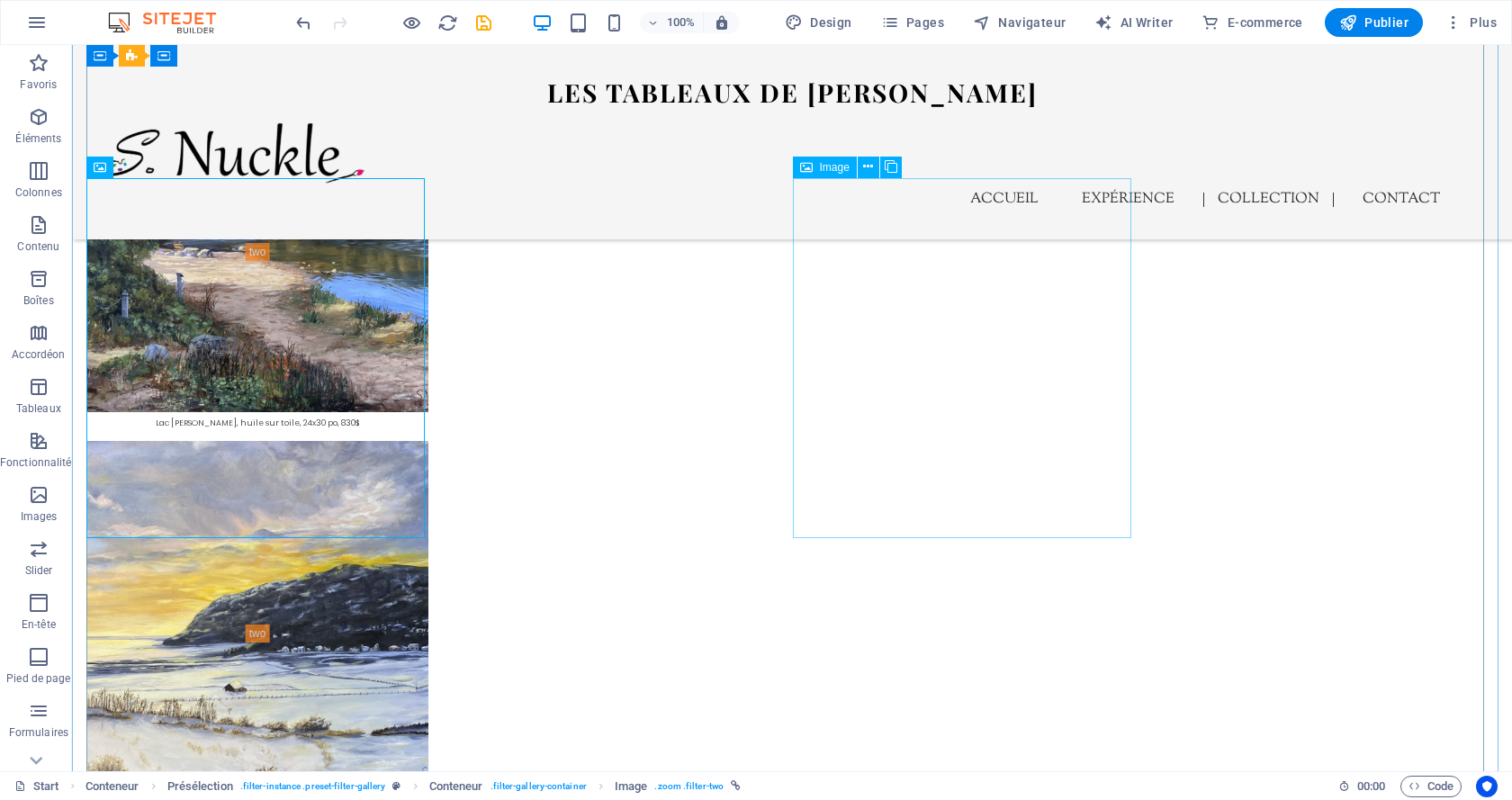
select select "%"
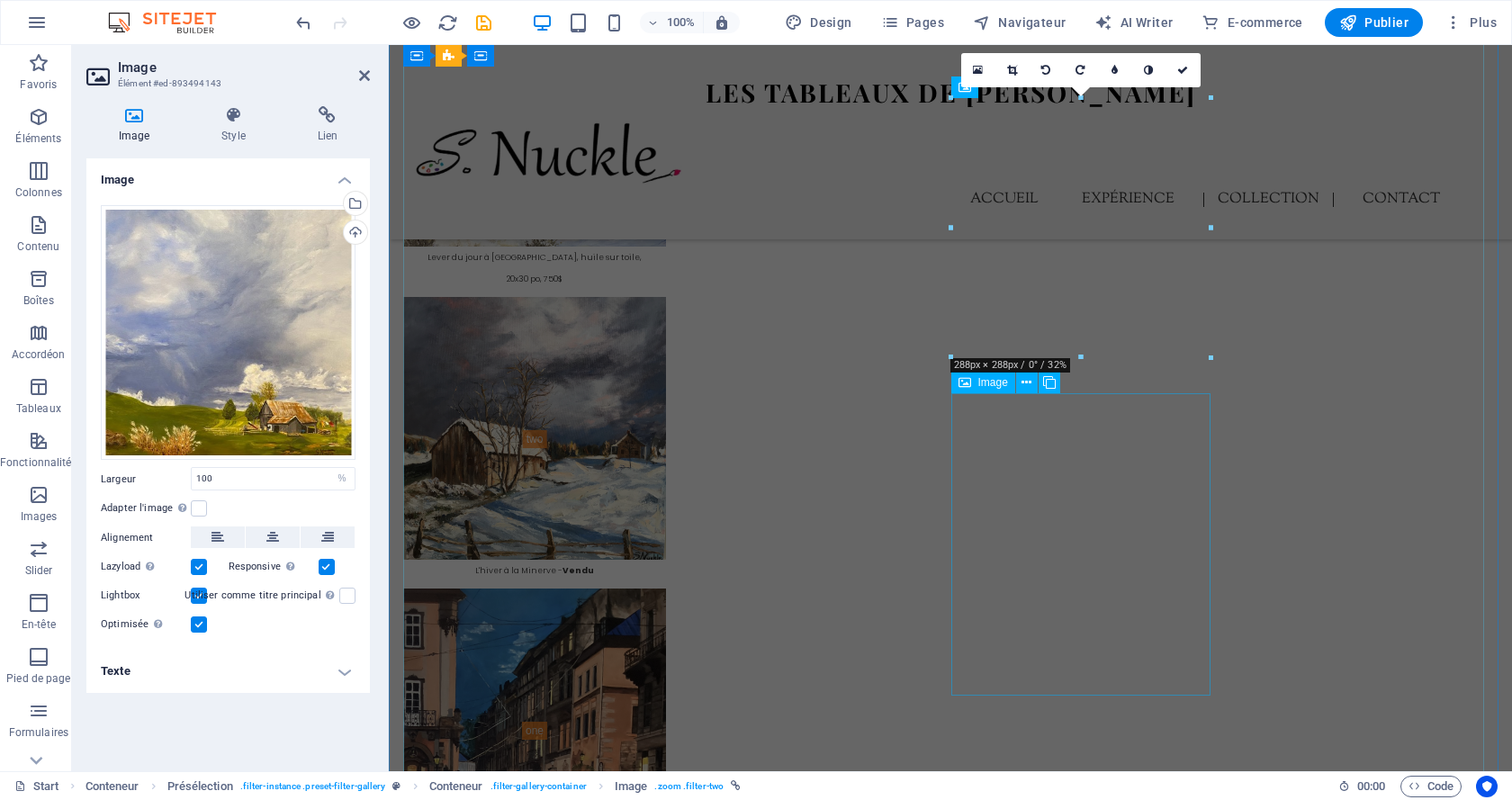
scroll to position [5905, 0]
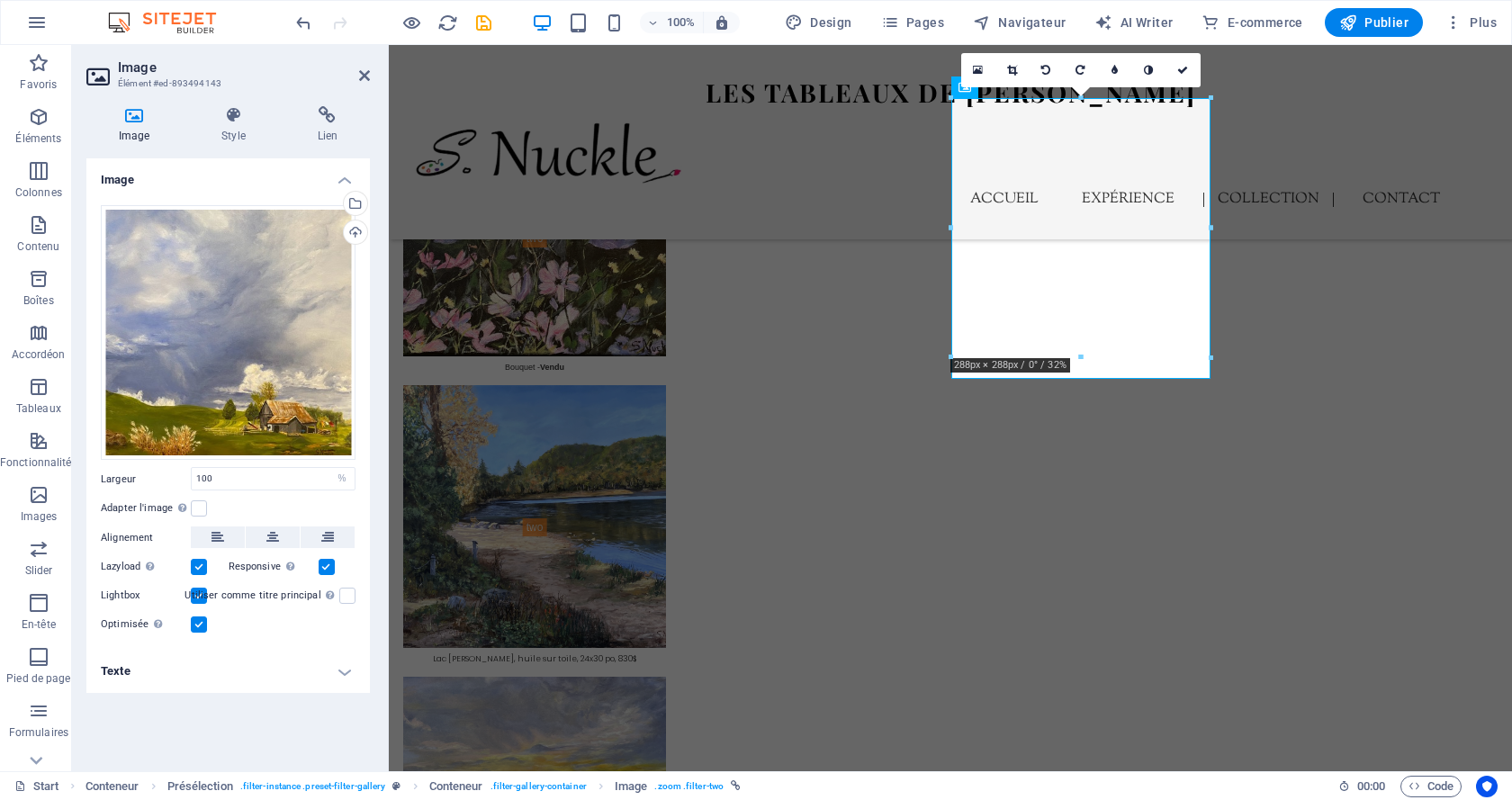
click at [305, 668] on h4 "Texte" at bounding box center [227, 671] width 283 height 43
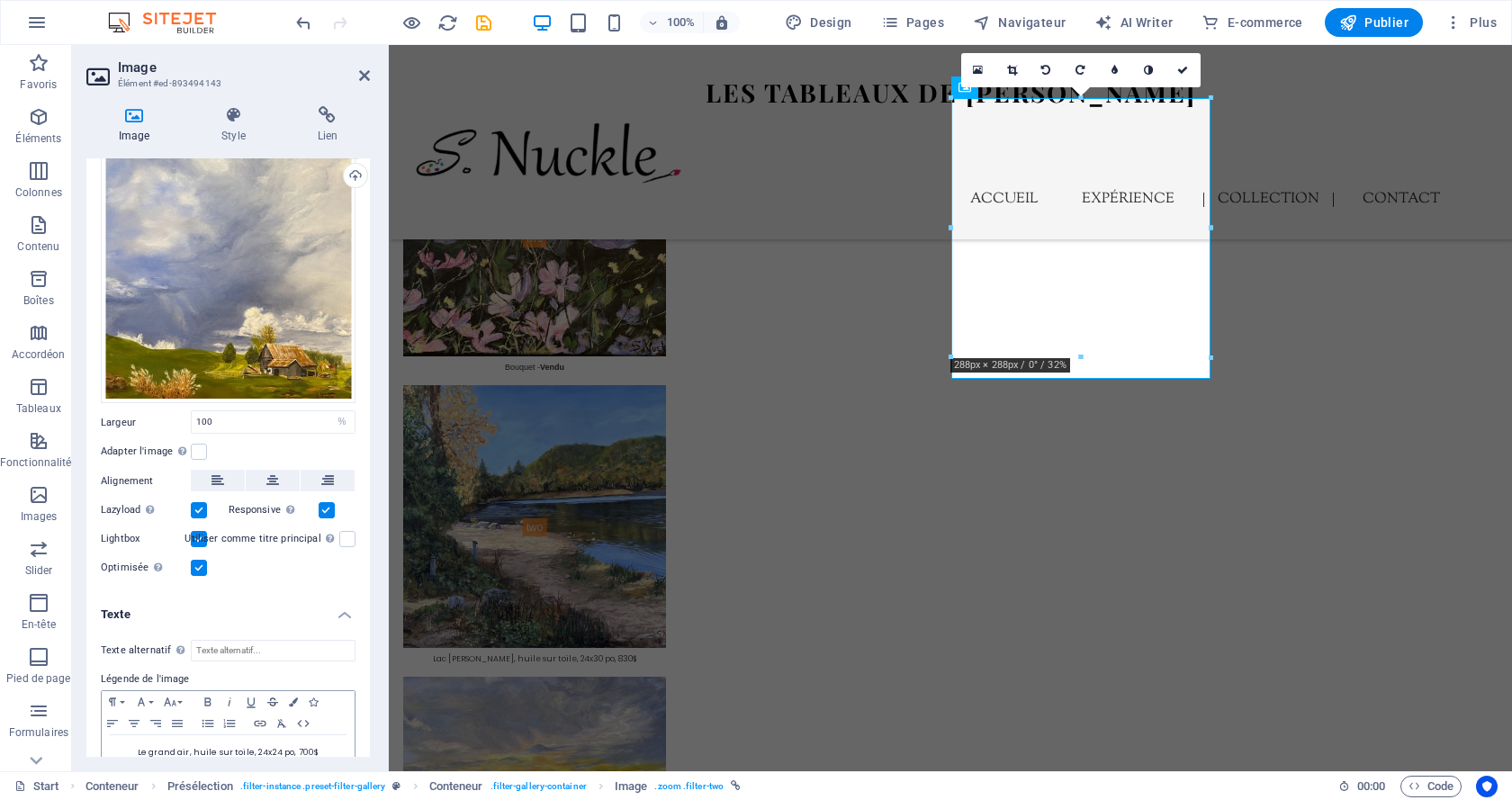
scroll to position [102, 0]
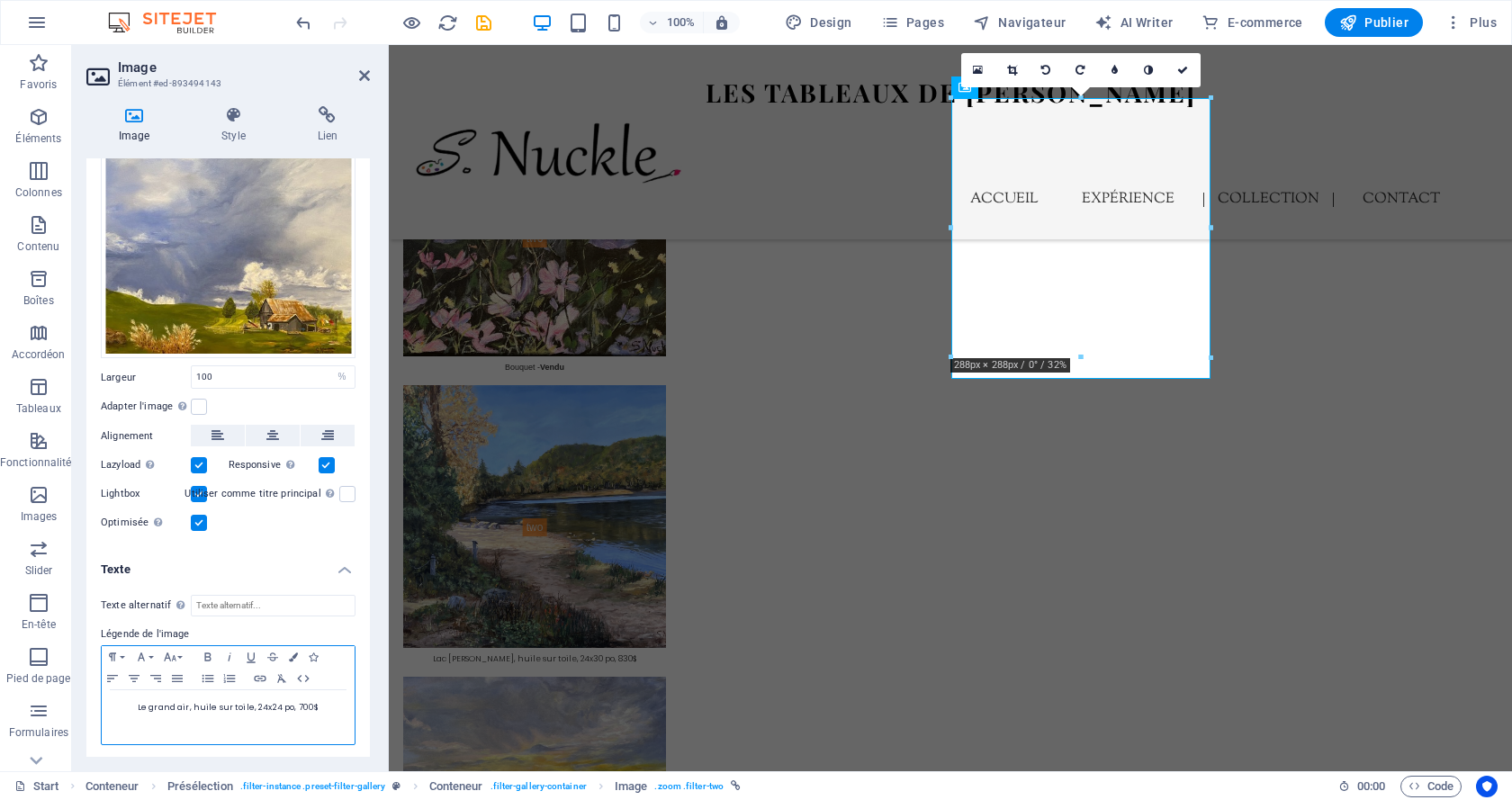
click at [301, 705] on span "Le grand air, huile sur toile, 24x24 po, 700$" at bounding box center [227, 707] width 181 height 11
click at [1184, 65] on icon at bounding box center [1183, 71] width 11 height 11
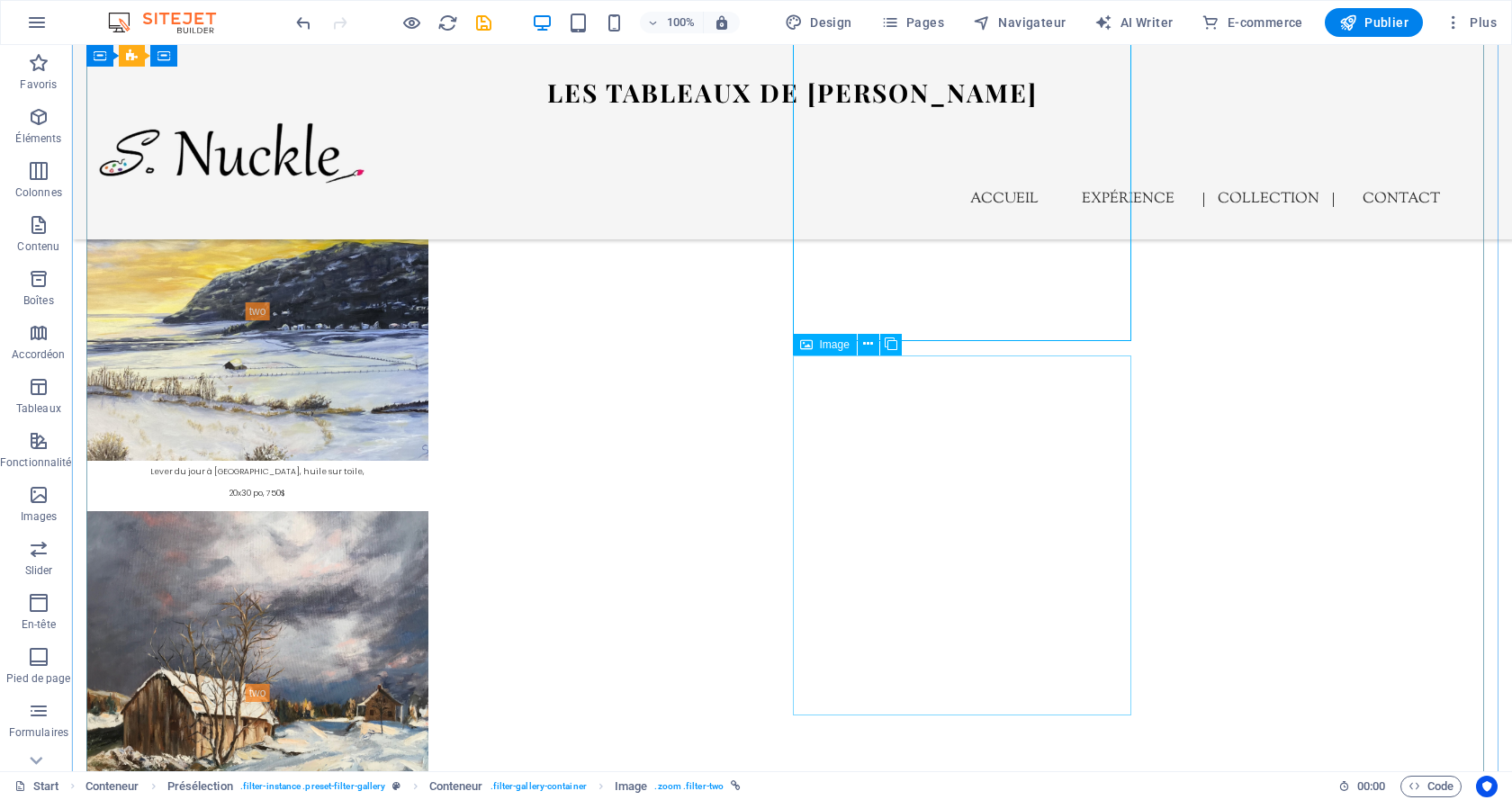
scroll to position [6959, 0]
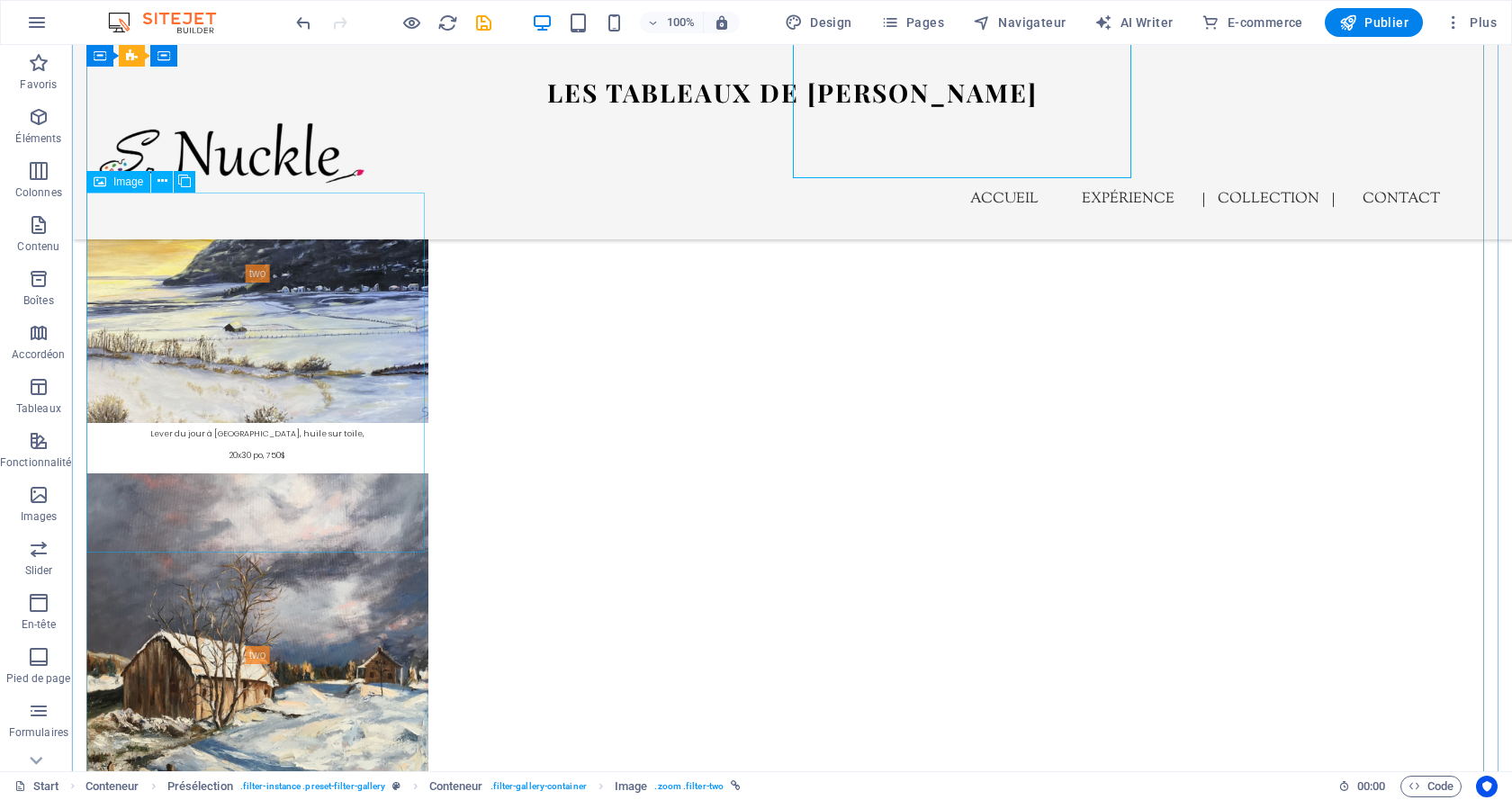
select select "%"
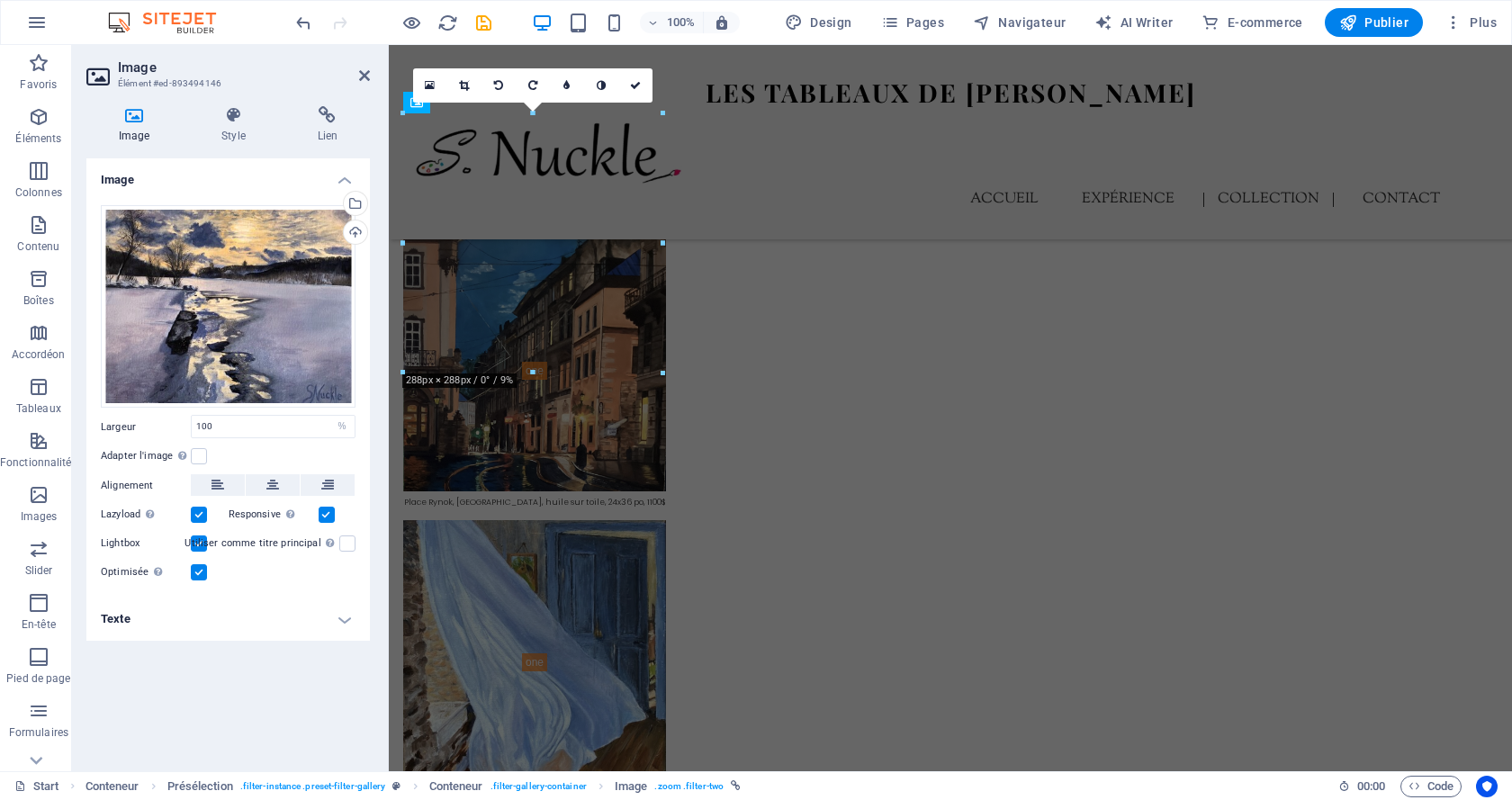
scroll to position [6186, 0]
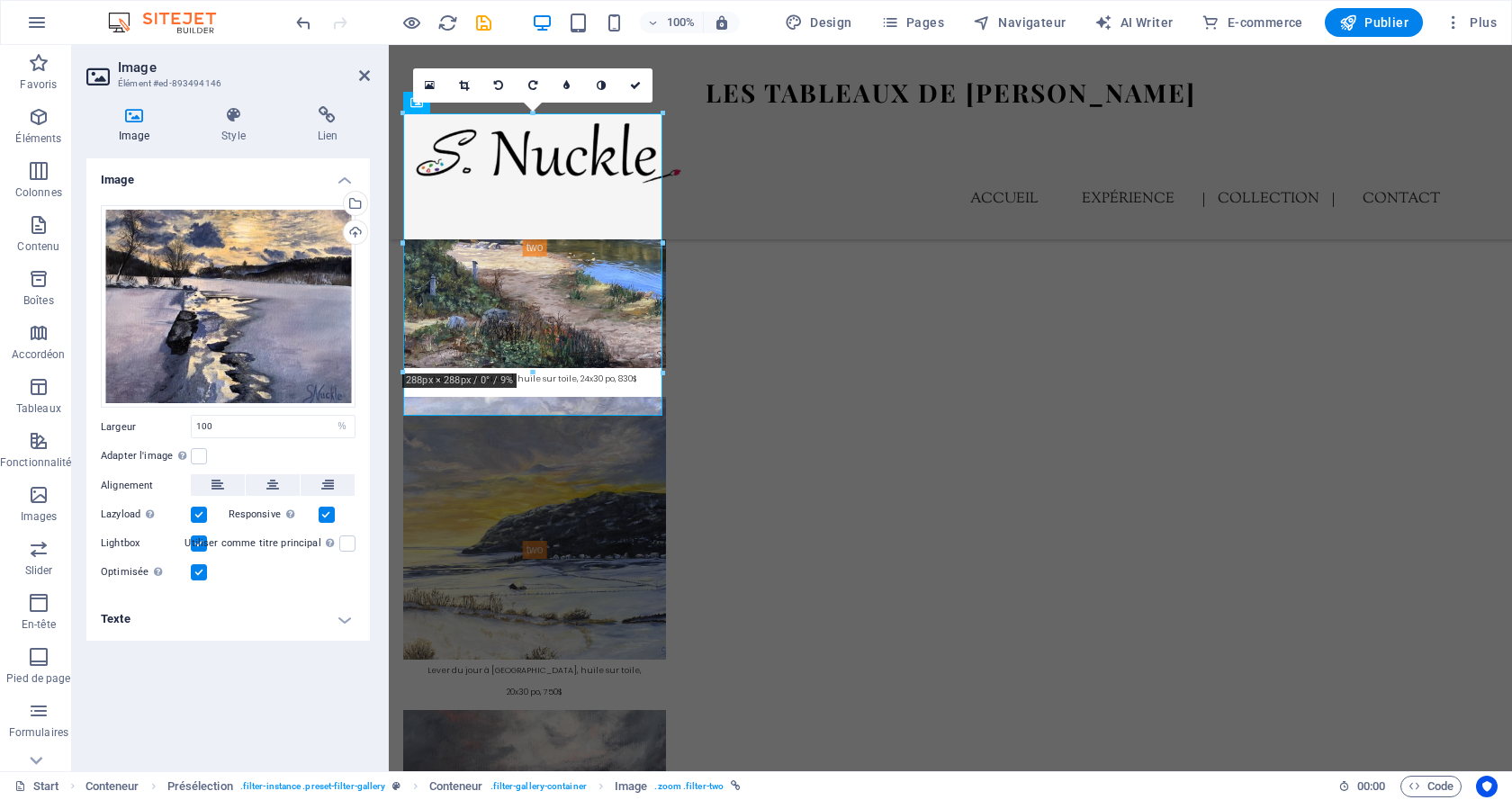
click at [316, 629] on h4 "Texte" at bounding box center [227, 619] width 283 height 43
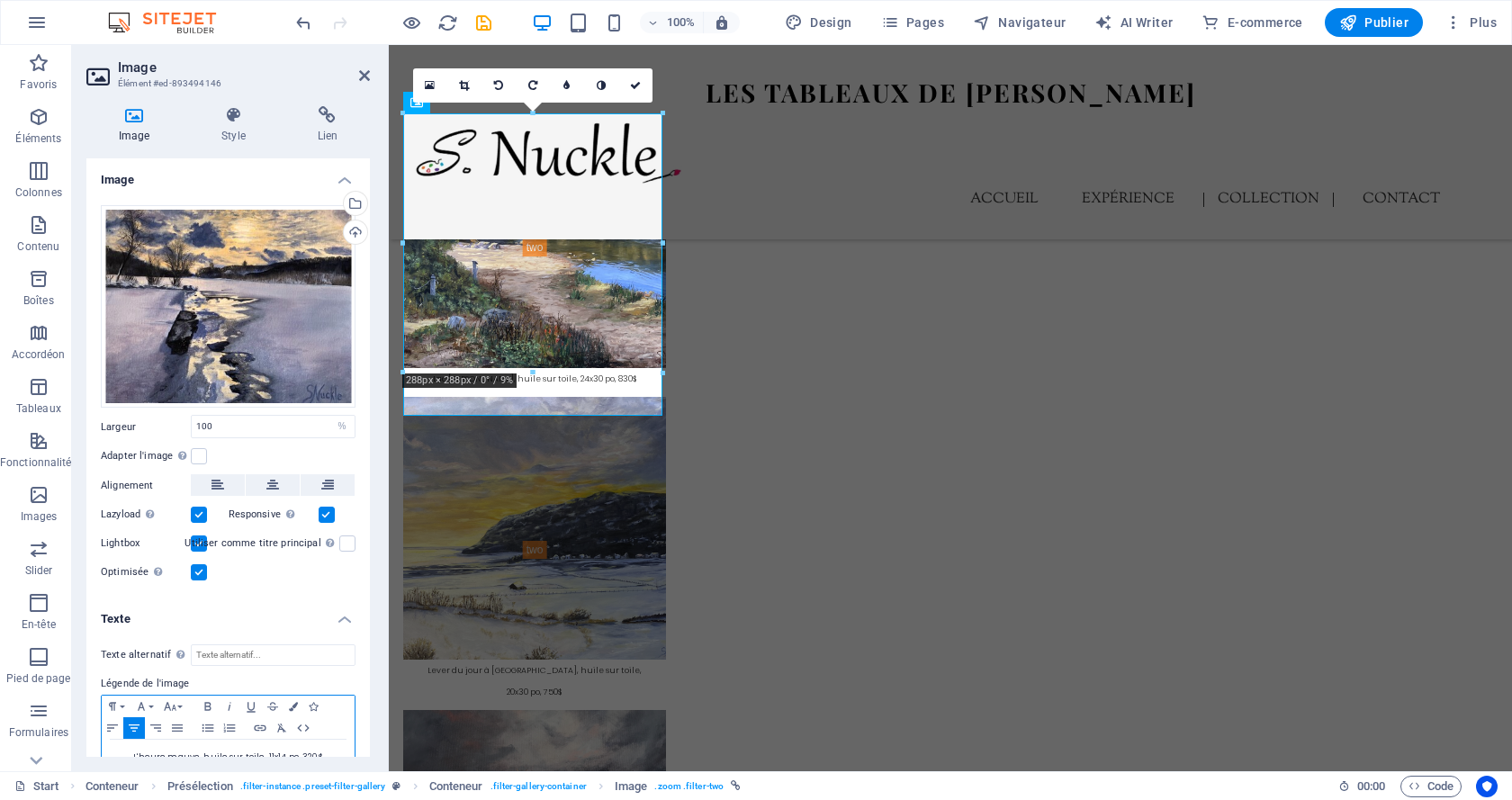
click at [300, 751] on span "L'heure mauve, huile sur toile, 11x14 po, 320$" at bounding box center [227, 757] width 189 height 11
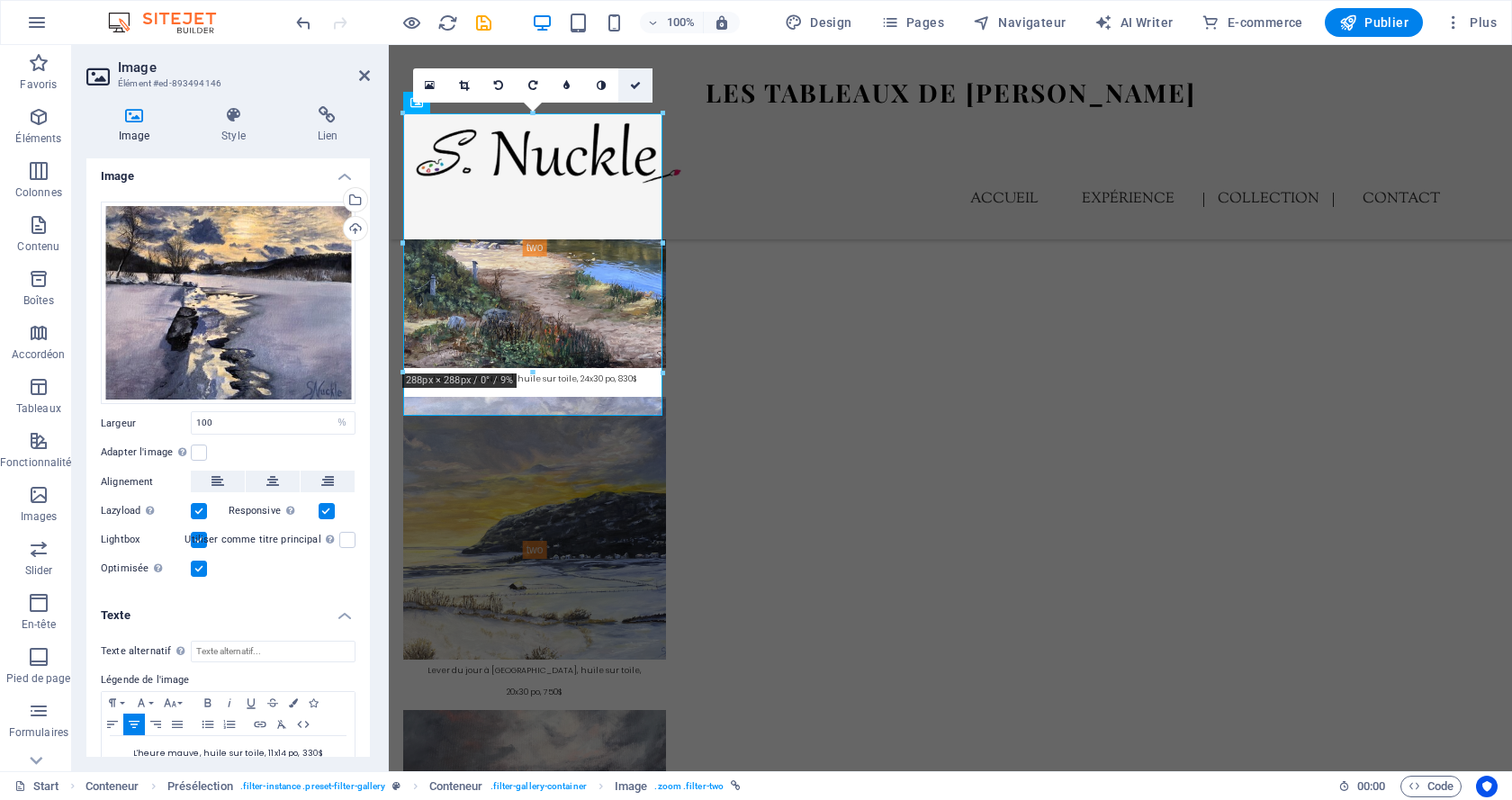
drag, startPoint x: 640, startPoint y: 88, endPoint x: 568, endPoint y: 42, distance: 85.4
click at [640, 88] on icon at bounding box center [636, 85] width 11 height 11
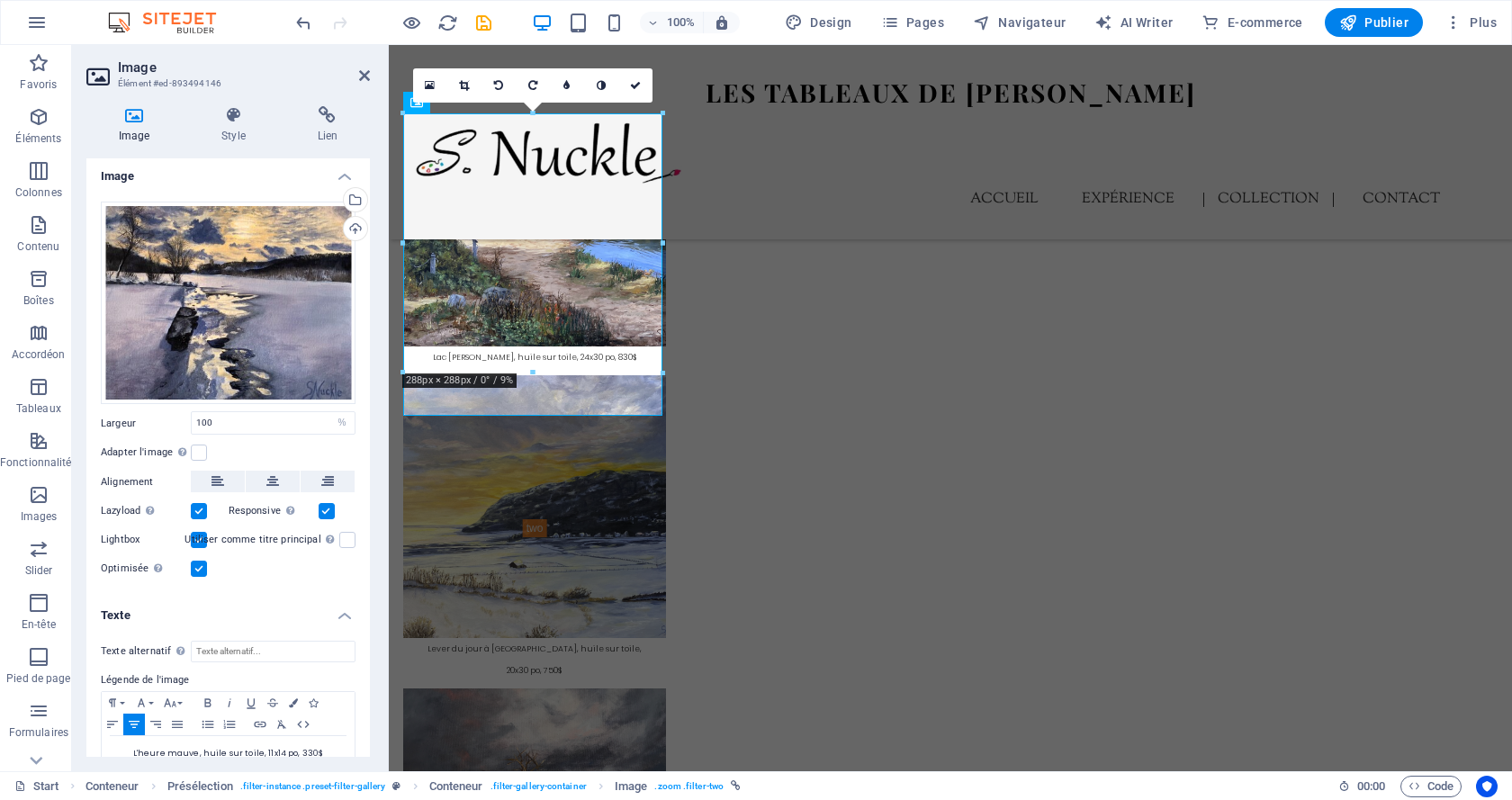
scroll to position [6959, 0]
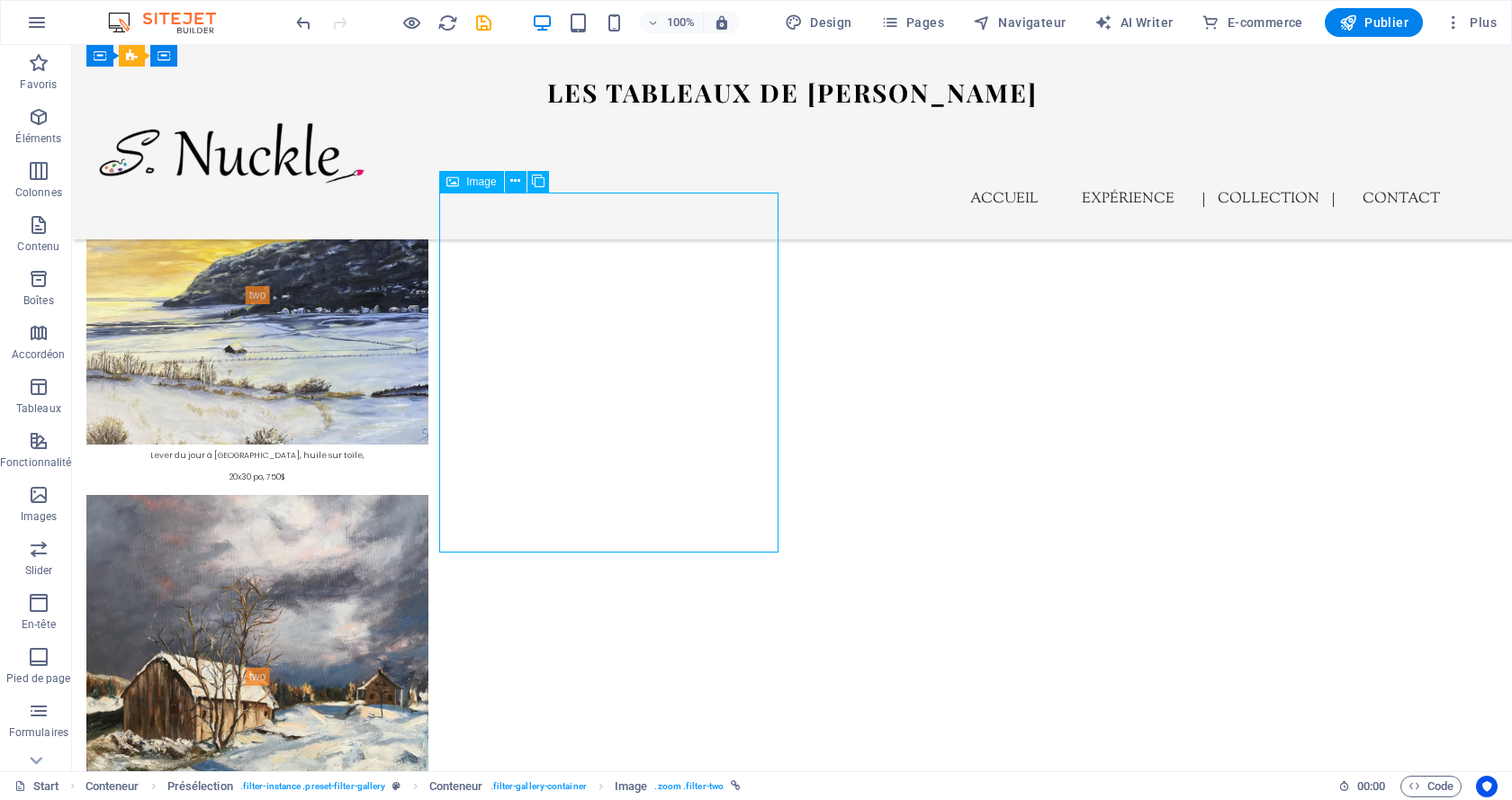
select select "%"
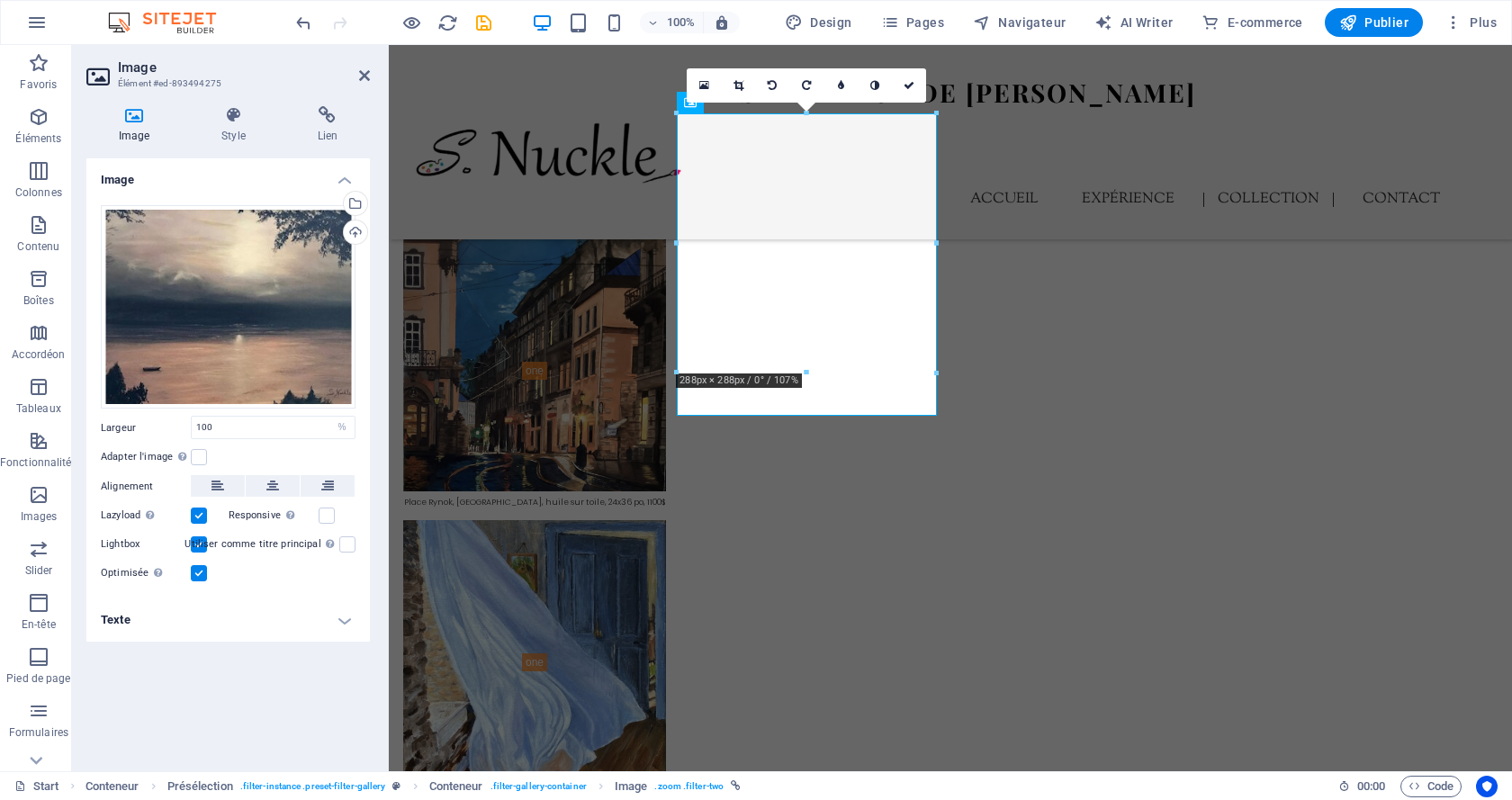
scroll to position [6186, 0]
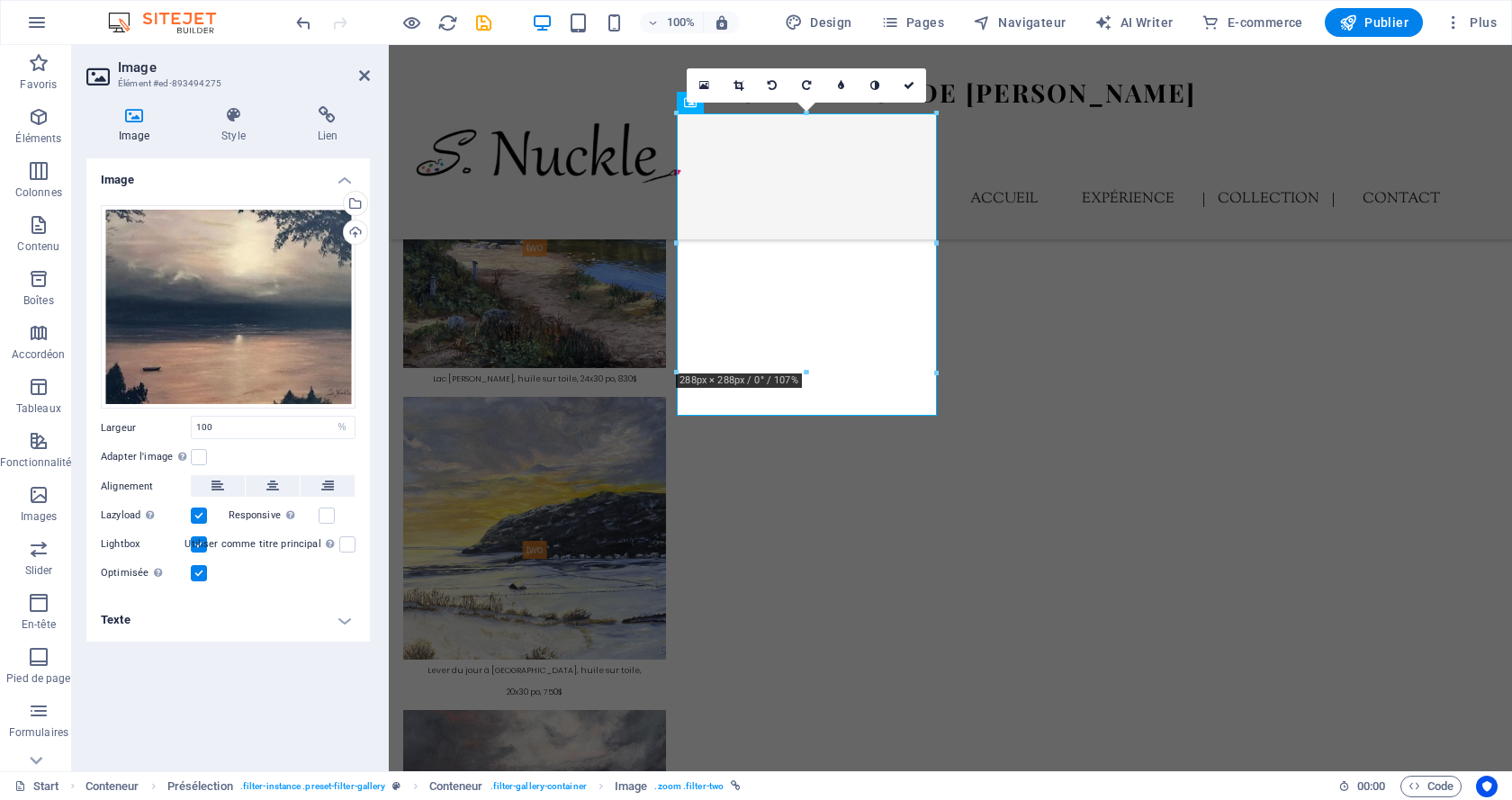
click at [303, 622] on h4 "Texte" at bounding box center [227, 619] width 283 height 43
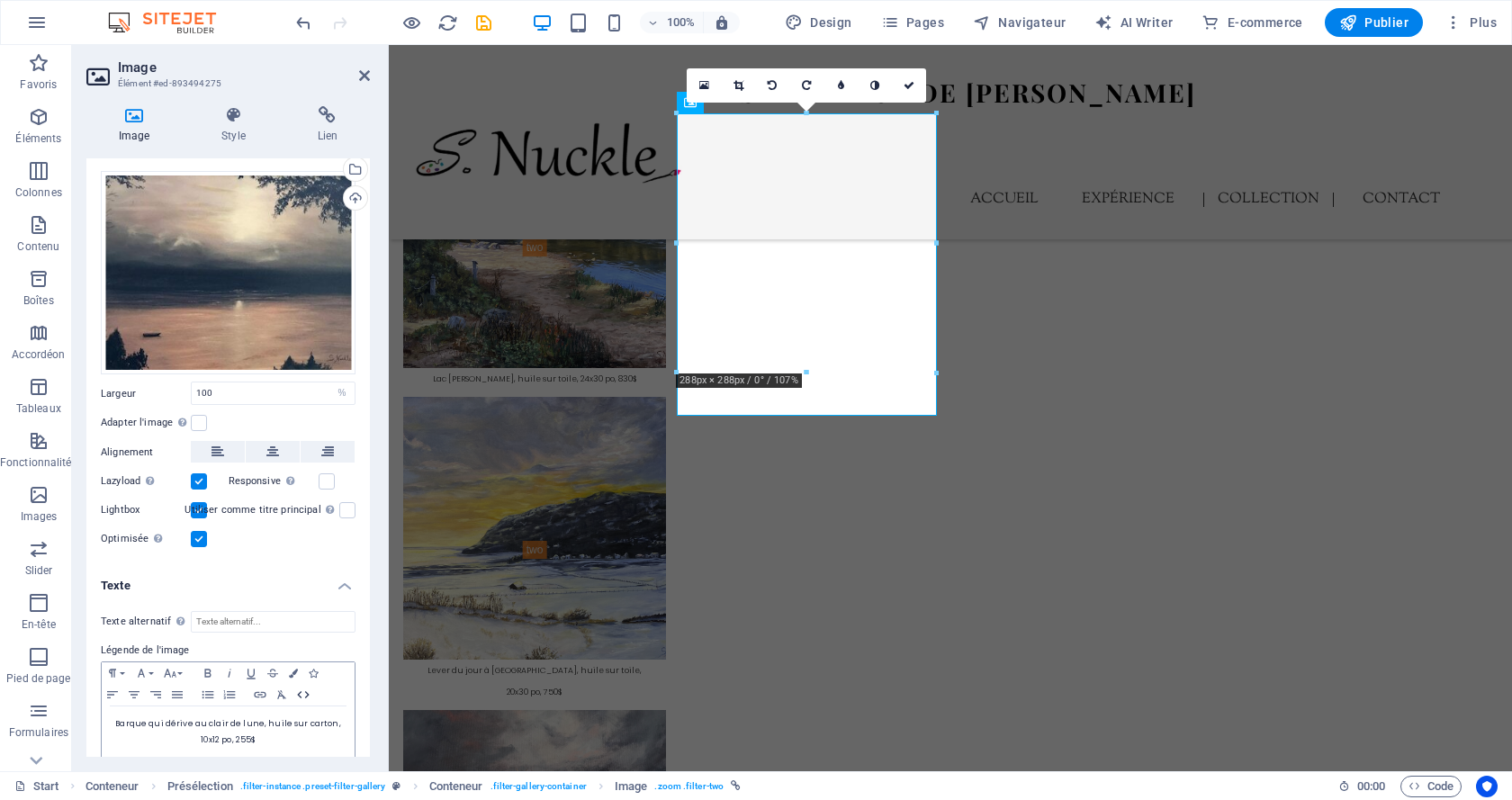
scroll to position [51, 0]
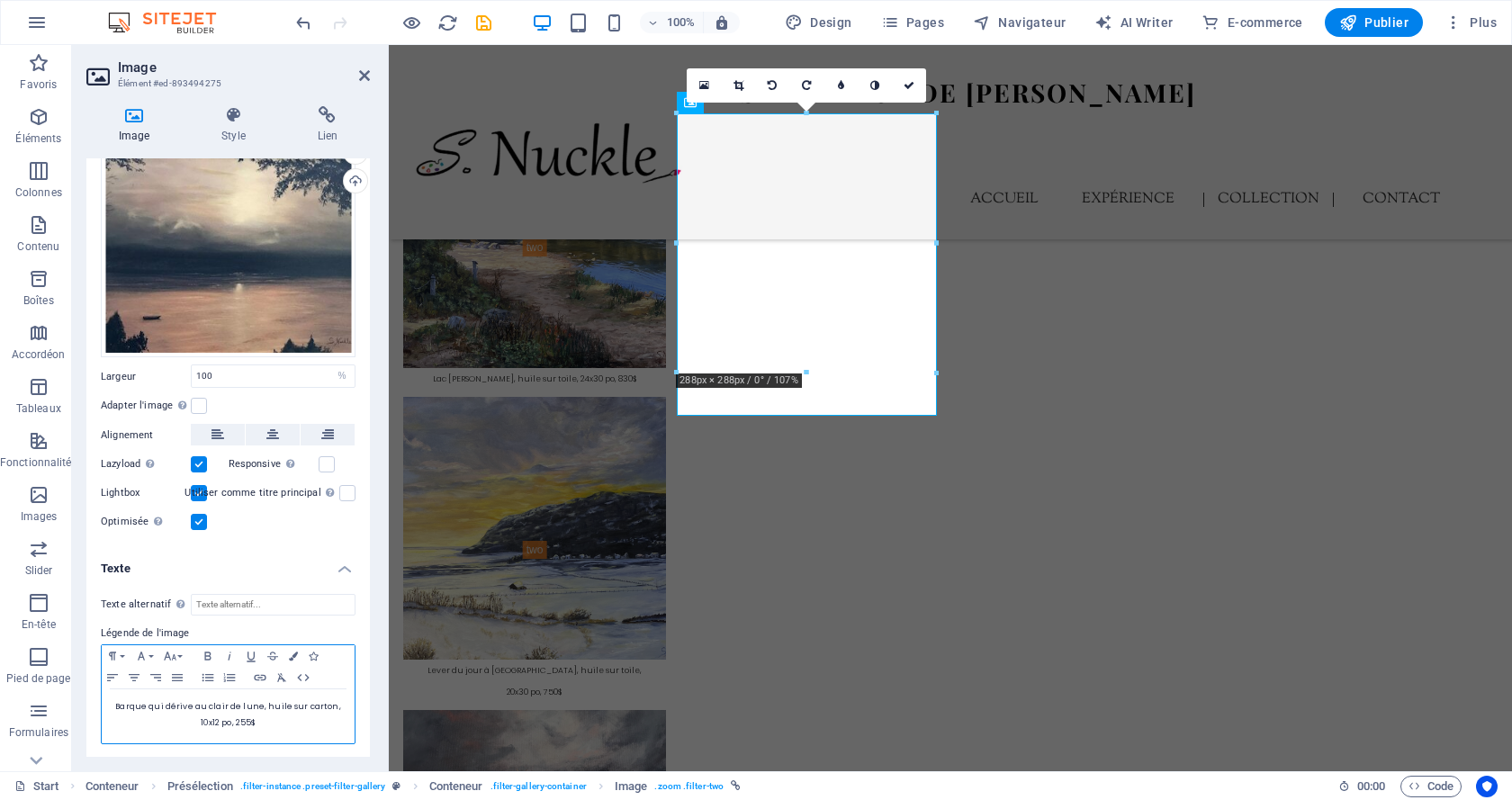
click at [236, 718] on span "Barque qui dérive au clair de lune, huile sur carton, 10x12 po, 255$" at bounding box center [228, 714] width 225 height 27
drag, startPoint x: 906, startPoint y: 89, endPoint x: 835, endPoint y: 43, distance: 84.6
click at [906, 89] on icon at bounding box center [909, 85] width 11 height 11
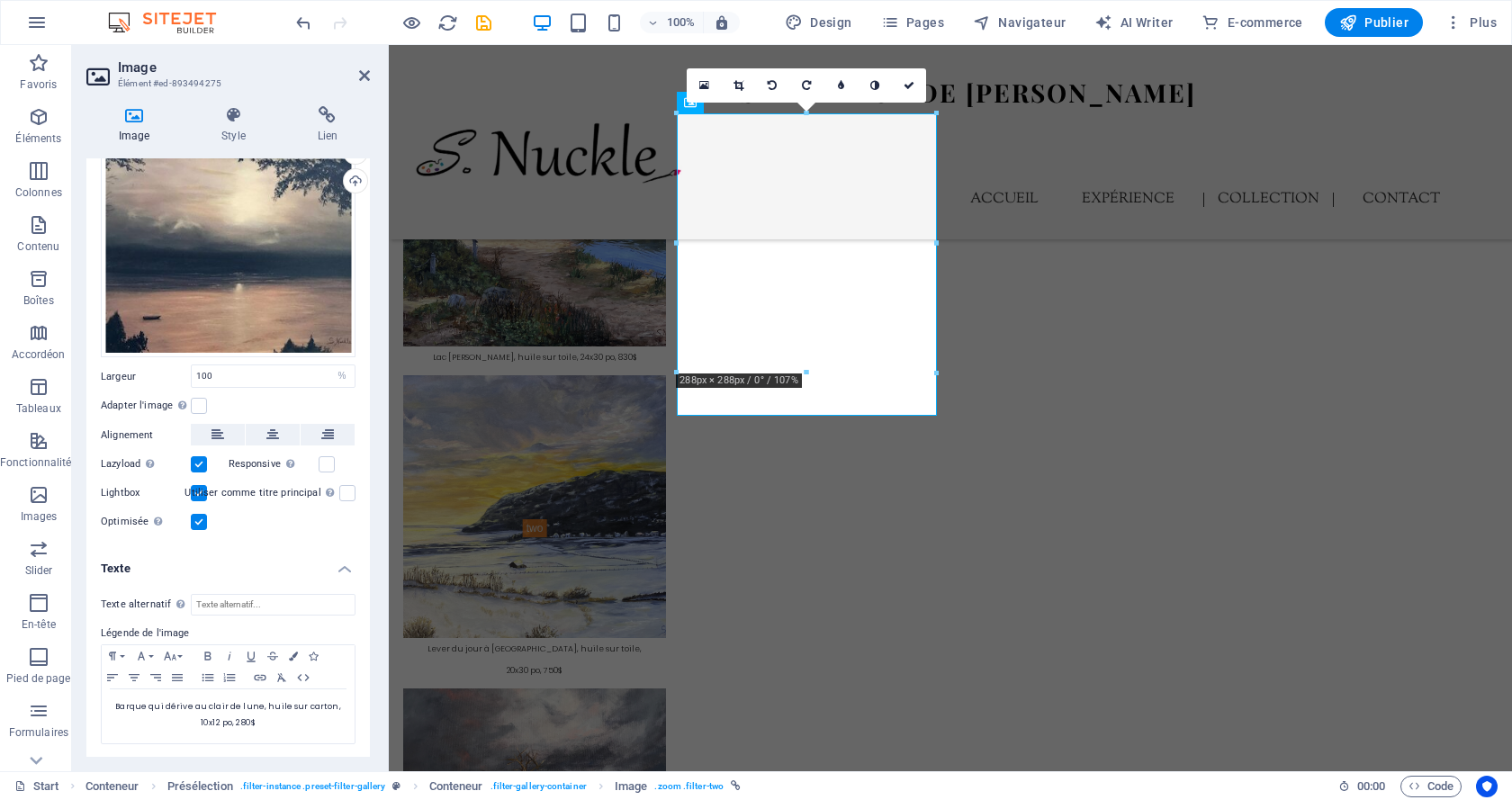
scroll to position [6959, 0]
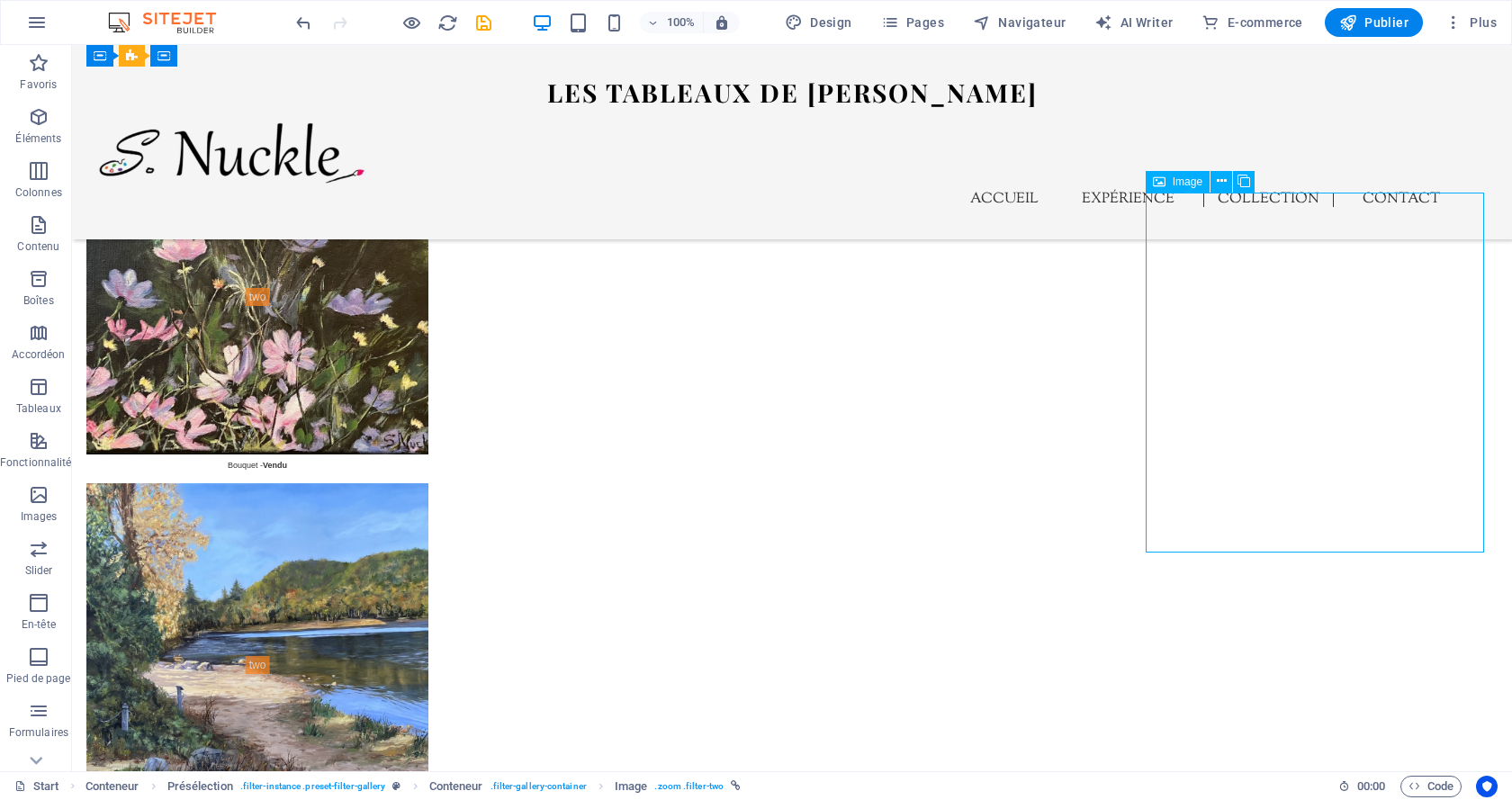
select select "%"
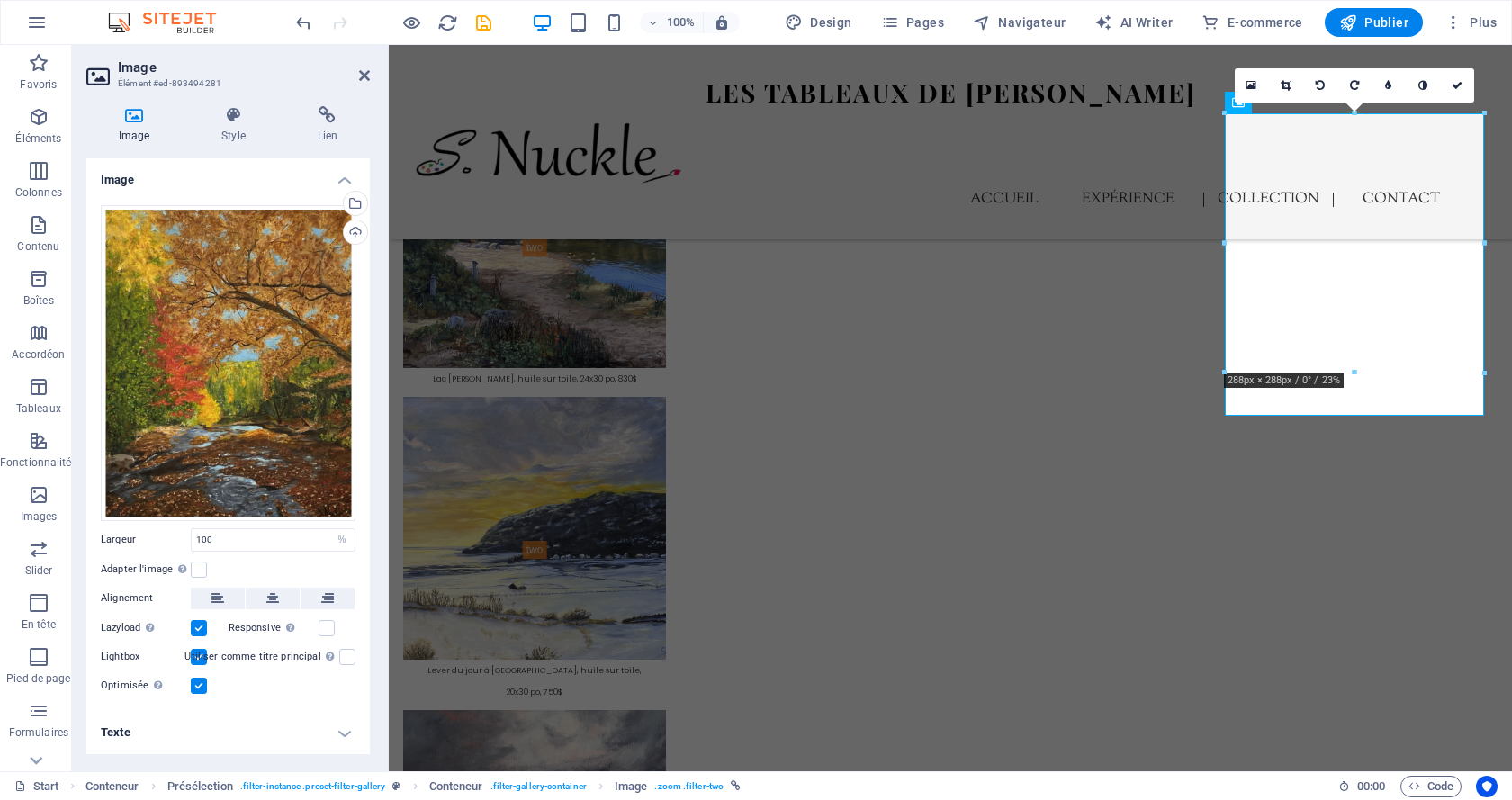
click at [279, 748] on h4 "Texte" at bounding box center [227, 732] width 283 height 43
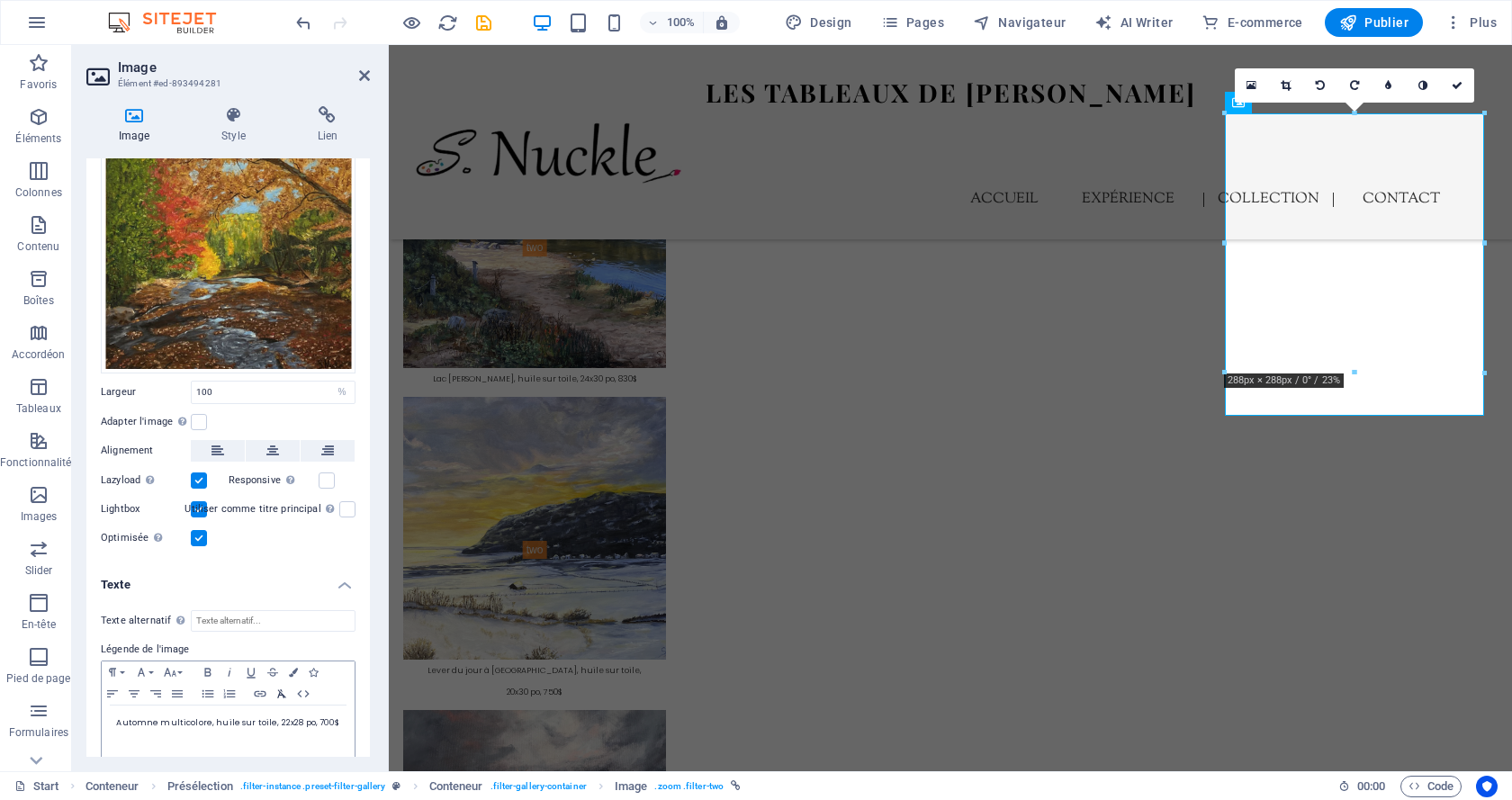
scroll to position [162, 0]
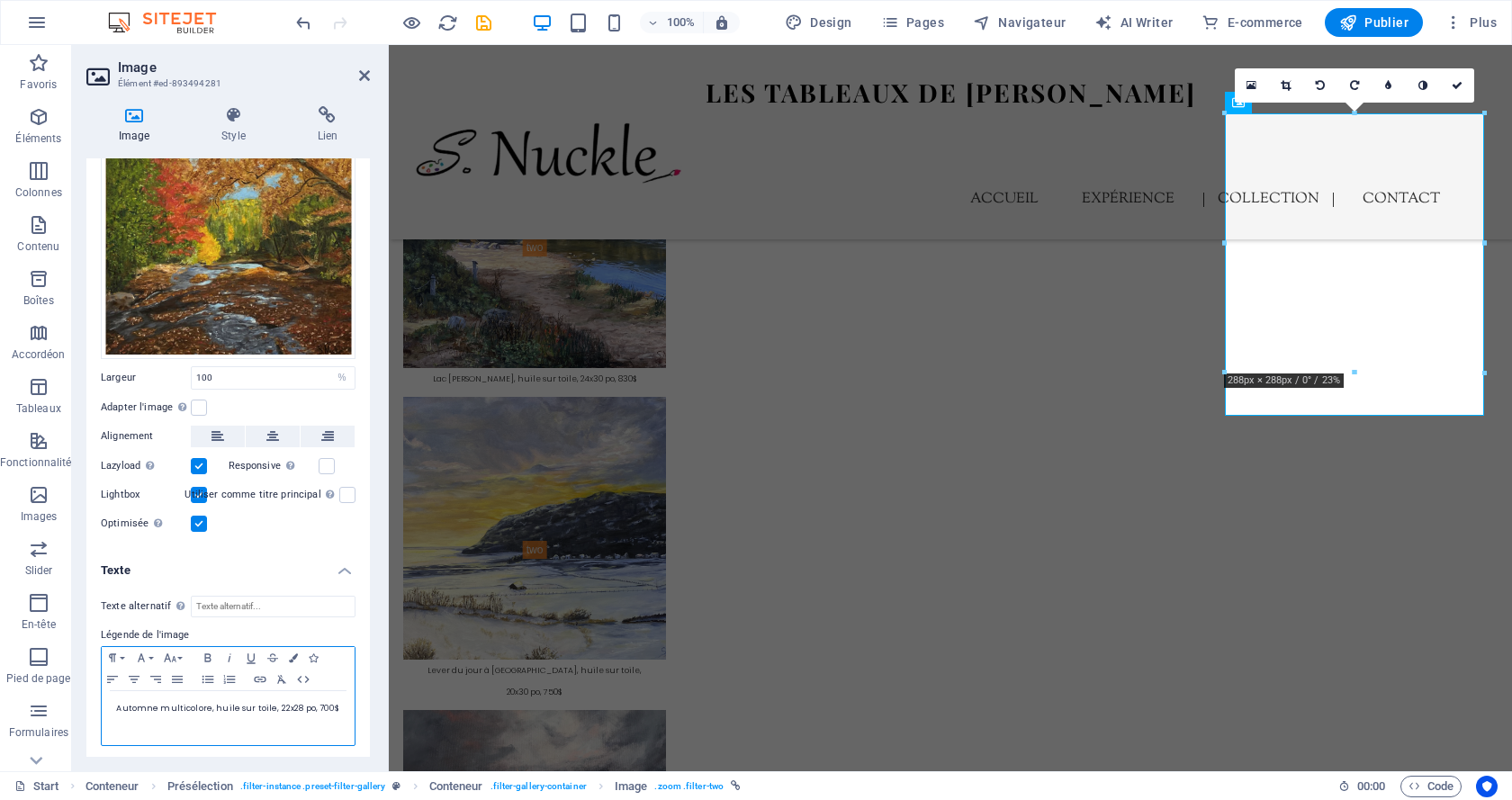
click at [315, 704] on span "Automne multicolore, huile sur toile, 22x28 po, 700$" at bounding box center [228, 708] width 224 height 11
drag, startPoint x: 1462, startPoint y: 79, endPoint x: 1389, endPoint y: 32, distance: 86.8
click at [1462, 79] on link at bounding box center [1457, 85] width 34 height 34
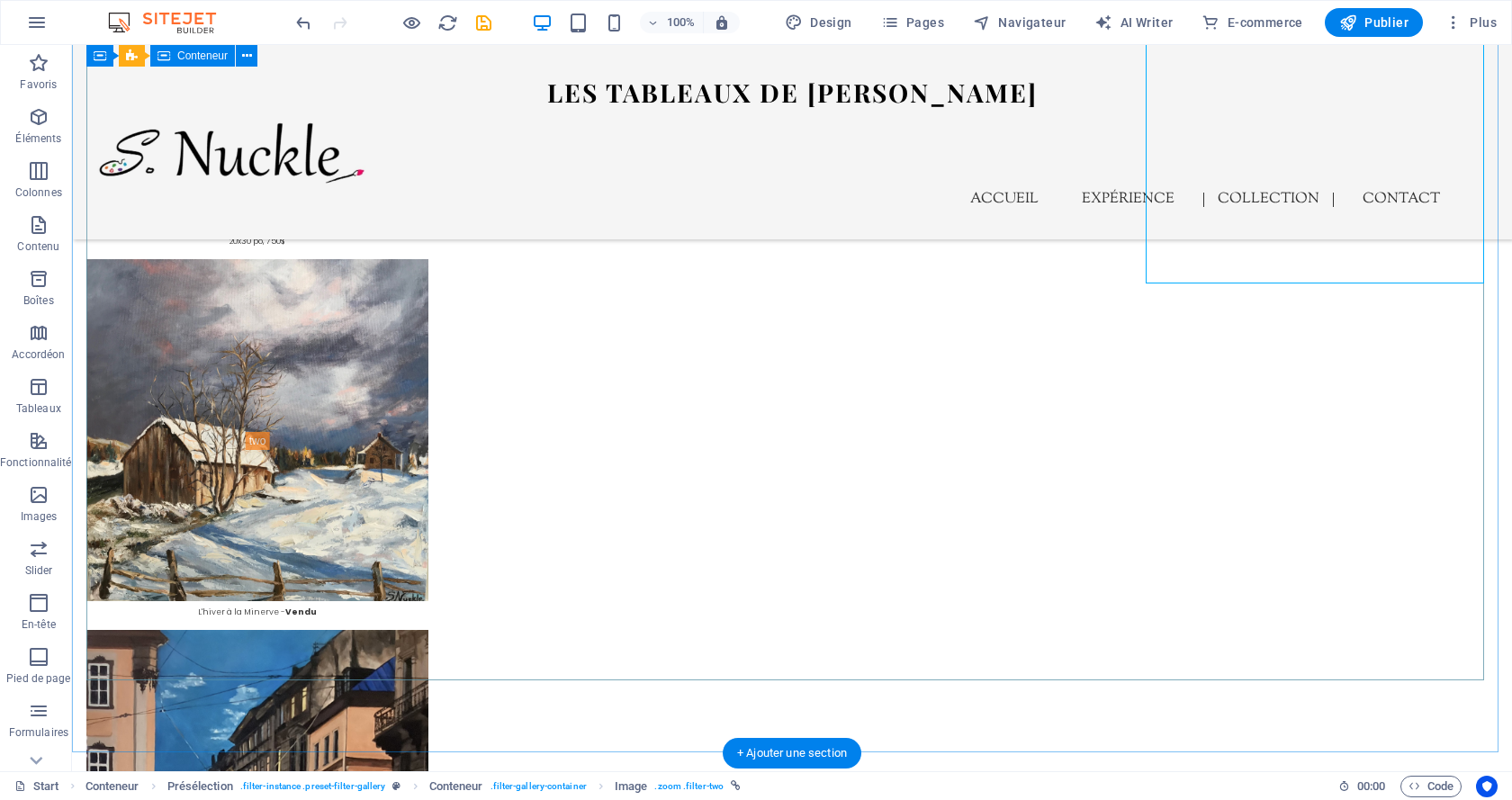
scroll to position [7228, 0]
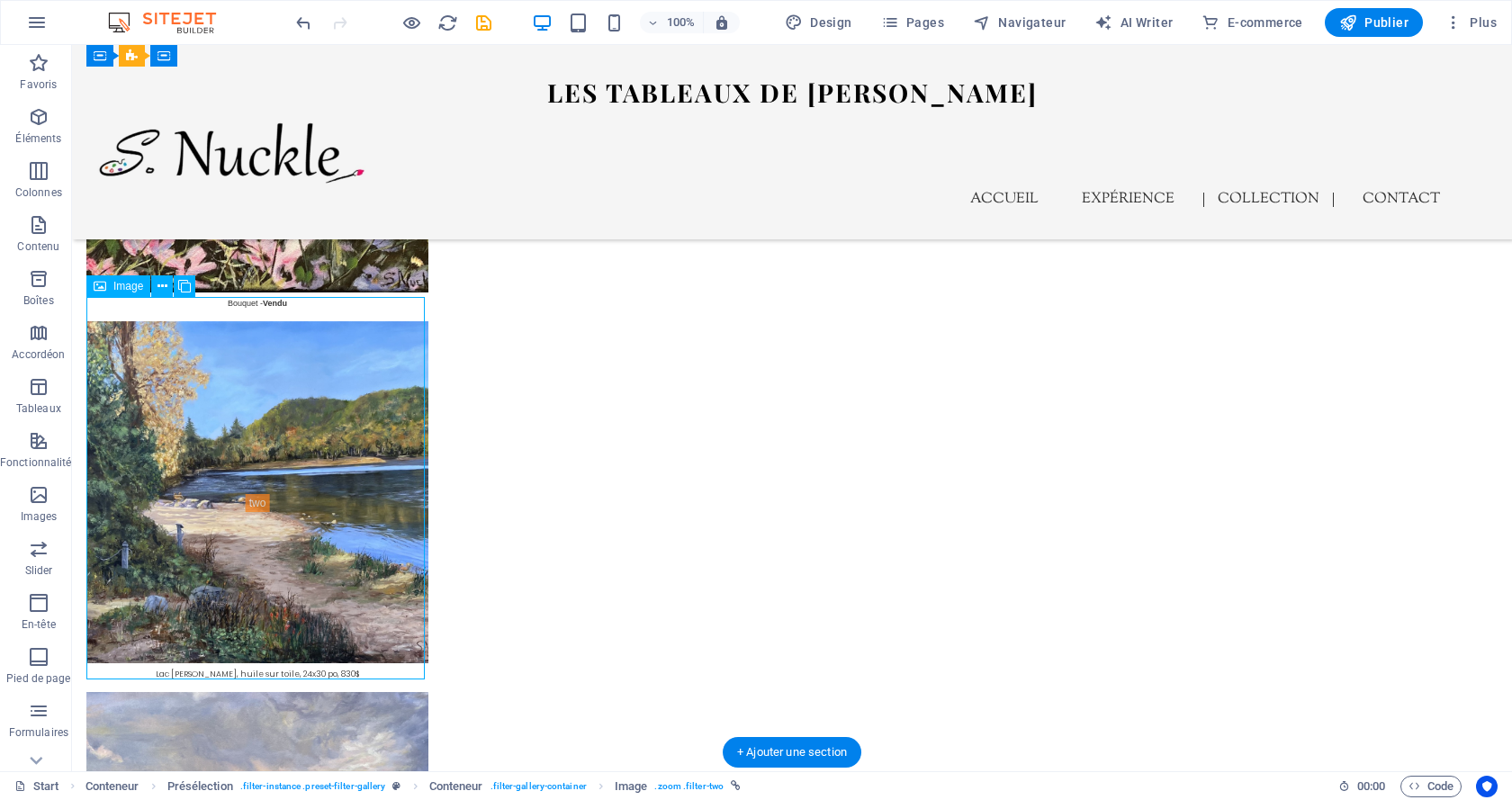
select select "%"
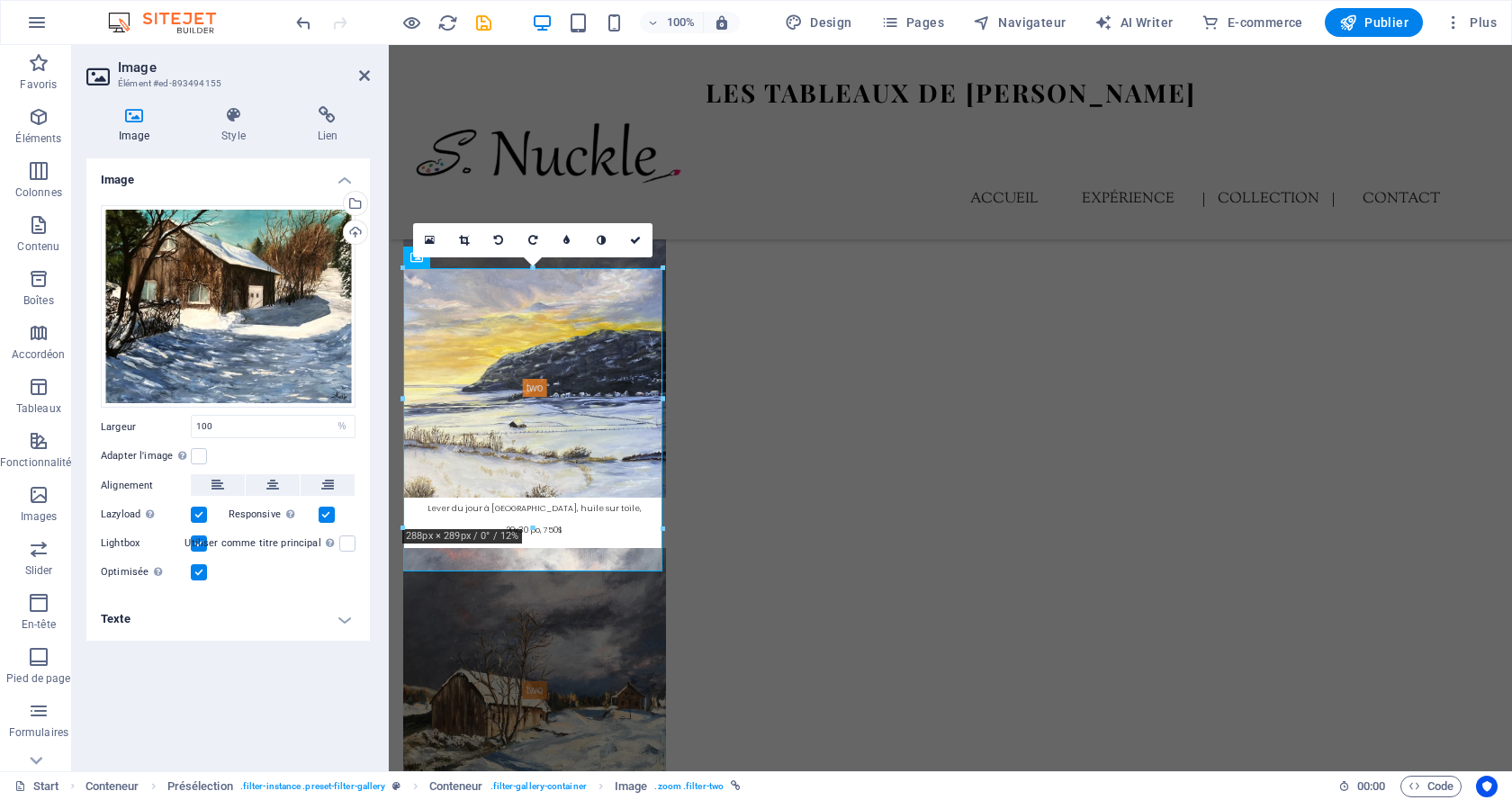
click at [229, 632] on h4 "Texte" at bounding box center [227, 619] width 283 height 43
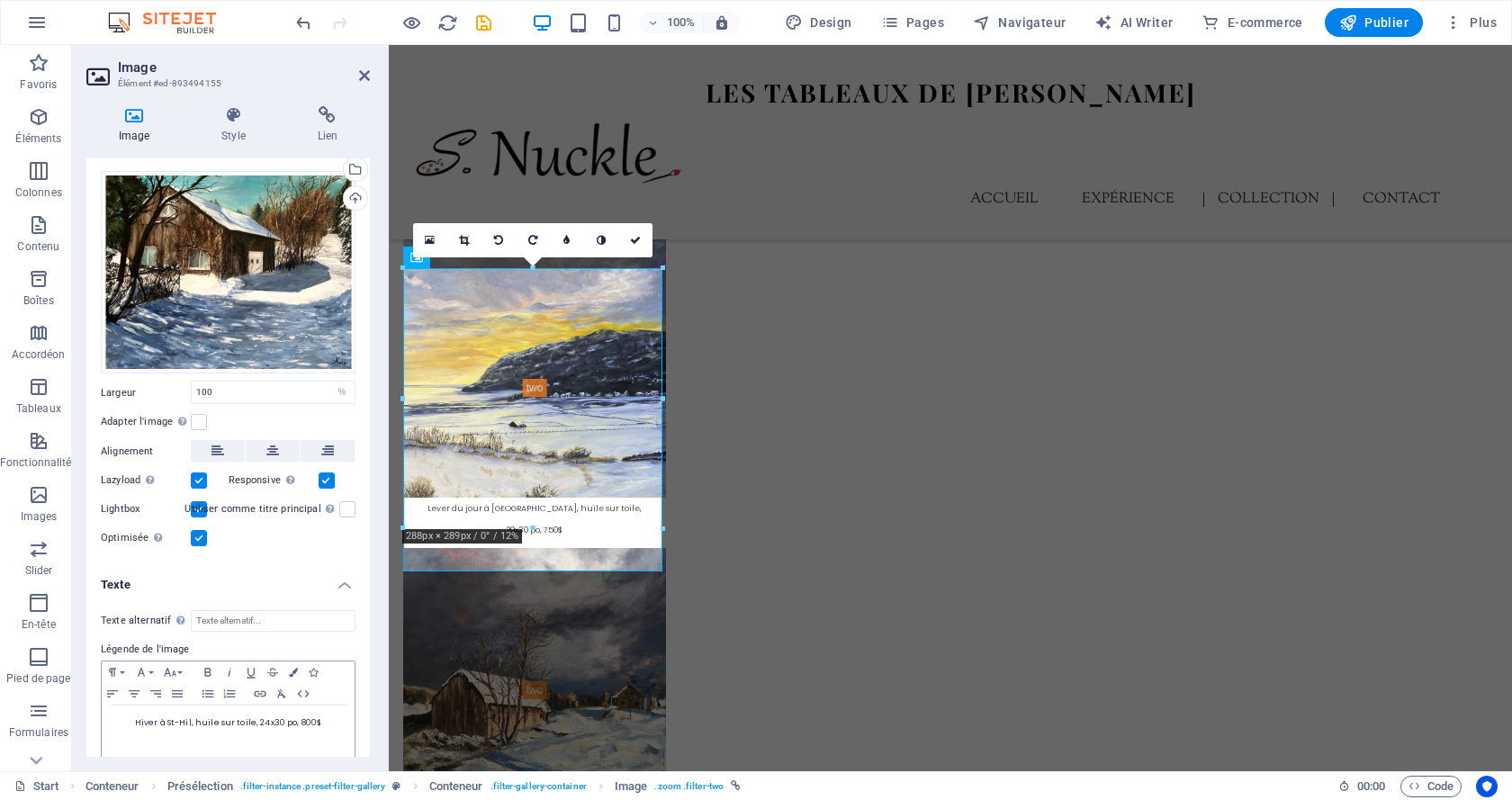
scroll to position [50, 0]
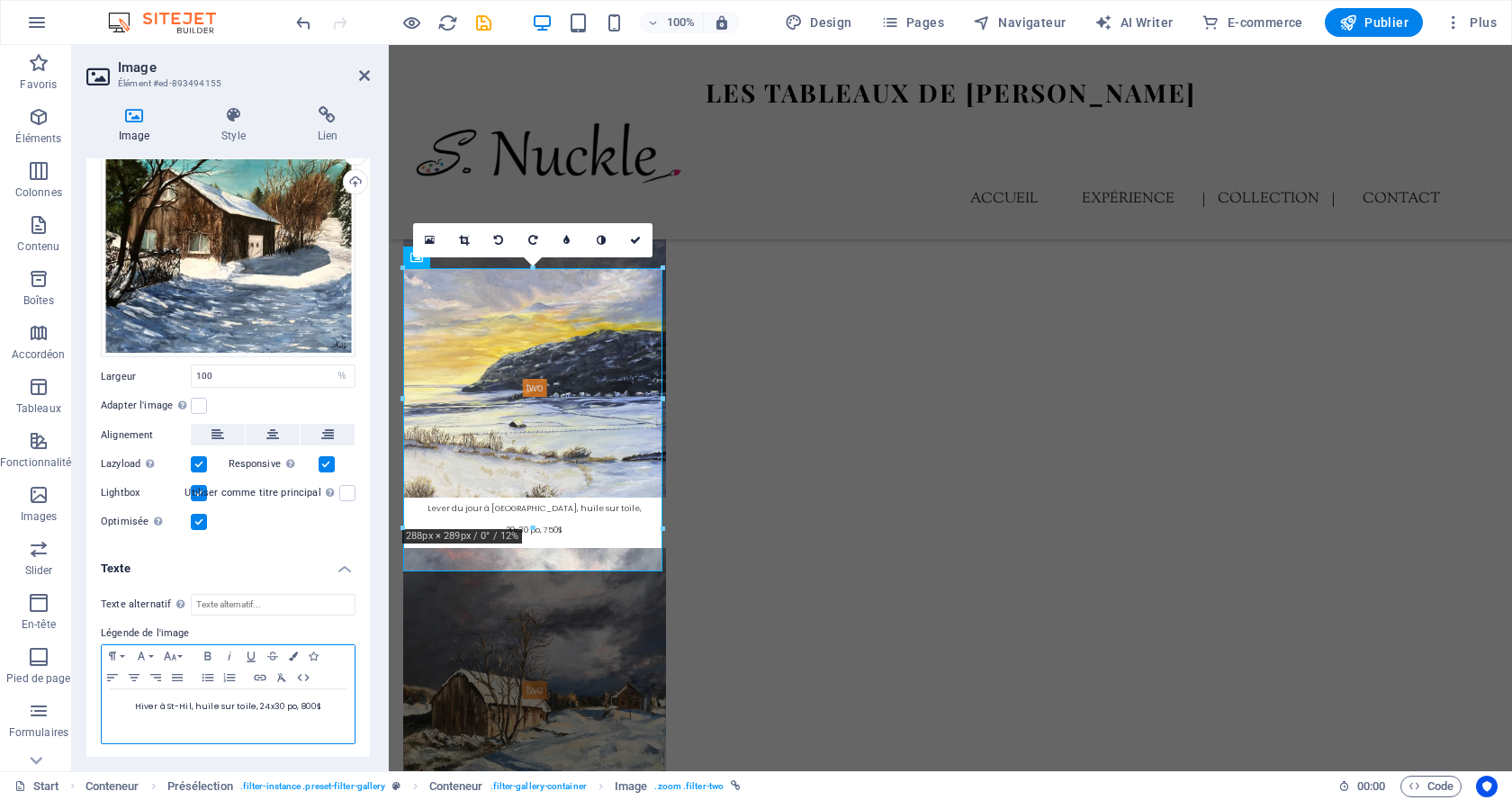
click at [303, 701] on span "Hiver à St-Hil, huile sur toile, 24x30 po, 800$" at bounding box center [228, 707] width 187 height 11
click at [638, 242] on icon at bounding box center [636, 240] width 11 height 11
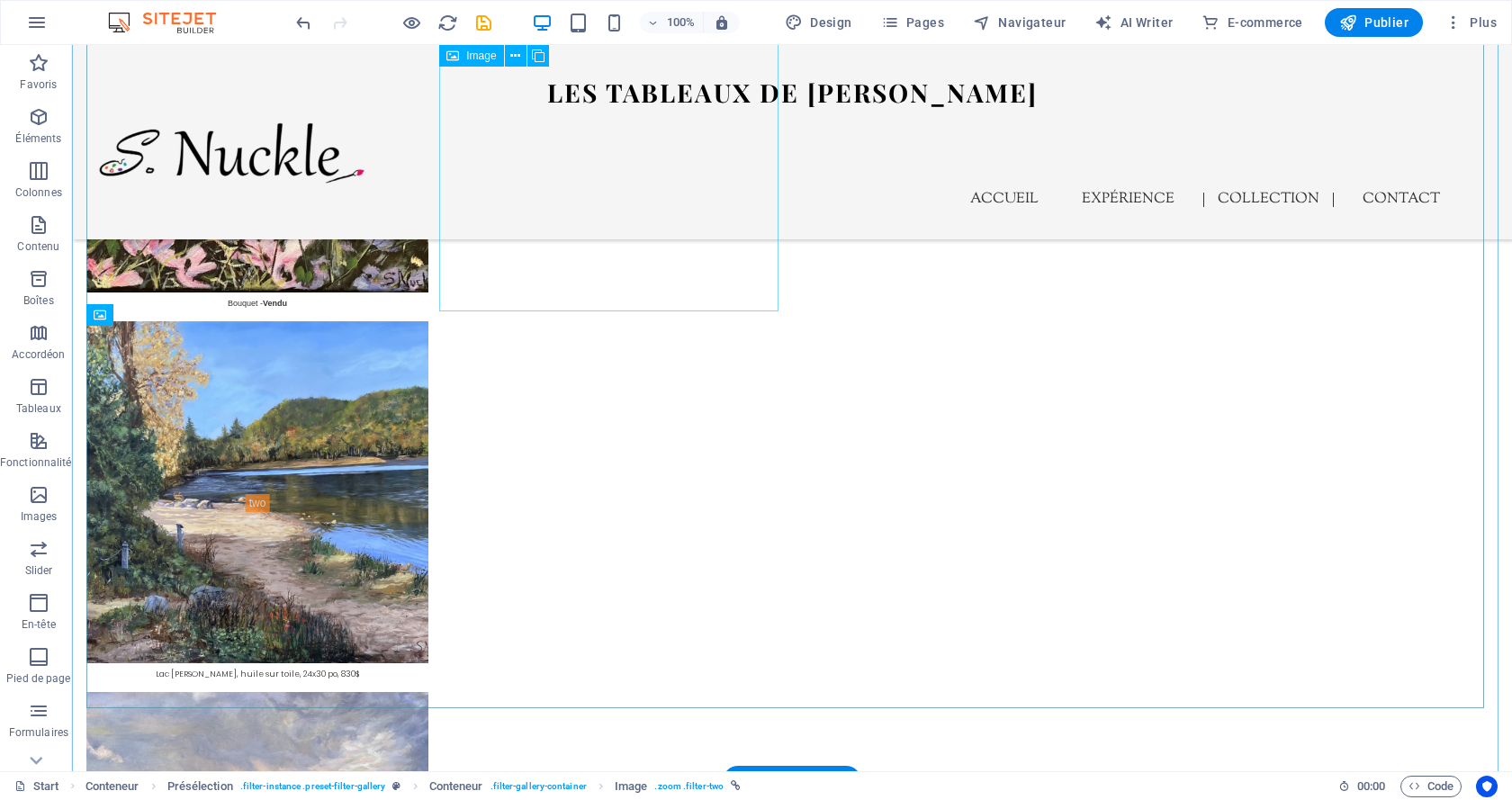
scroll to position [7200, 0]
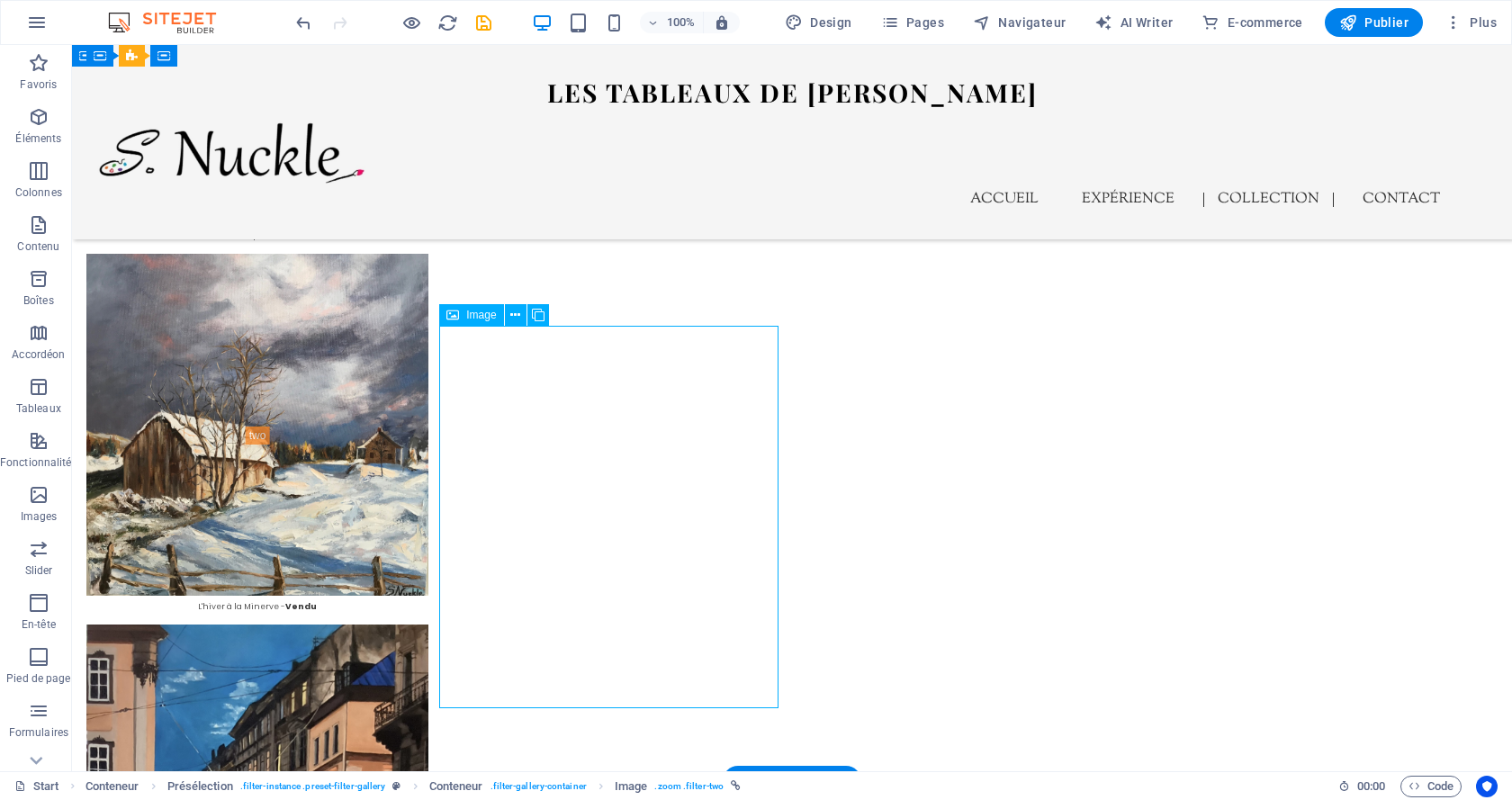
scroll to position [6348, 0]
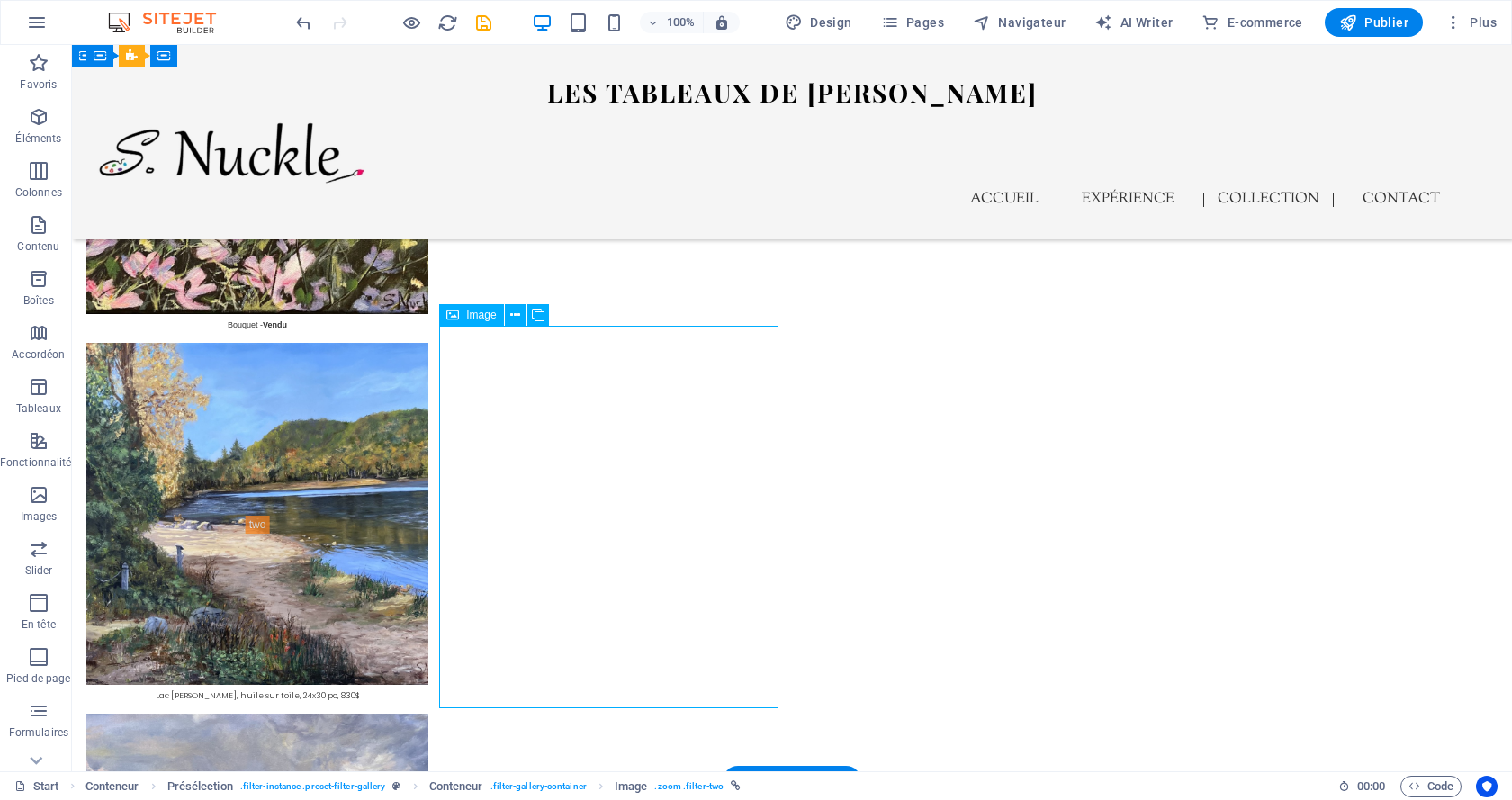
select select "%"
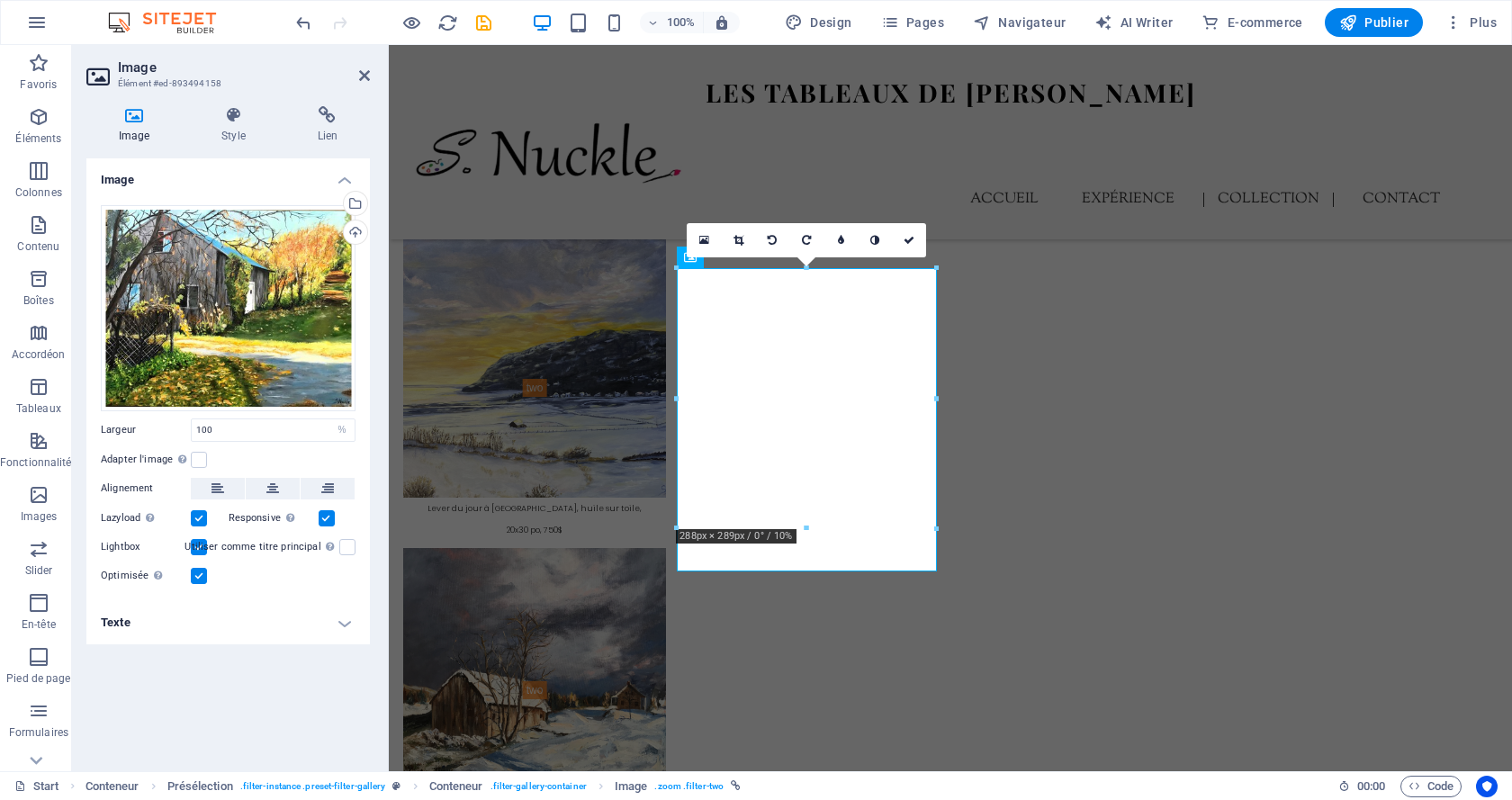
click at [323, 625] on h4 "Texte" at bounding box center [227, 622] width 283 height 43
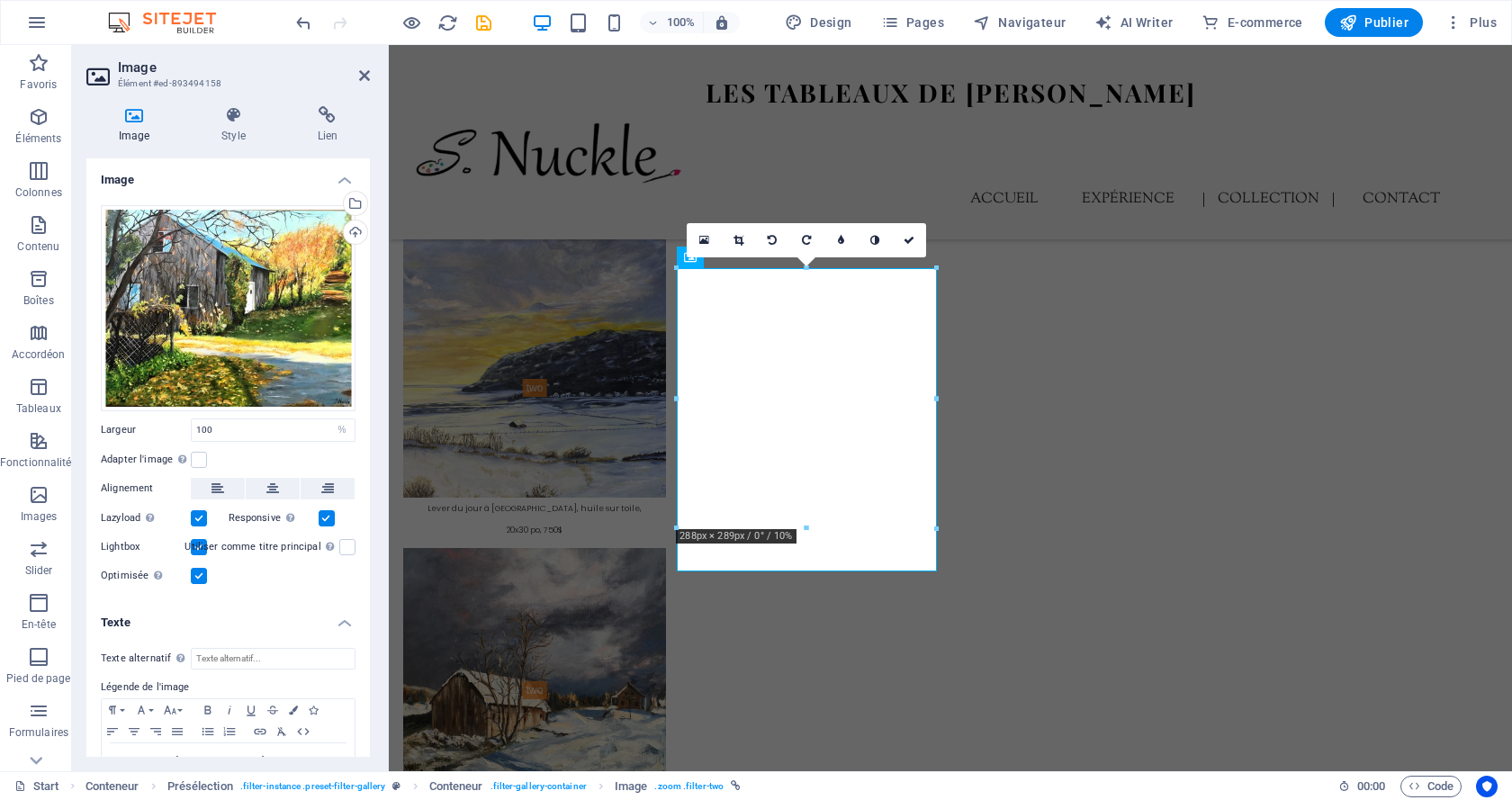
scroll to position [53, 0]
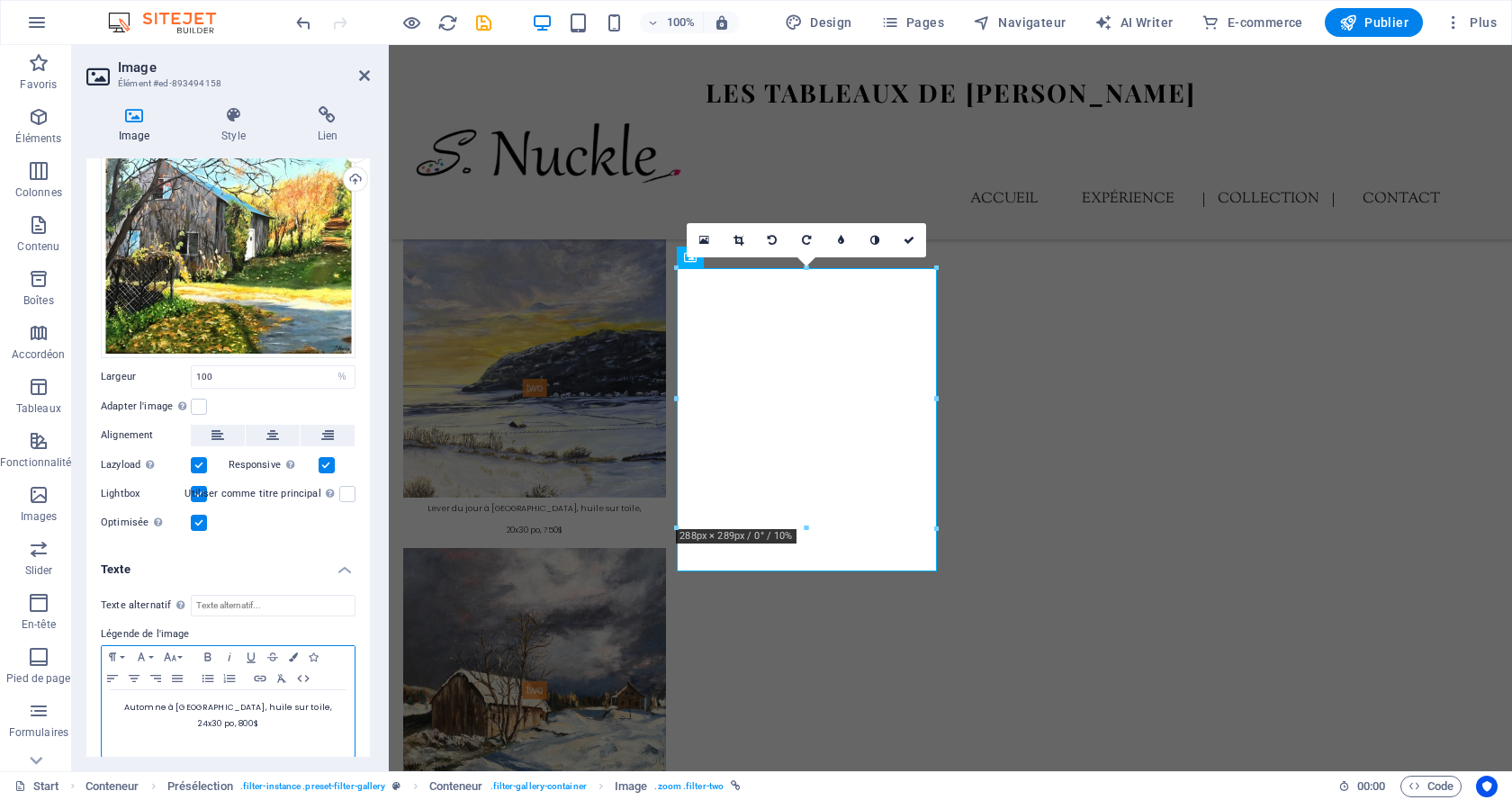
click at [315, 707] on span "Automne à [GEOGRAPHIC_DATA], huile sur toile, 24x30 po, 800$" at bounding box center [228, 715] width 208 height 27
drag, startPoint x: 906, startPoint y: 235, endPoint x: 832, endPoint y: 187, distance: 88.2
click at [906, 235] on icon at bounding box center [909, 240] width 11 height 11
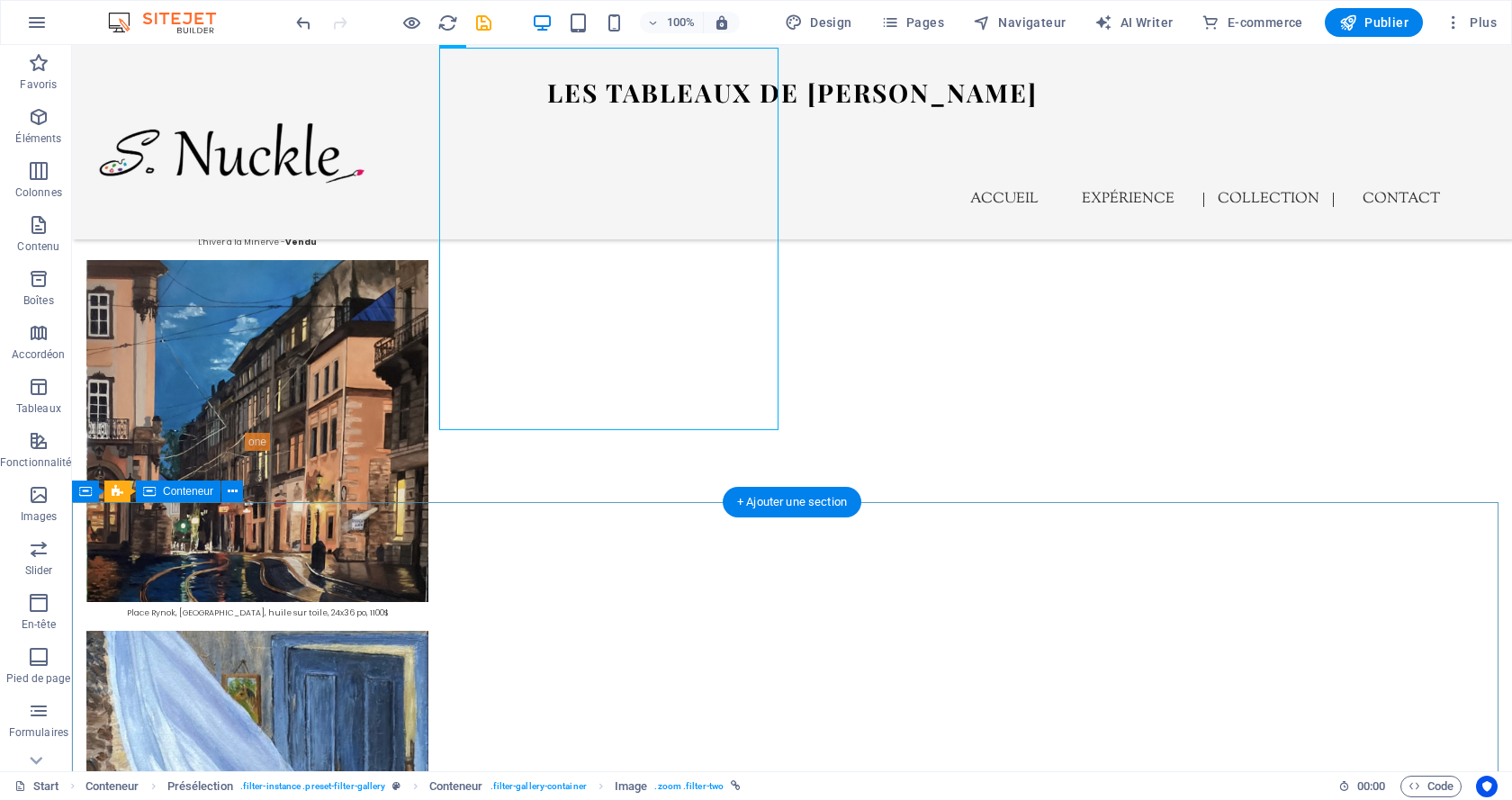
scroll to position [7560, 0]
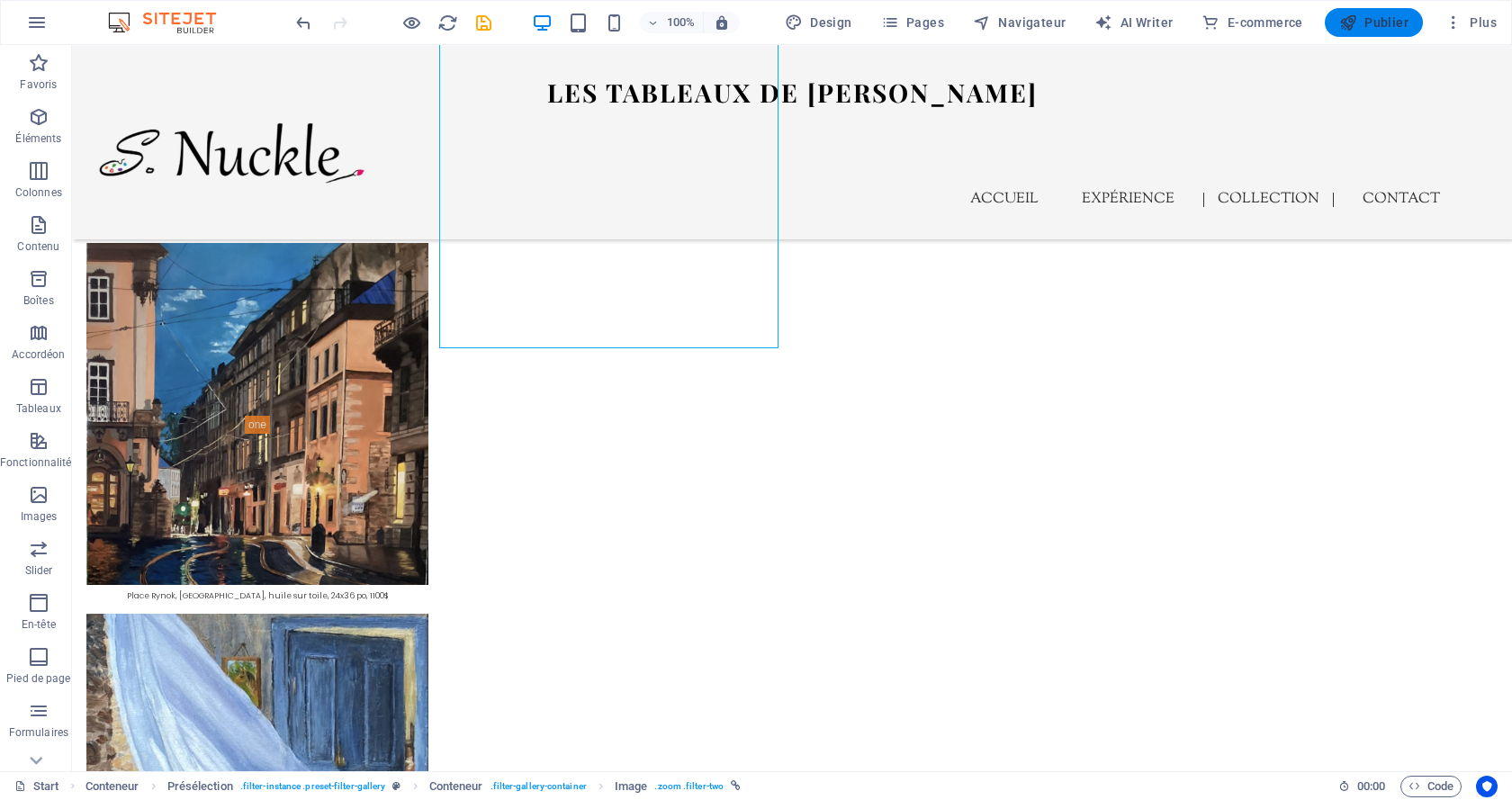
click at [1383, 23] on span "Publier" at bounding box center [1375, 23] width 70 height 18
